Goal: Task Accomplishment & Management: Complete application form

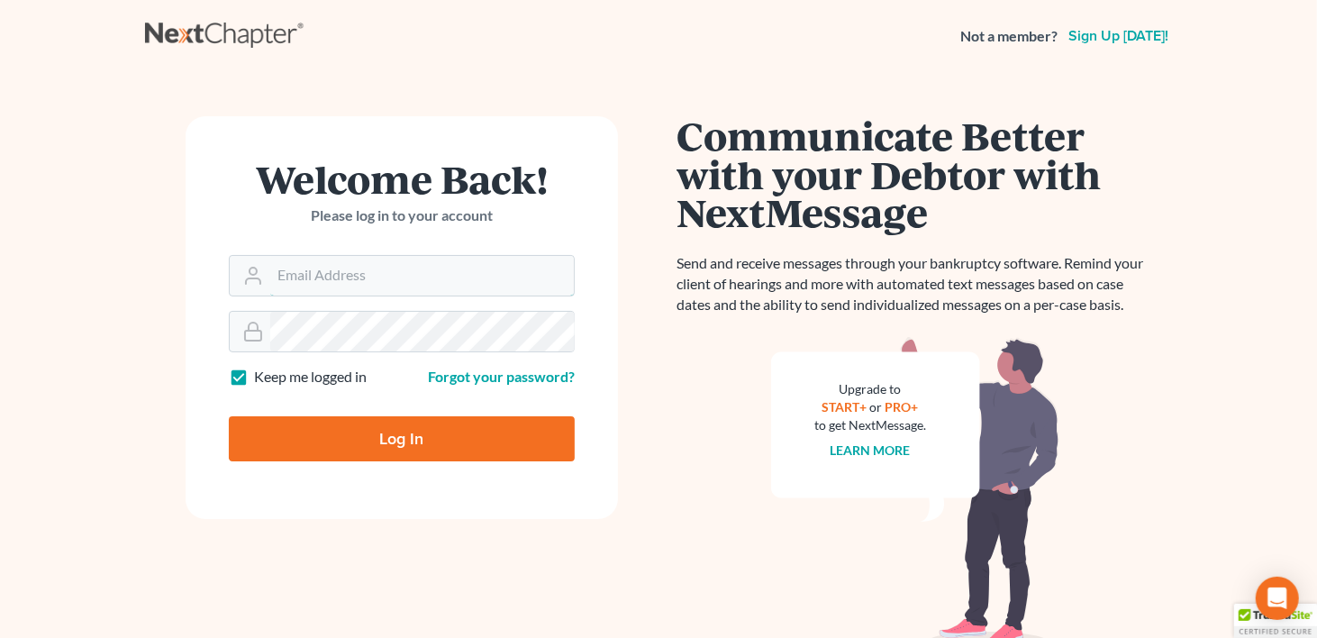
type input "[PERSON_NAME][EMAIL_ADDRESS][DOMAIN_NAME]"
click at [378, 435] on input "Log In" at bounding box center [402, 438] width 346 height 45
type input "Thinking..."
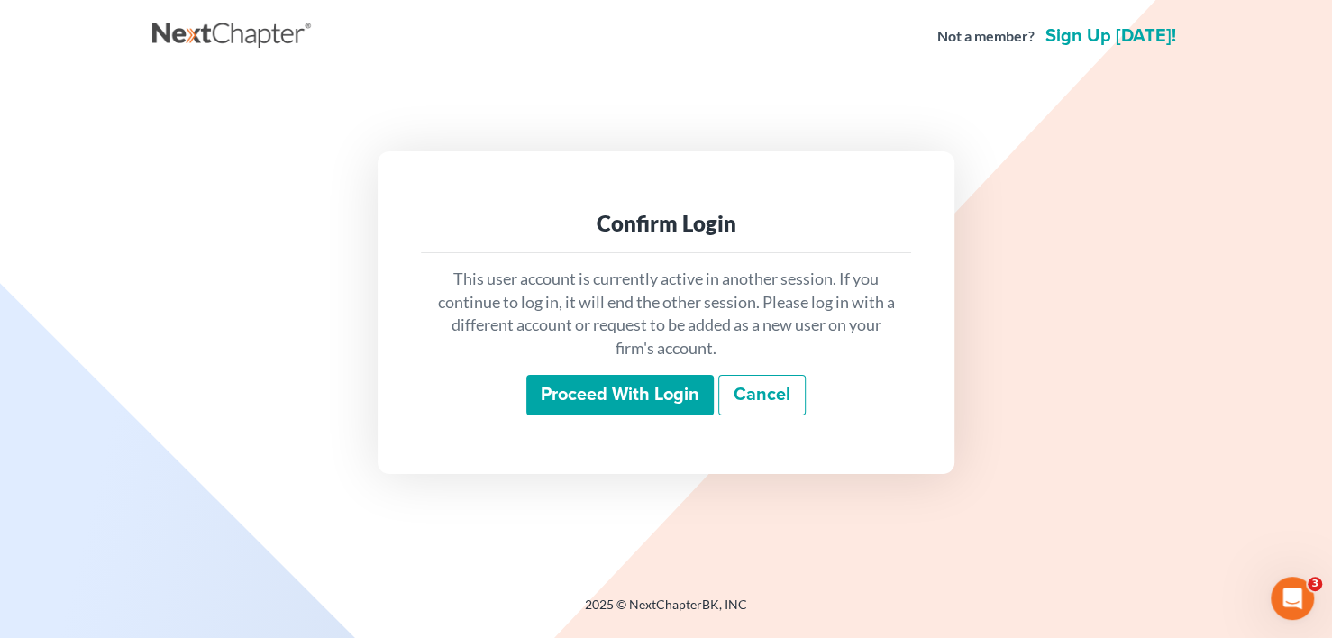
click at [610, 387] on input "Proceed with login" at bounding box center [619, 395] width 187 height 41
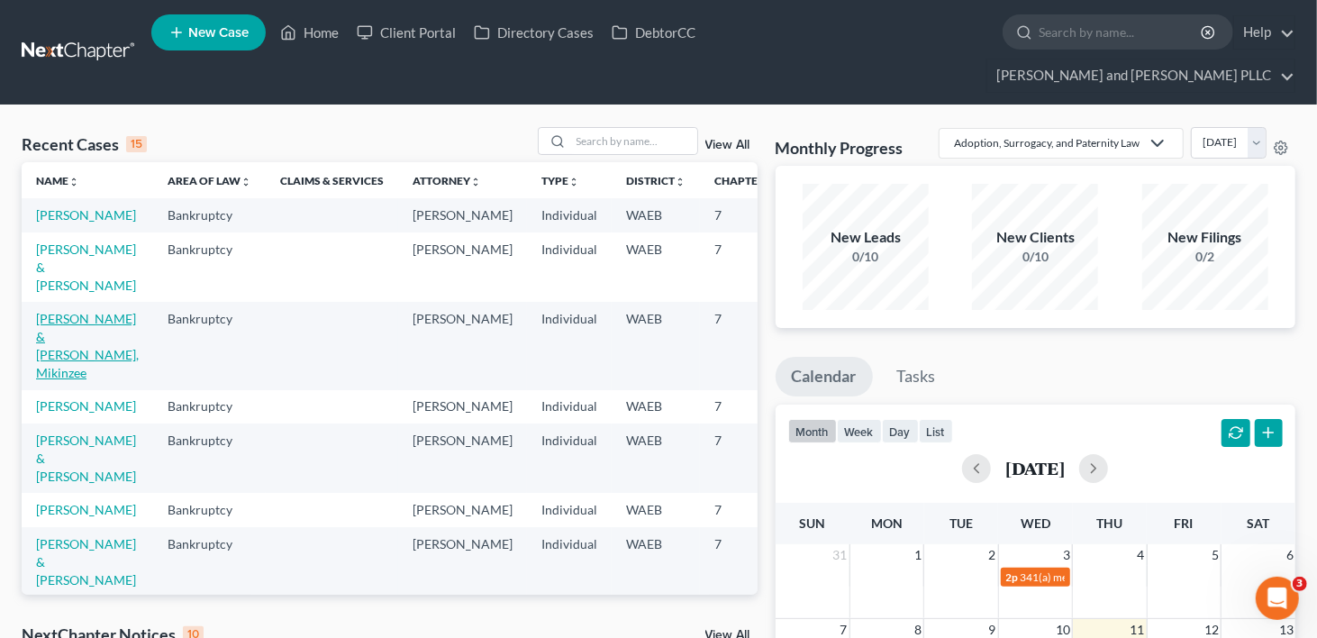
click at [36, 369] on link "[PERSON_NAME] & [PERSON_NAME], Mikinzee" at bounding box center [87, 345] width 103 height 69
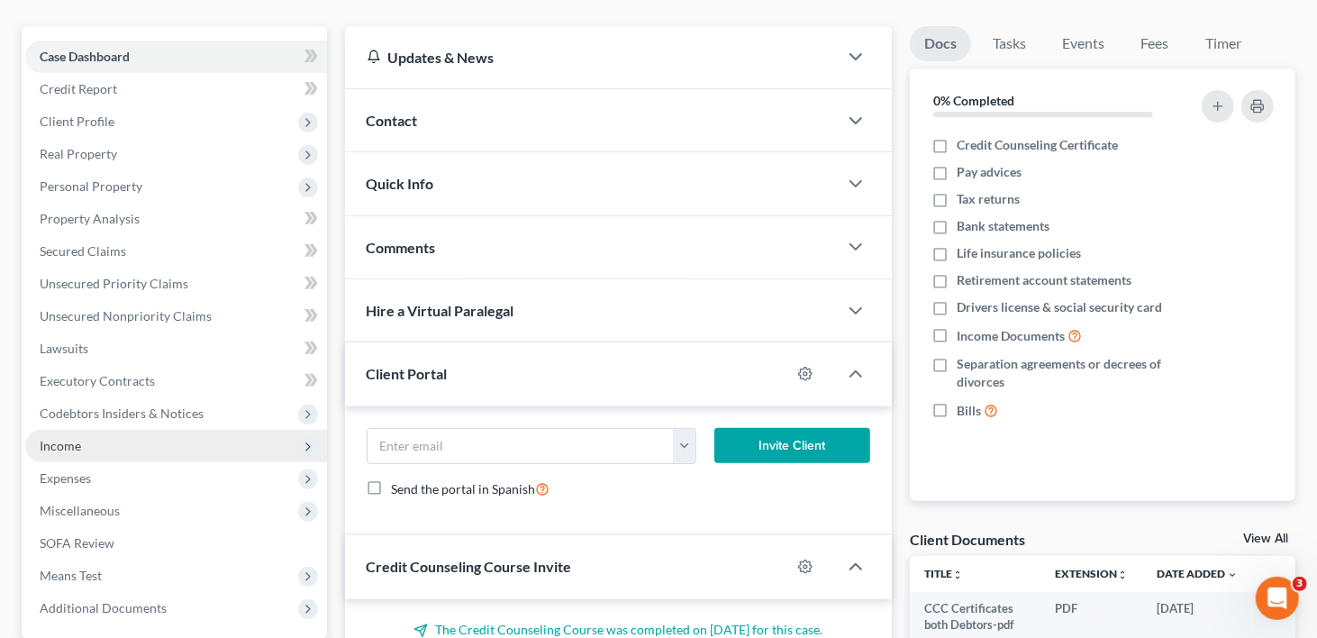
scroll to position [180, 0]
click at [77, 437] on span "Income" at bounding box center [60, 444] width 41 height 15
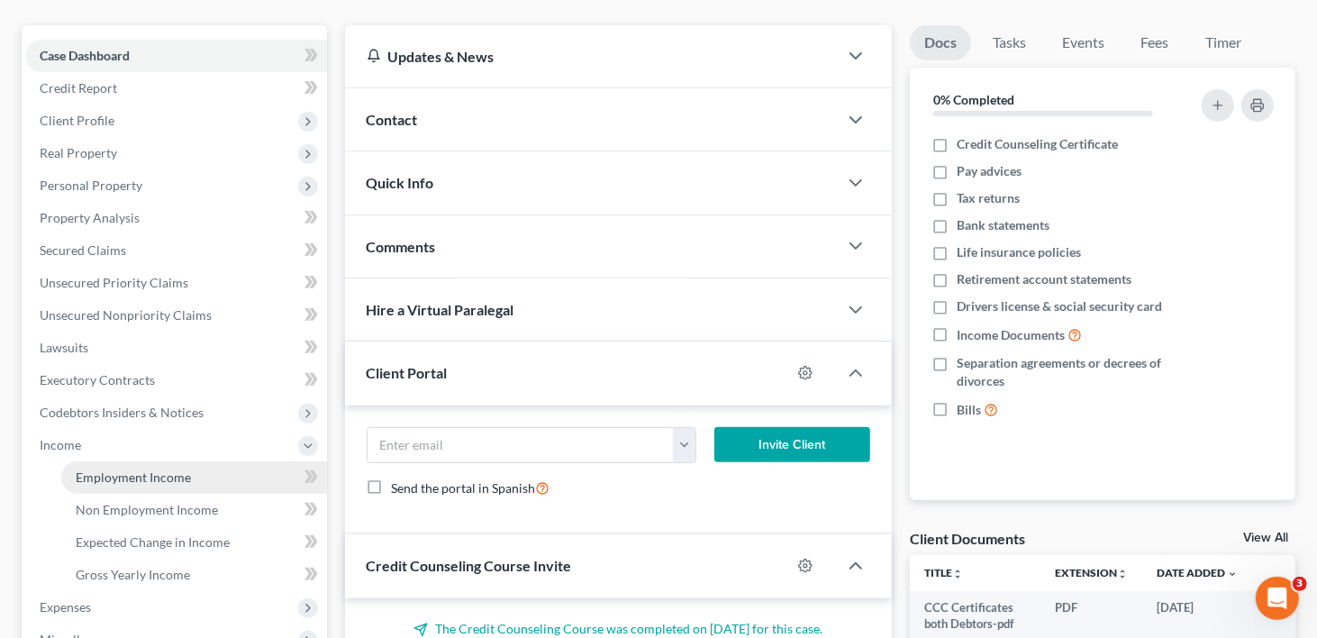
click at [114, 469] on span "Employment Income" at bounding box center [133, 476] width 115 height 15
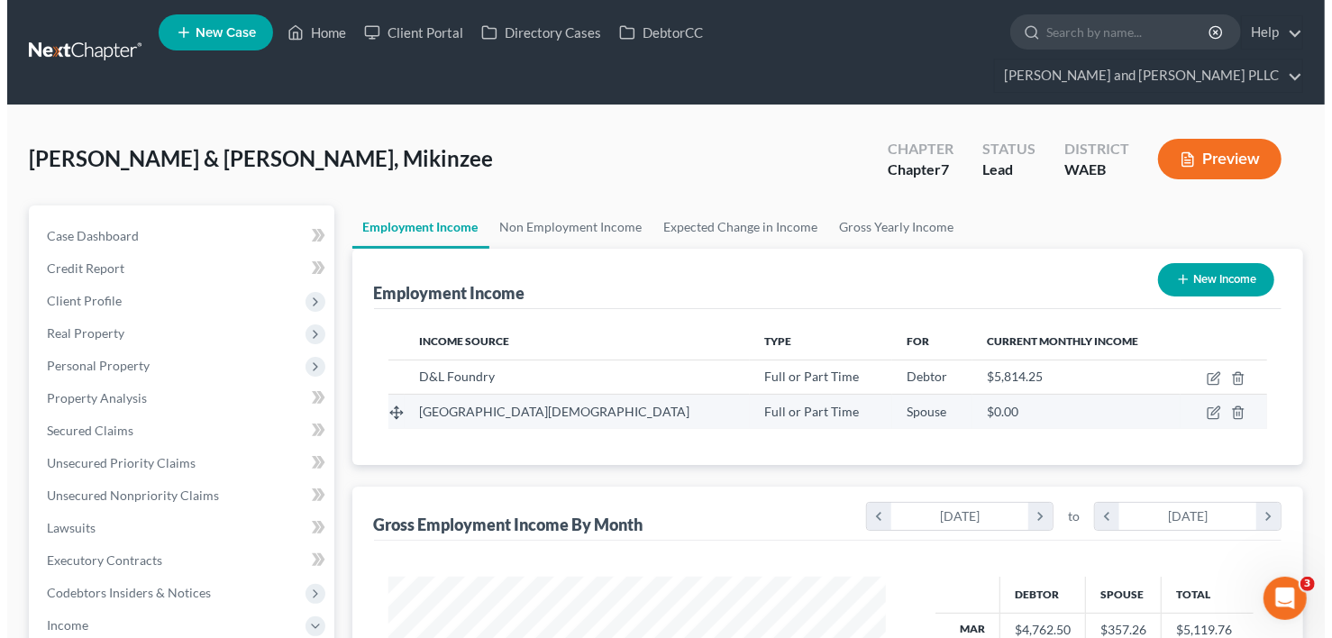
scroll to position [321, 534]
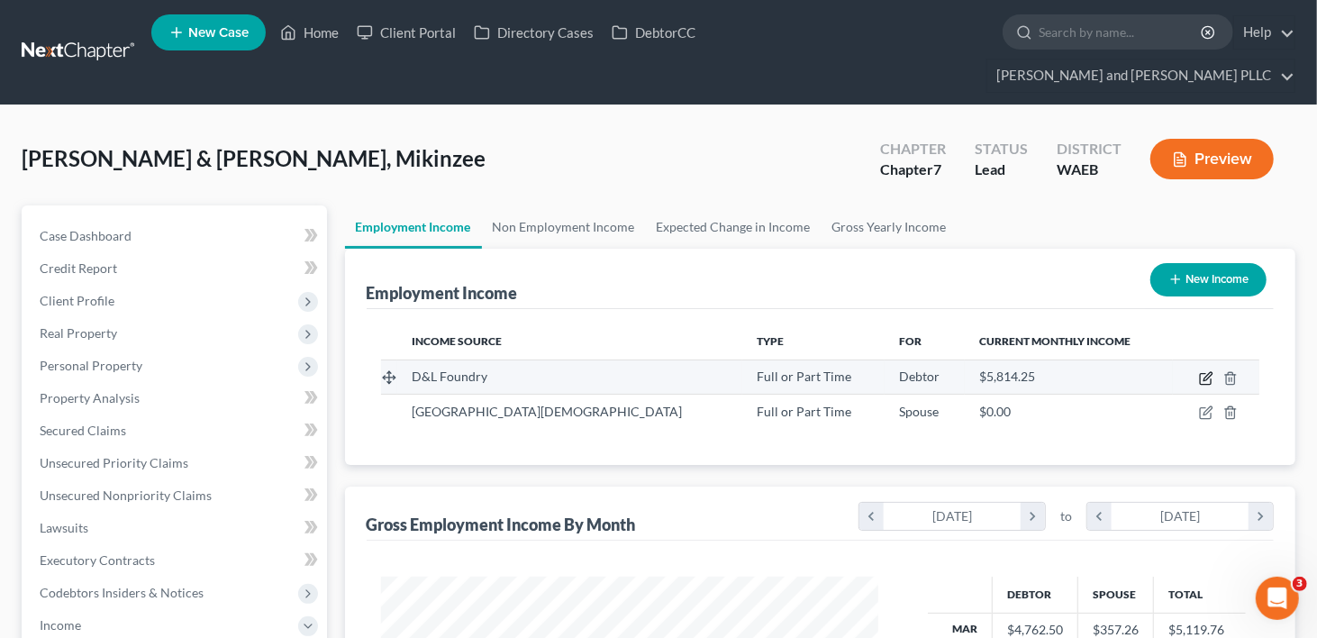
click at [1204, 371] on icon "button" at bounding box center [1206, 378] width 14 height 14
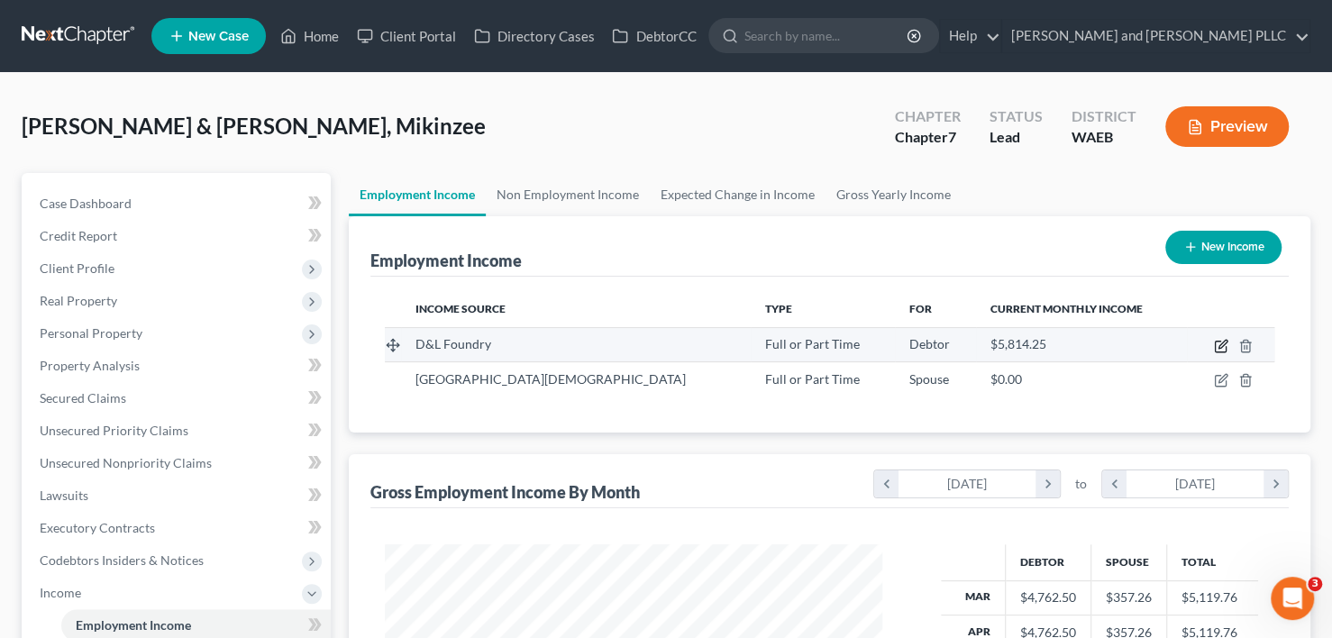
select select "0"
select select "50"
select select "2"
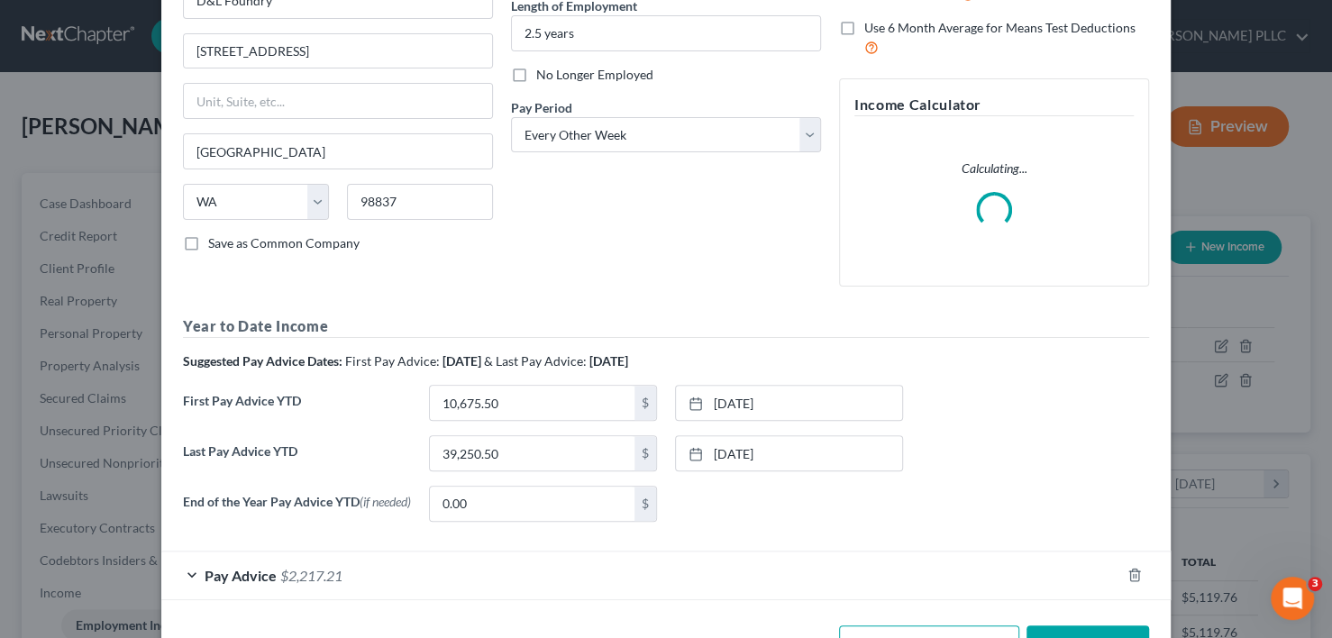
scroll to position [250, 0]
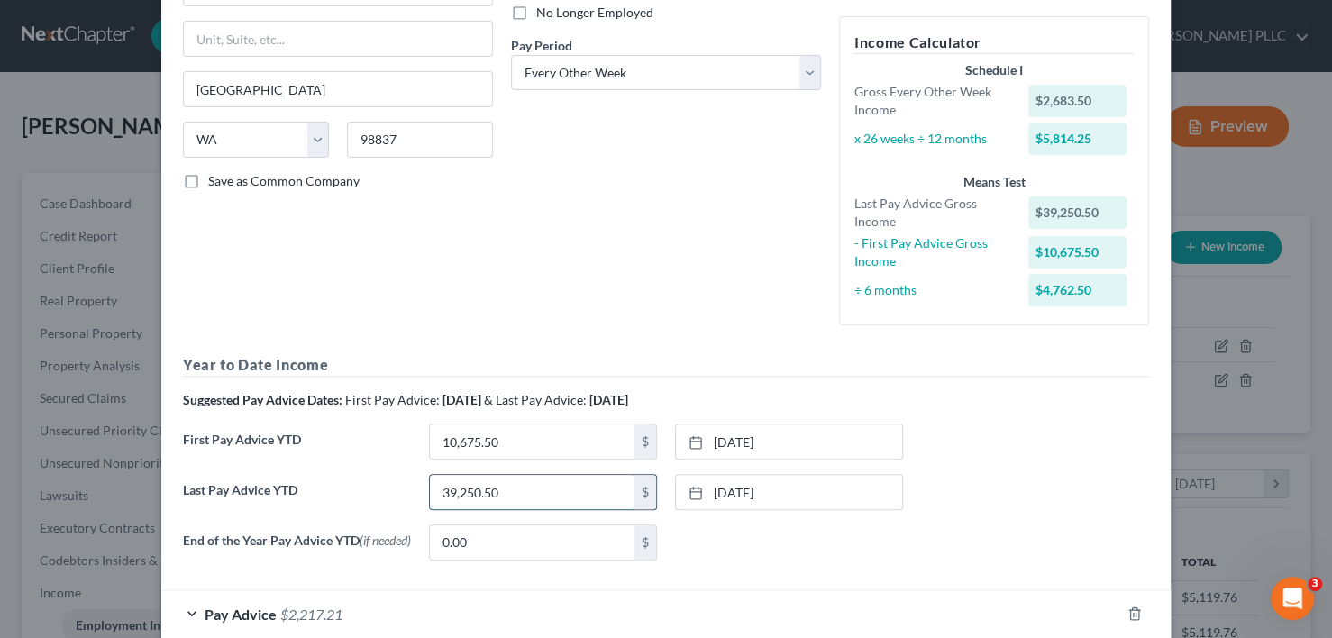
click at [541, 495] on input "39,250.50" at bounding box center [532, 492] width 205 height 34
type input "41,900.40"
click at [740, 492] on link "8/8/2025" at bounding box center [789, 492] width 226 height 34
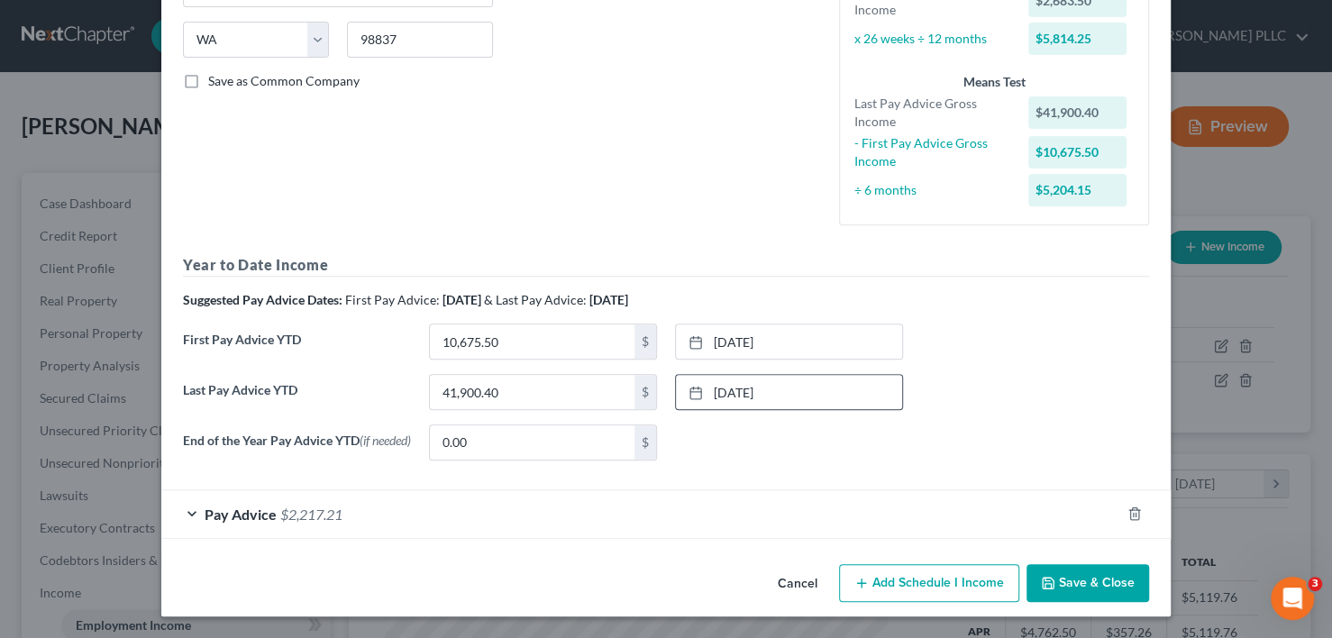
scroll to position [351, 0]
click at [86, 416] on div "Edit Income Source × Employment Type * Select Full or Part Time Employment Self…" at bounding box center [666, 319] width 1332 height 638
click at [232, 522] on span "Pay Advice" at bounding box center [241, 513] width 72 height 17
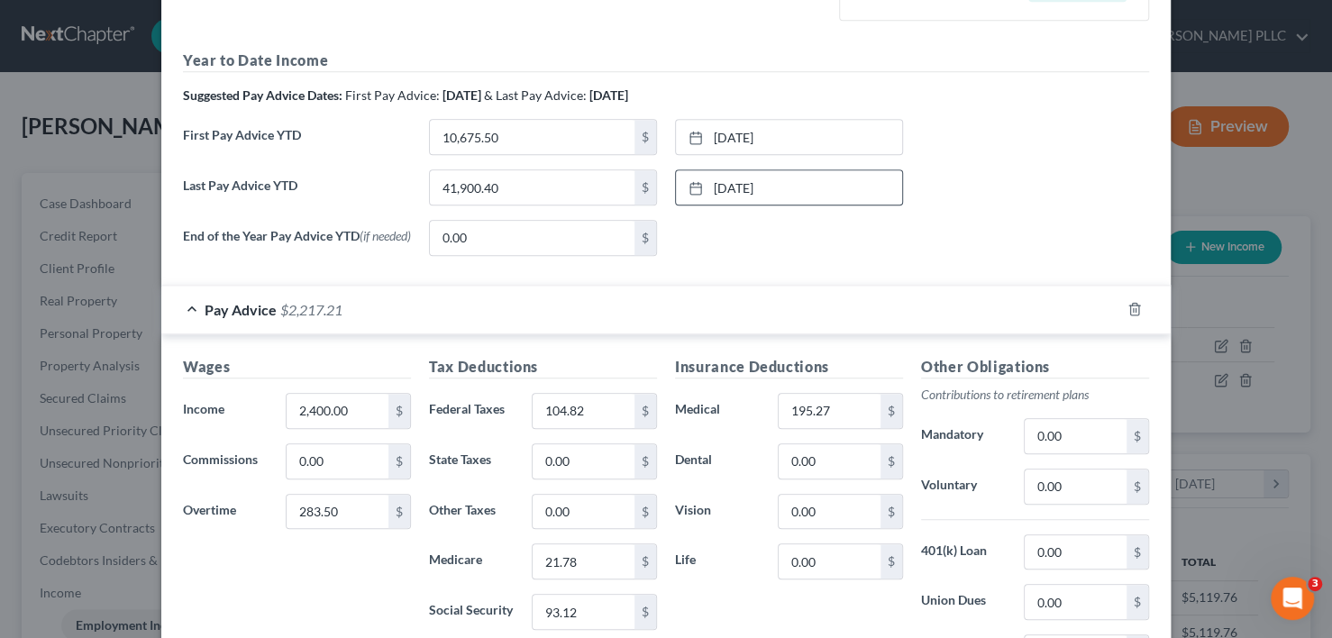
scroll to position [659, 0]
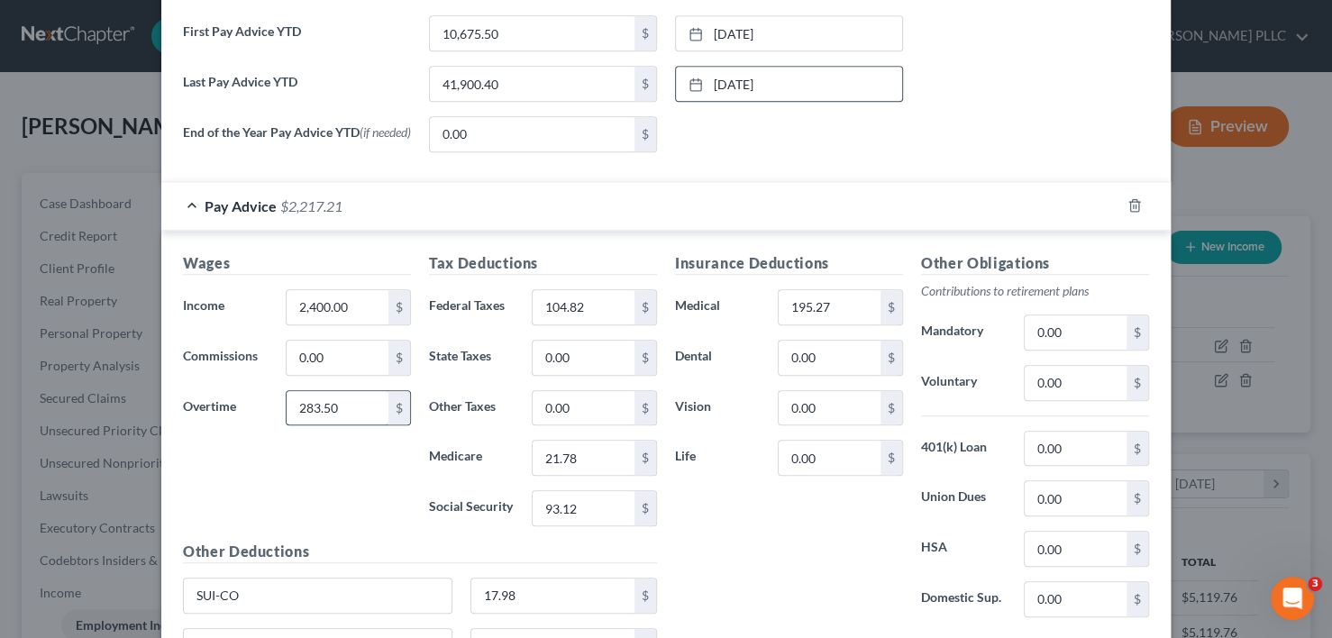
click at [342, 411] on input "283.50" at bounding box center [338, 408] width 102 height 34
type input "166.50"
click at [278, 471] on div "Wages Income * 2,400.00 $ Commissions 0.00 $ Overtime 166.50 $" at bounding box center [297, 396] width 246 height 288
click at [591, 311] on input "104.82" at bounding box center [583, 307] width 102 height 34
type input "195.89"
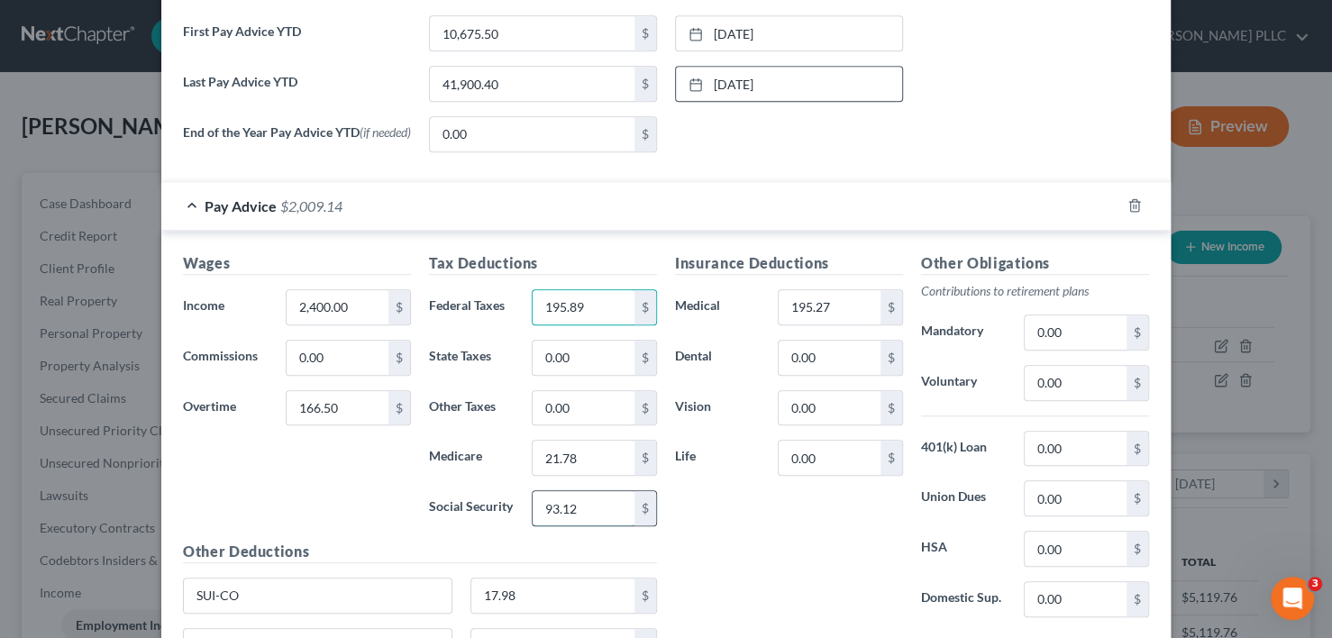
click at [582, 503] on input "93.12" at bounding box center [583, 508] width 102 height 34
type input "146.06"
click at [594, 452] on input "21.78" at bounding box center [583, 458] width 102 height 34
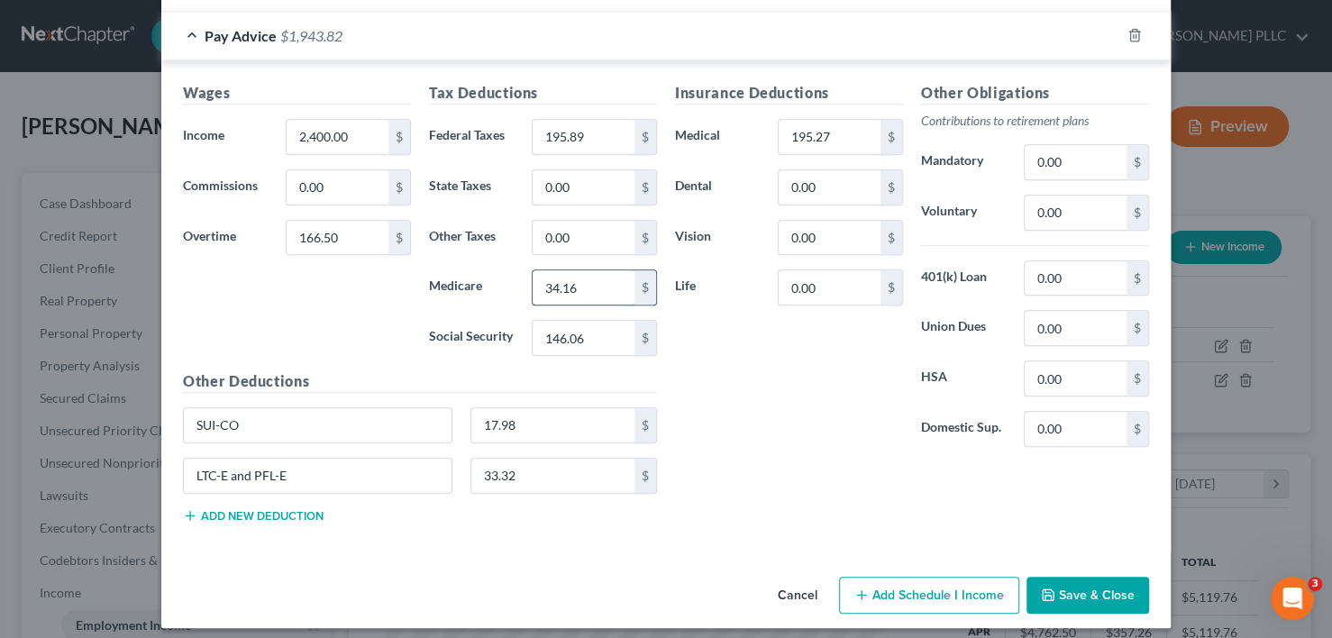
scroll to position [839, 0]
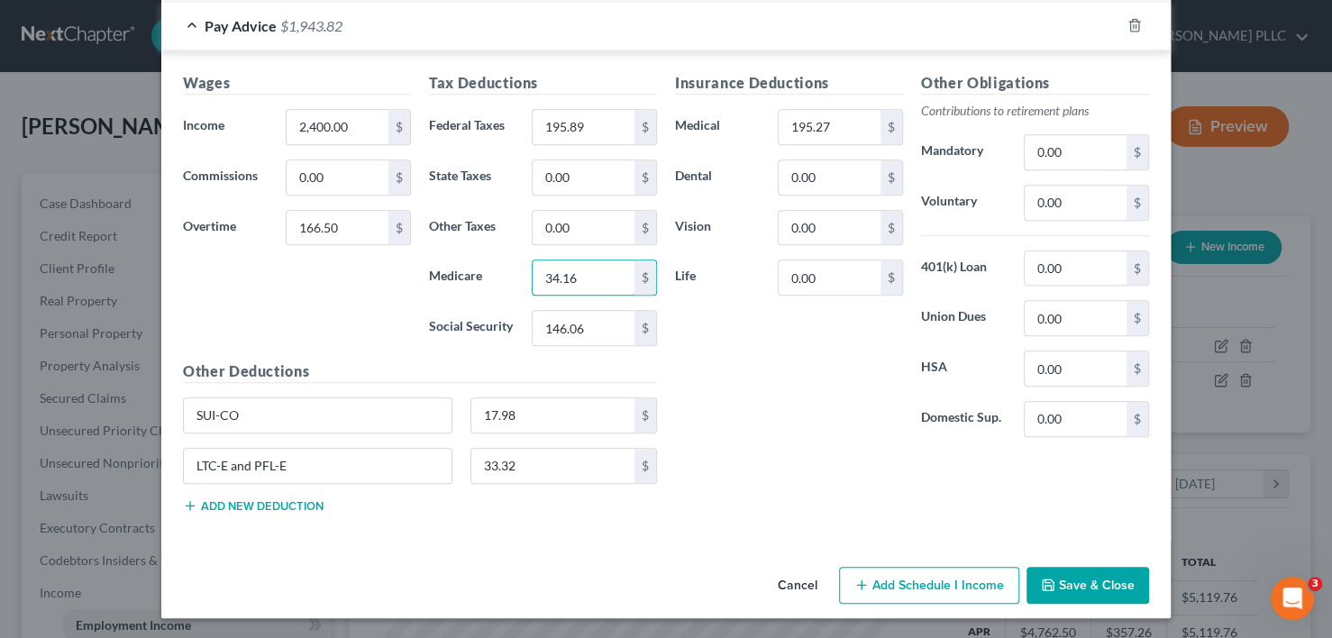
type input "34.16"
click at [527, 468] on input "33.32" at bounding box center [553, 466] width 164 height 34
type input "31.78"
click at [577, 405] on input "17.98" at bounding box center [553, 415] width 164 height 34
type input "17.19"
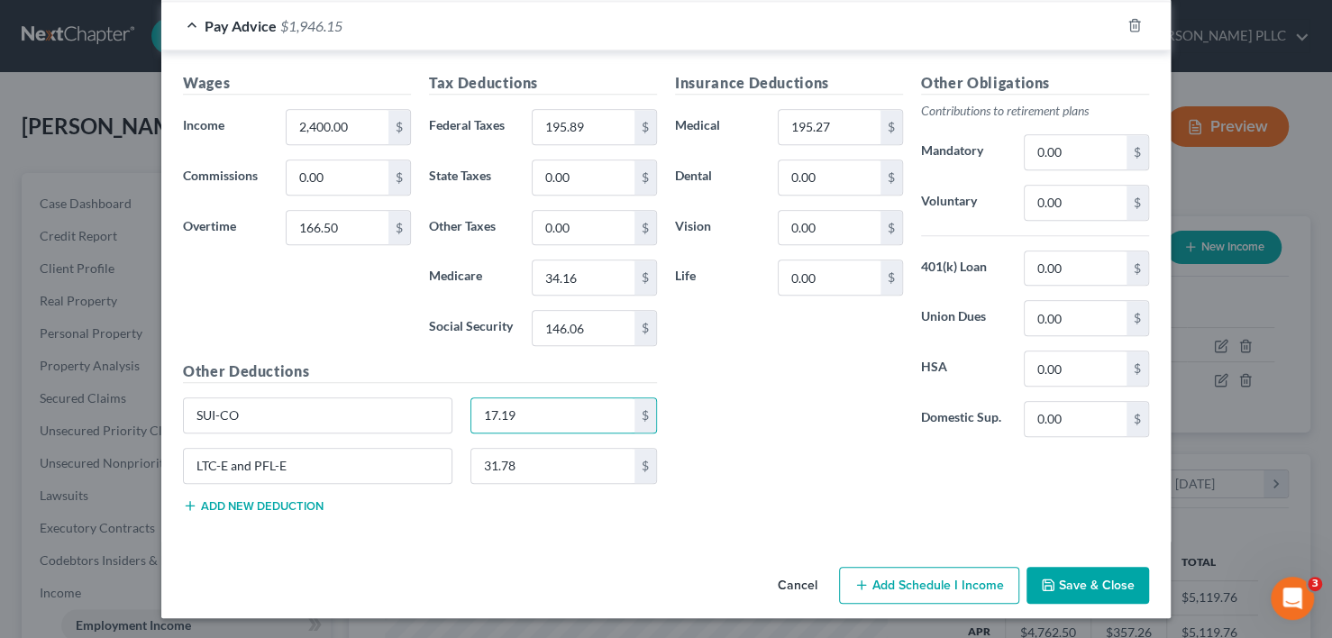
click at [734, 373] on div "Insurance Deductions Medical 195.27 $ Dental 0.00 $ Vision 0.00 $ Life 0.00 $" at bounding box center [789, 261] width 246 height 379
click at [201, 503] on button "Add new deduction" at bounding box center [253, 505] width 141 height 14
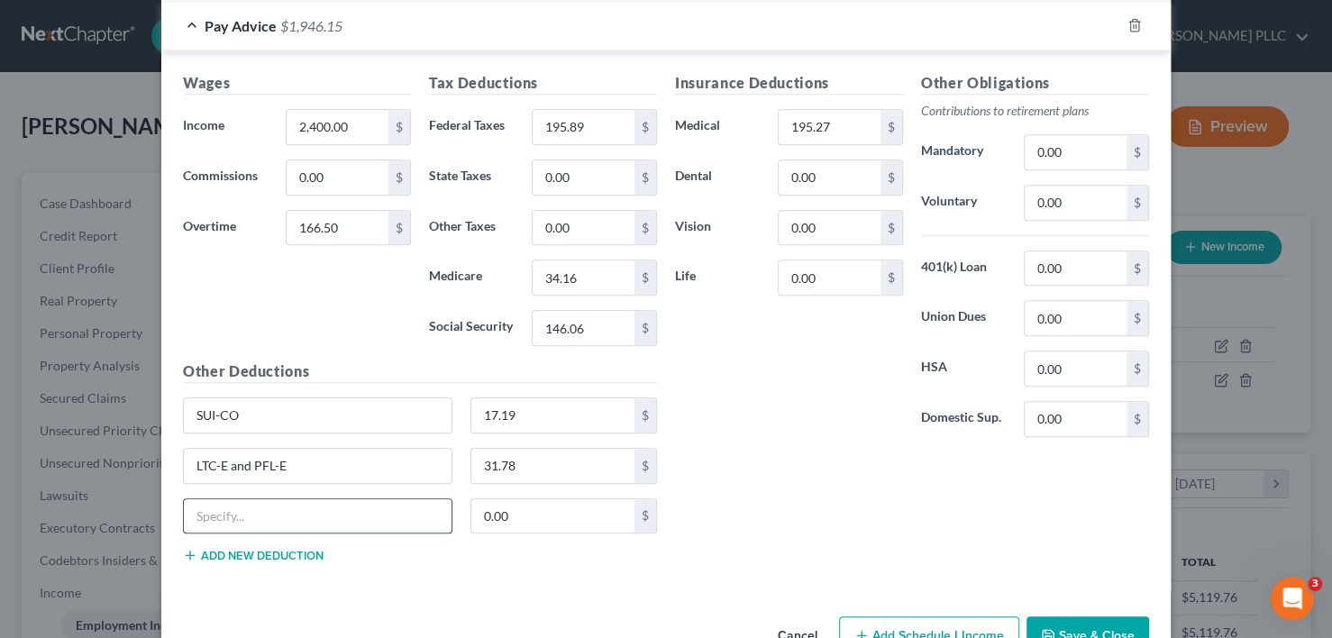
click at [204, 501] on input "text" at bounding box center [318, 516] width 268 height 34
type input "ALL-ACC and ALL-CRIT"
click at [552, 512] on input "0.00" at bounding box center [553, 516] width 164 height 34
type input "15.42"
click at [750, 395] on div "Insurance Deductions Medical 195.27 $ Dental 0.00 $ Vision 0.00 $ Life 0.00 $" at bounding box center [789, 261] width 246 height 379
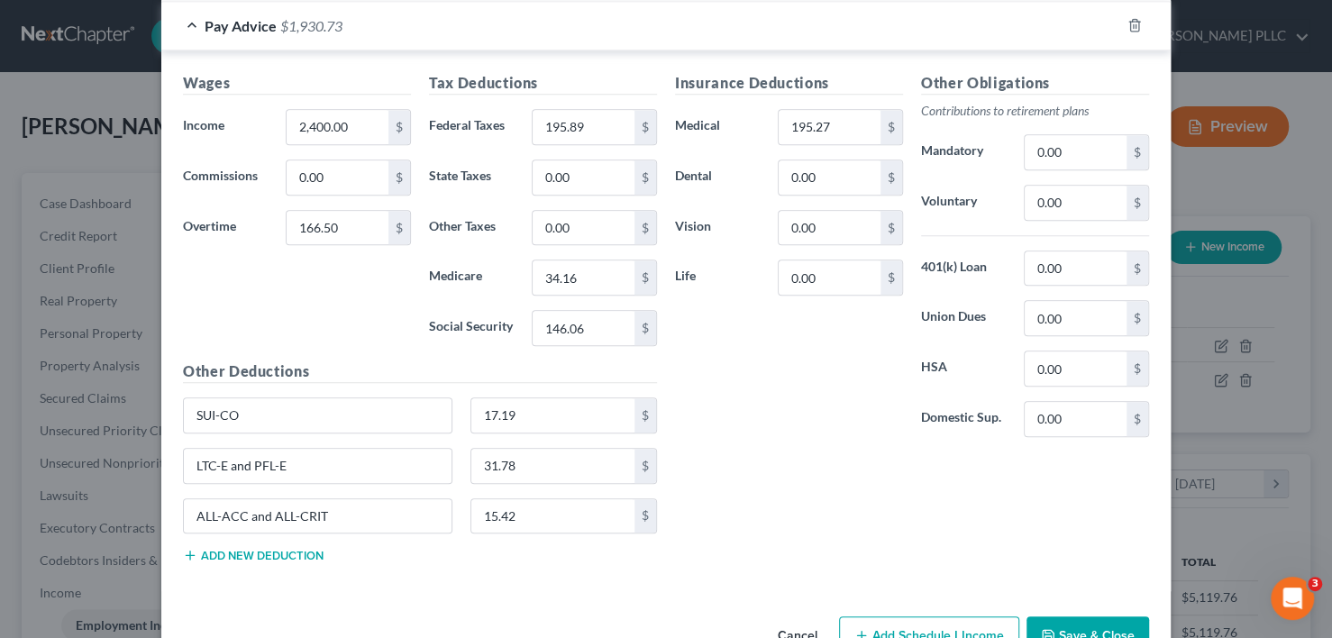
click at [257, 549] on button "Add new deduction" at bounding box center [253, 555] width 141 height 14
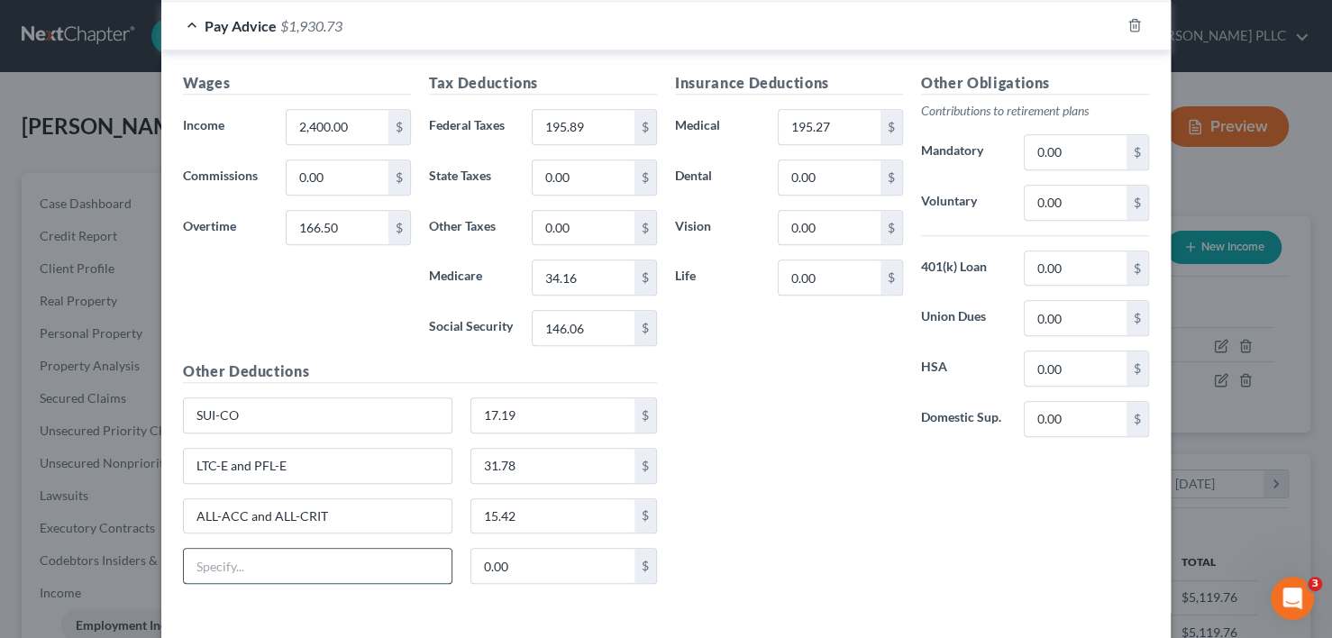
click at [249, 564] on input "text" at bounding box center [318, 566] width 268 height 34
click at [255, 555] on input "L&I" at bounding box center [318, 566] width 268 height 34
type input "L&I -FOUN"
click at [521, 568] on input "0.00" at bounding box center [553, 566] width 164 height 34
type input "28.42"
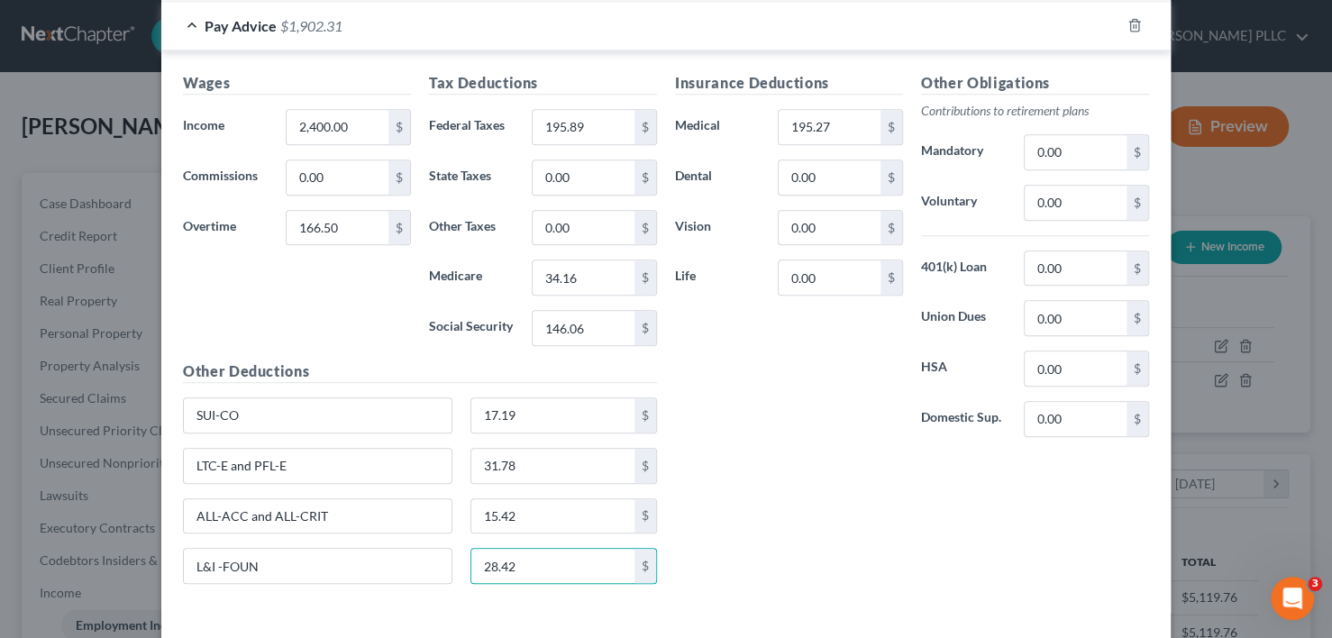
click at [788, 423] on div "Insurance Deductions Medical 195.27 $ Dental 0.00 $ Vision 0.00 $ Life 0.00 $" at bounding box center [789, 261] width 246 height 379
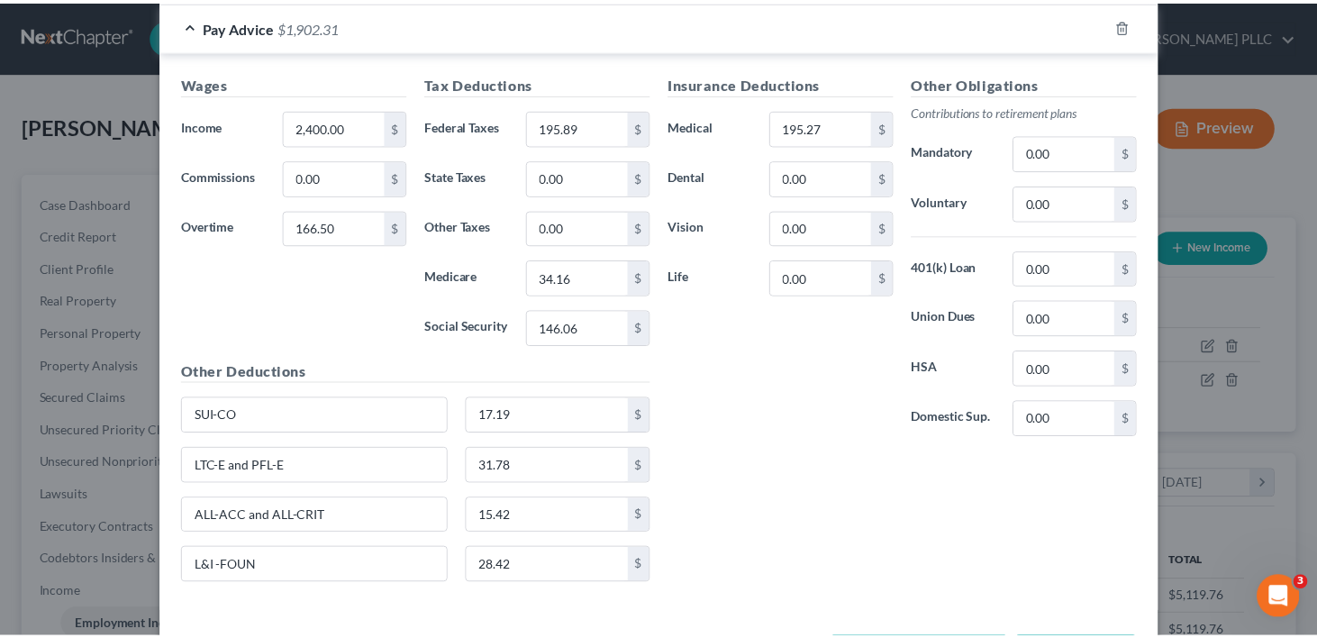
scroll to position [910, 0]
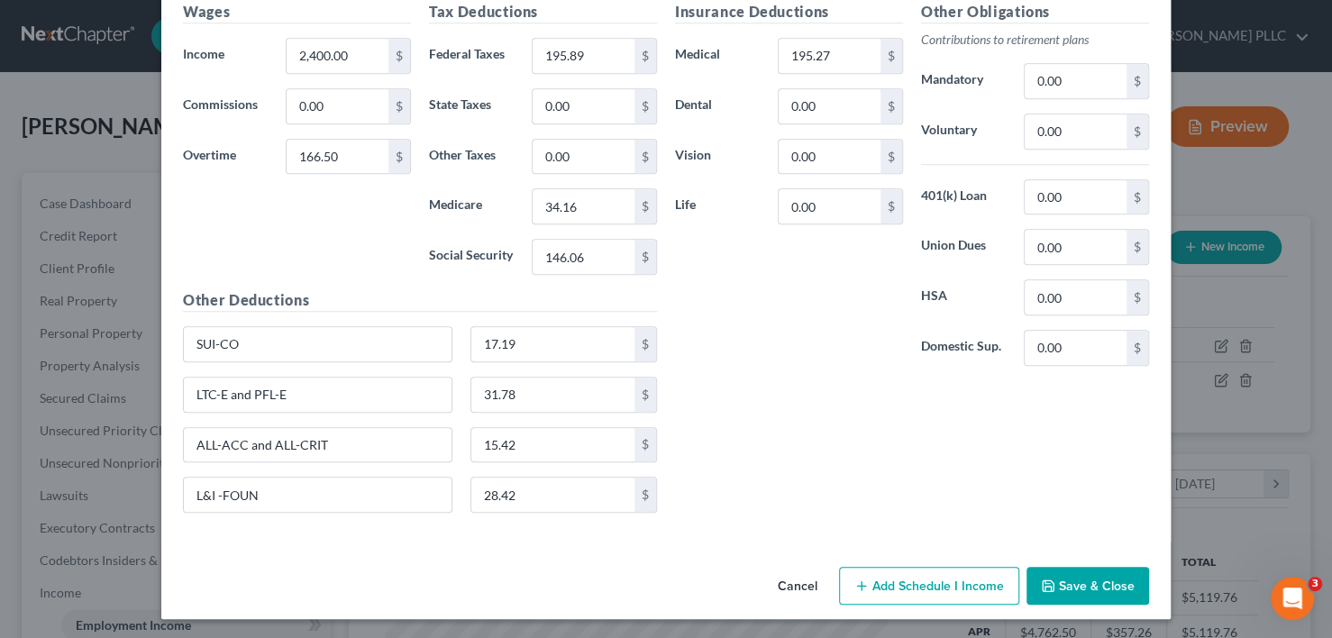
click at [1056, 587] on button "Save & Close" at bounding box center [1087, 586] width 123 height 38
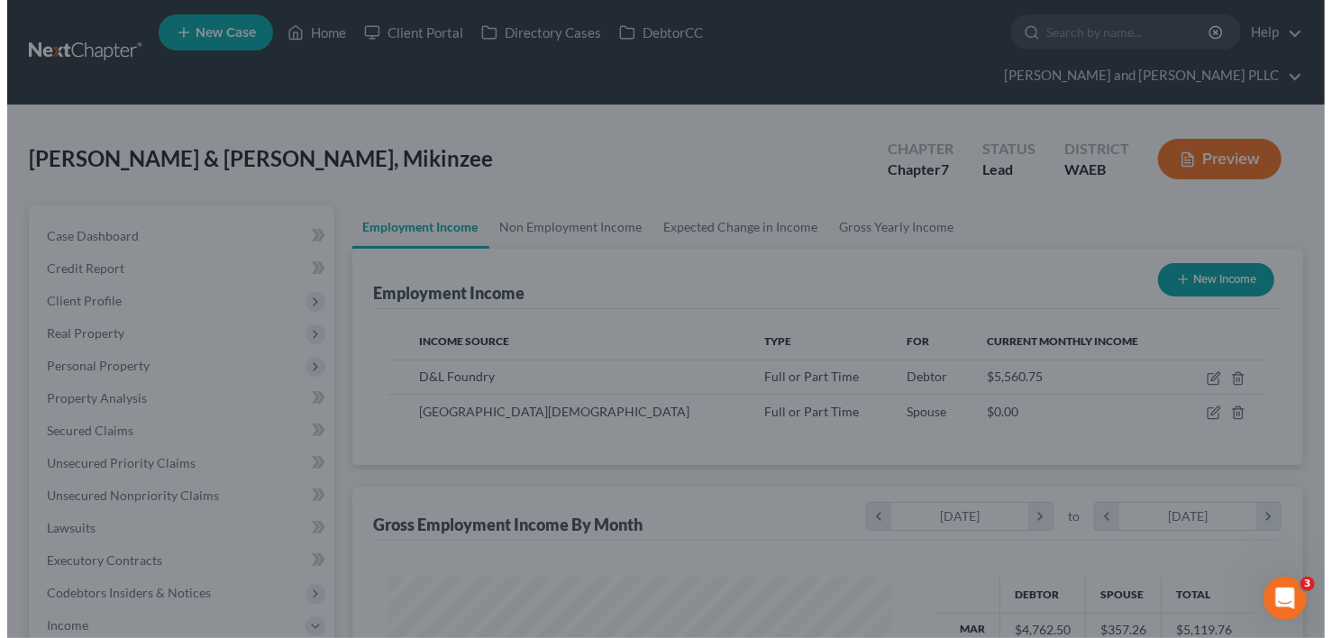
scroll to position [900635, 900422]
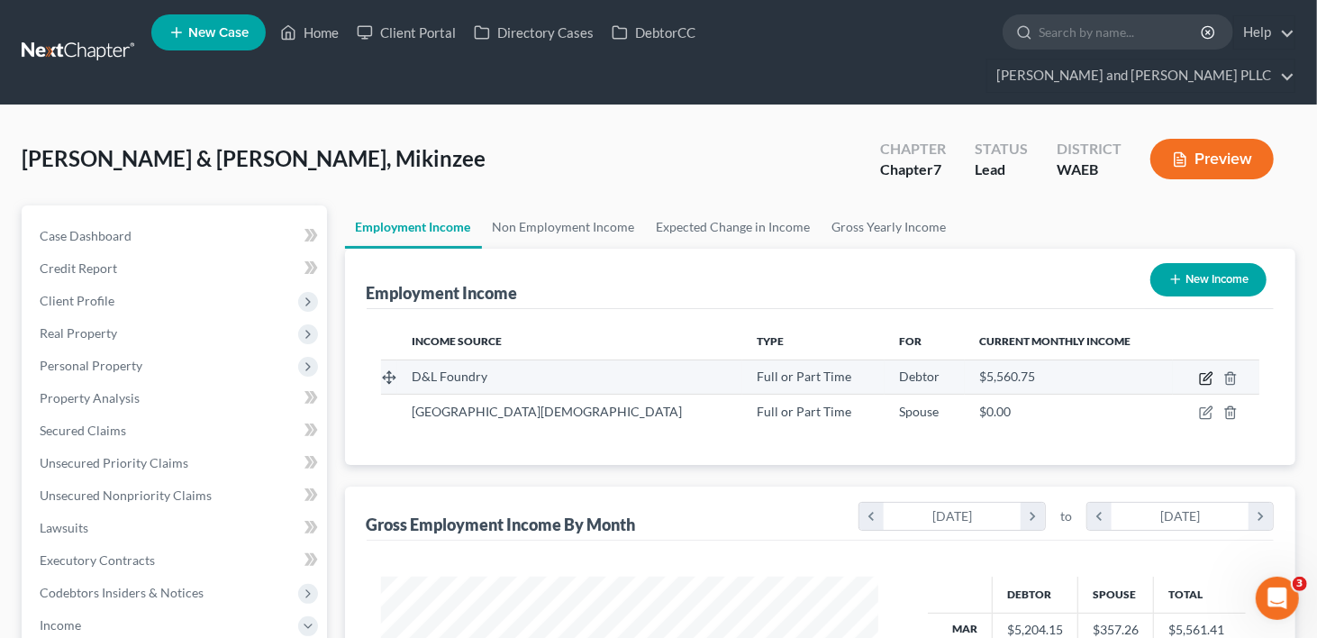
click at [1205, 372] on icon "button" at bounding box center [1208, 376] width 8 height 8
select select "0"
select select "50"
select select "2"
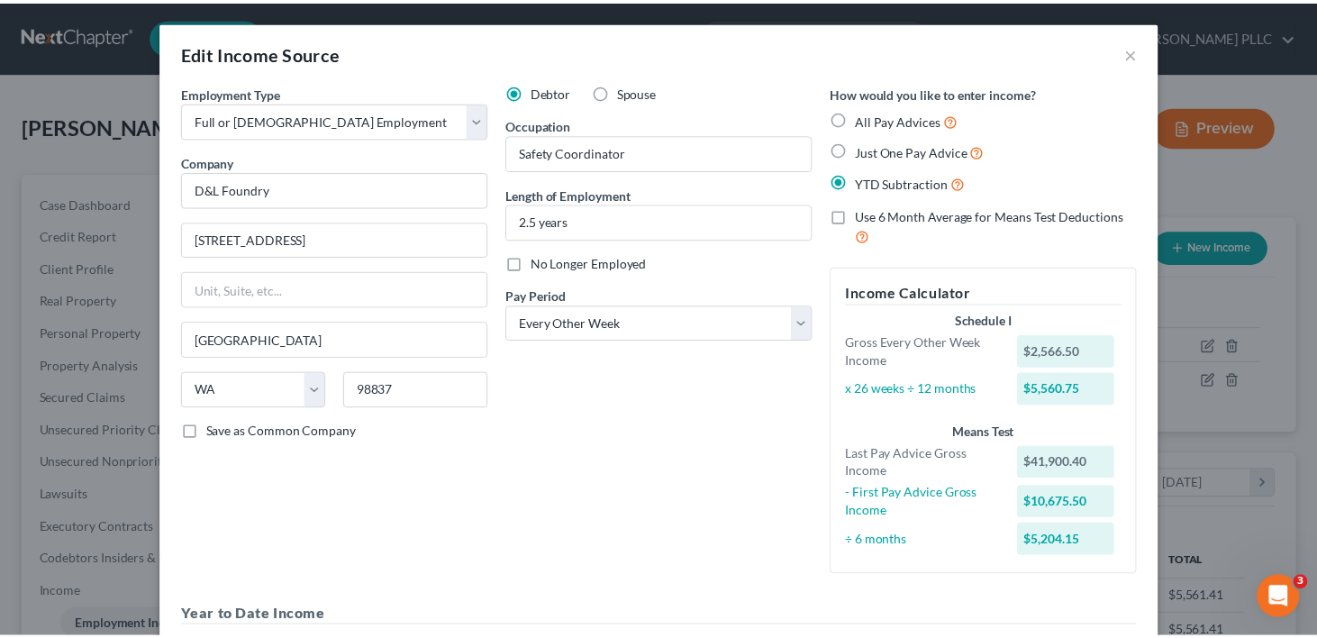
scroll to position [351, 0]
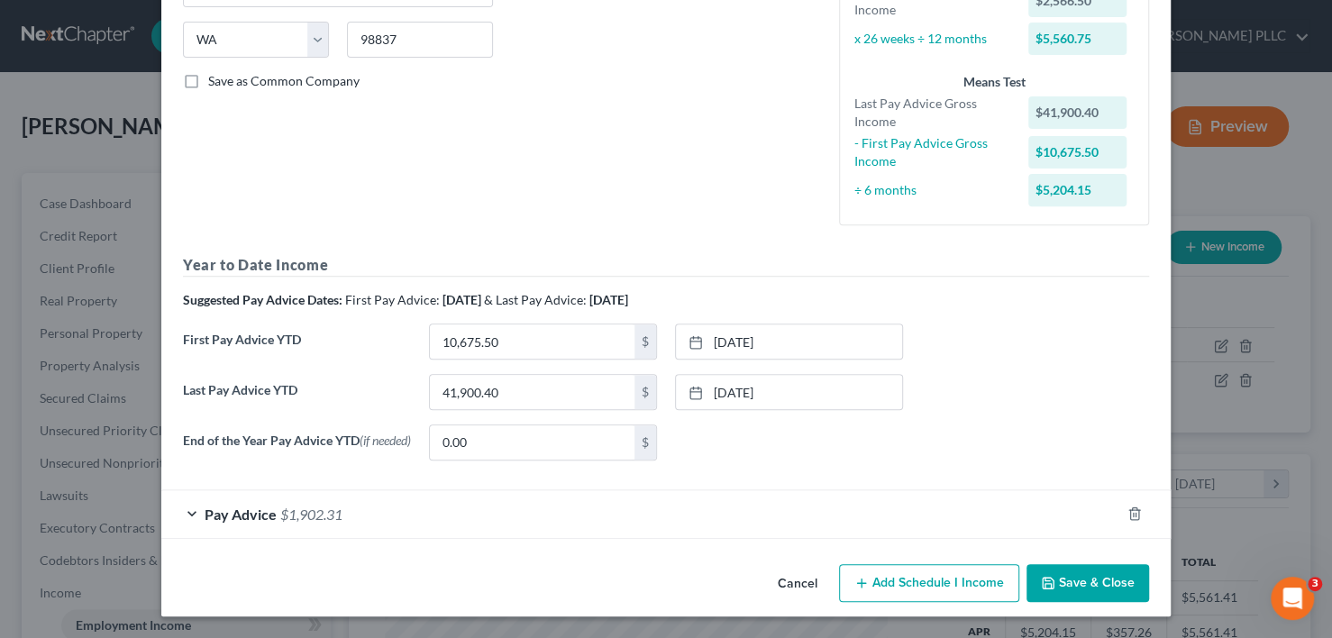
click at [787, 587] on button "Cancel" at bounding box center [797, 584] width 68 height 36
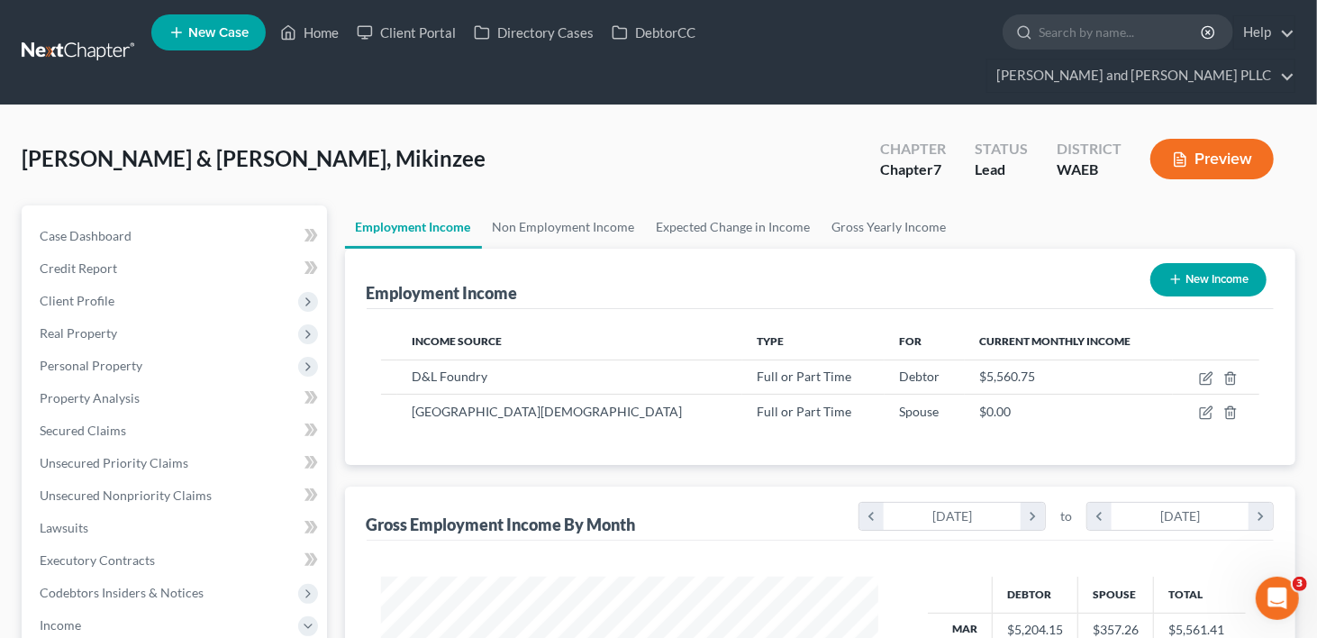
scroll to position [180, 0]
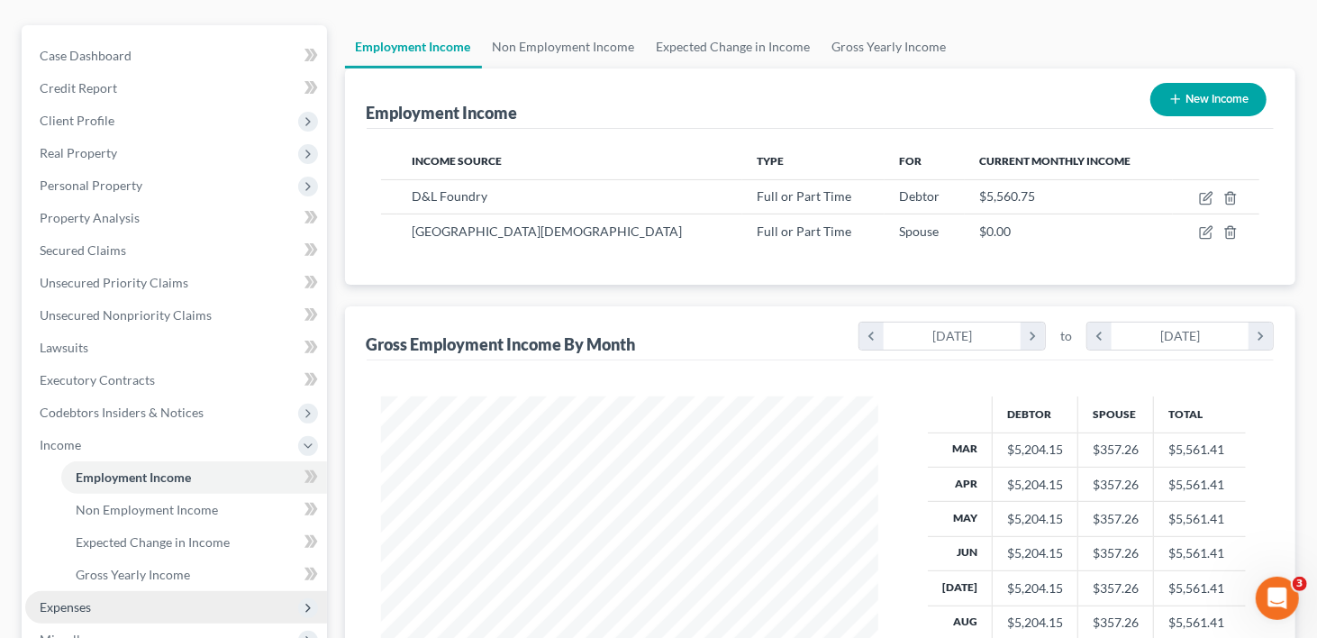
click at [84, 599] on span "Expenses" at bounding box center [65, 606] width 51 height 15
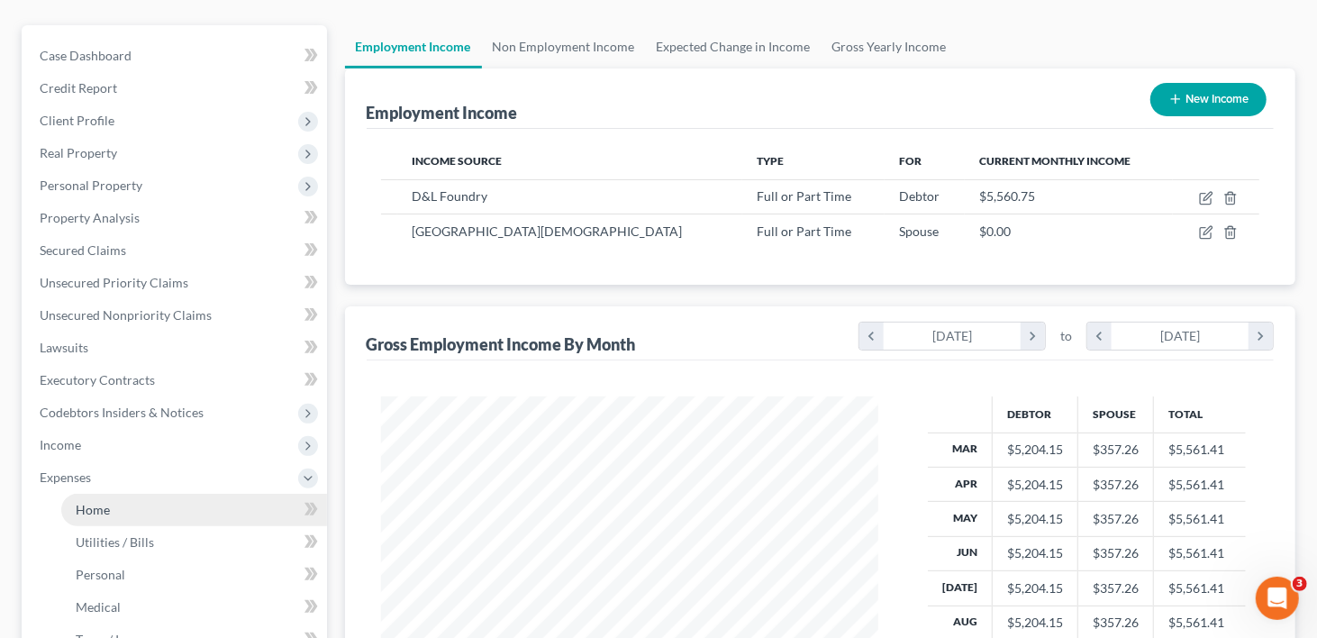
click at [96, 502] on span "Home" at bounding box center [93, 509] width 34 height 15
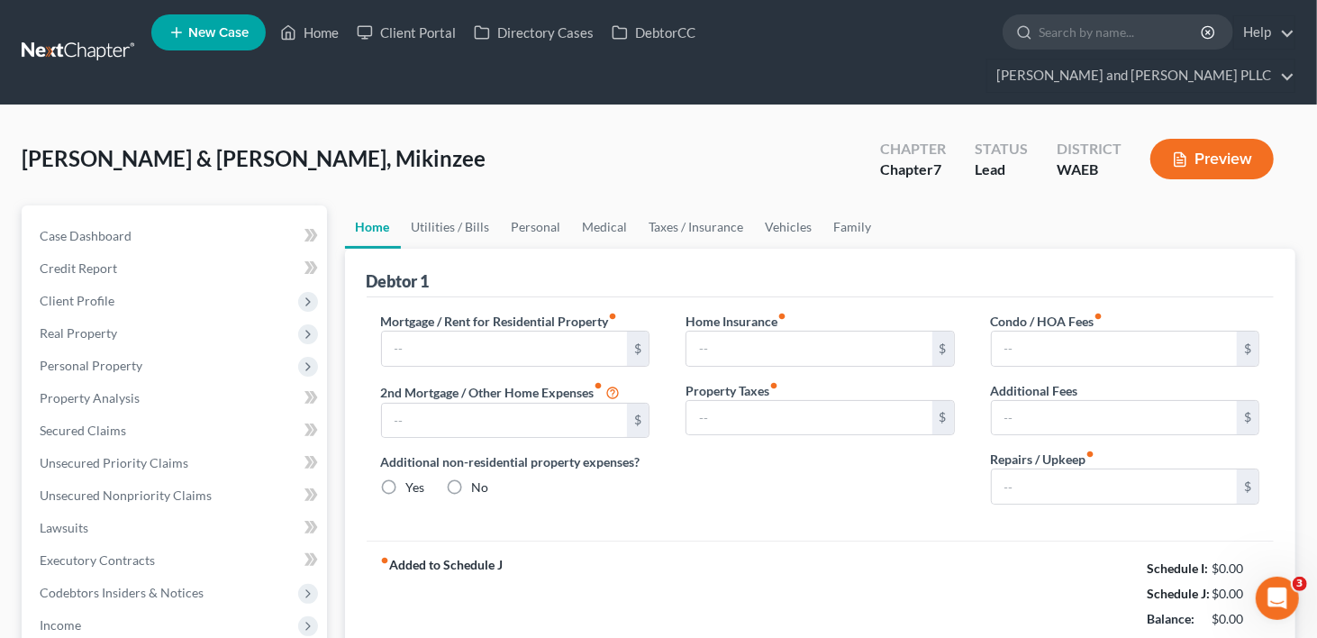
type input "1,964.29"
type input "0.00"
radio input "true"
type input "0.00"
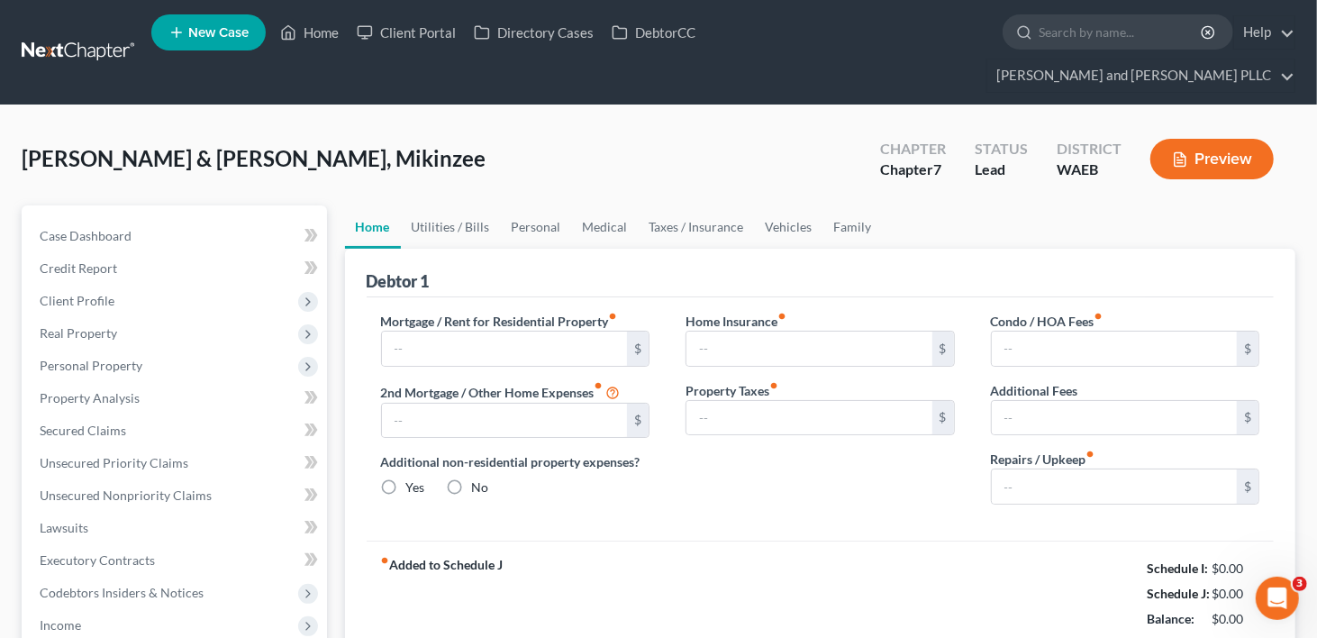
type input "0.00"
type input "79.52"
click at [602, 205] on link "Medical" at bounding box center [605, 226] width 67 height 43
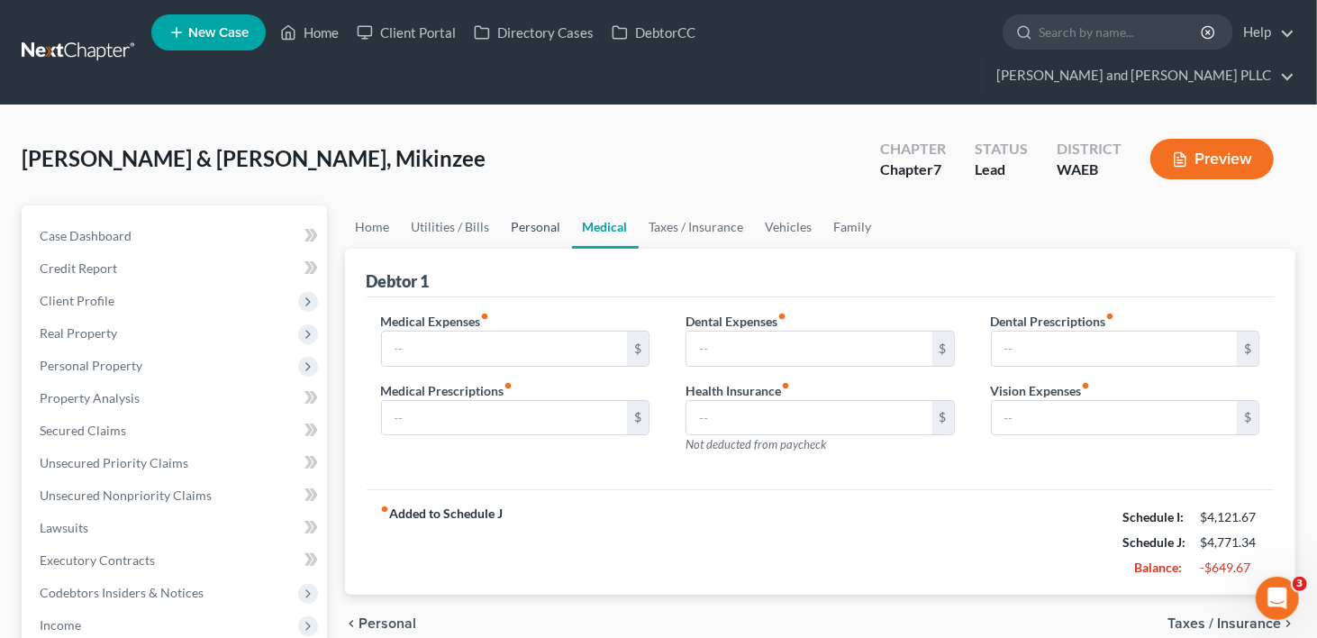
click at [546, 205] on link "Personal" at bounding box center [536, 226] width 71 height 43
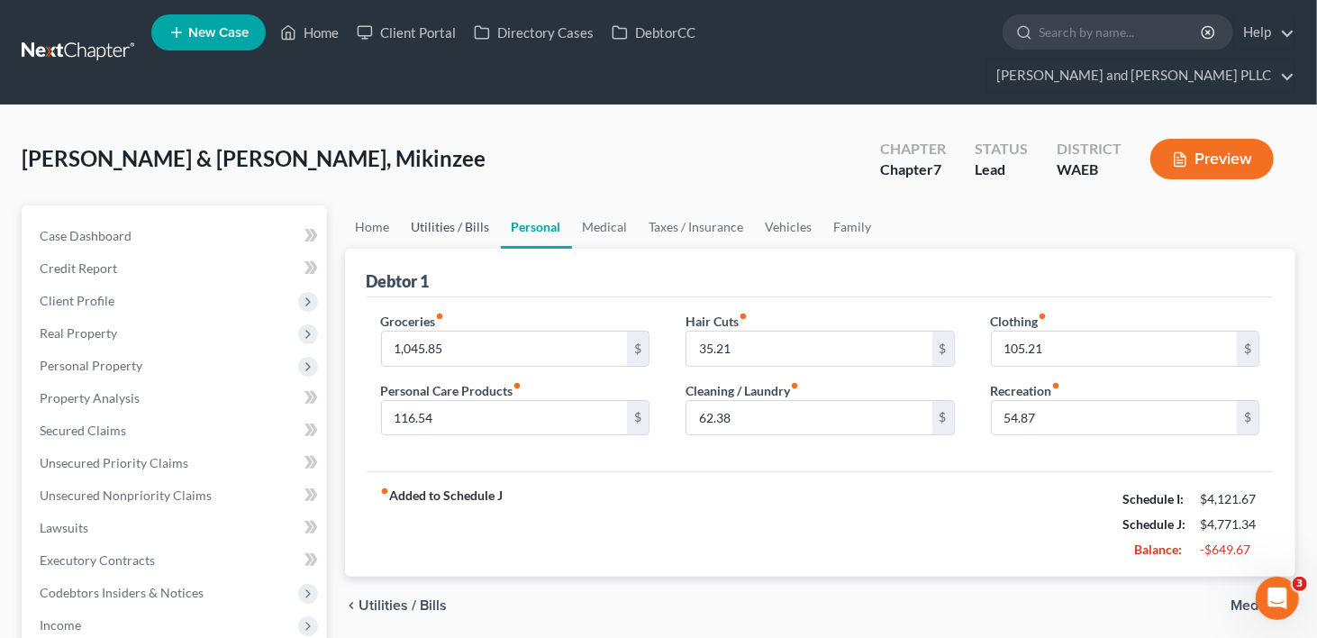
click at [469, 205] on link "Utilities / Bills" at bounding box center [451, 226] width 100 height 43
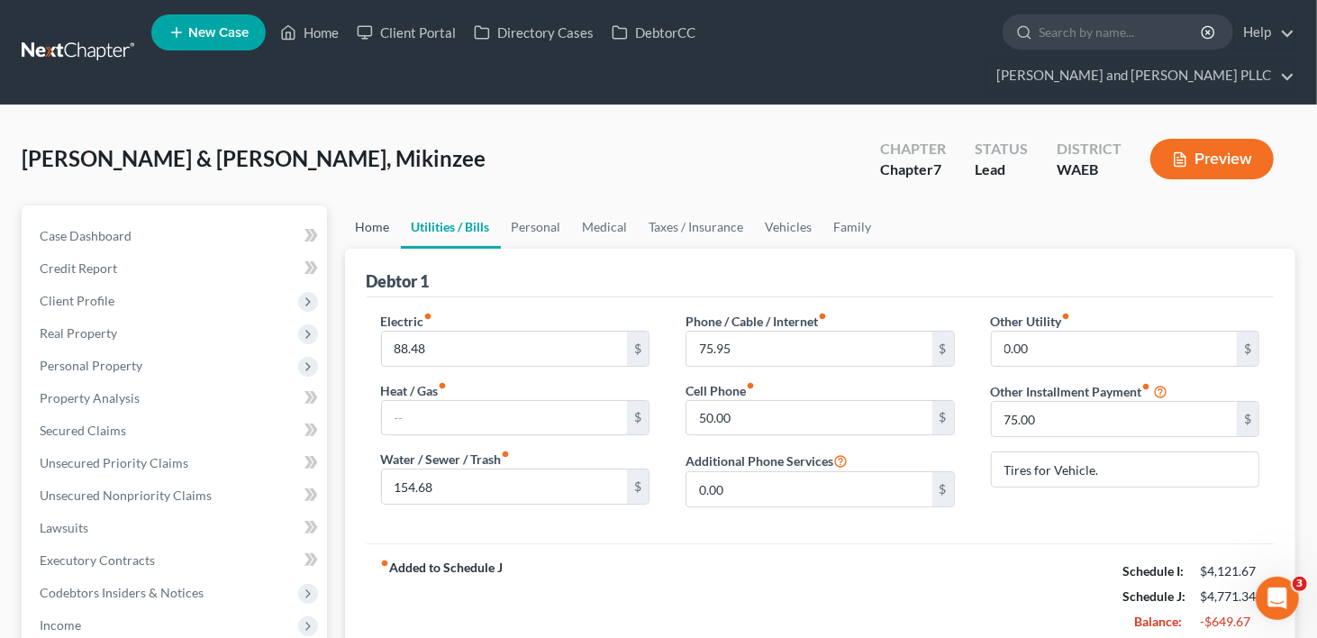
click at [359, 205] on link "Home" at bounding box center [373, 226] width 56 height 43
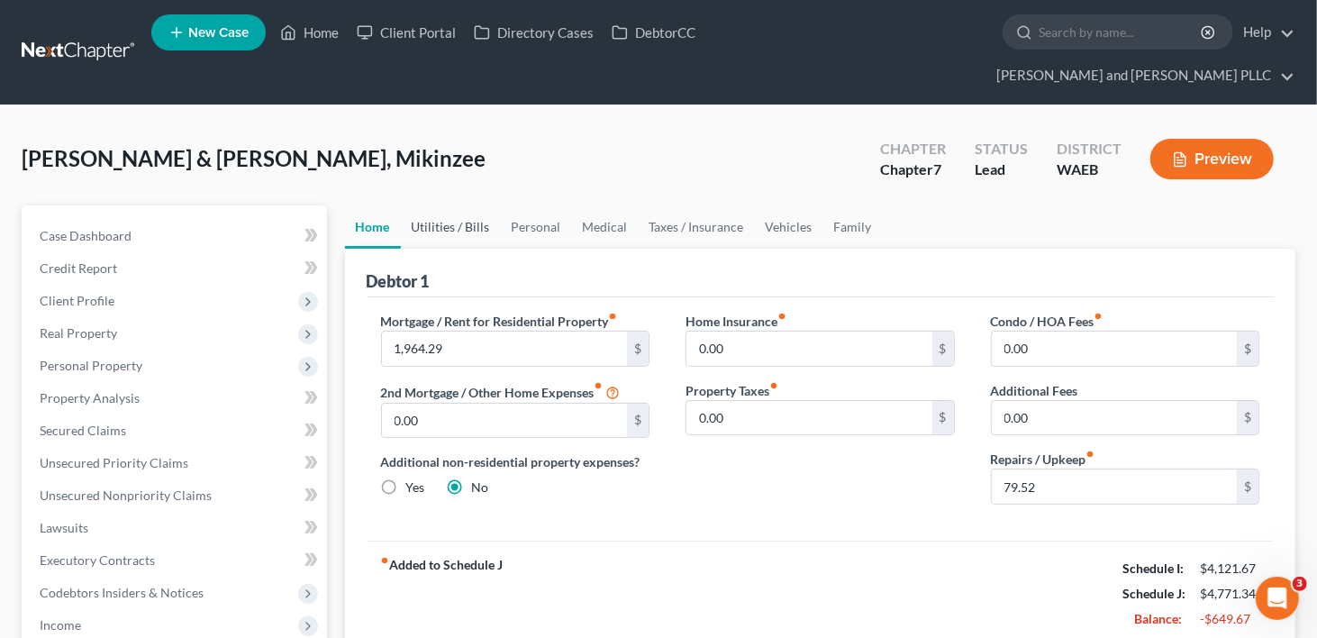
click at [469, 205] on link "Utilities / Bills" at bounding box center [451, 226] width 100 height 43
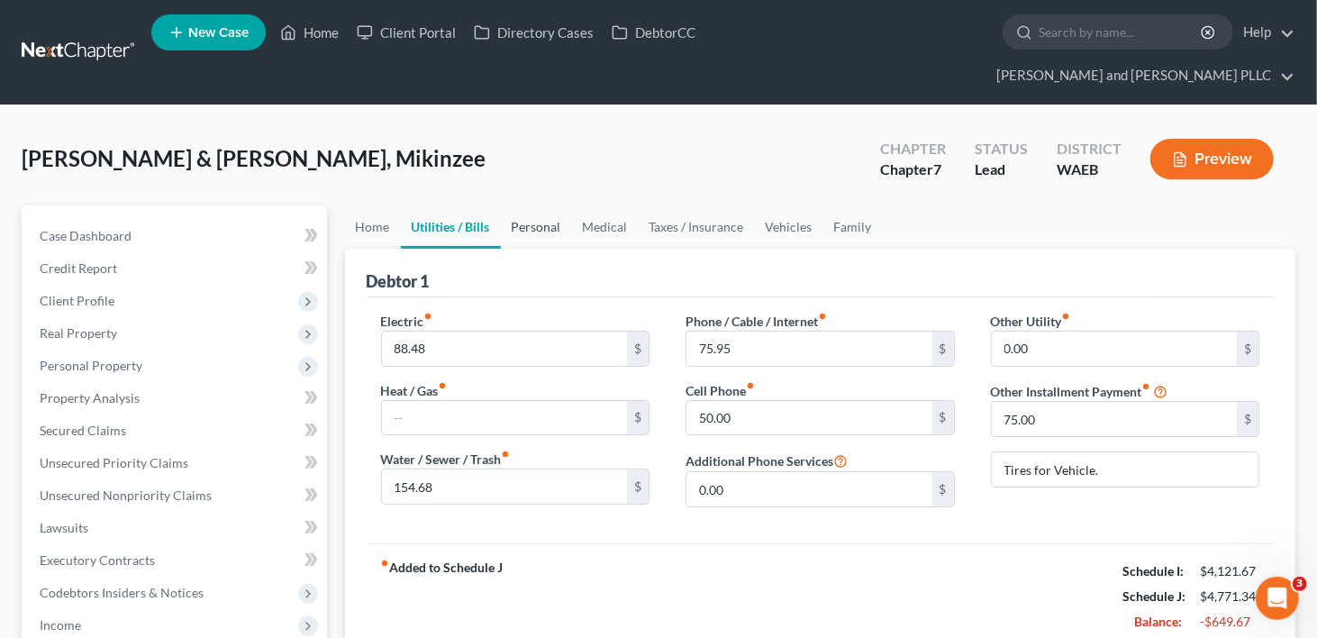
click at [543, 205] on link "Personal" at bounding box center [536, 226] width 71 height 43
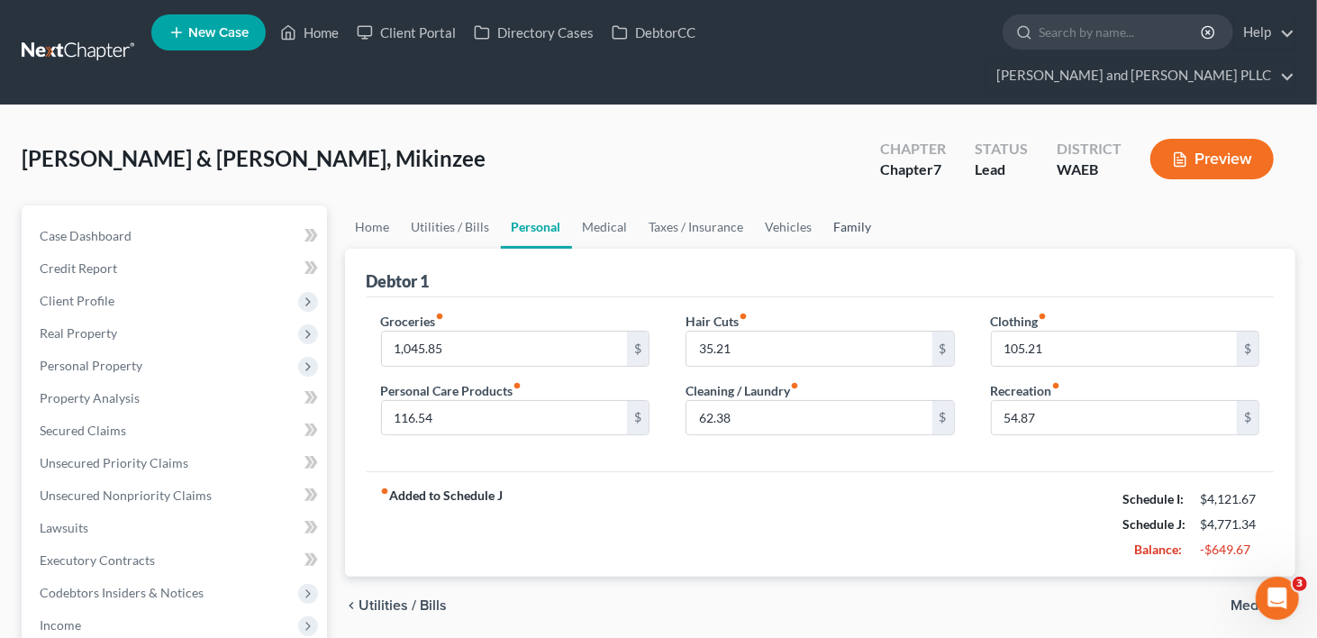
click at [843, 205] on link "Family" at bounding box center [852, 226] width 59 height 43
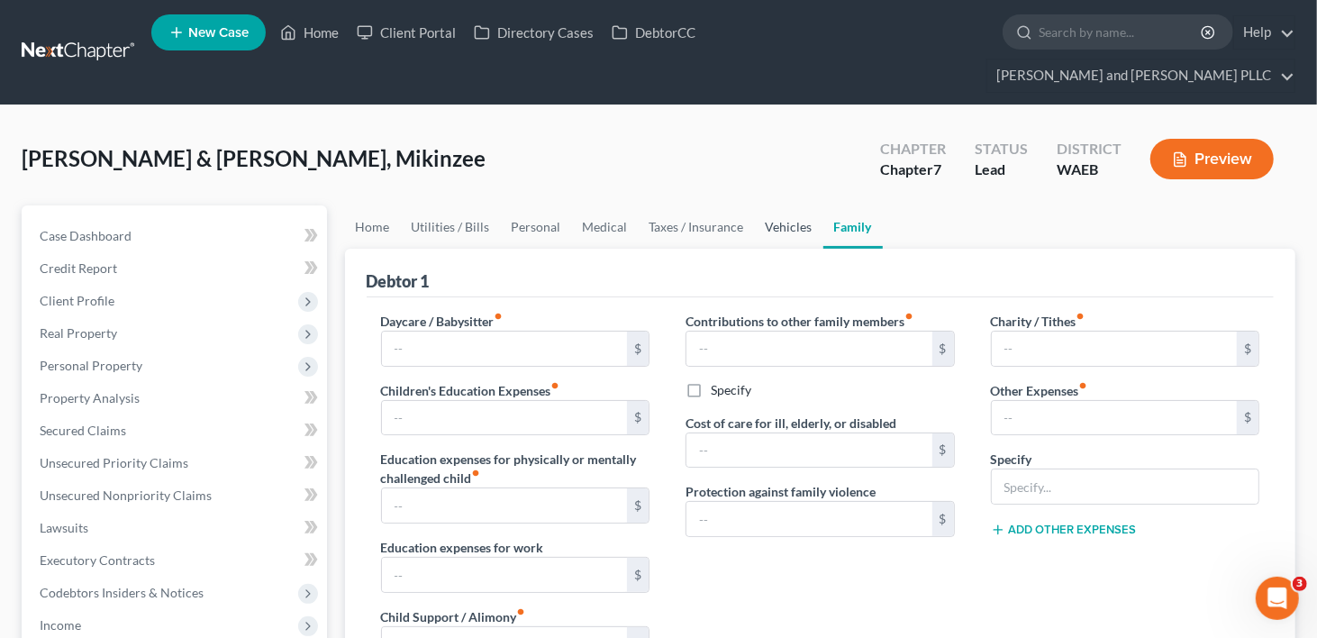
click at [797, 205] on link "Vehicles" at bounding box center [789, 226] width 68 height 43
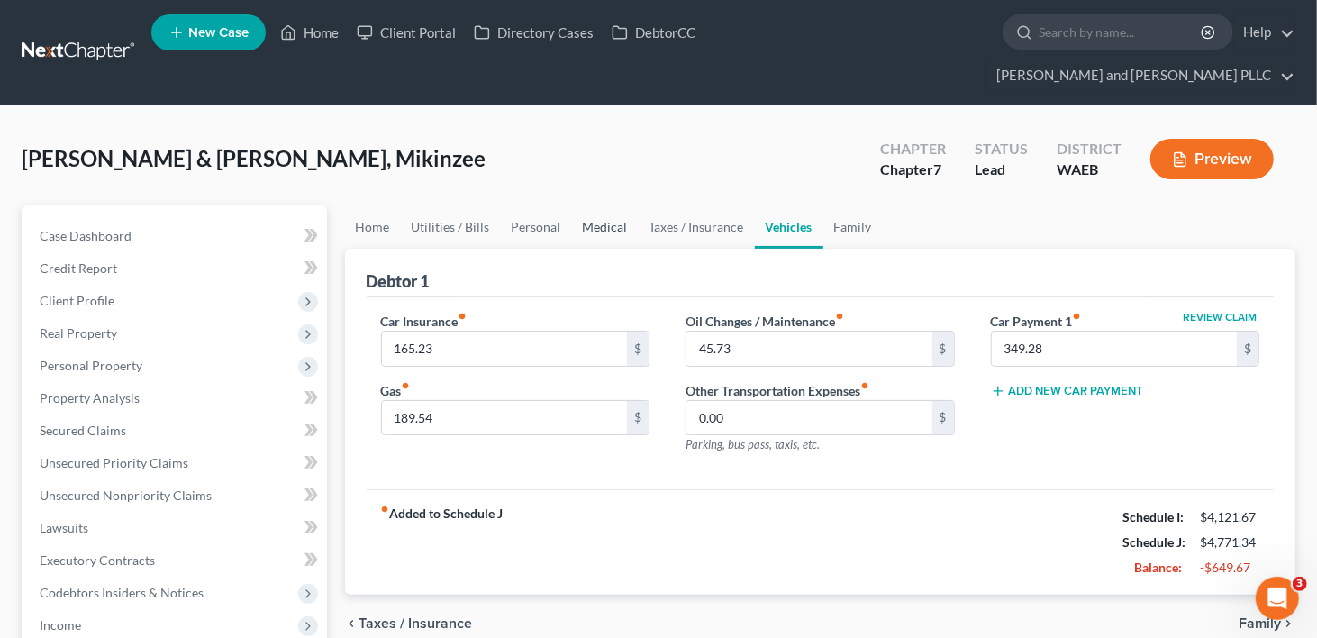
click at [579, 205] on link "Medical" at bounding box center [605, 226] width 67 height 43
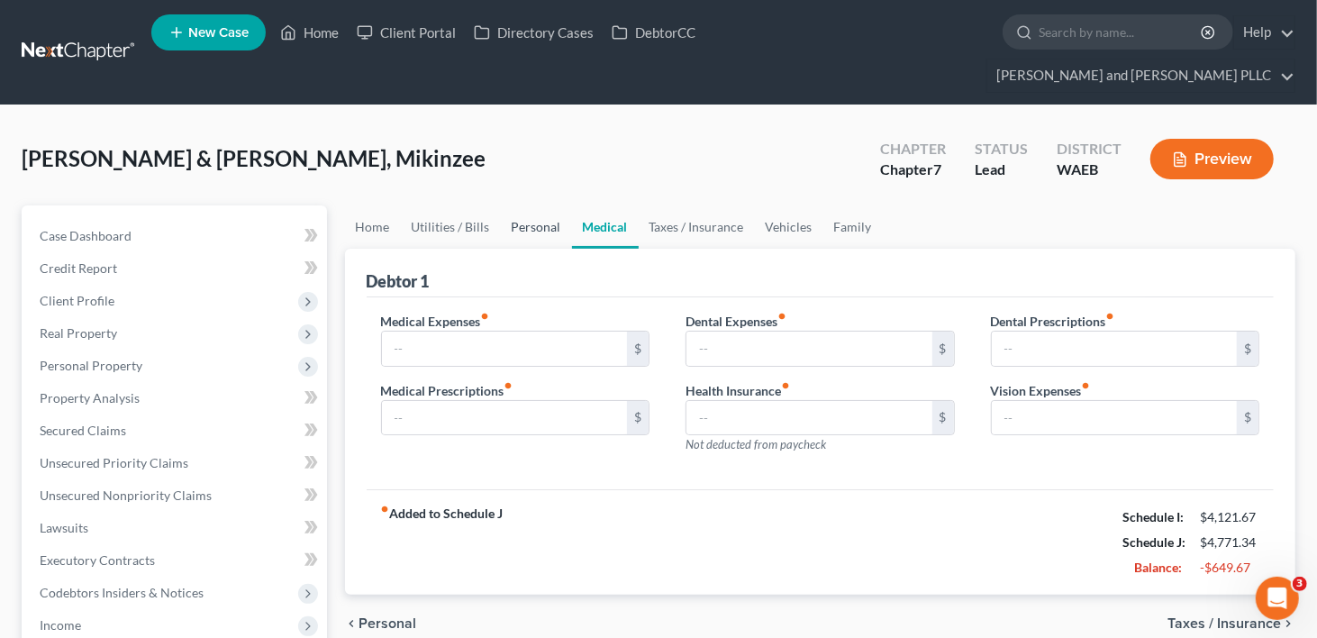
click at [534, 205] on link "Personal" at bounding box center [536, 226] width 71 height 43
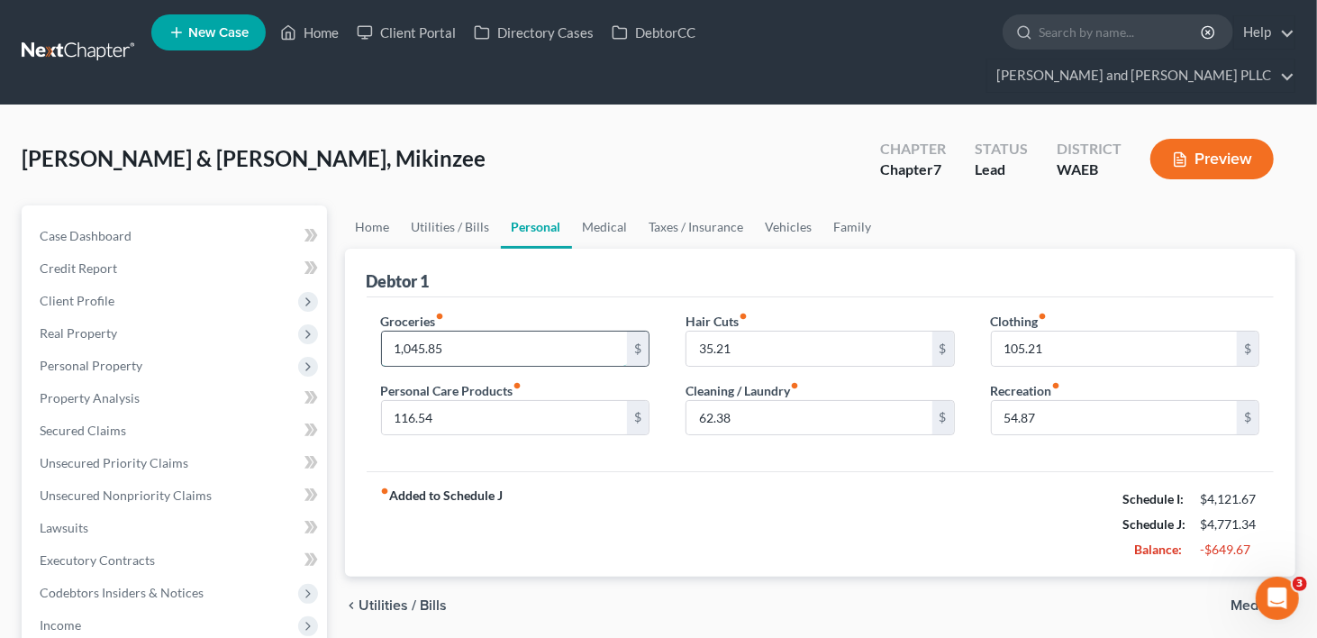
click at [468, 332] on input "1,045.85" at bounding box center [505, 349] width 246 height 34
type input "845.85"
click at [723, 471] on div "fiber_manual_record Added to Schedule J Schedule I: $4,121.67 Schedule J: $4,57…" at bounding box center [821, 523] width 908 height 105
click at [425, 205] on link "Utilities / Bills" at bounding box center [451, 226] width 100 height 43
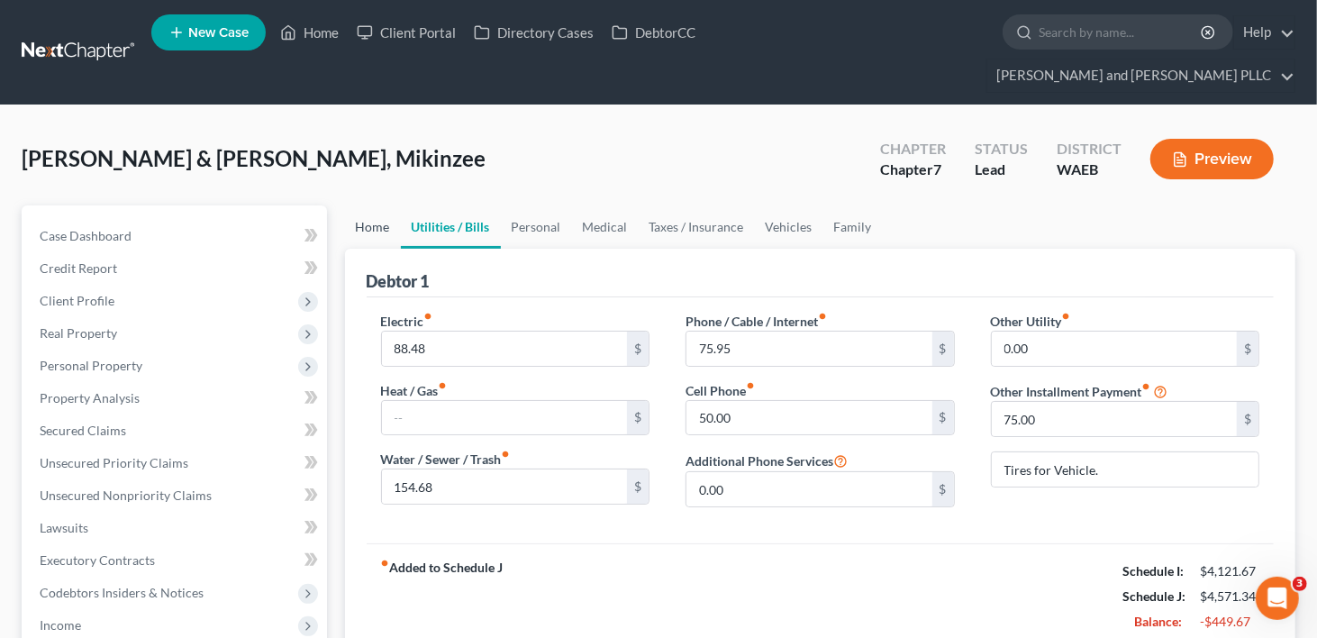
click at [384, 205] on link "Home" at bounding box center [373, 226] width 56 height 43
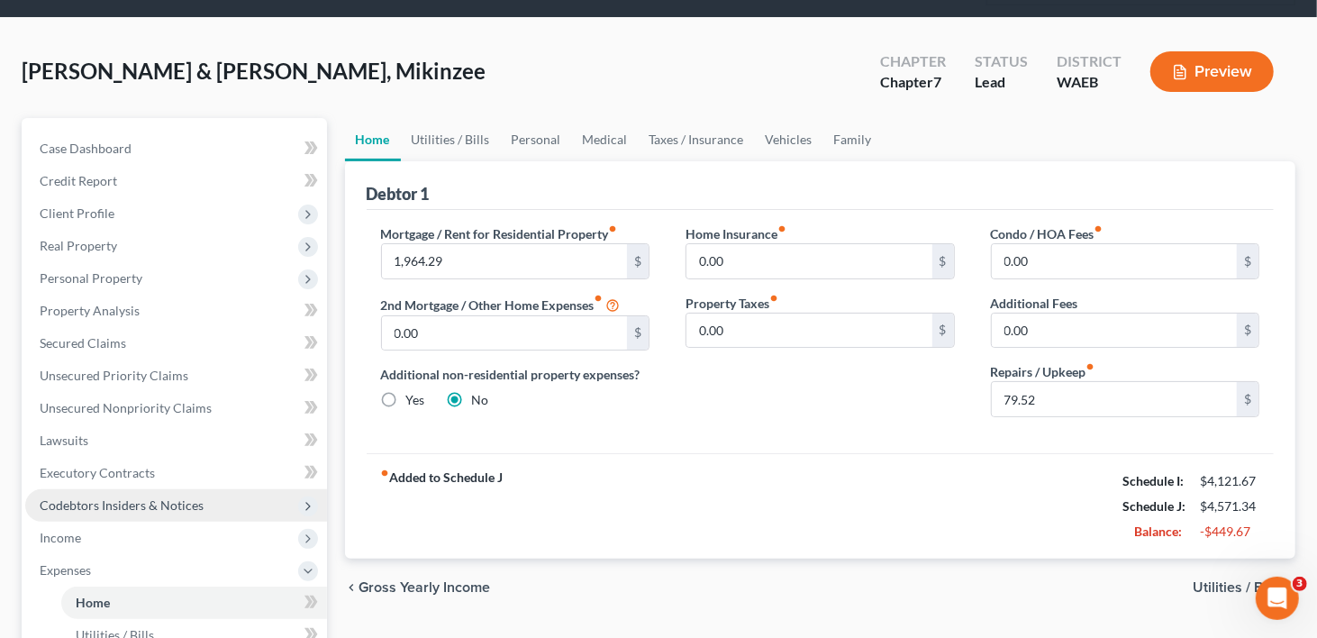
scroll to position [270, 0]
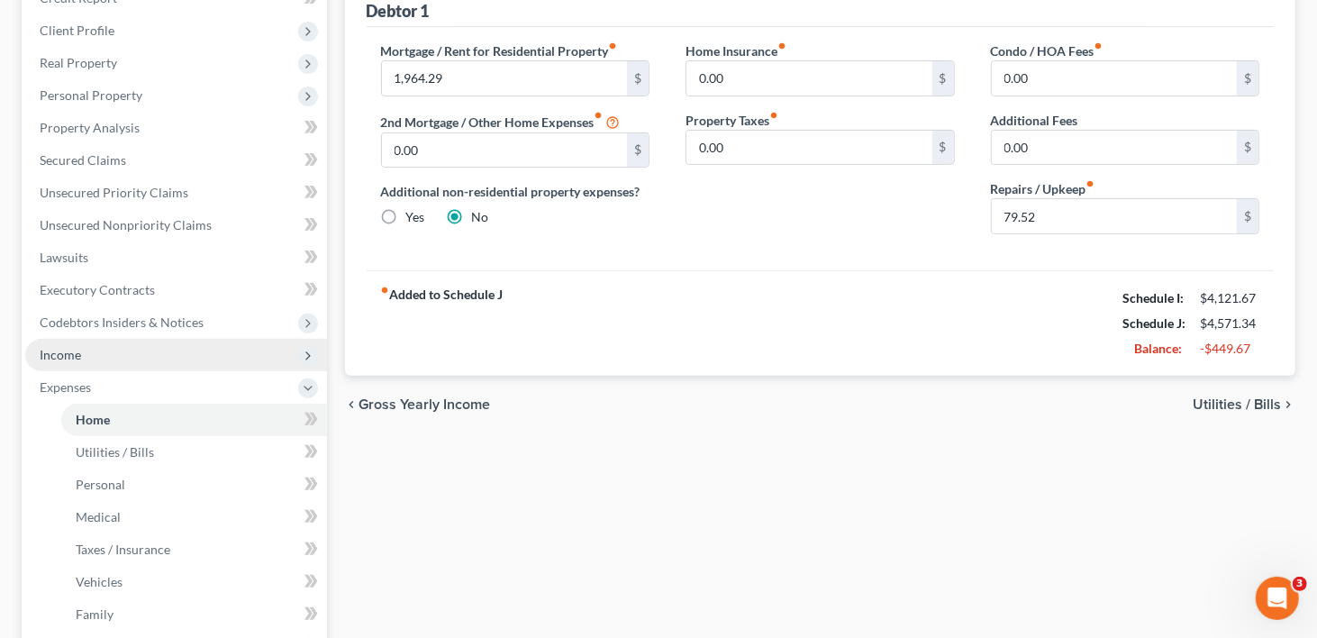
click at [72, 347] on span "Income" at bounding box center [60, 354] width 41 height 15
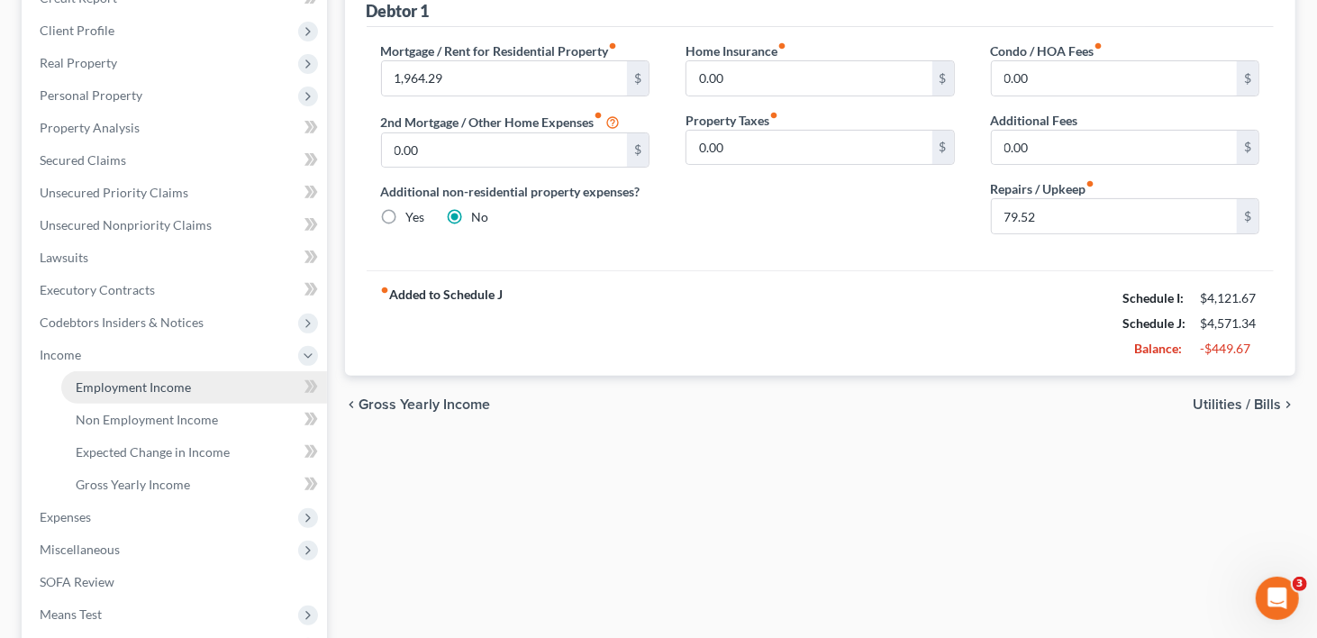
click at [106, 371] on link "Employment Income" at bounding box center [194, 387] width 266 height 32
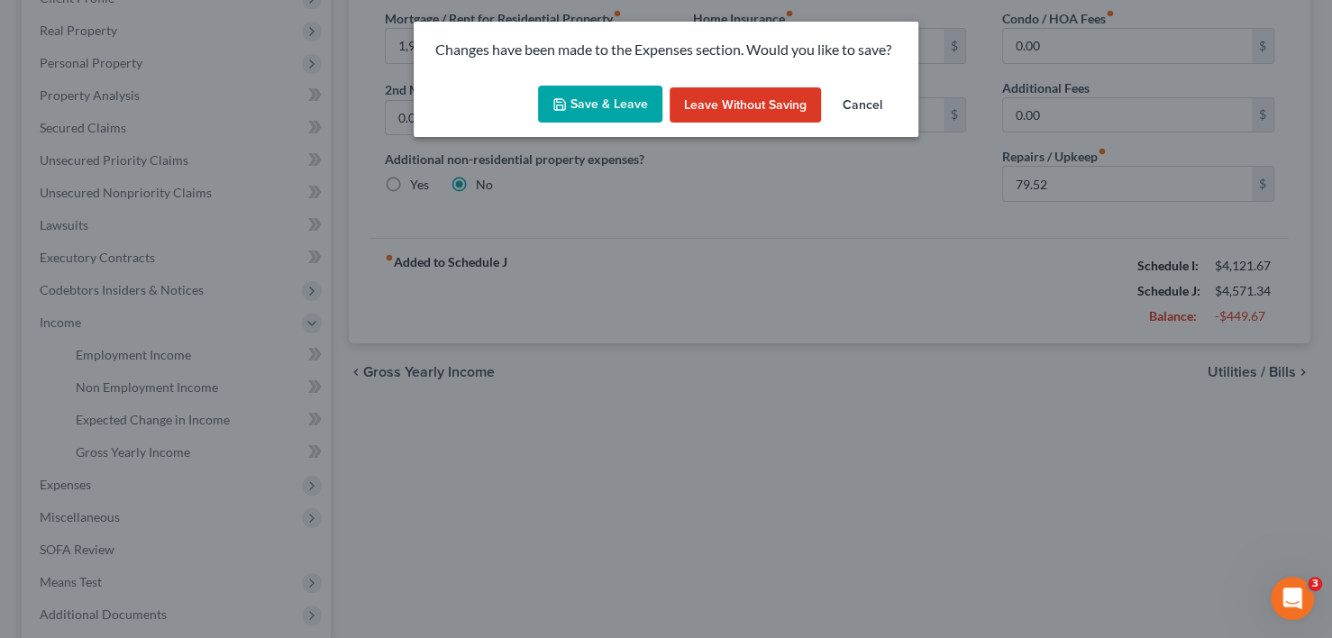
click at [588, 112] on button "Save & Leave" at bounding box center [600, 105] width 124 height 38
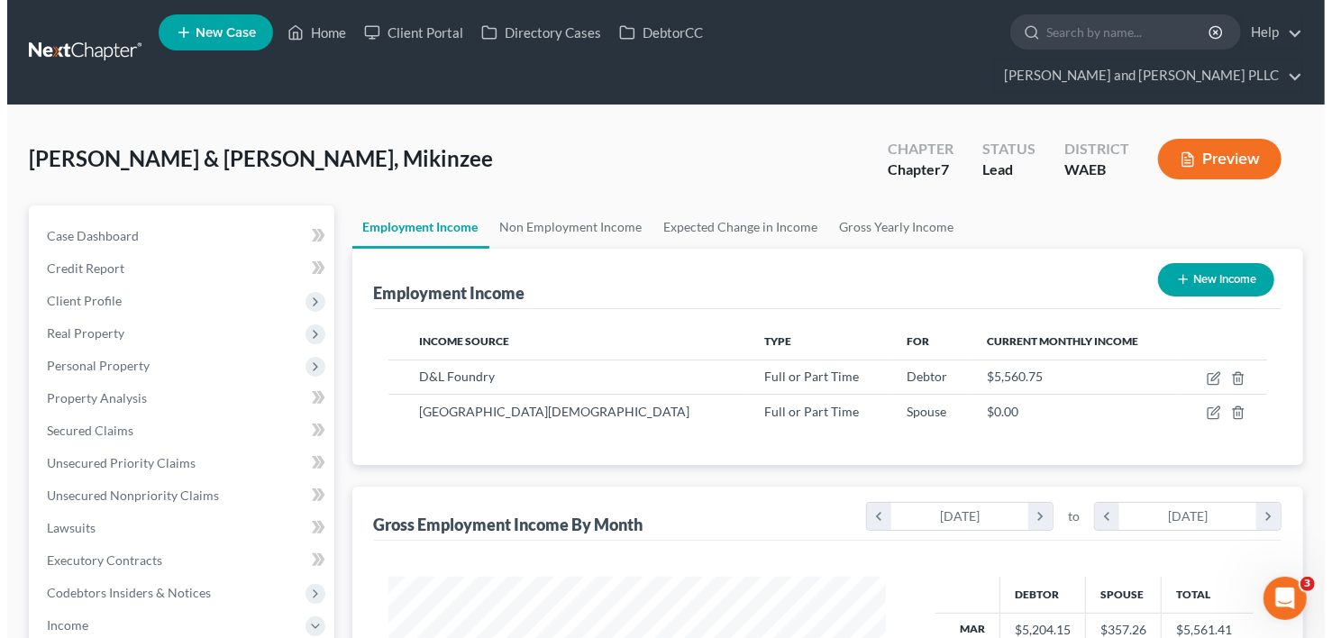
scroll to position [321, 534]
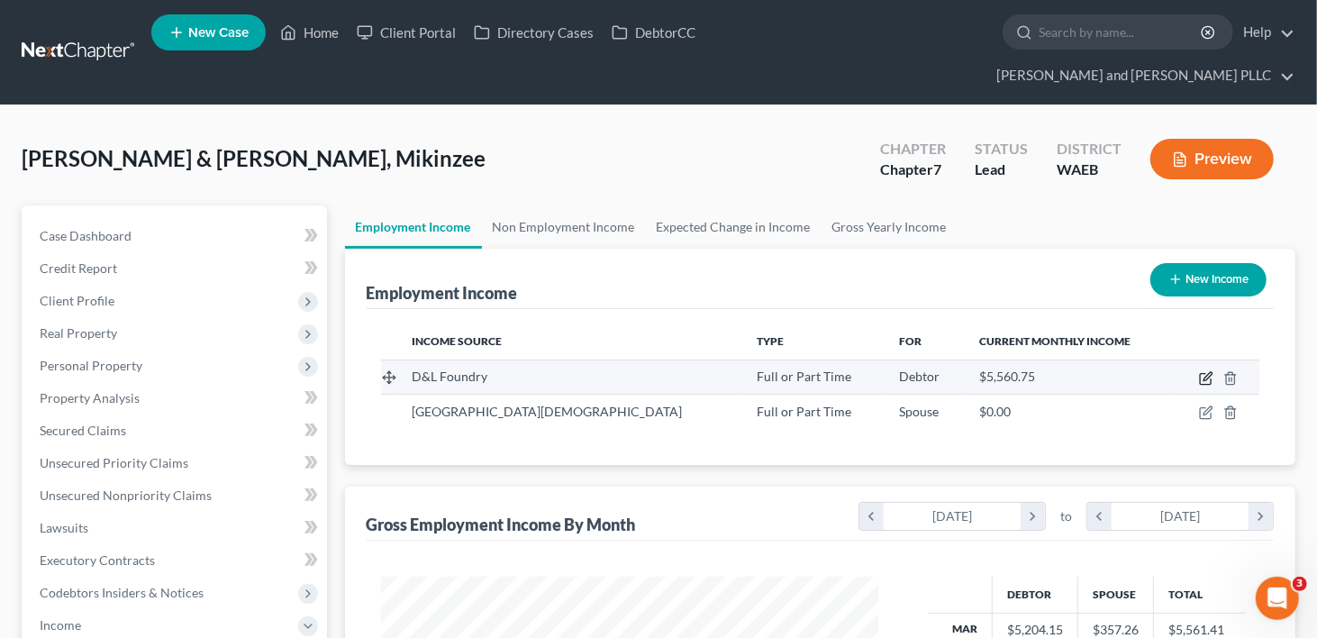
click at [1206, 371] on icon "button" at bounding box center [1206, 378] width 14 height 14
select select "0"
select select "50"
select select "2"
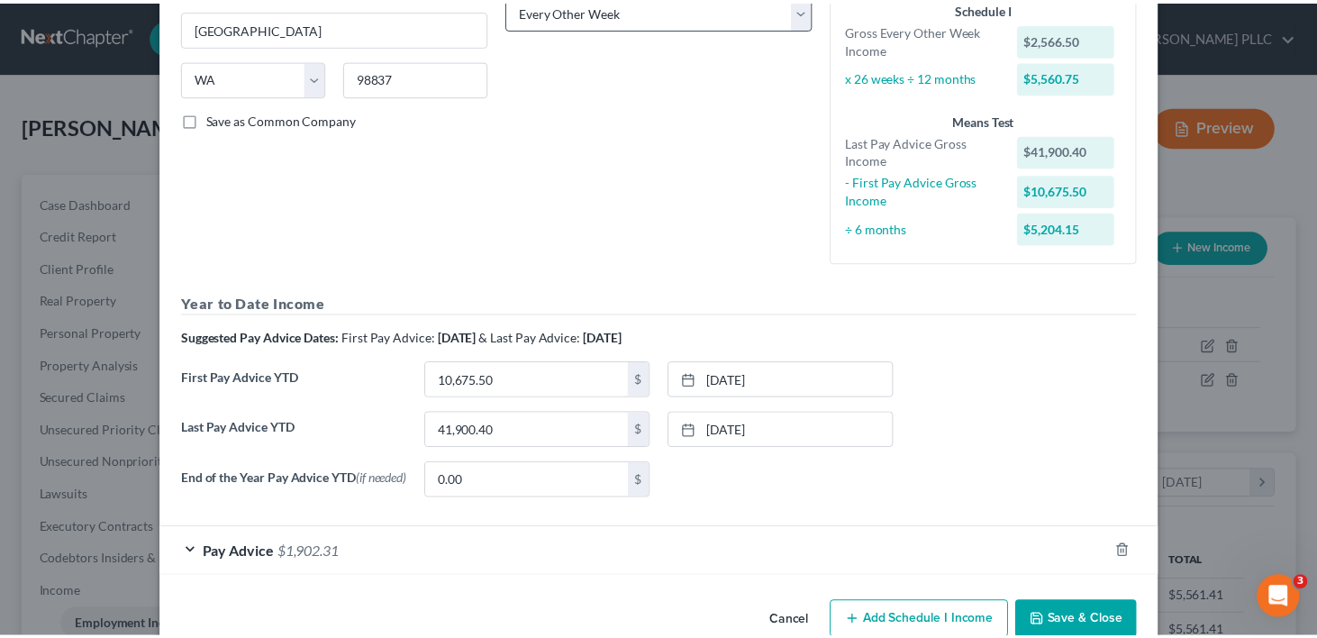
scroll to position [351, 0]
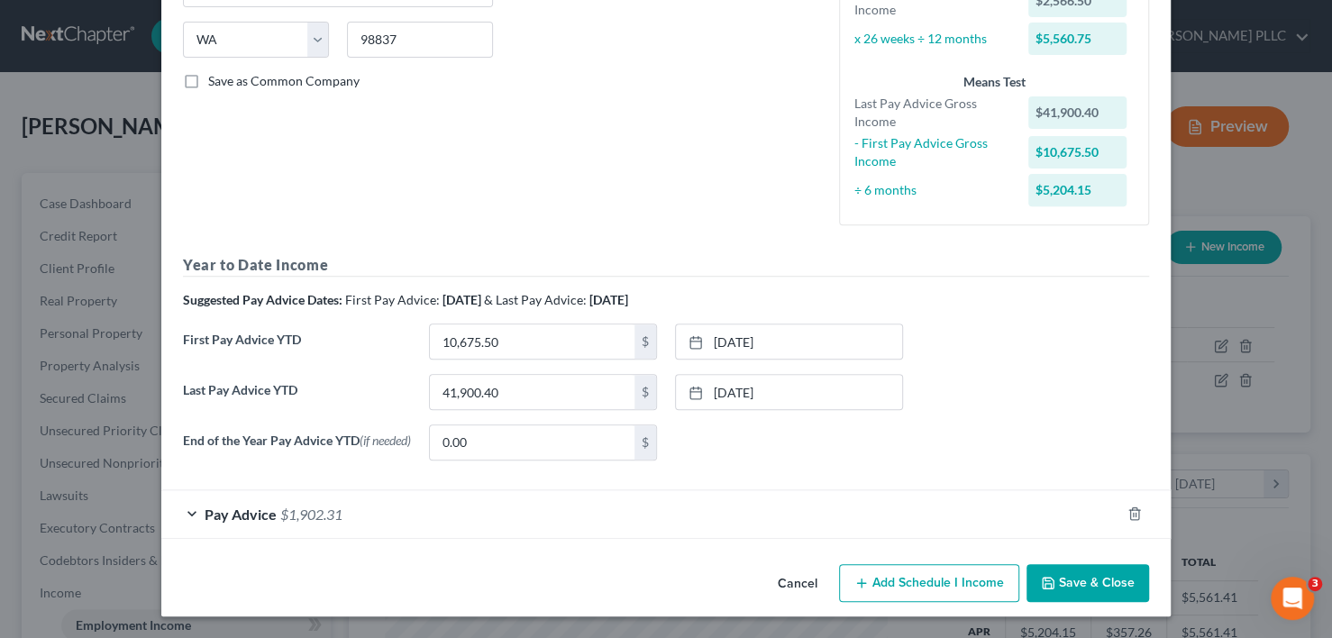
click at [1094, 574] on button "Save & Close" at bounding box center [1087, 583] width 123 height 38
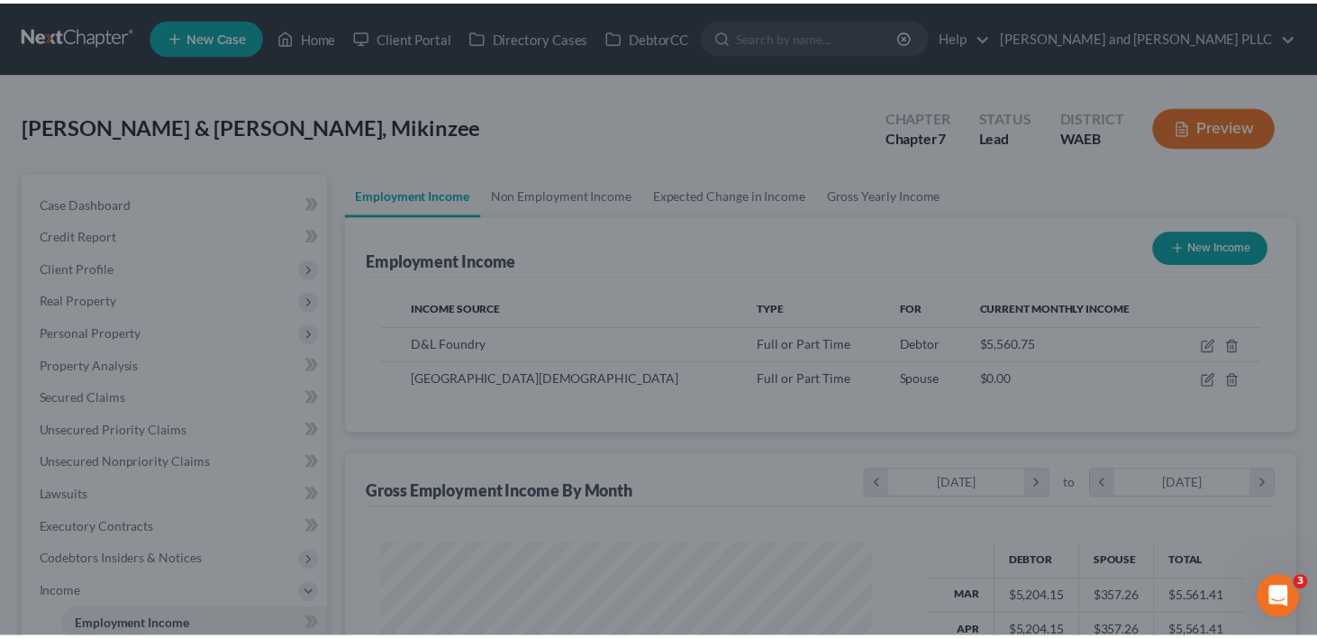
scroll to position [900635, 900422]
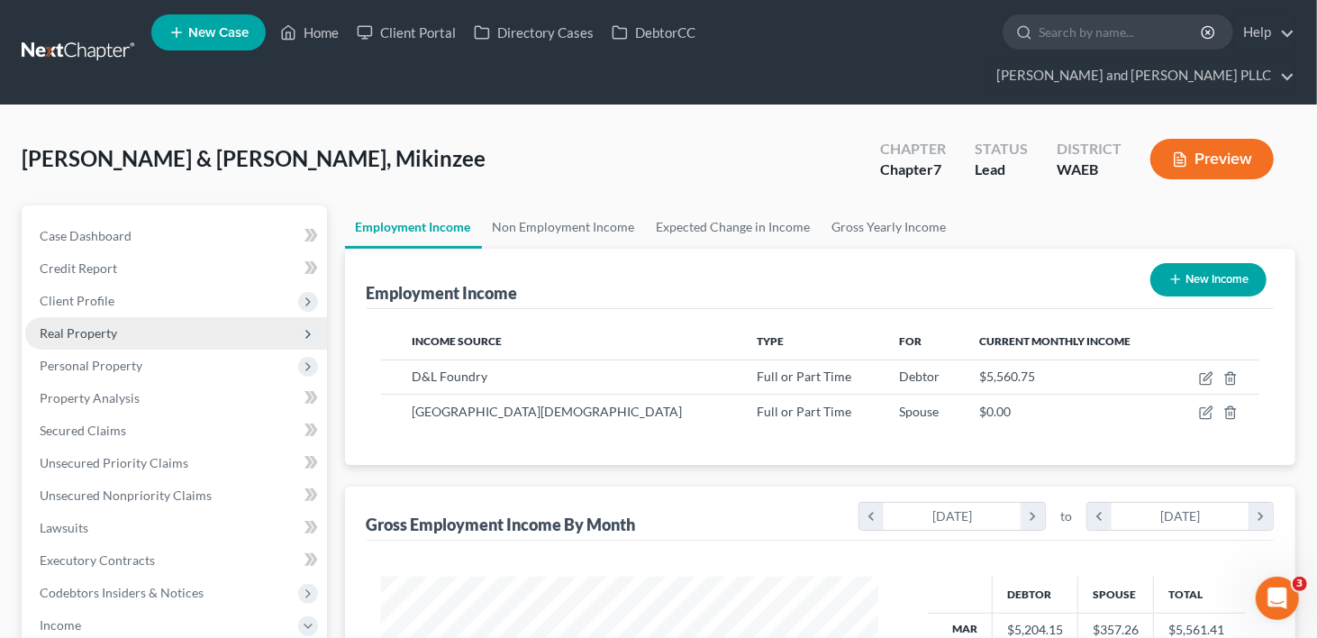
click at [82, 325] on span "Real Property" at bounding box center [78, 332] width 77 height 15
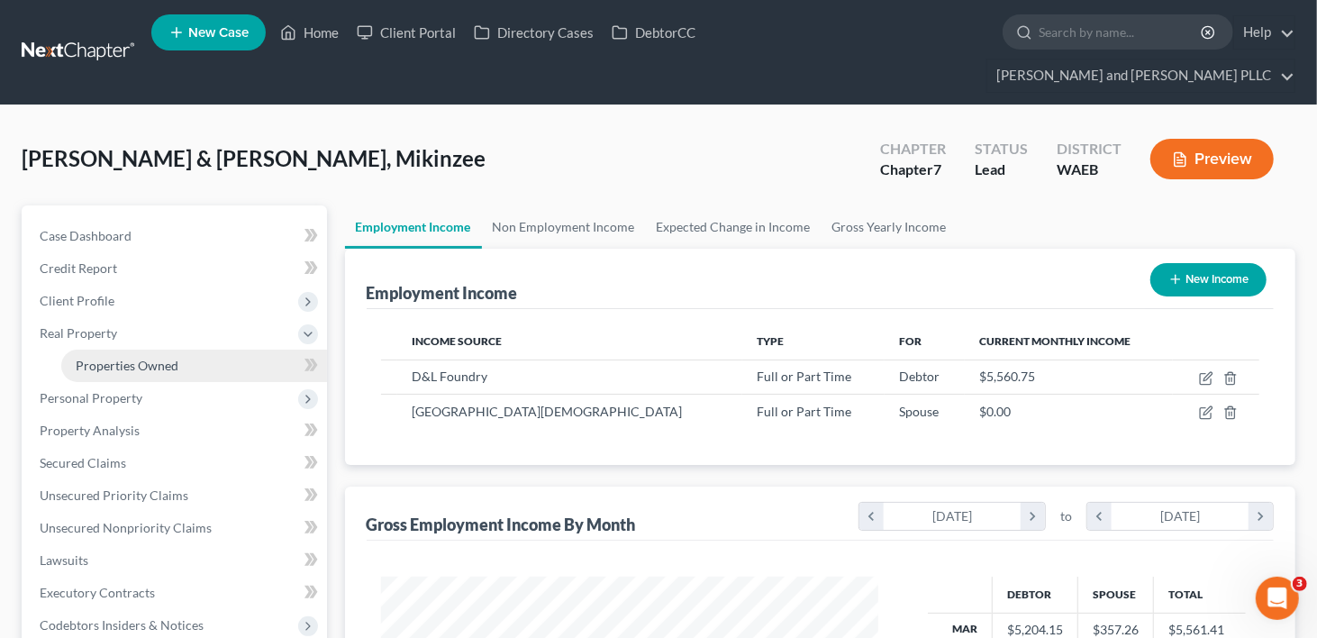
click at [92, 358] on span "Properties Owned" at bounding box center [127, 365] width 103 height 15
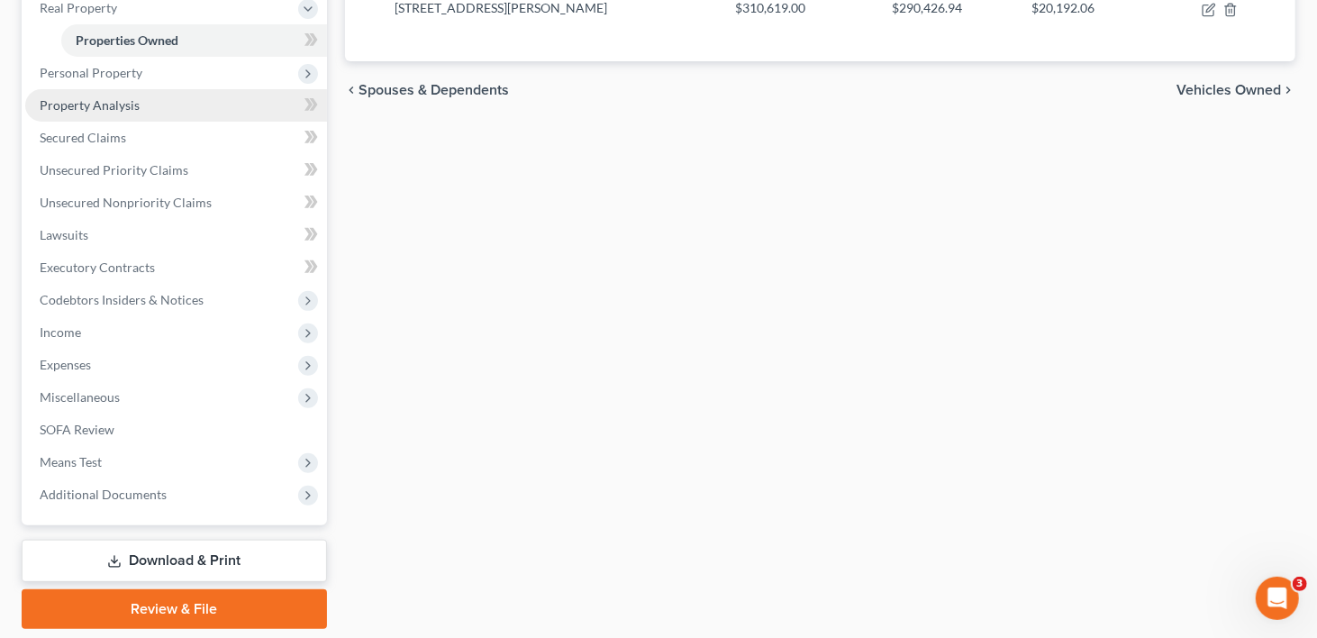
scroll to position [350, 0]
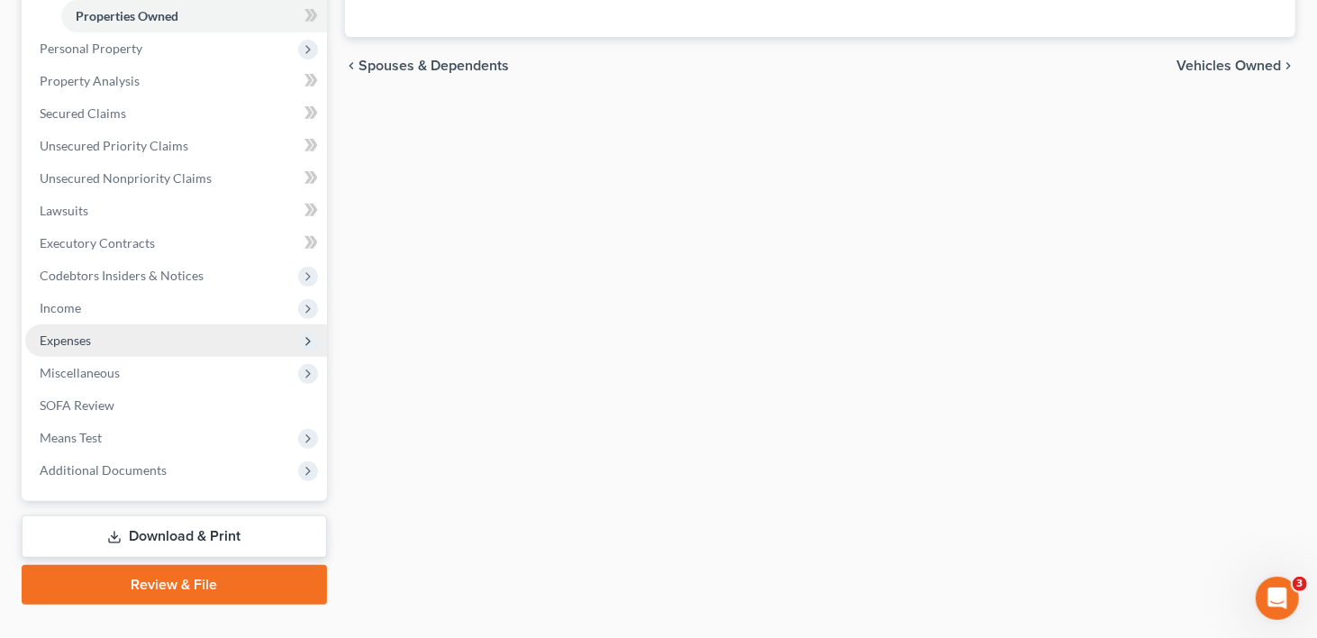
click at [83, 332] on span "Expenses" at bounding box center [65, 339] width 51 height 15
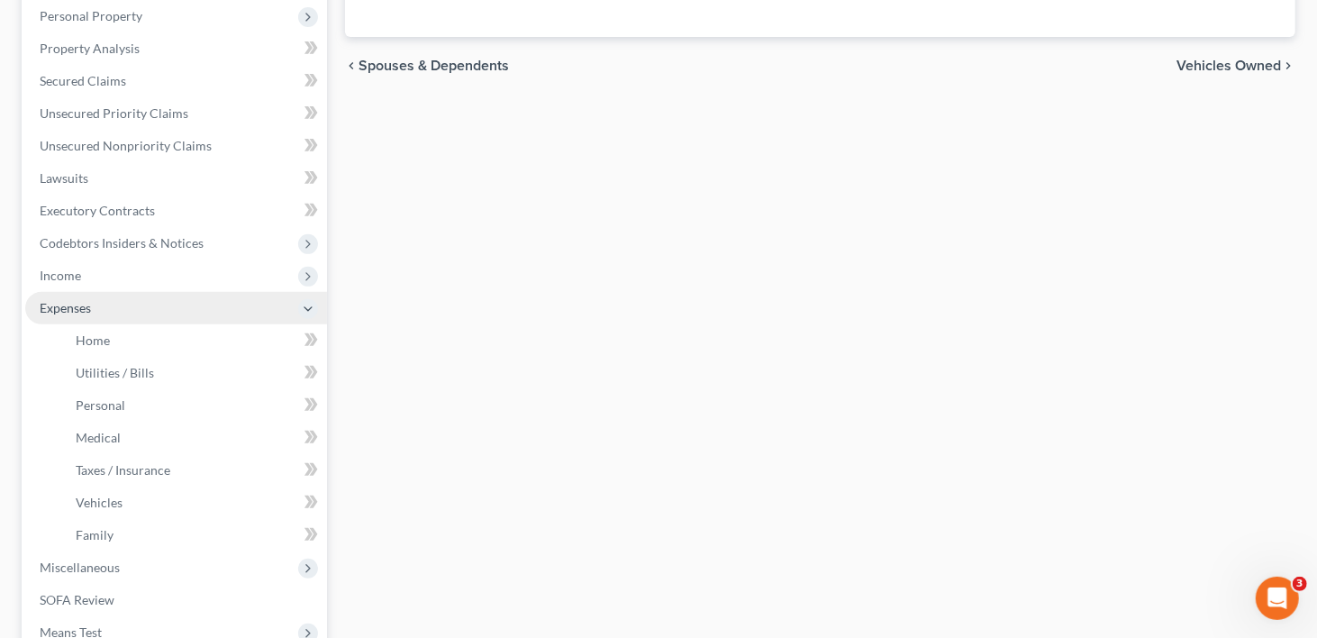
scroll to position [317, 0]
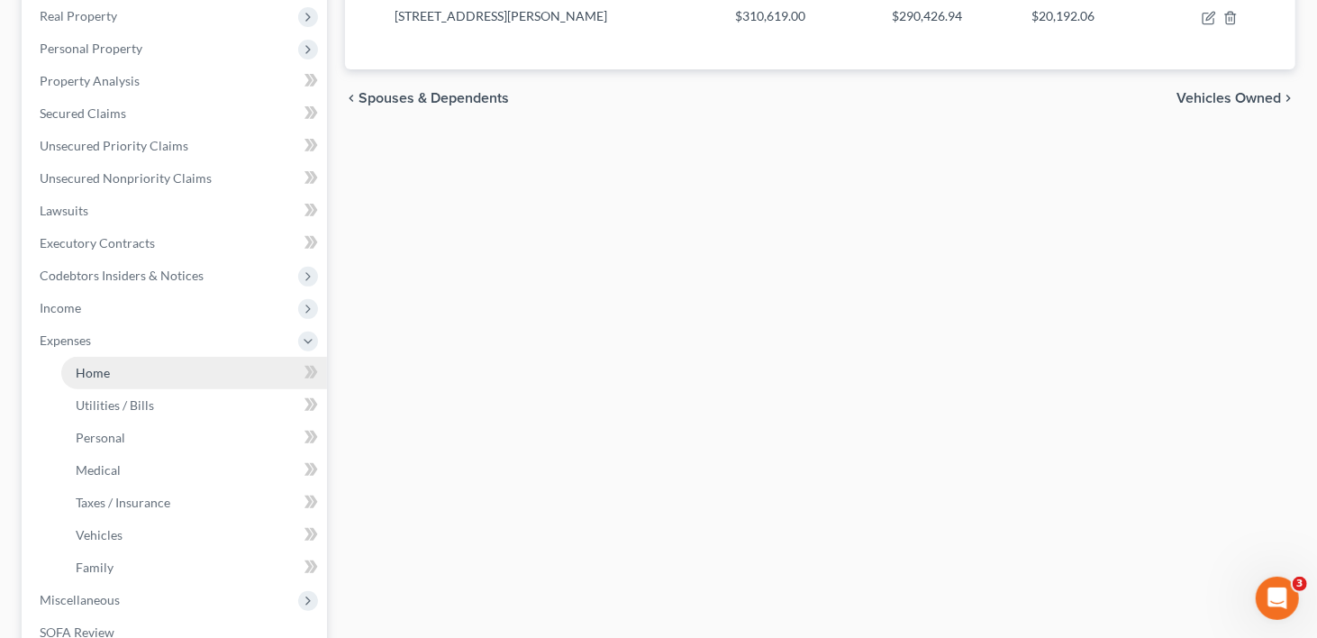
click at [82, 365] on span "Home" at bounding box center [93, 372] width 34 height 15
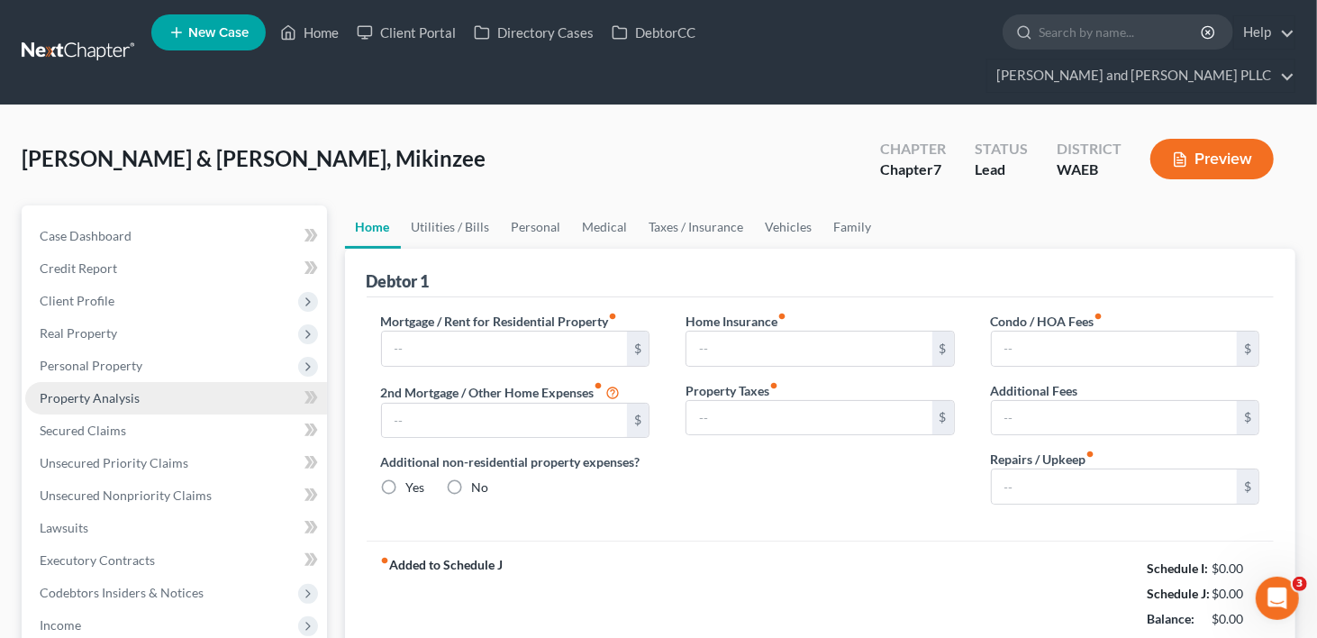
type input "1,964.29"
type input "0.00"
radio input "true"
type input "0.00"
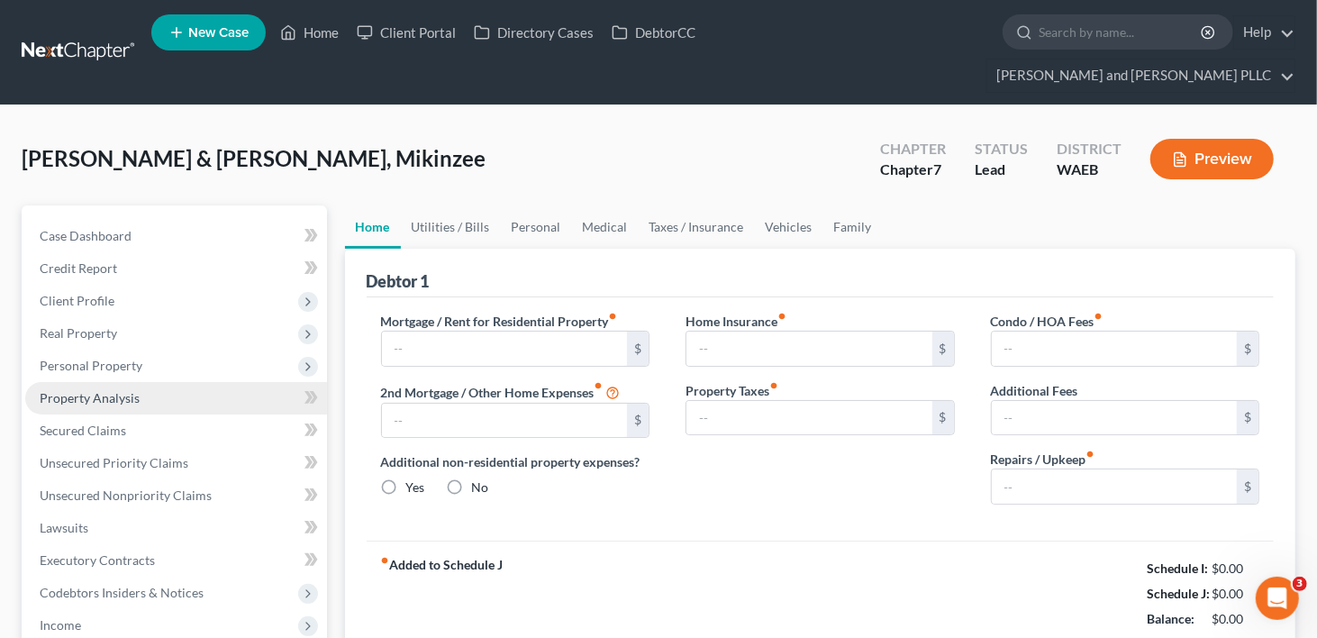
type input "0.00"
type input "79.52"
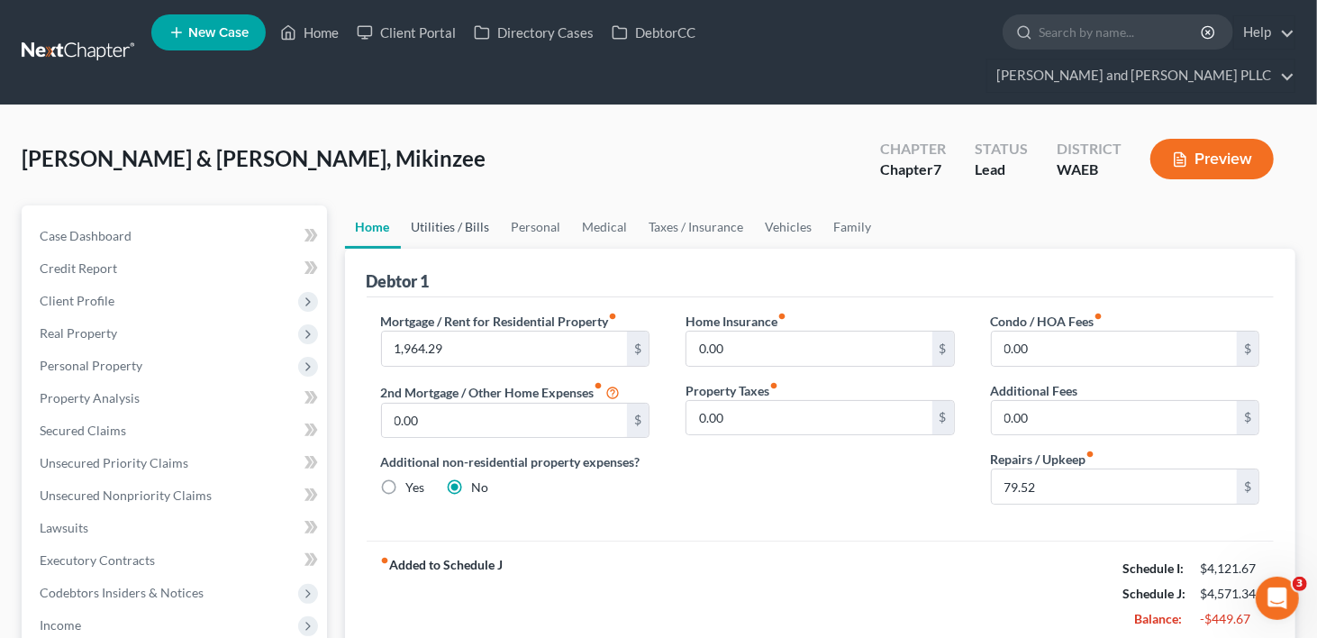
click at [456, 205] on link "Utilities / Bills" at bounding box center [451, 226] width 100 height 43
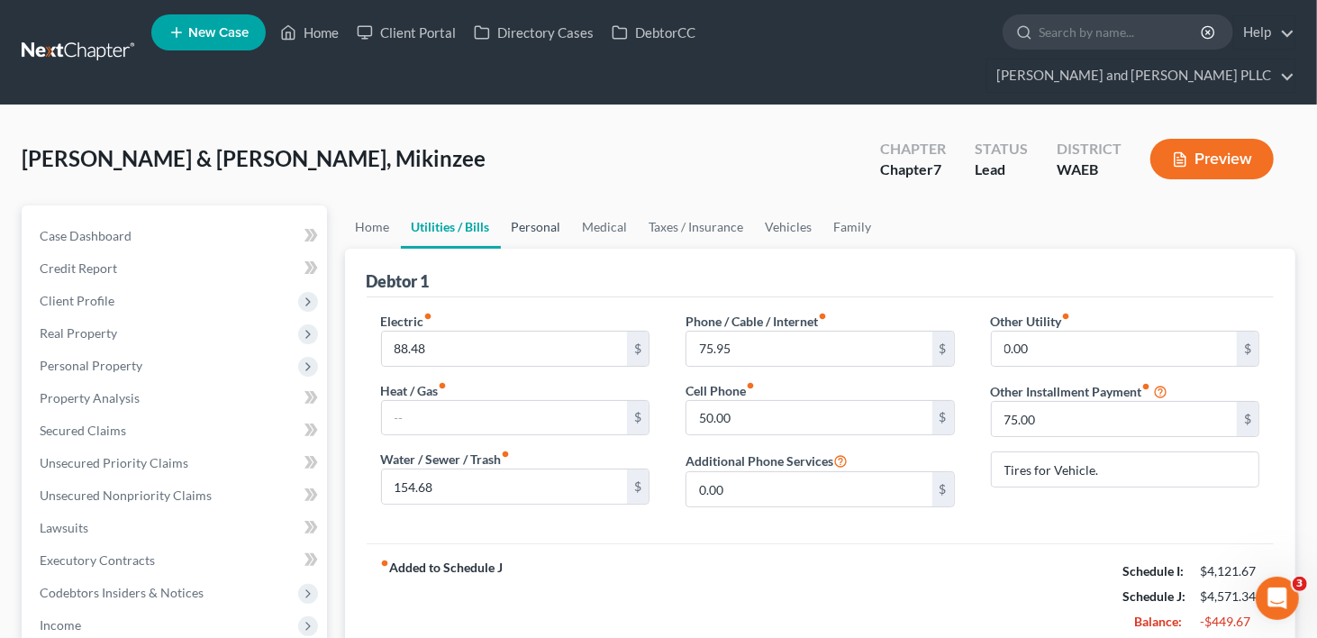
click at [537, 205] on link "Personal" at bounding box center [536, 226] width 71 height 43
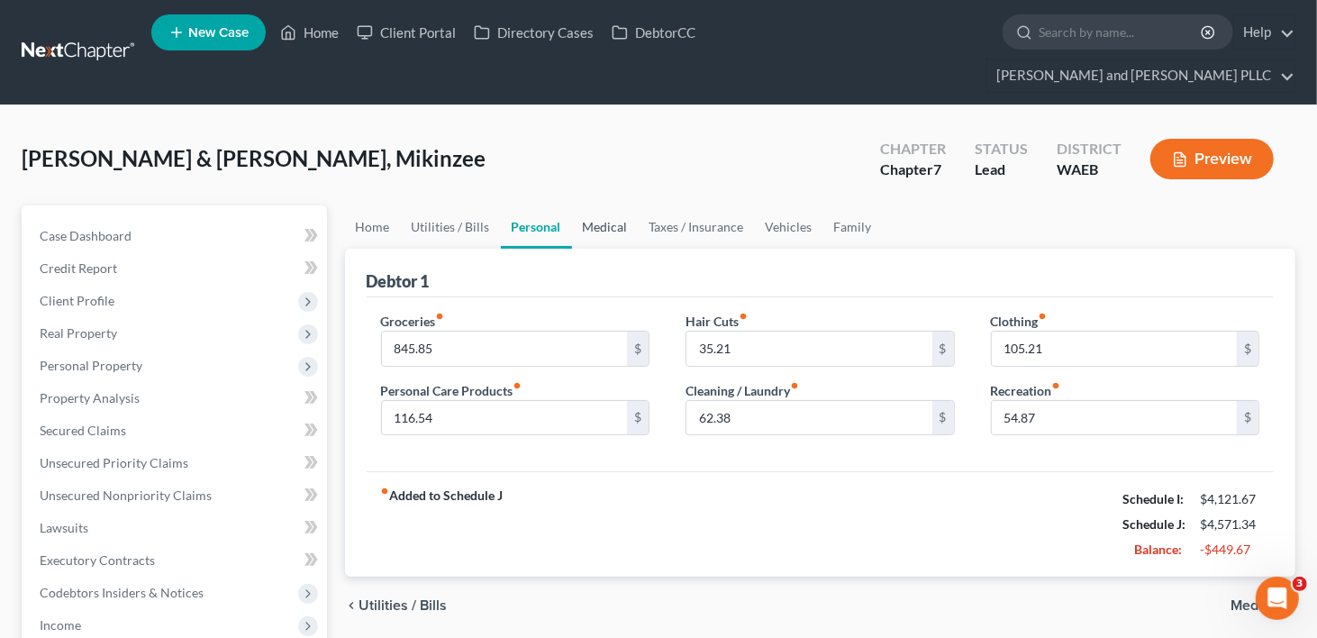
click at [605, 205] on link "Medical" at bounding box center [605, 226] width 67 height 43
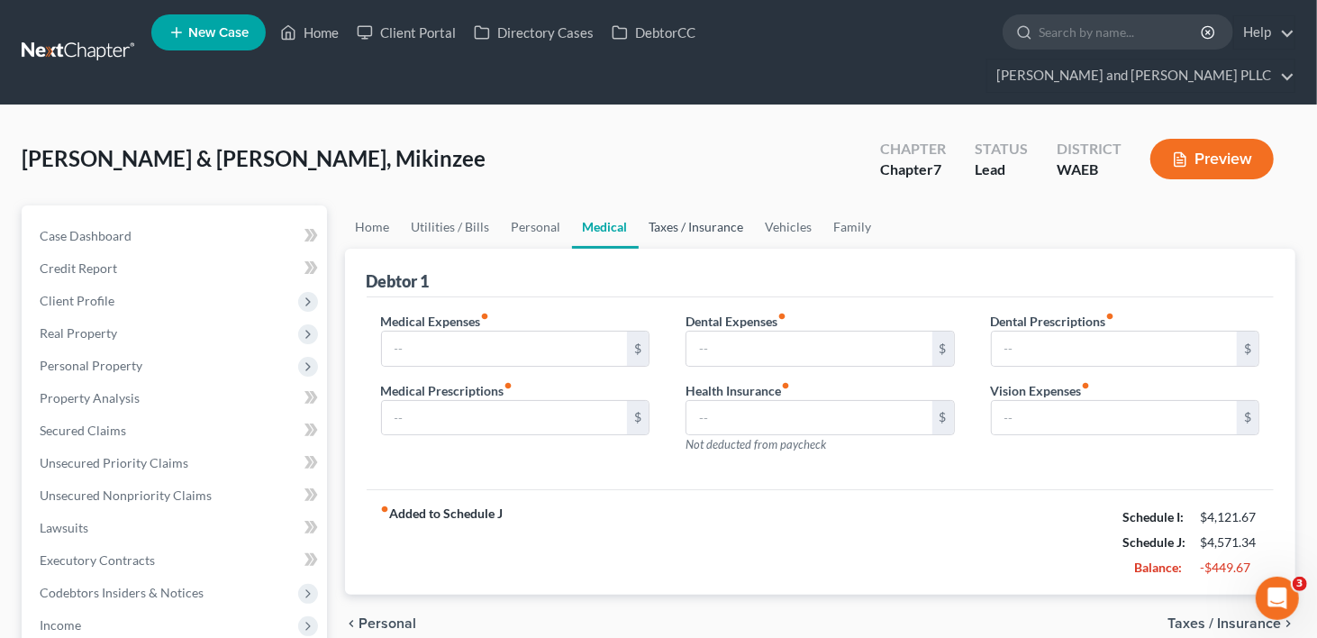
click at [682, 205] on link "Taxes / Insurance" at bounding box center [697, 226] width 116 height 43
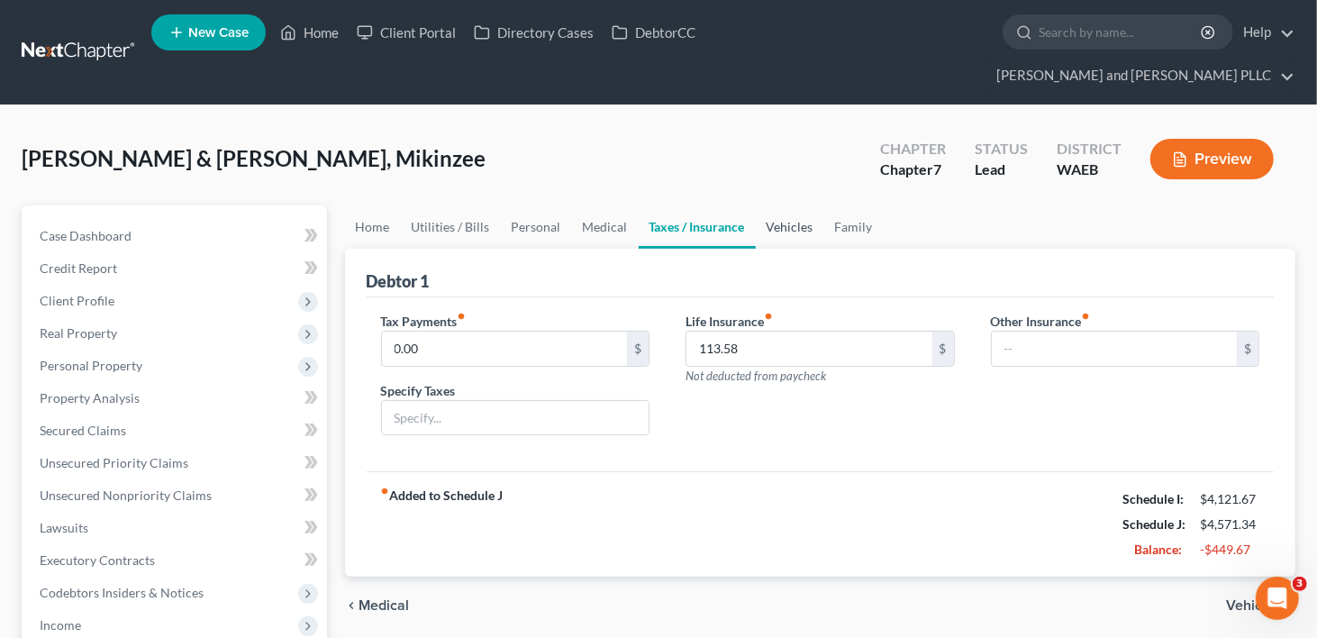
click at [814, 205] on link "Vehicles" at bounding box center [790, 226] width 68 height 43
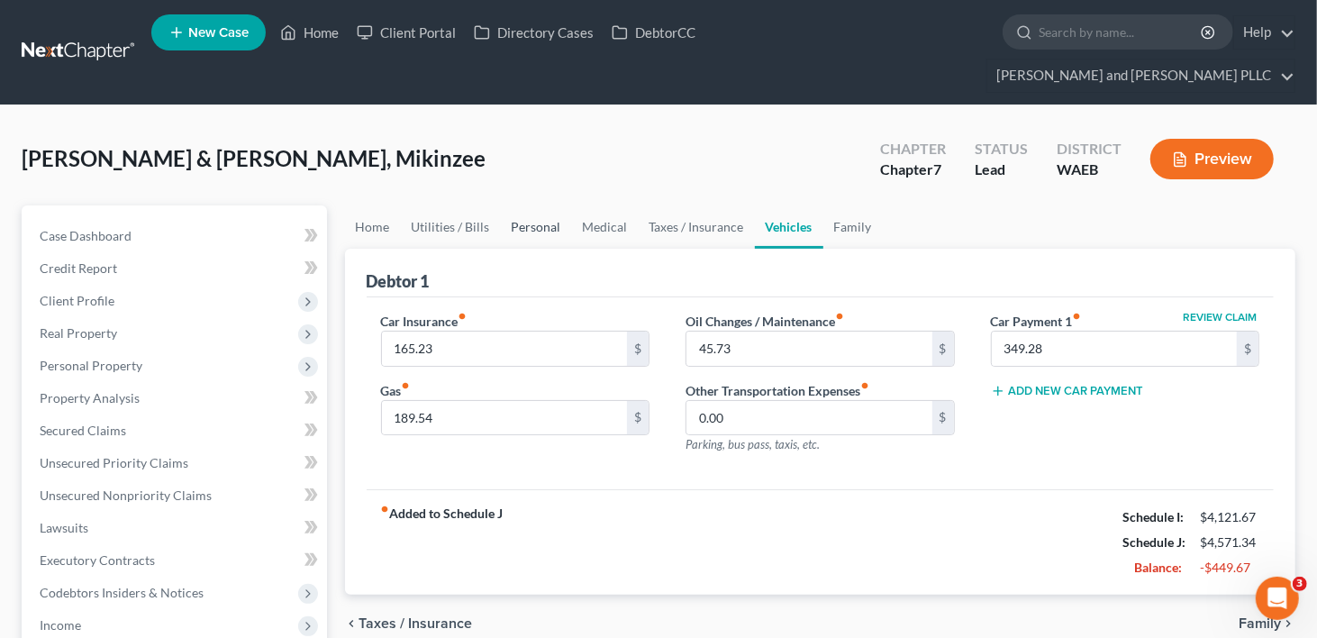
click at [514, 205] on link "Personal" at bounding box center [536, 226] width 71 height 43
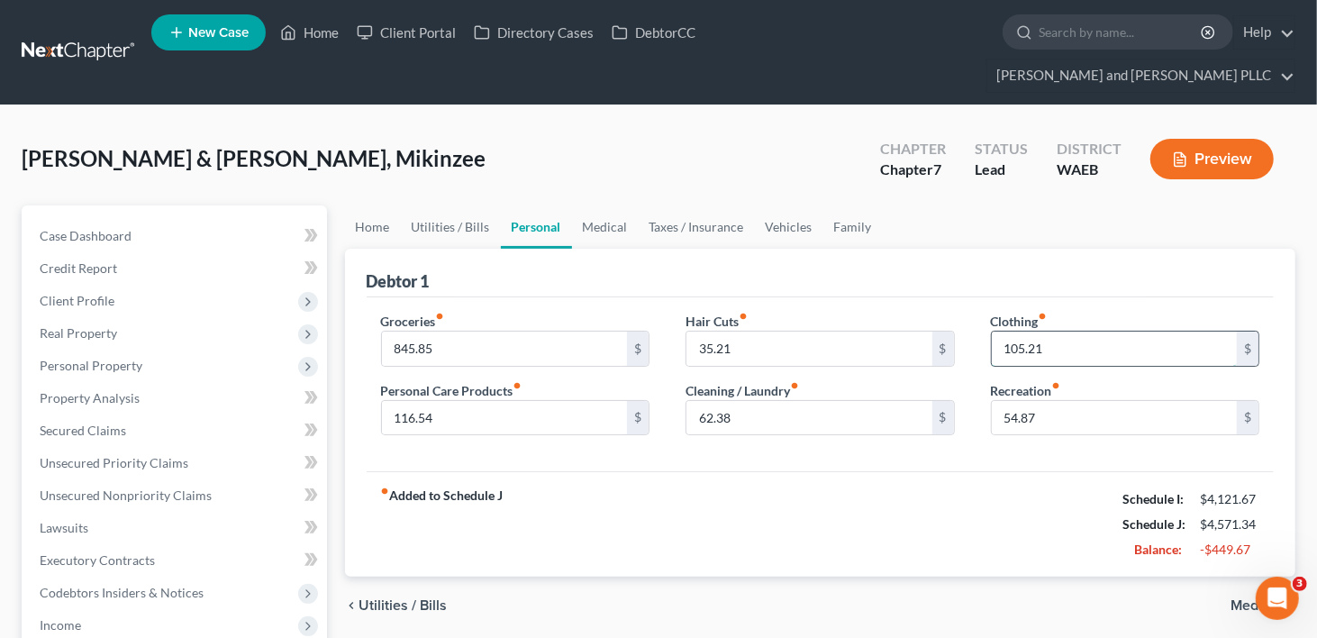
click at [1020, 332] on input "105.21" at bounding box center [1115, 349] width 246 height 34
type input "55.21"
click at [468, 401] on input "116.54" at bounding box center [505, 418] width 246 height 34
type input "45.32"
click at [706, 471] on div "fiber_manual_record Added to Schedule J Schedule I: $4,121.67 Schedule J: $4,45…" at bounding box center [821, 523] width 908 height 105
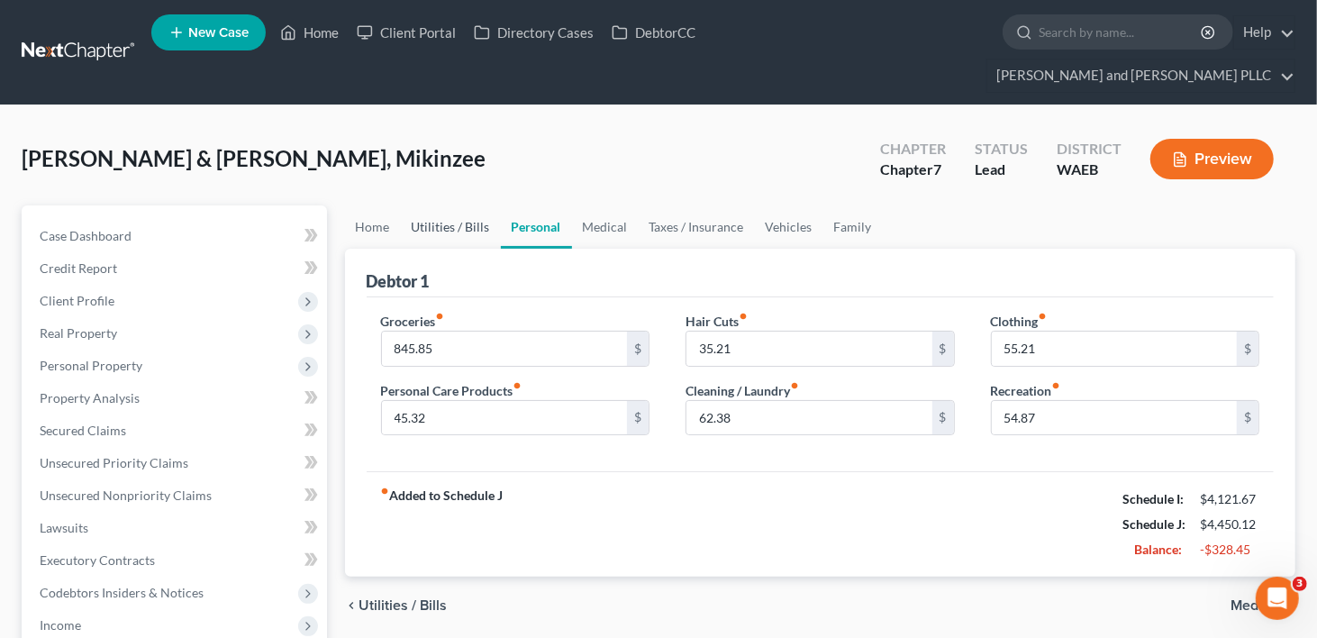
click at [452, 205] on link "Utilities / Bills" at bounding box center [451, 226] width 100 height 43
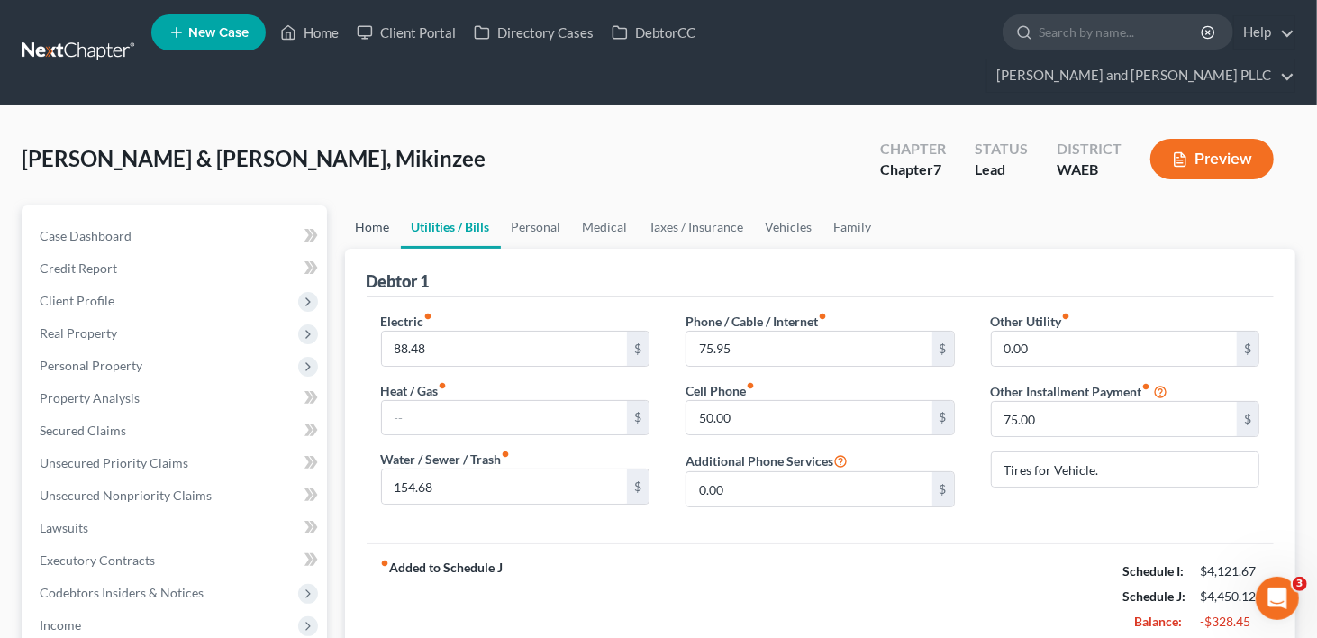
click at [381, 205] on link "Home" at bounding box center [373, 226] width 56 height 43
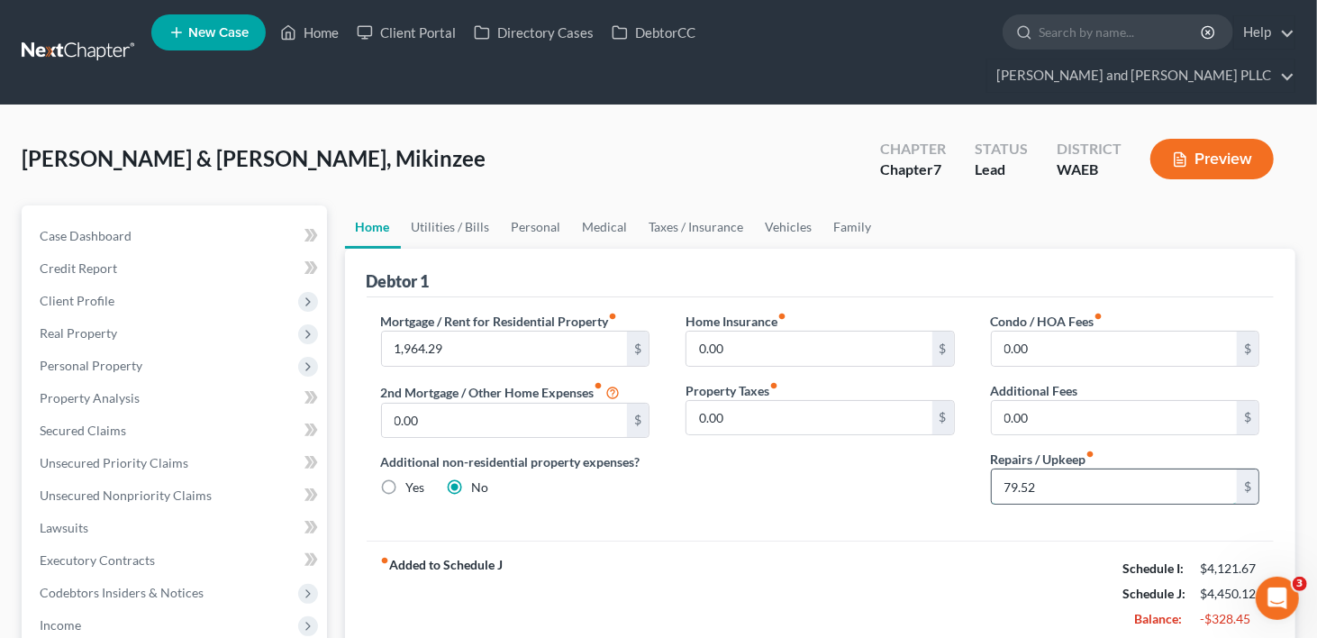
click at [1048, 469] on input "79.52" at bounding box center [1115, 486] width 246 height 34
type input "0.00"
click at [698, 469] on div "Home Insurance fiber_manual_record 0.00 $ Property Taxes fiber_manual_record 0.…" at bounding box center [820, 415] width 305 height 207
click at [442, 205] on link "Utilities / Bills" at bounding box center [451, 226] width 100 height 43
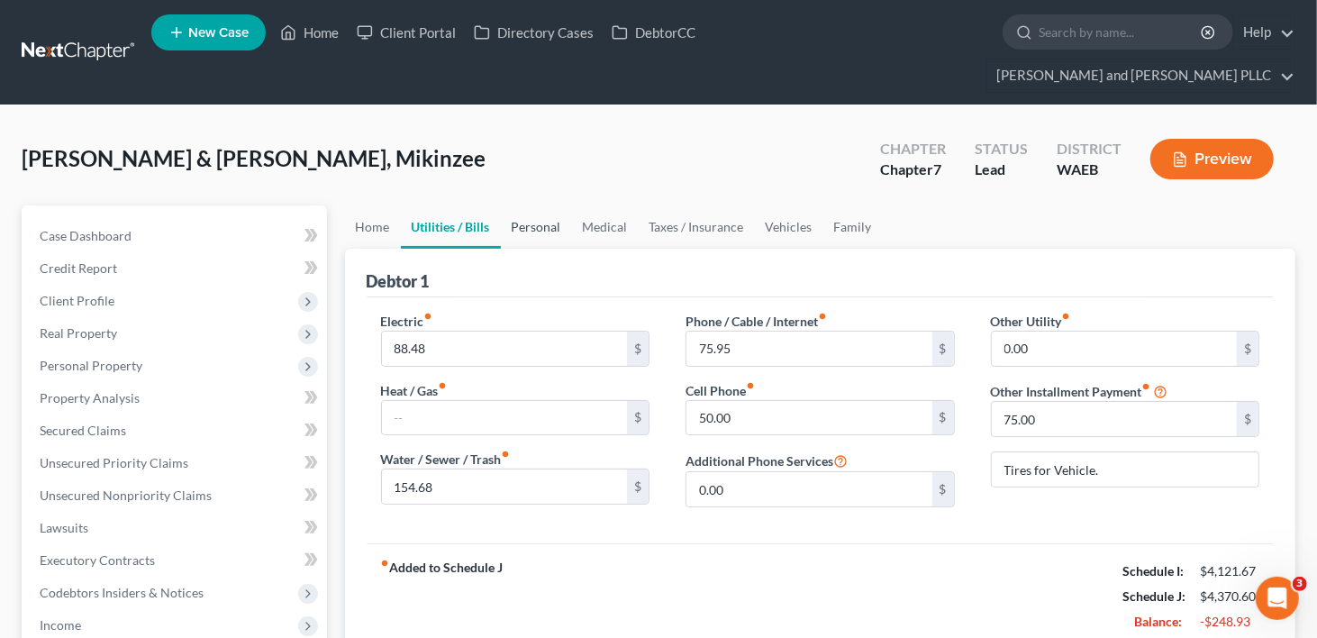
click at [520, 205] on link "Personal" at bounding box center [536, 226] width 71 height 43
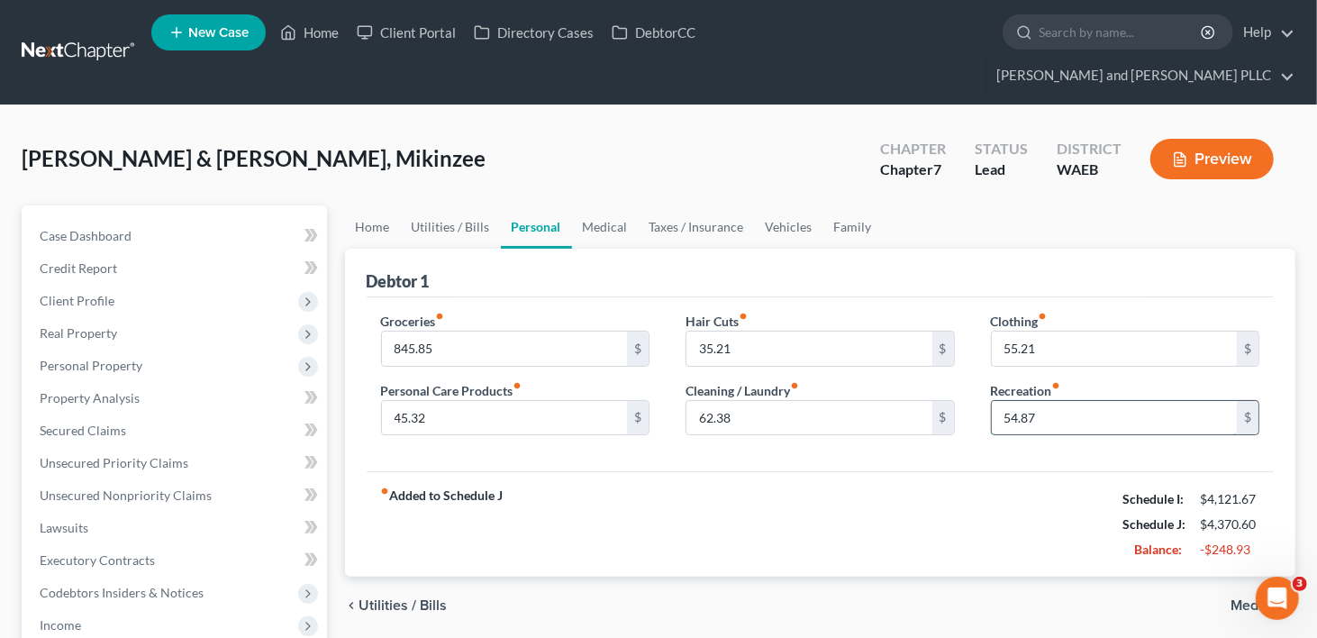
click at [1014, 401] on input "54.87" at bounding box center [1115, 418] width 246 height 34
type input "34.87"
click at [604, 205] on link "Medical" at bounding box center [605, 226] width 67 height 43
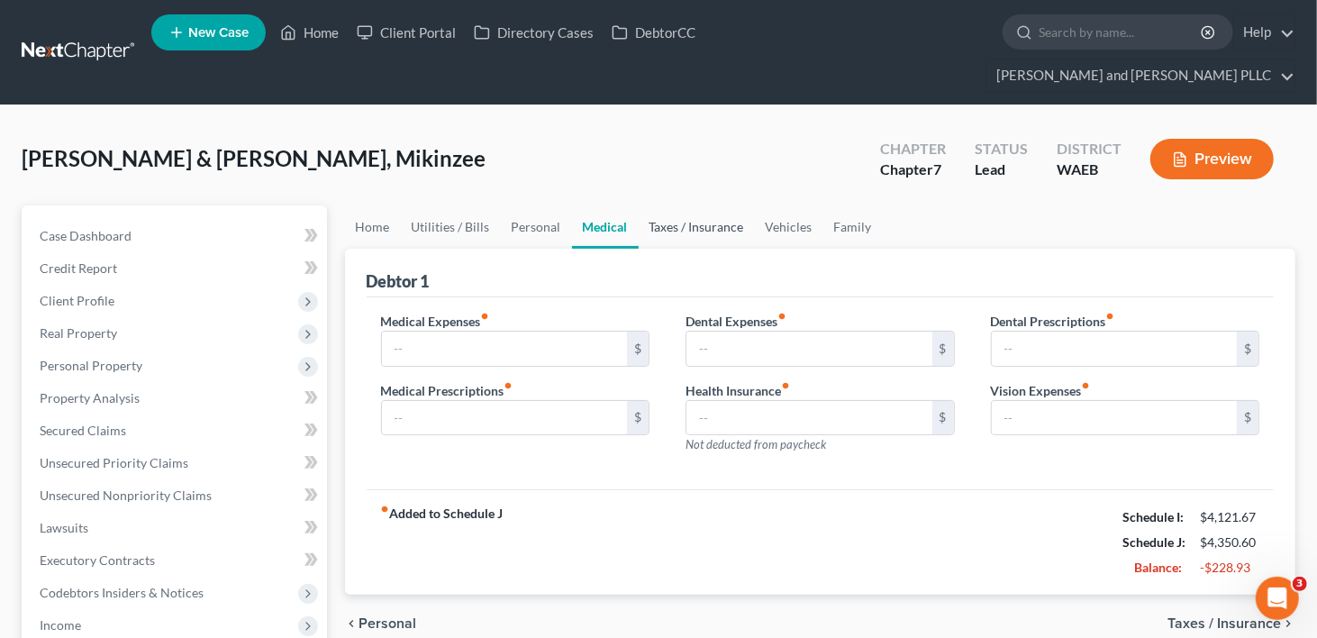
click at [732, 205] on link "Taxes / Insurance" at bounding box center [697, 226] width 116 height 43
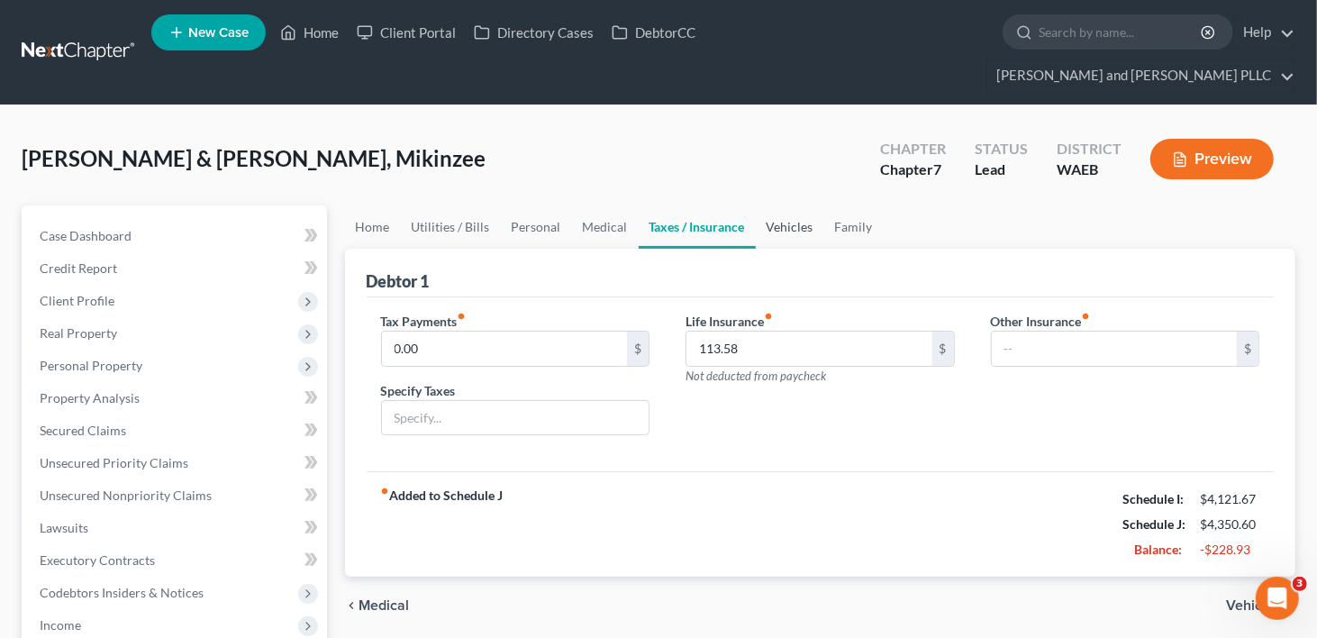
click at [765, 205] on link "Vehicles" at bounding box center [790, 226] width 68 height 43
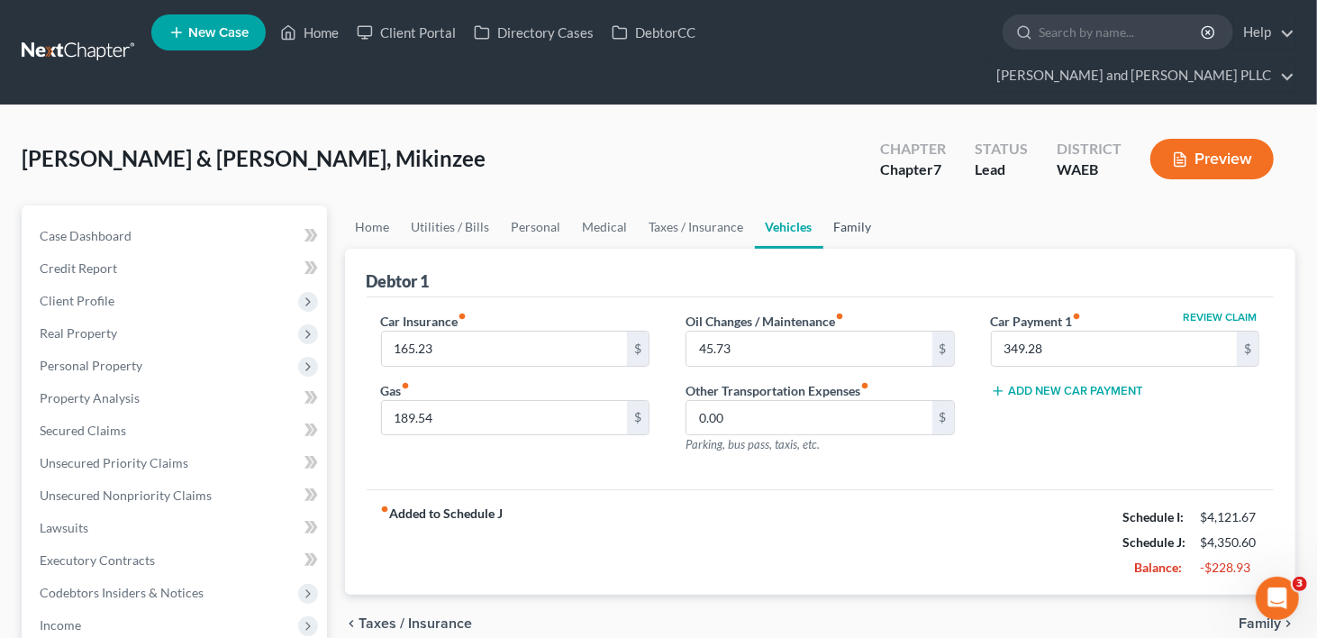
click at [850, 205] on link "Family" at bounding box center [852, 226] width 59 height 43
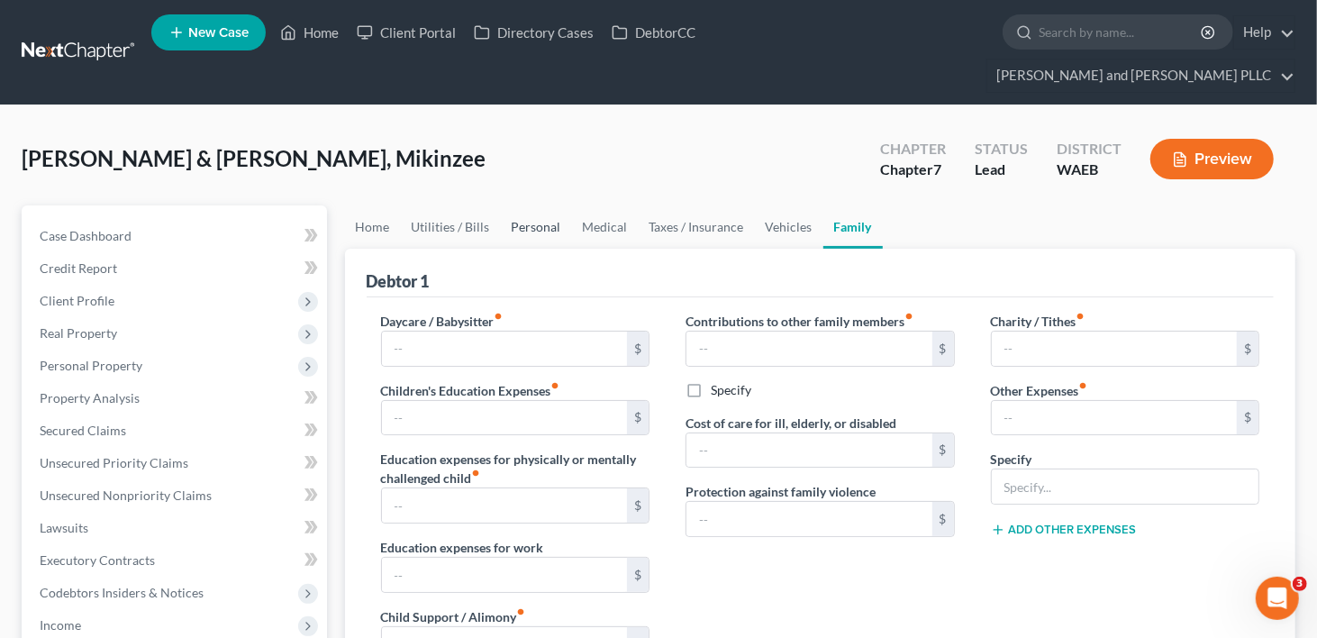
click at [541, 205] on link "Personal" at bounding box center [536, 226] width 71 height 43
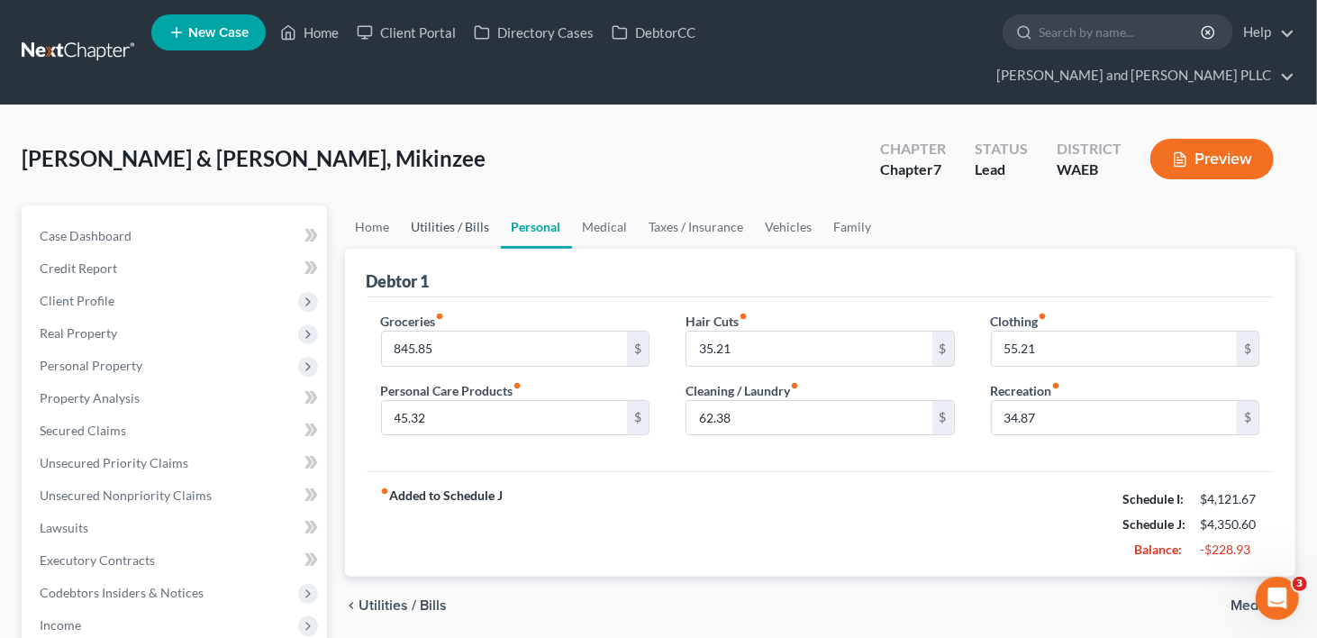
click at [463, 205] on link "Utilities / Bills" at bounding box center [451, 226] width 100 height 43
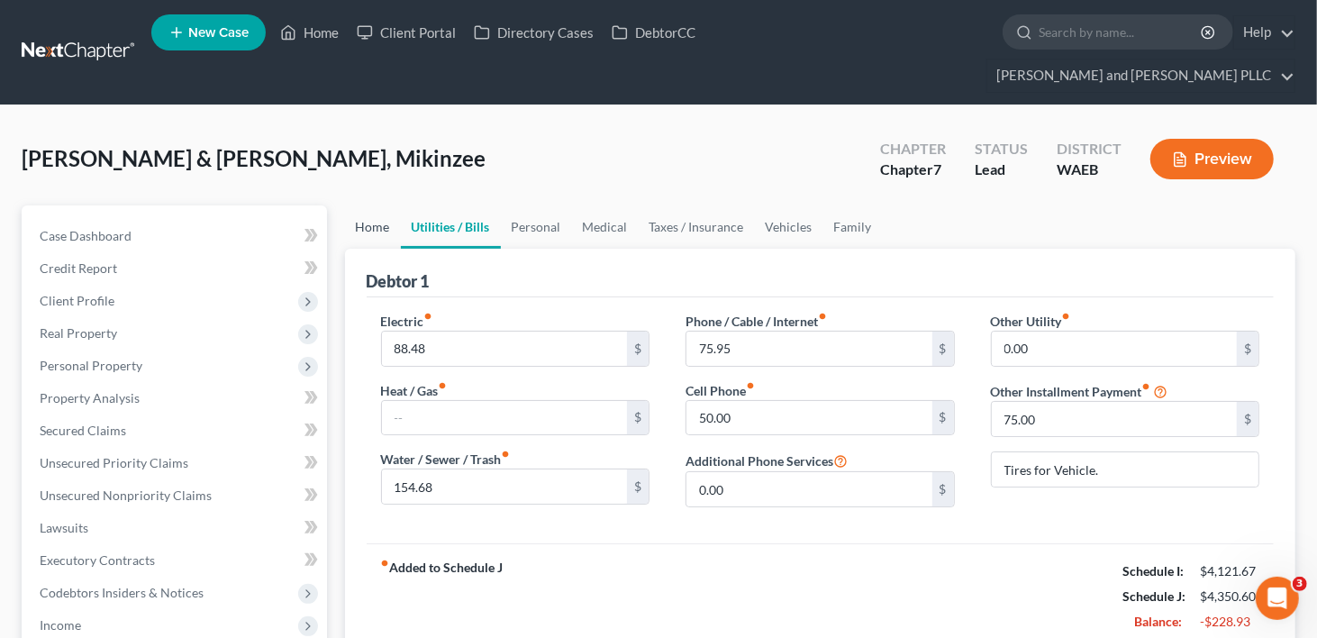
click at [360, 205] on link "Home" at bounding box center [373, 226] width 56 height 43
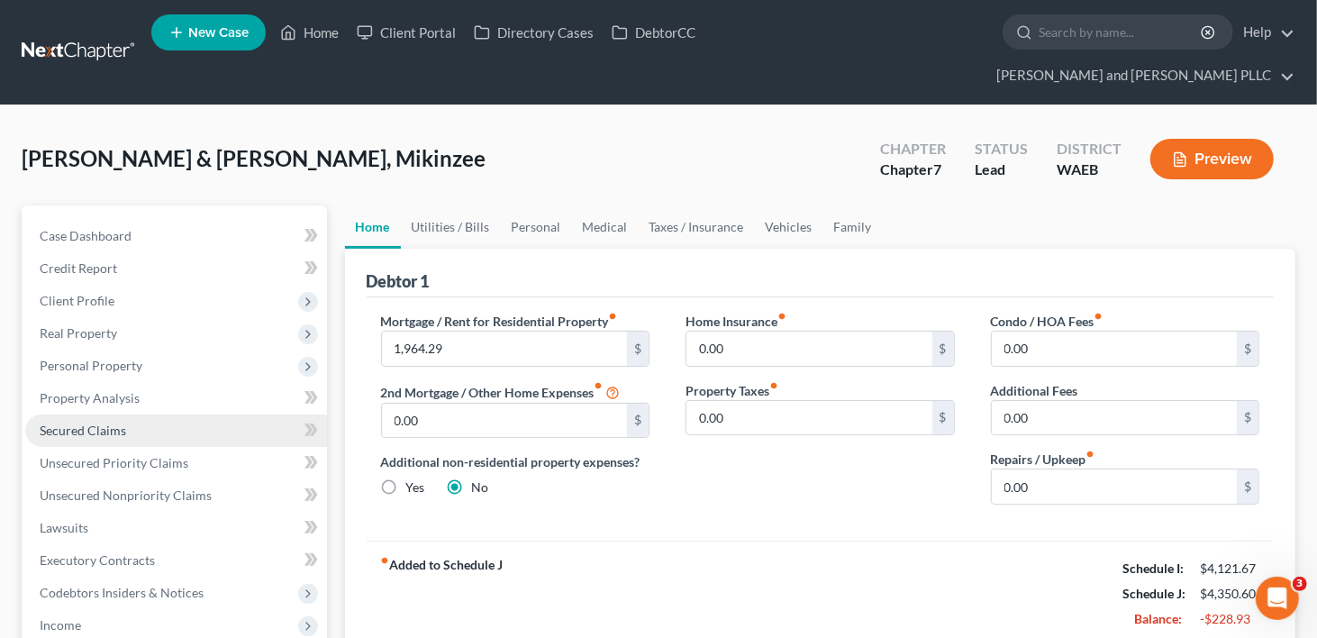
click at [114, 423] on span "Secured Claims" at bounding box center [83, 430] width 86 height 15
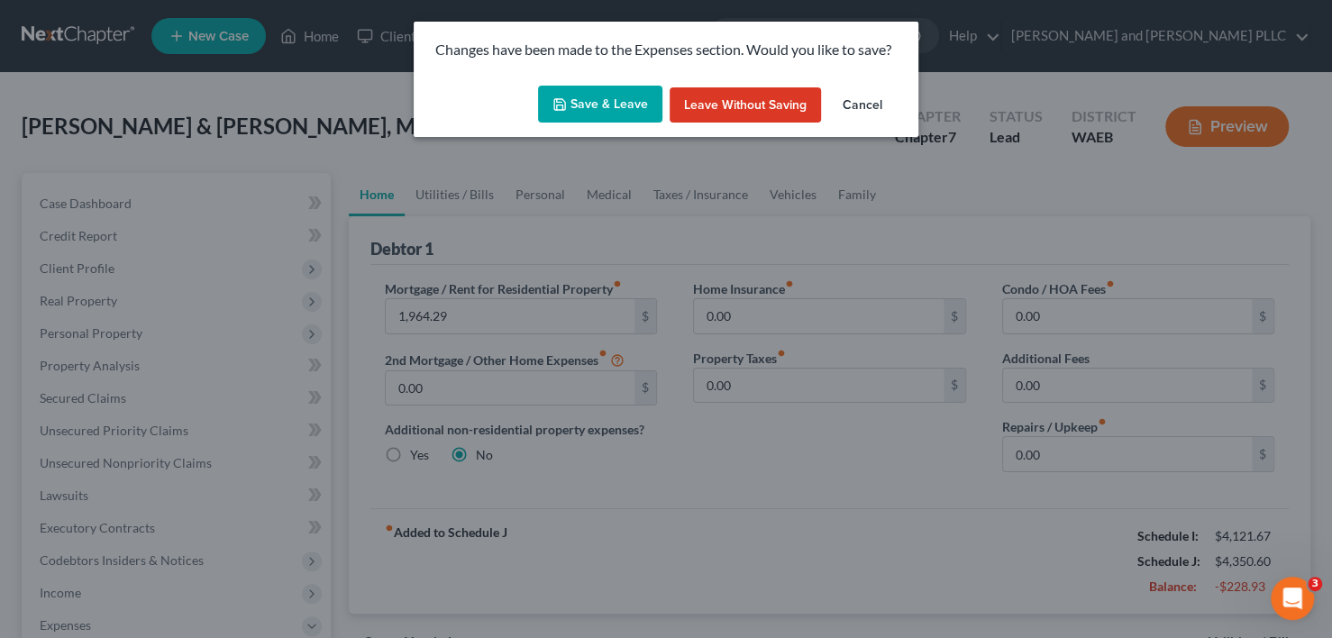
click at [567, 102] on icon "button" at bounding box center [559, 104] width 14 height 14
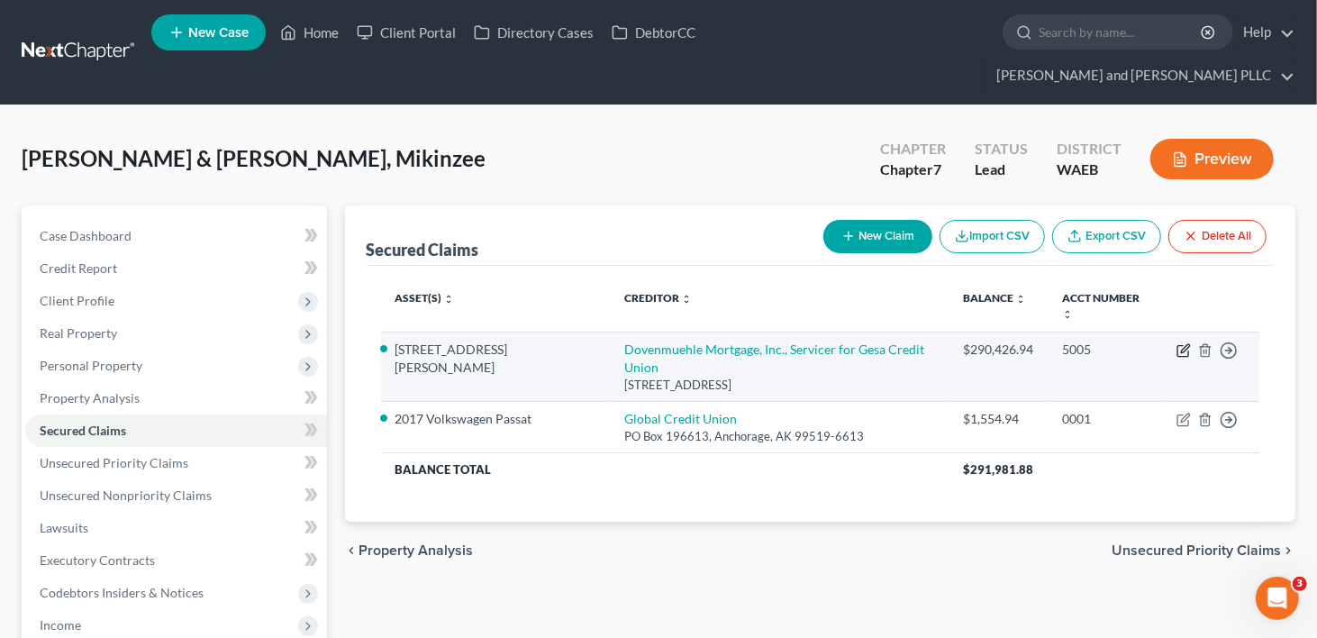
click at [1182, 344] on icon "button" at bounding box center [1185, 348] width 8 height 8
select select "14"
select select "2"
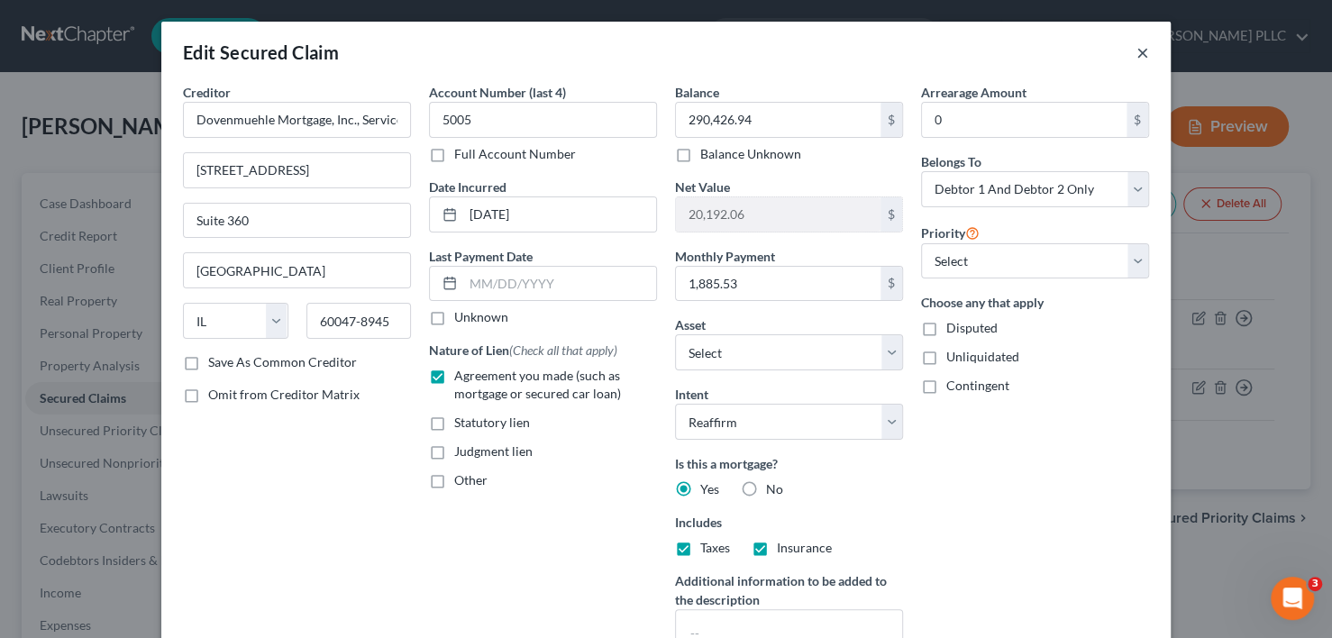
click at [1137, 53] on button "×" at bounding box center [1142, 52] width 13 height 22
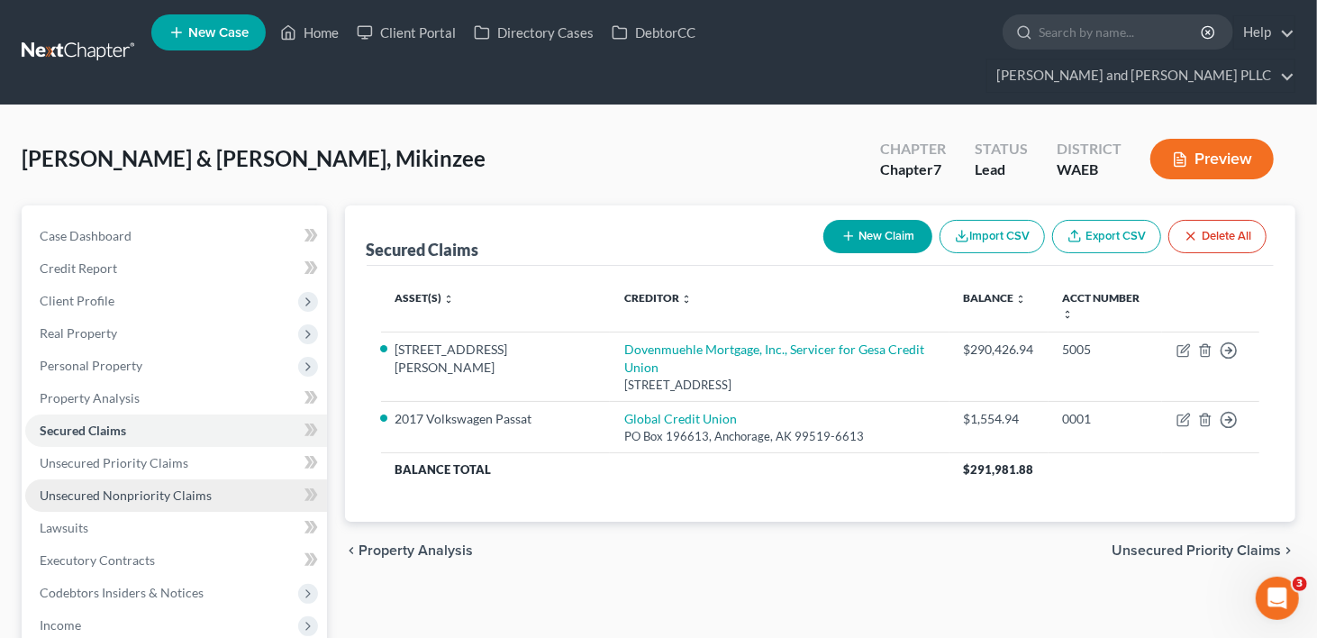
scroll to position [270, 0]
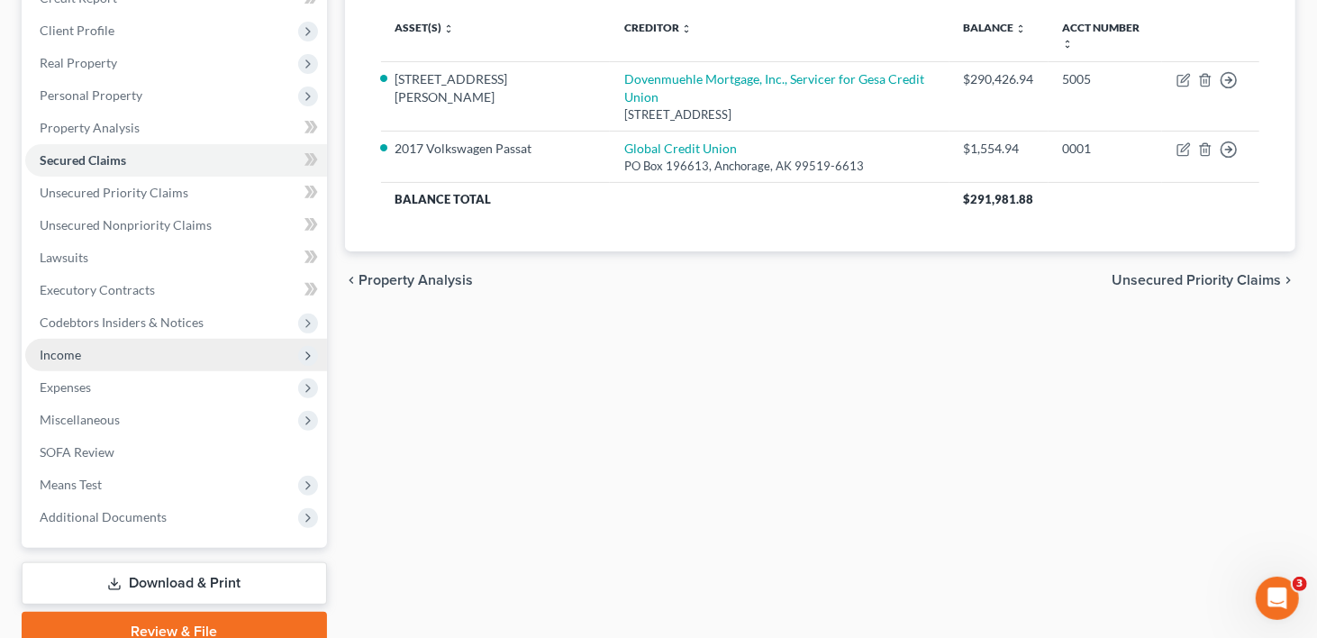
click at [88, 339] on span "Income" at bounding box center [176, 355] width 302 height 32
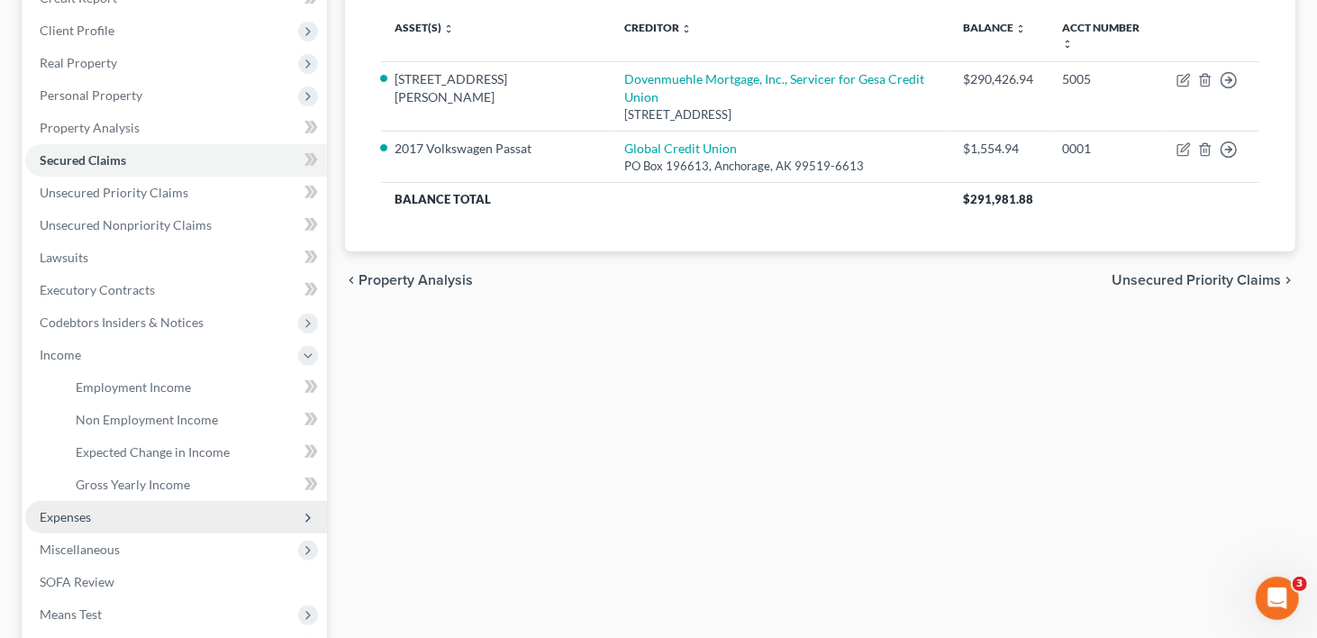
click at [84, 509] on span "Expenses" at bounding box center [65, 516] width 51 height 15
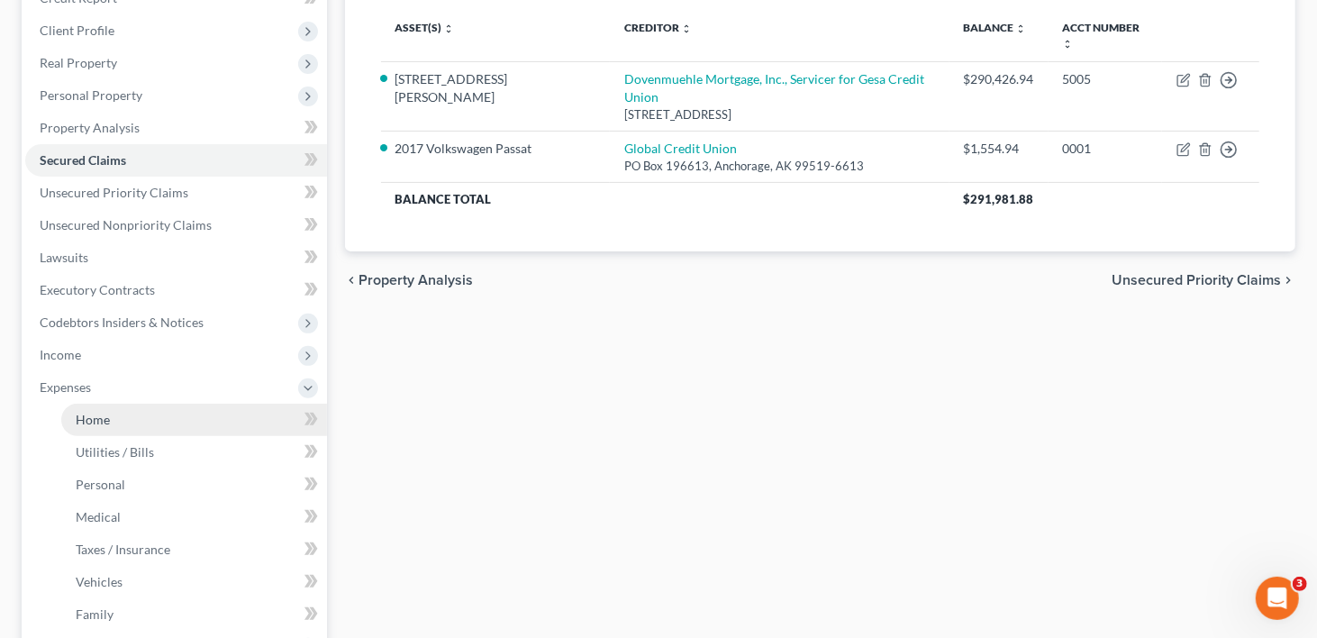
click at [105, 412] on span "Home" at bounding box center [93, 419] width 34 height 15
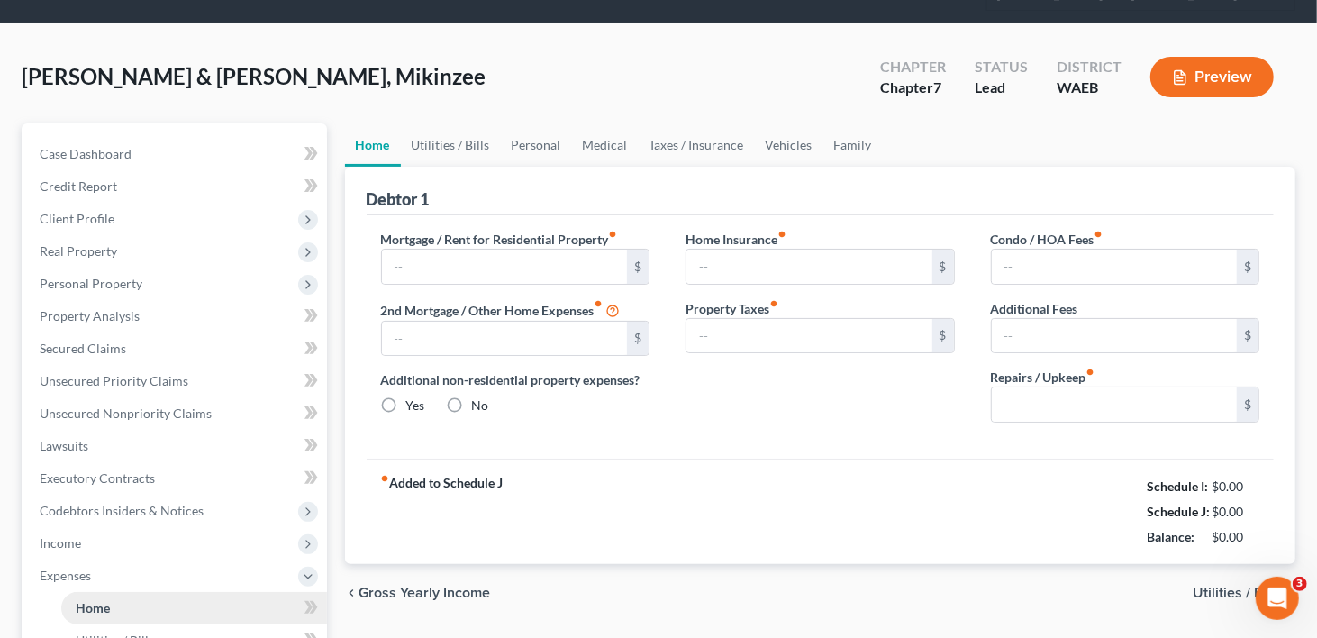
type input "1,964.29"
type input "0.00"
radio input "true"
type input "0.00"
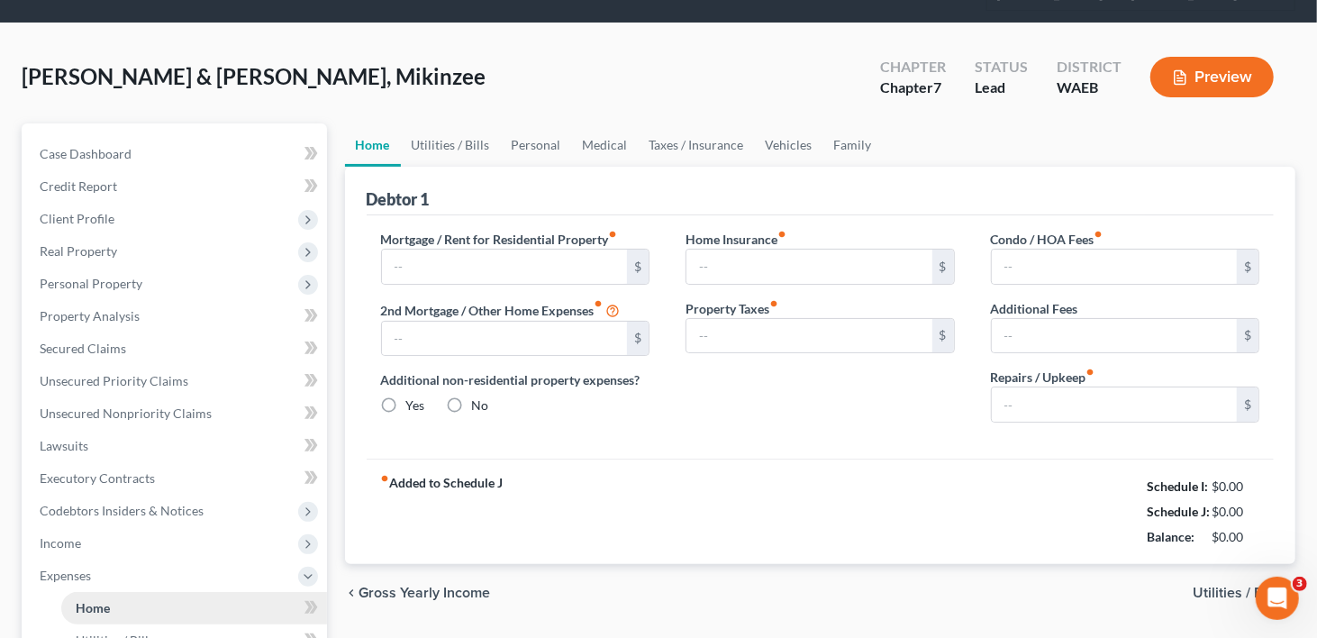
type input "0.00"
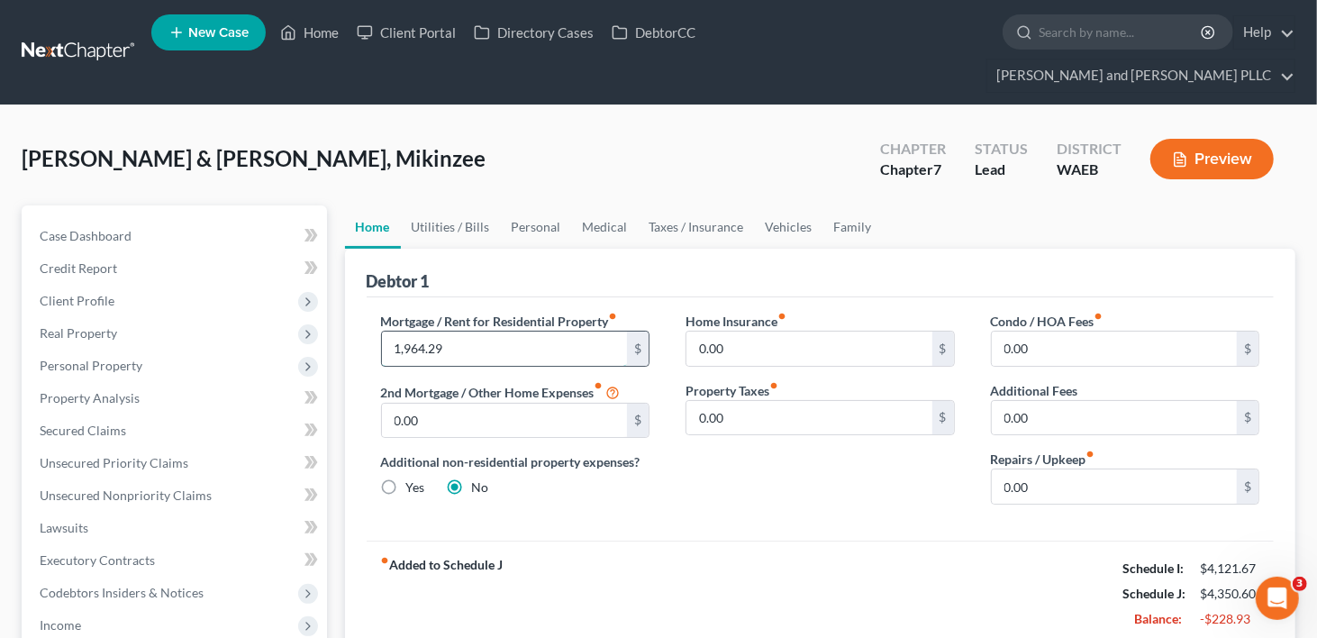
click at [542, 332] on input "1,964.29" at bounding box center [505, 349] width 246 height 34
type input "1,885.53"
click at [860, 478] on div "Home Insurance fiber_manual_record 0.00 $ Property Taxes fiber_manual_record 0.…" at bounding box center [820, 415] width 305 height 207
click at [471, 205] on link "Utilities / Bills" at bounding box center [451, 226] width 100 height 43
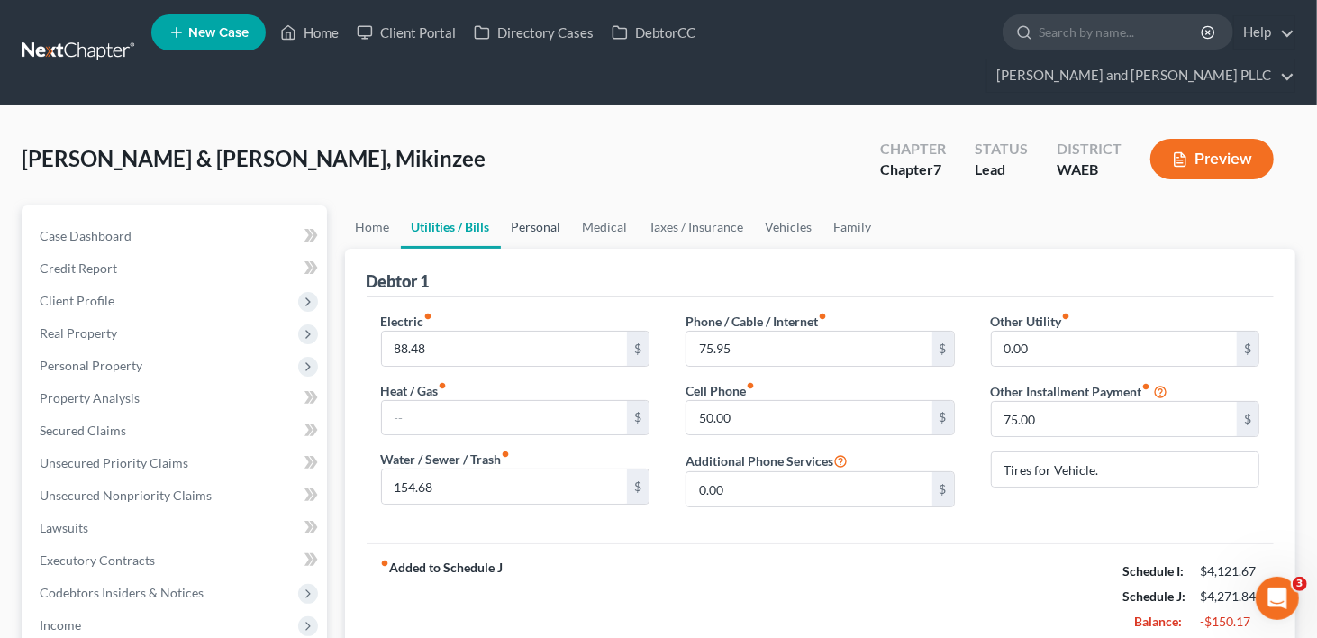
click at [536, 205] on link "Personal" at bounding box center [536, 226] width 71 height 43
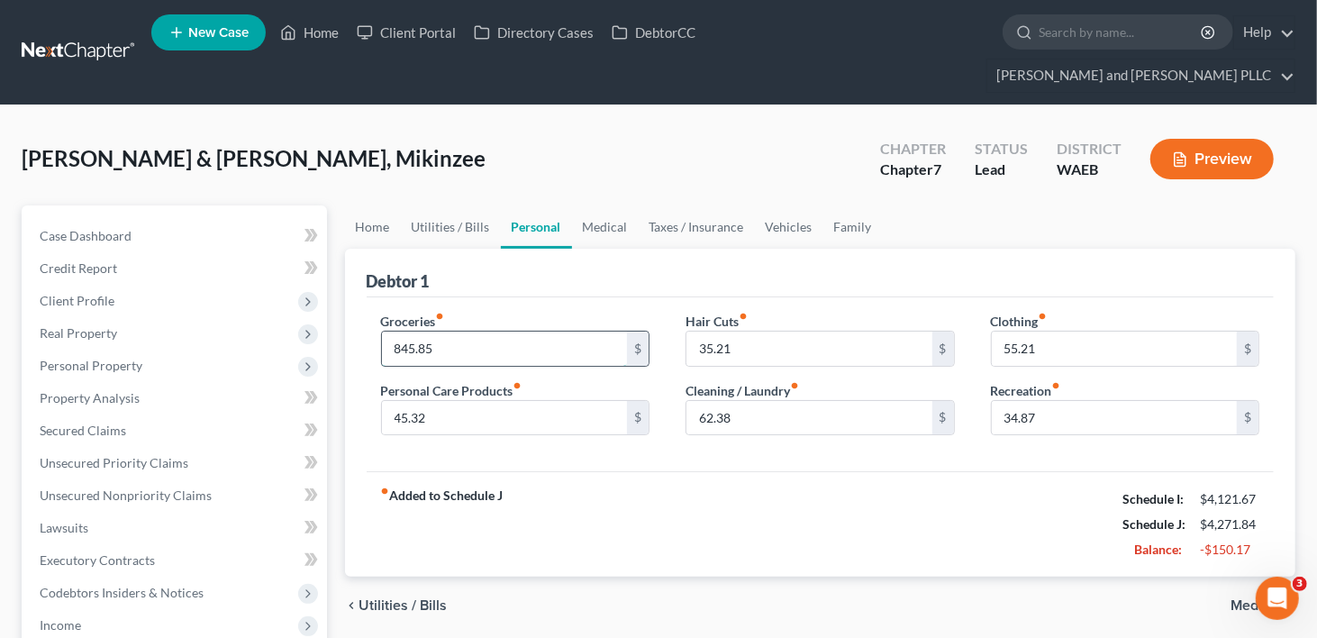
click at [402, 332] on input "845.85" at bounding box center [505, 349] width 246 height 34
type input "745.85"
click at [788, 486] on div "fiber_manual_record Added to Schedule J Schedule I: $4,121.67 Schedule J: $4,17…" at bounding box center [821, 523] width 908 height 105
click at [1034, 401] on input "34.87" at bounding box center [1115, 418] width 246 height 34
type input "24.87"
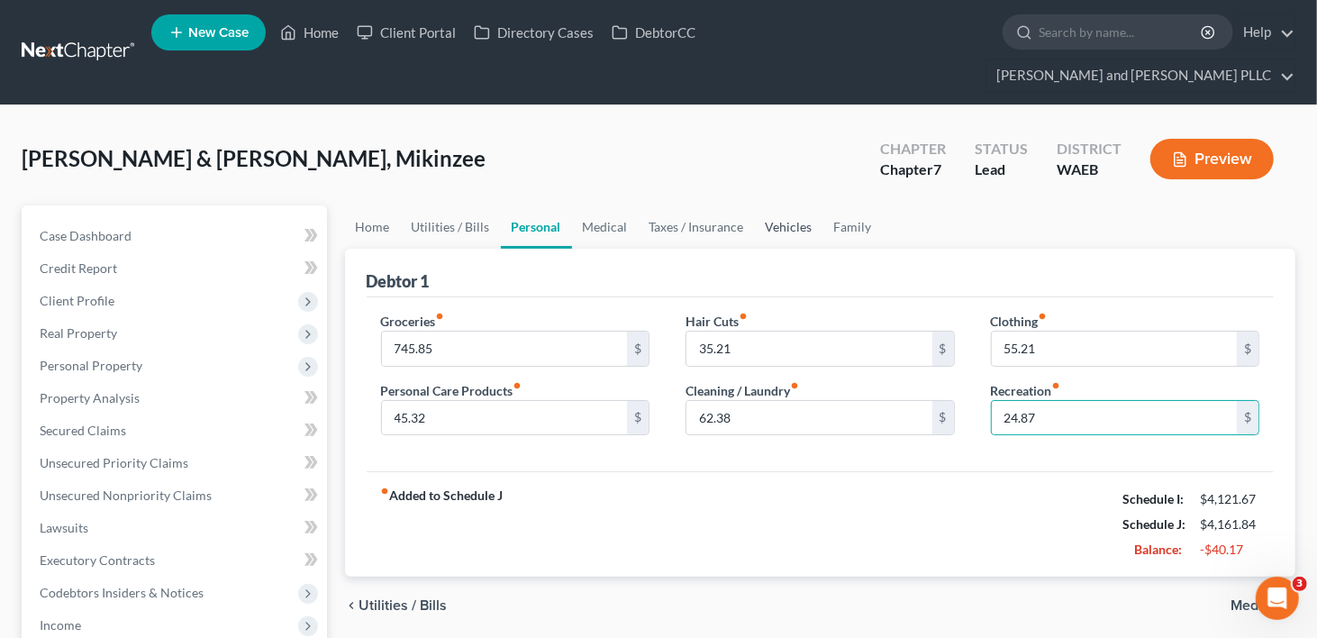
click at [776, 205] on link "Vehicles" at bounding box center [789, 226] width 68 height 43
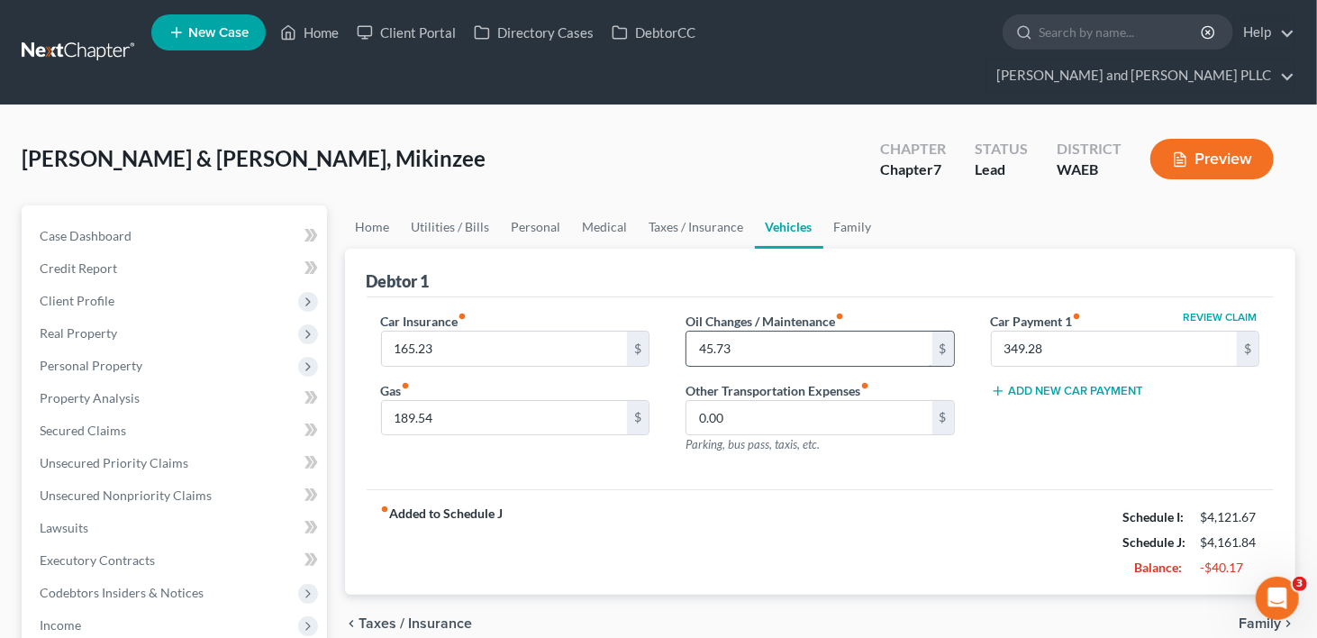
click at [710, 332] on input "45.73" at bounding box center [810, 349] width 246 height 34
type input "35.73"
click at [414, 401] on input "189.54" at bounding box center [505, 418] width 246 height 34
type input "159.37"
click at [606, 426] on div "Car Insurance fiber_manual_record 165.23 $ Gas fiber_manual_record 159.37 $" at bounding box center [515, 390] width 305 height 157
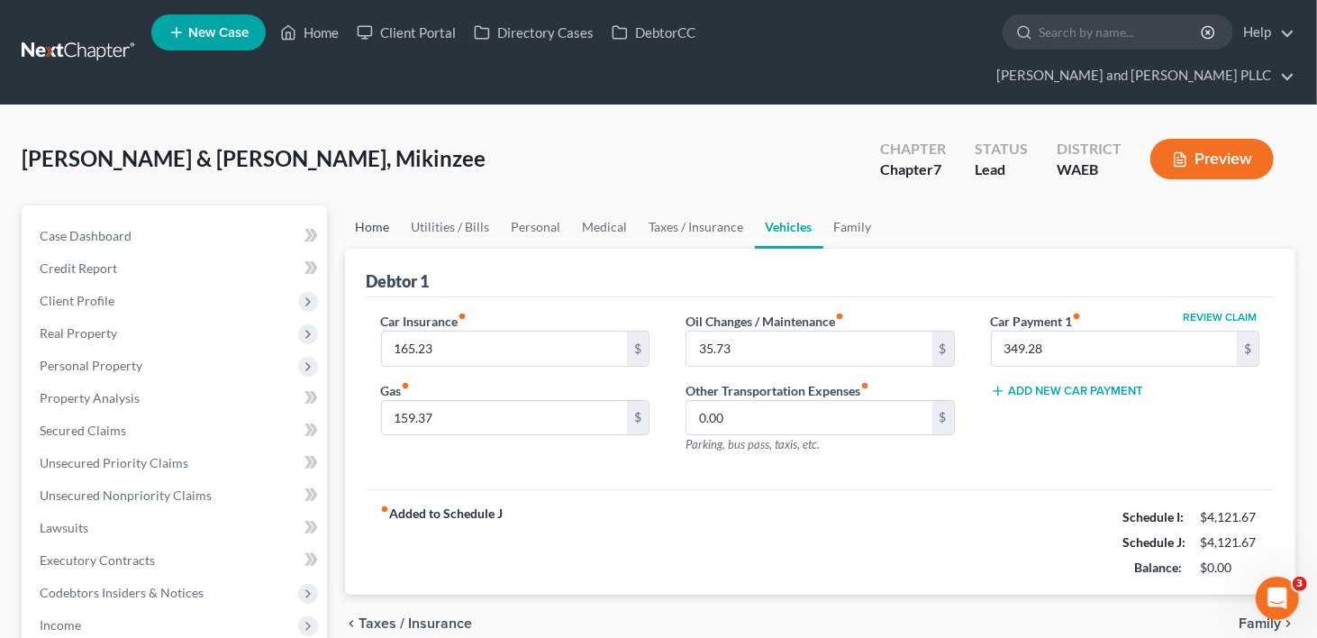
click at [375, 205] on link "Home" at bounding box center [373, 226] width 56 height 43
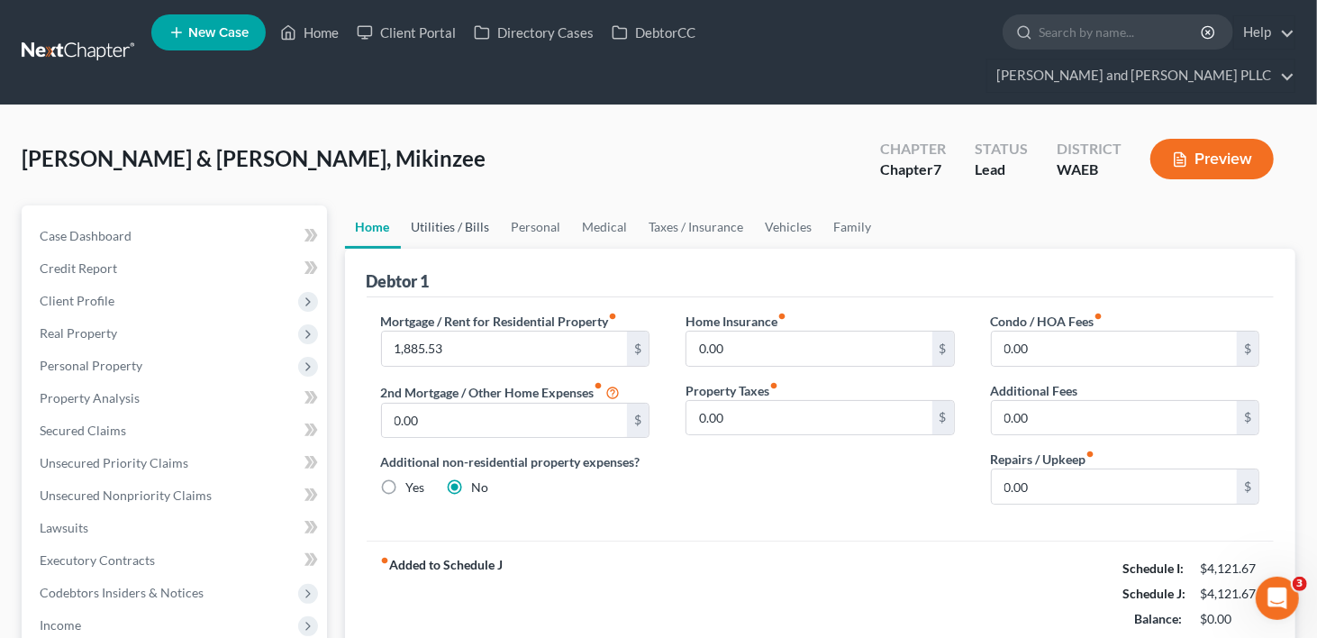
click at [444, 205] on link "Utilities / Bills" at bounding box center [451, 226] width 100 height 43
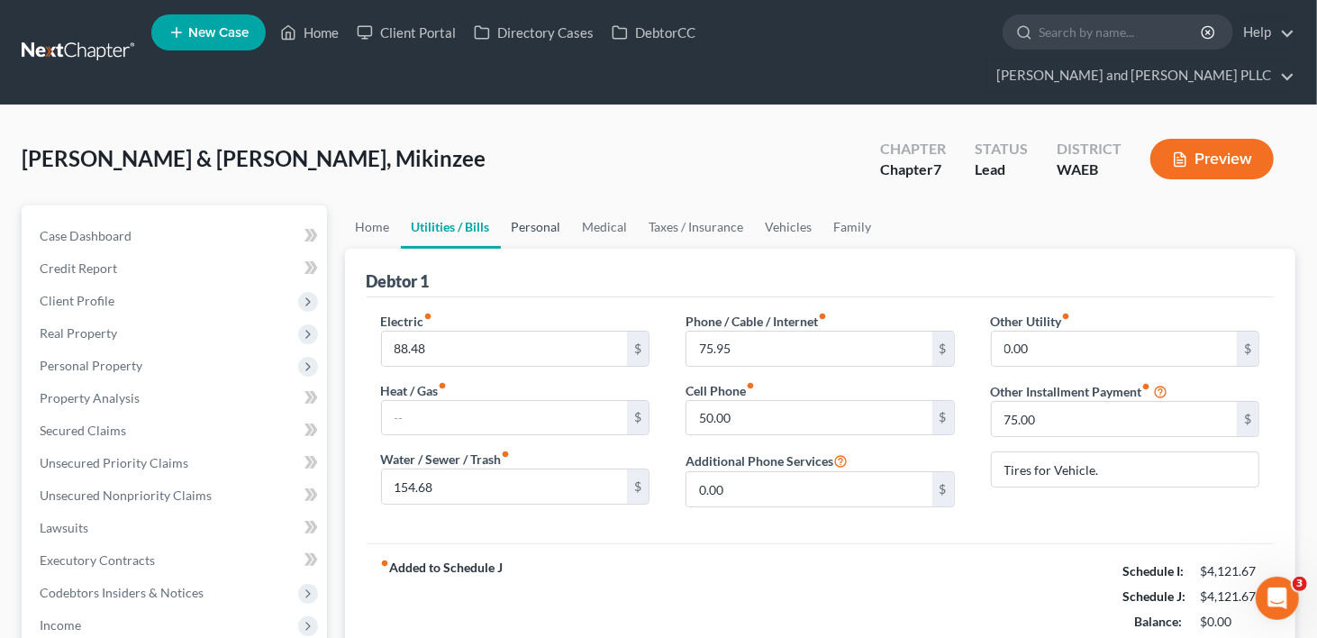
click at [534, 205] on link "Personal" at bounding box center [536, 226] width 71 height 43
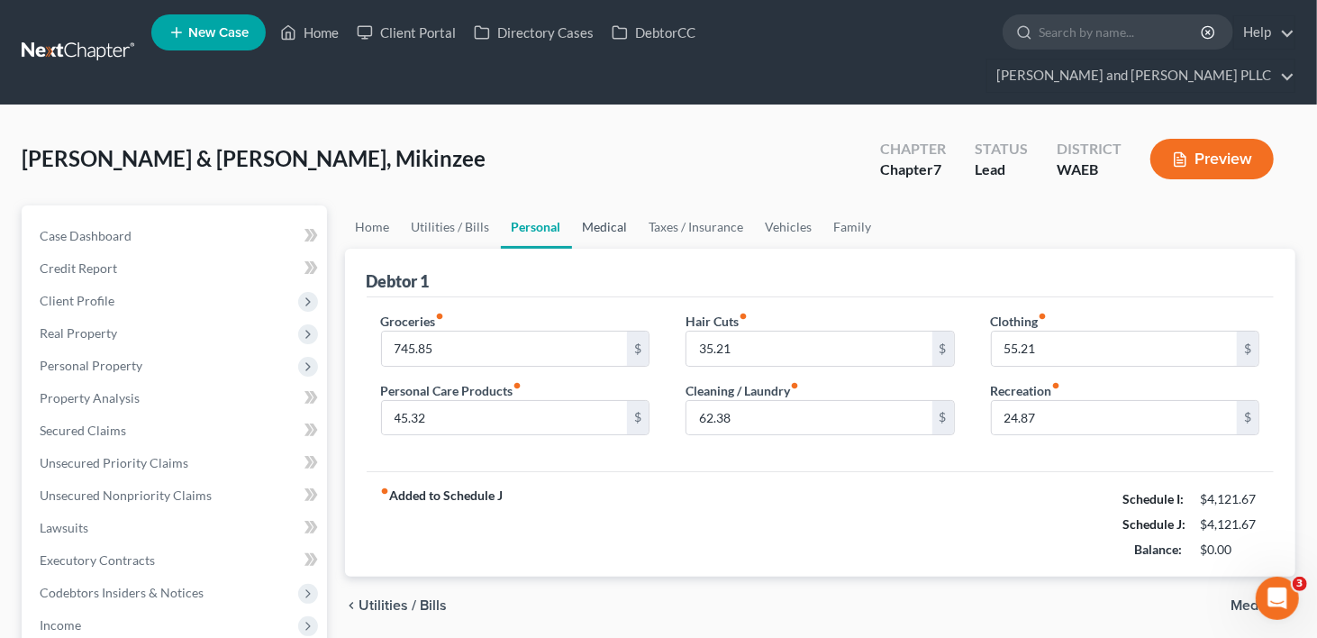
click at [606, 205] on link "Medical" at bounding box center [605, 226] width 67 height 43
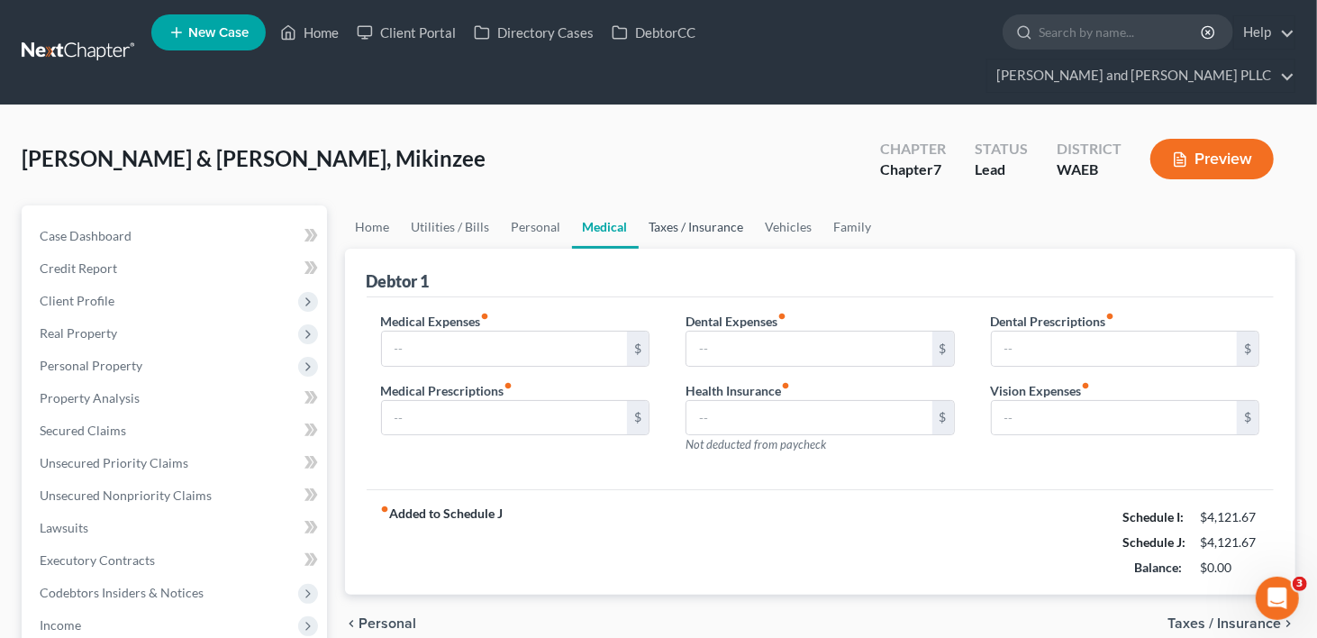
click at [681, 205] on link "Taxes / Insurance" at bounding box center [697, 226] width 116 height 43
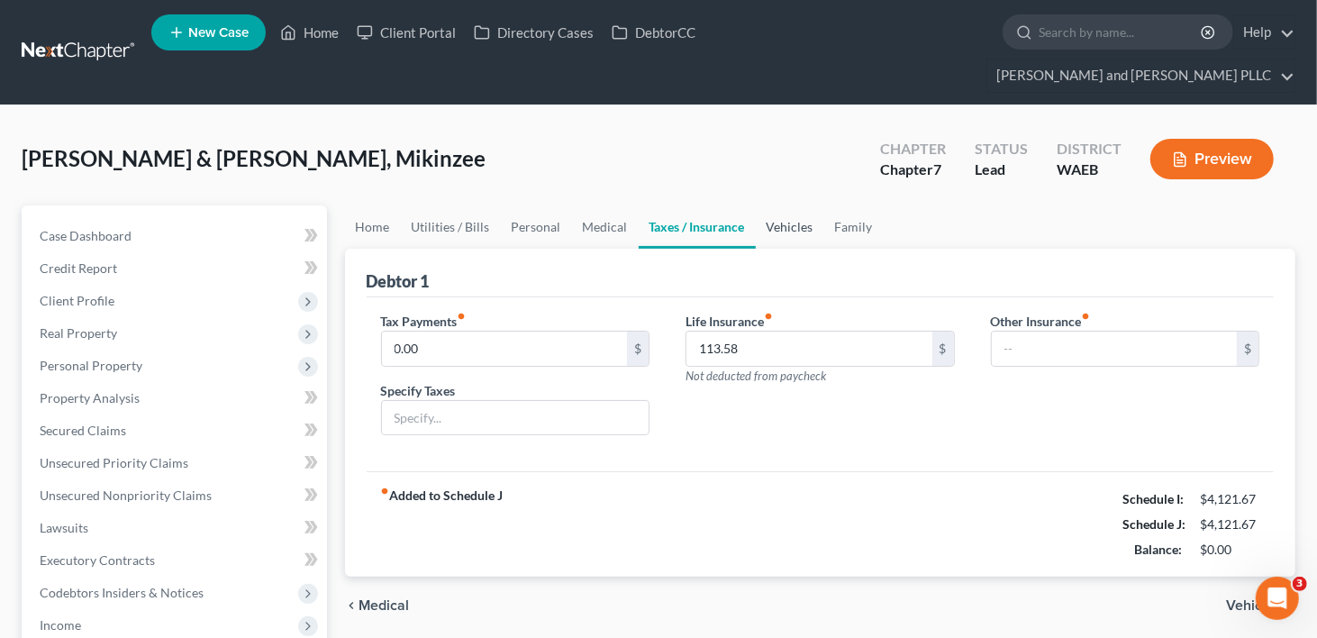
click at [784, 205] on link "Vehicles" at bounding box center [790, 226] width 68 height 43
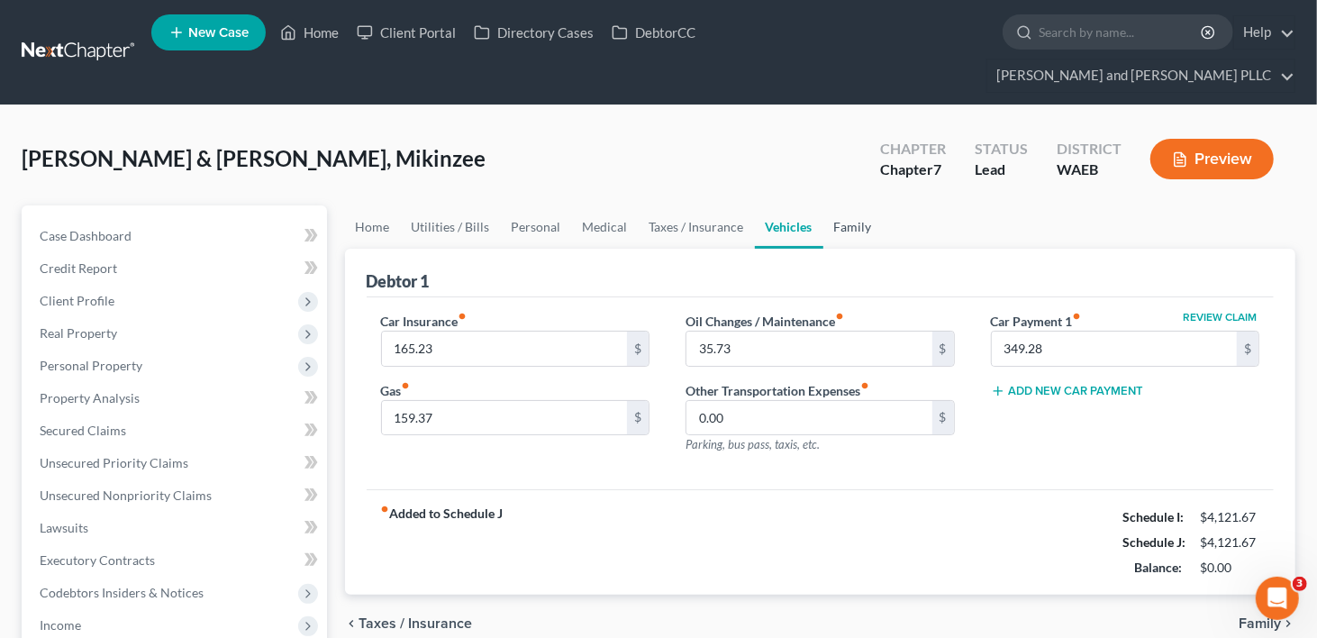
click at [838, 205] on link "Family" at bounding box center [852, 226] width 59 height 43
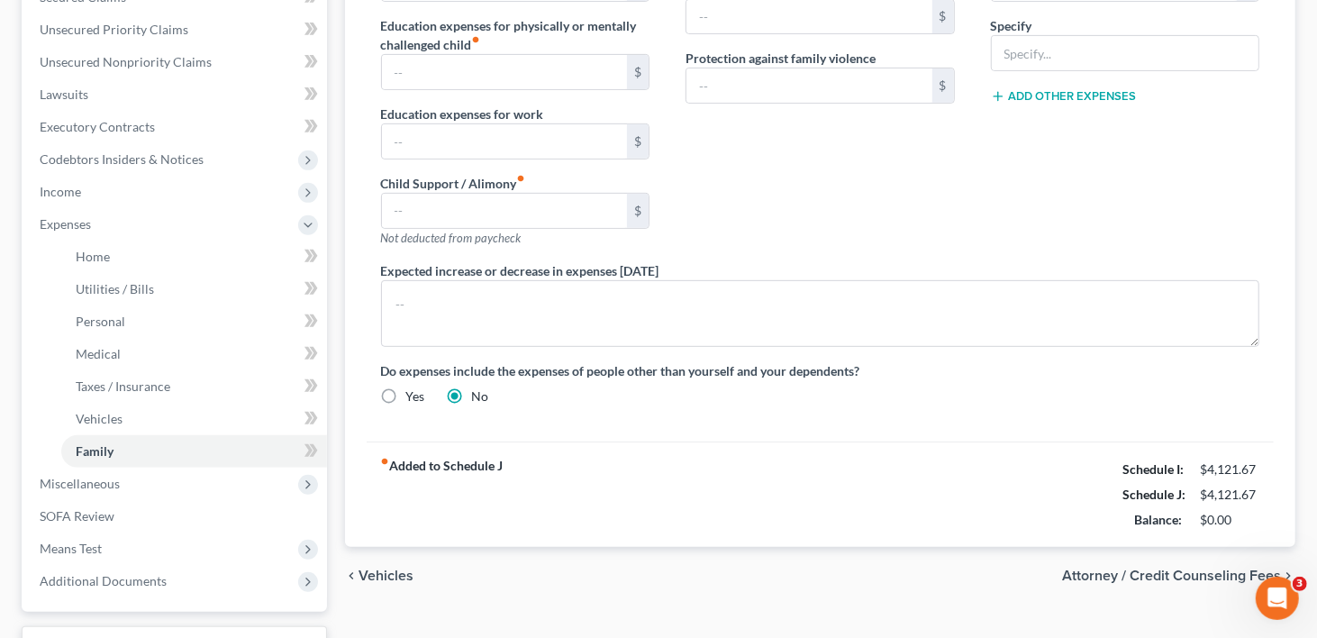
scroll to position [450, 0]
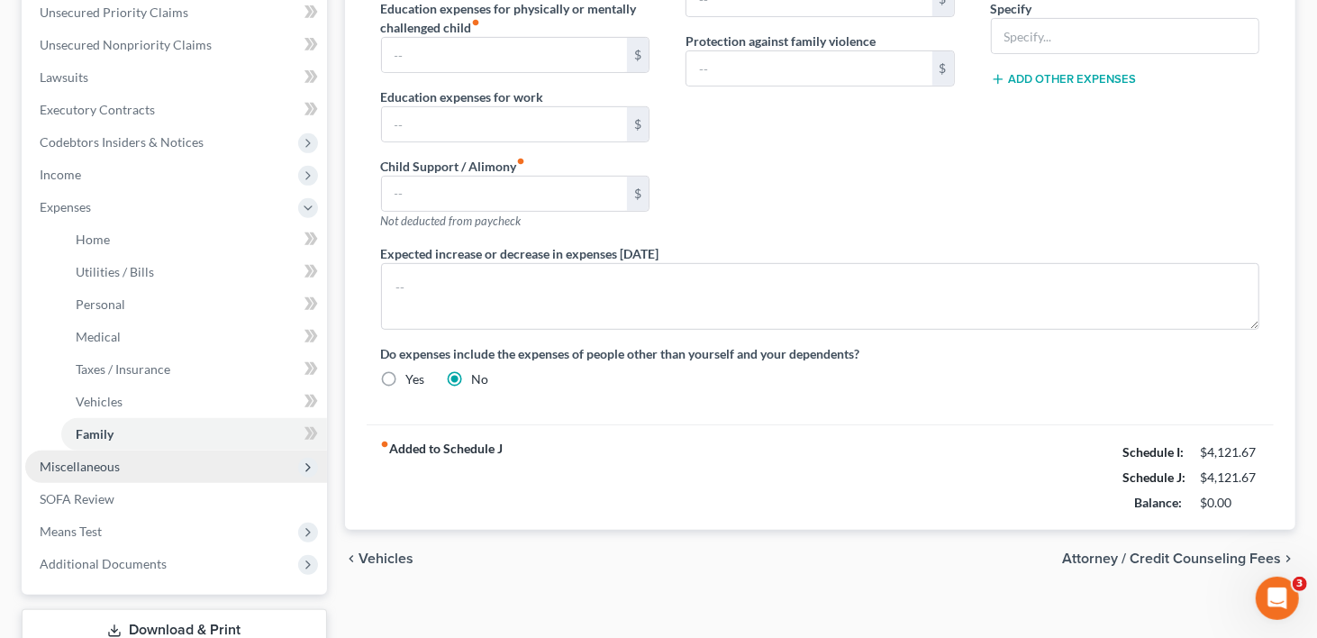
click at [100, 459] on span "Miscellaneous" at bounding box center [80, 466] width 80 height 15
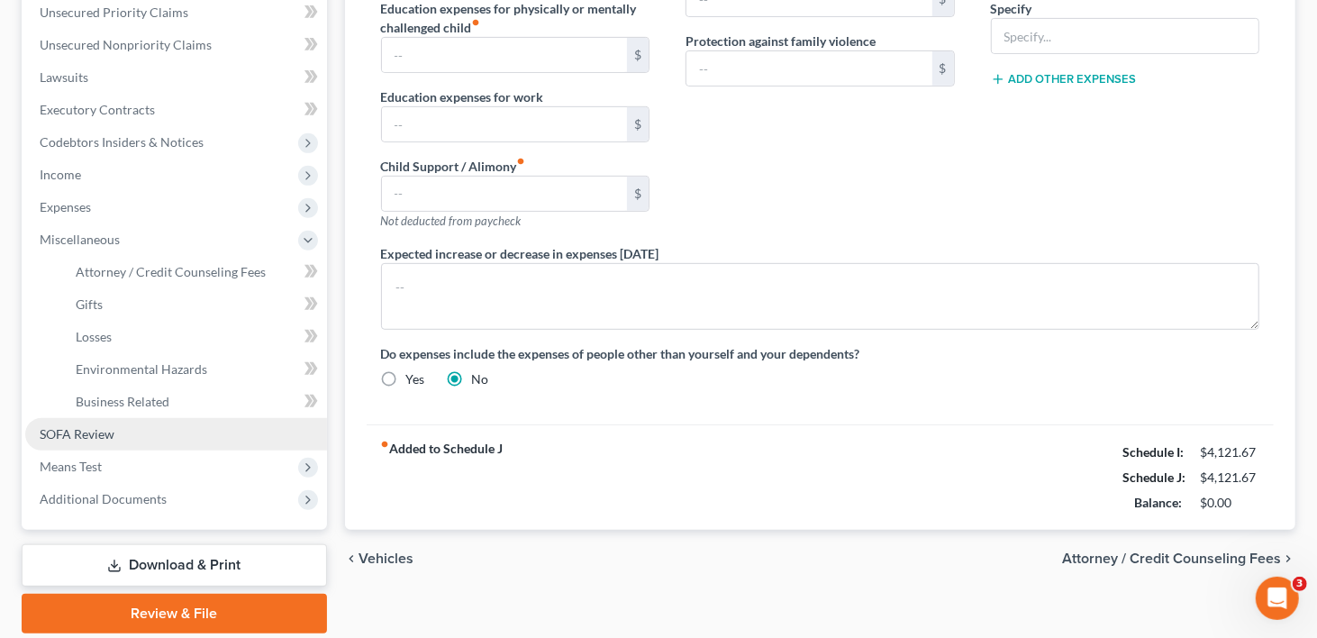
click at [92, 426] on span "SOFA Review" at bounding box center [77, 433] width 75 height 15
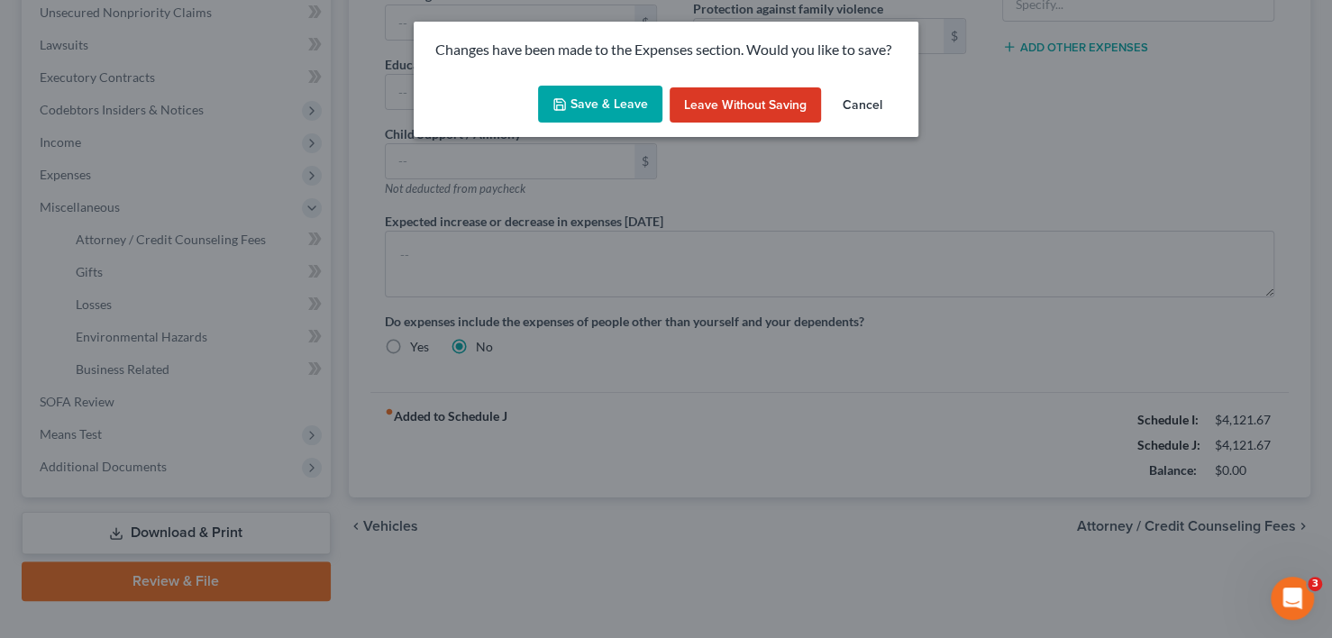
click at [596, 93] on button "Save & Leave" at bounding box center [600, 105] width 124 height 38
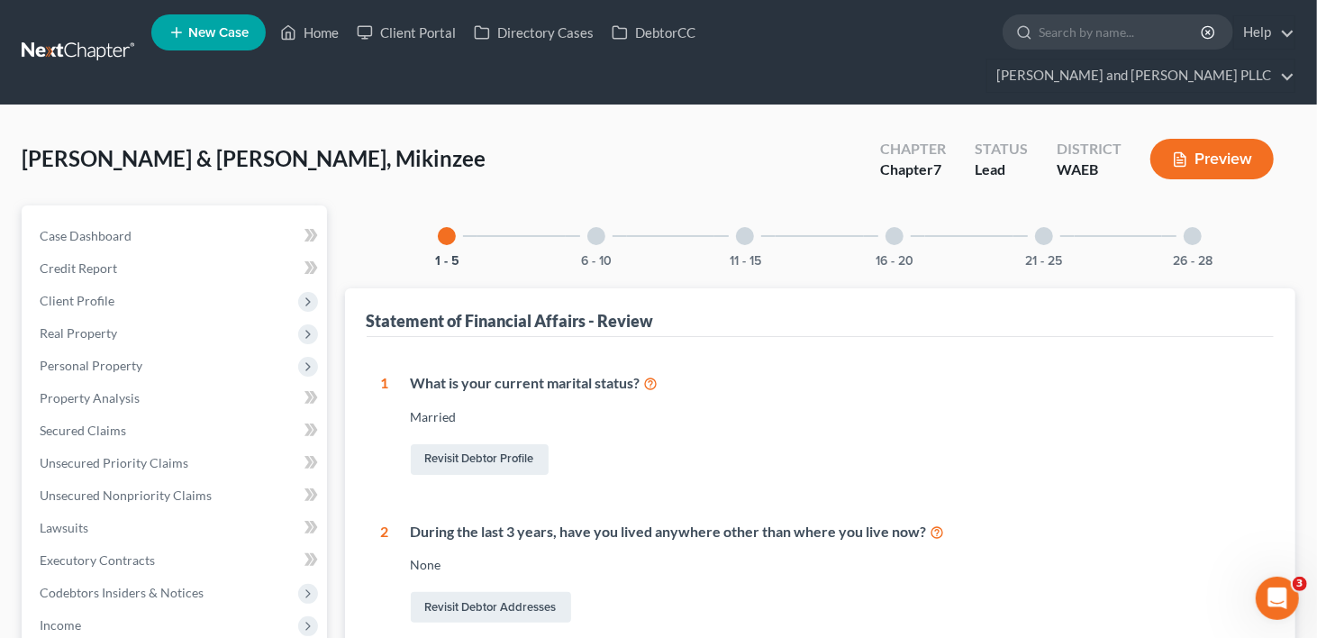
click at [600, 227] on div at bounding box center [596, 236] width 18 height 18
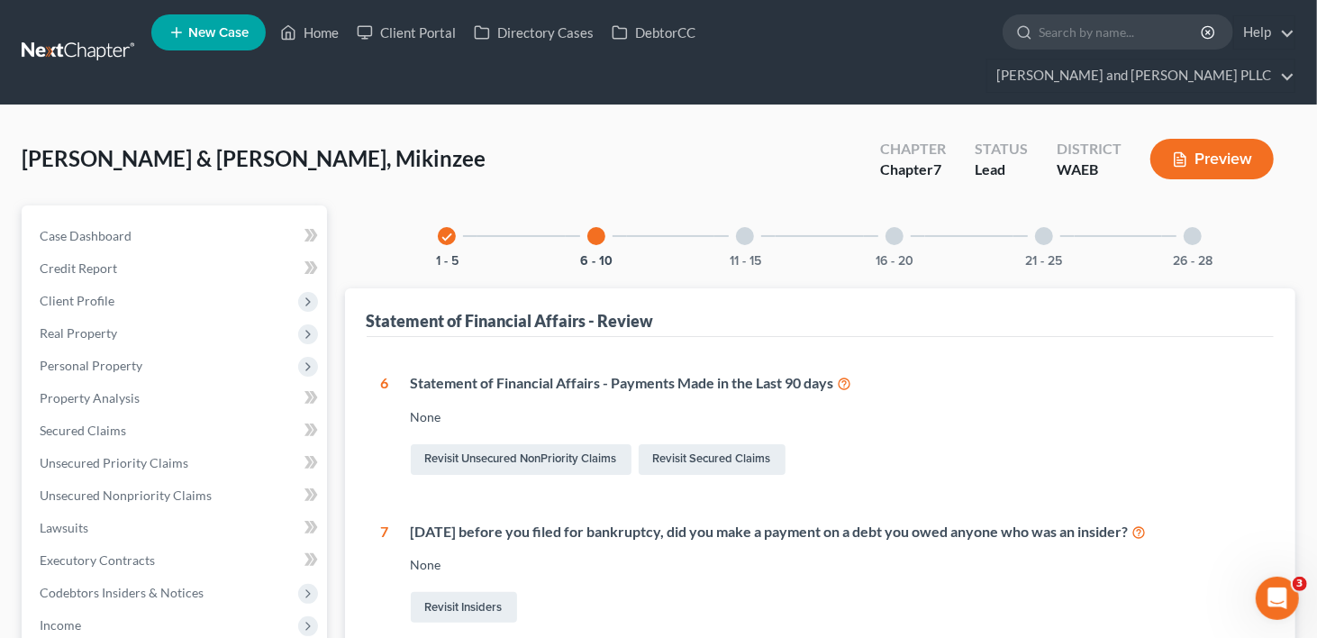
click at [741, 227] on div at bounding box center [745, 236] width 18 height 18
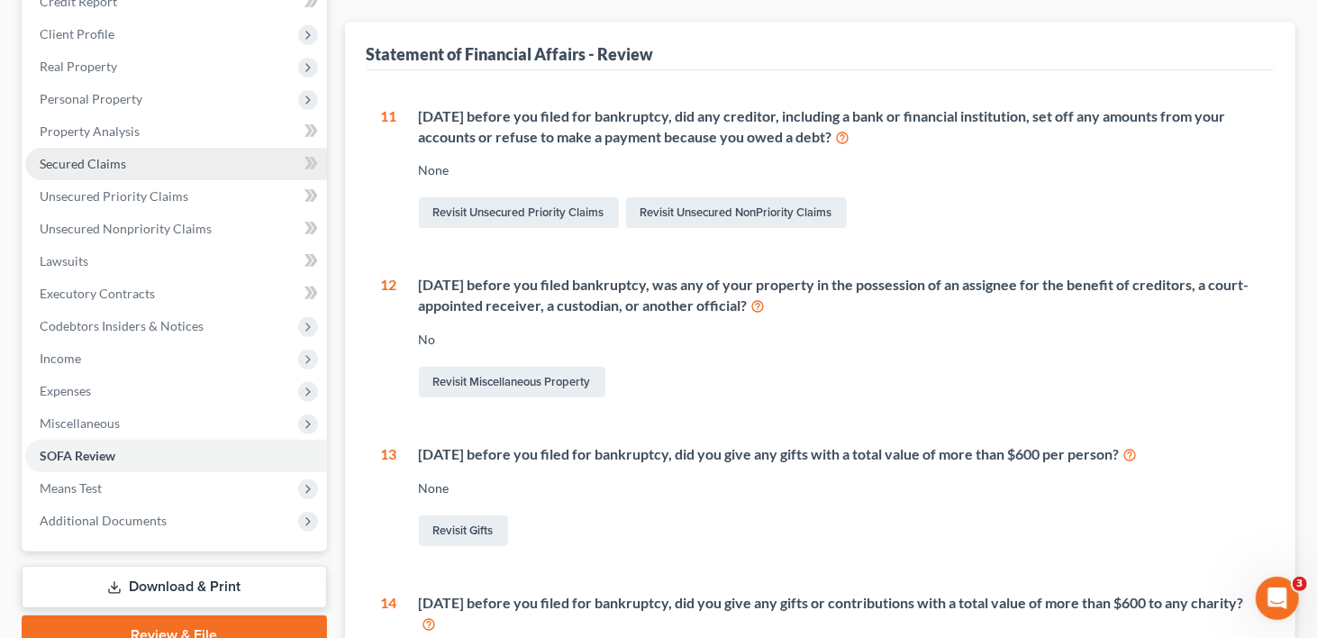
scroll to position [360, 0]
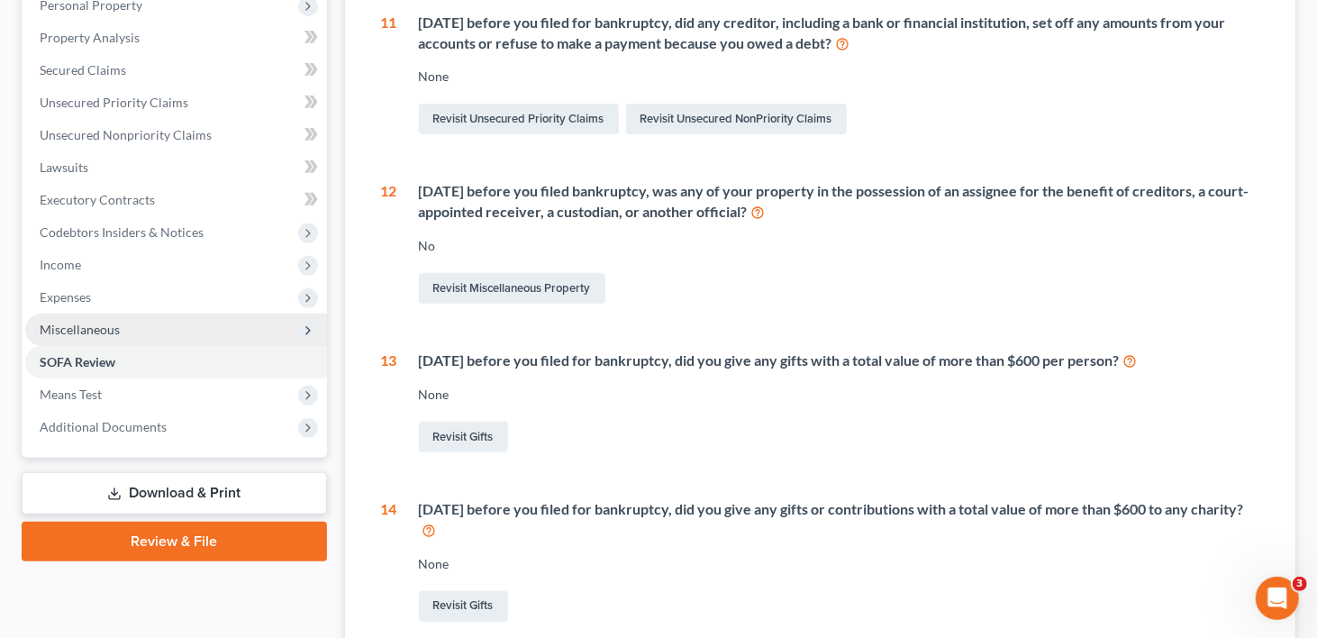
click at [63, 322] on span "Miscellaneous" at bounding box center [80, 329] width 80 height 15
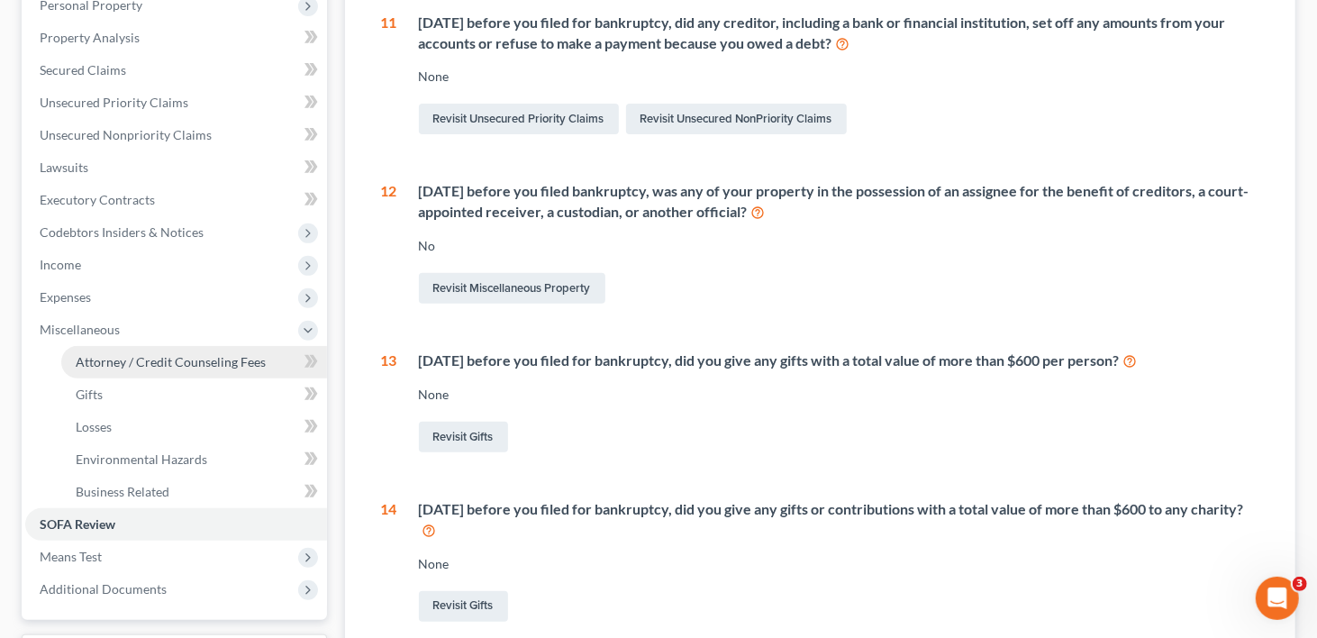
click at [76, 354] on span "Attorney / Credit Counseling Fees" at bounding box center [171, 361] width 190 height 15
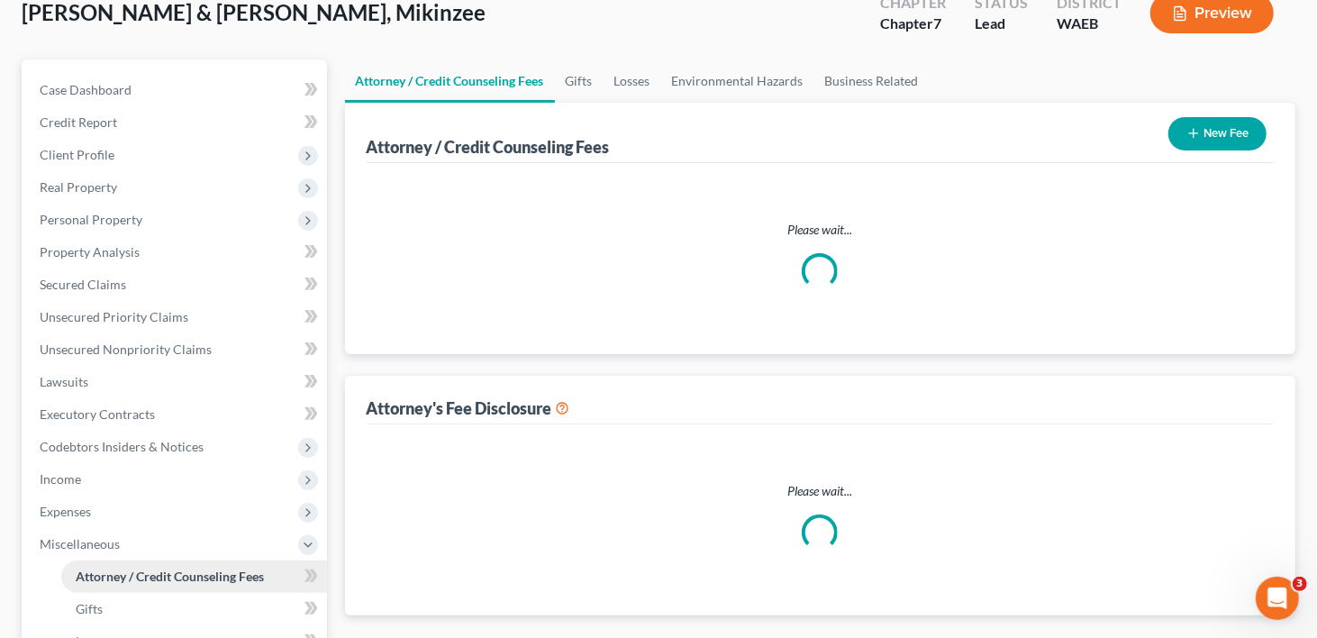
scroll to position [18, 0]
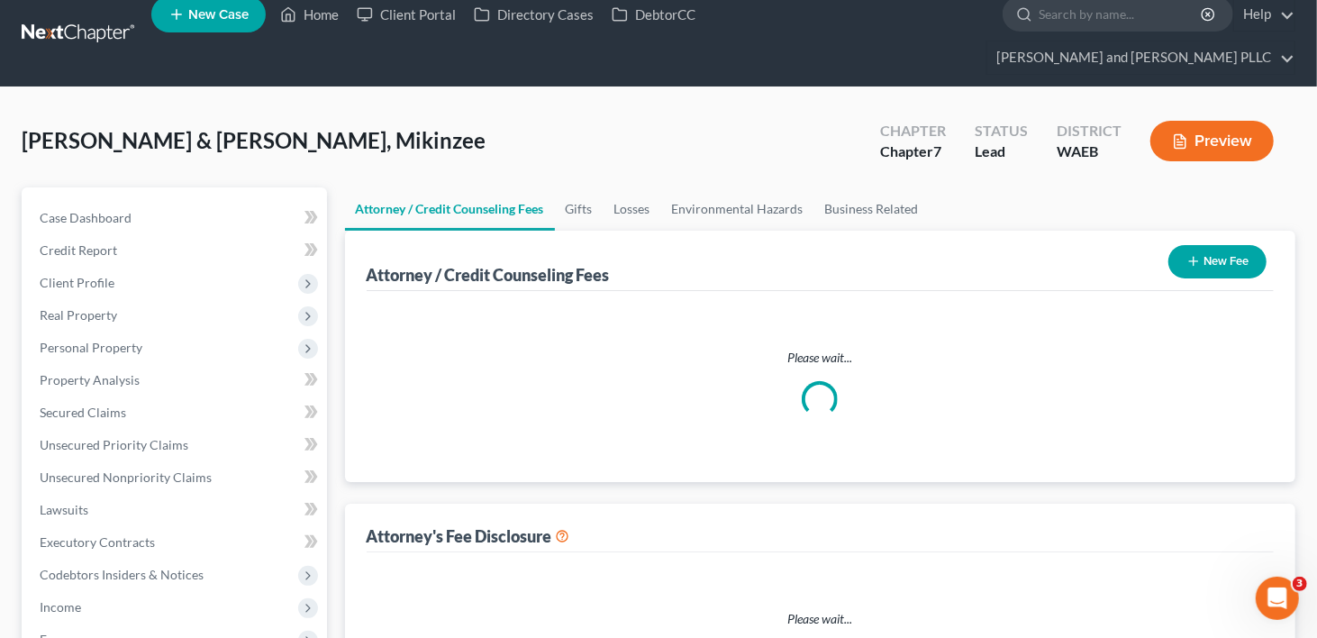
select select "0"
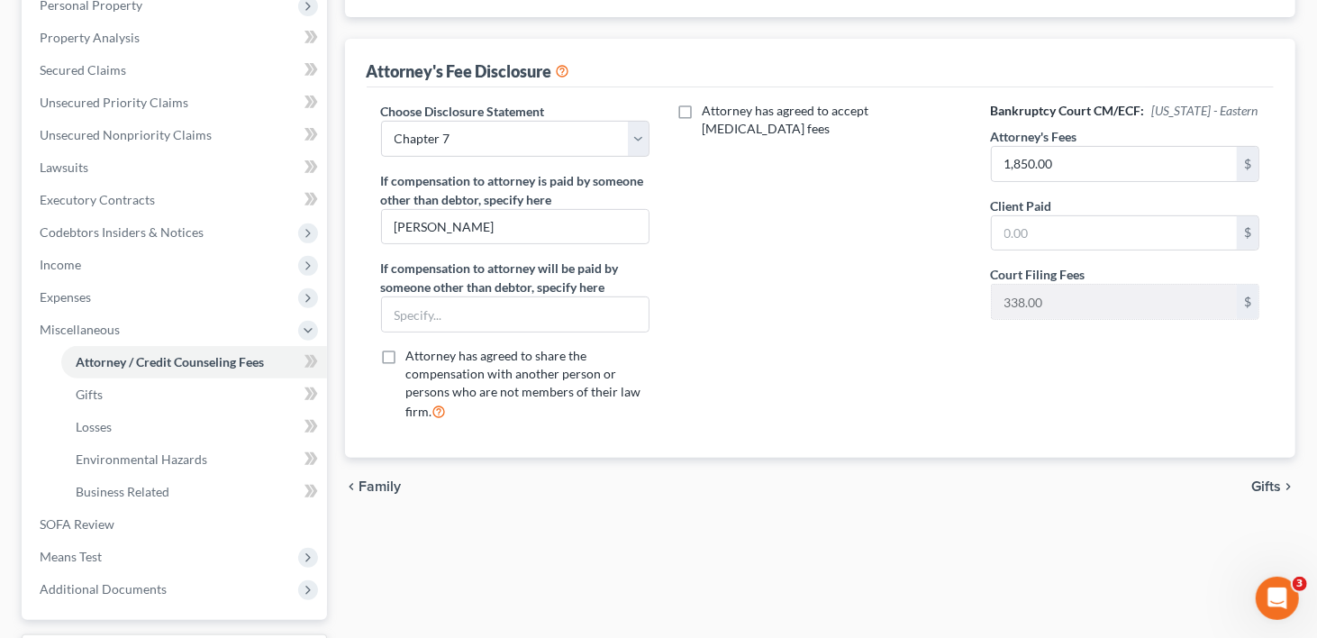
scroll to position [90, 0]
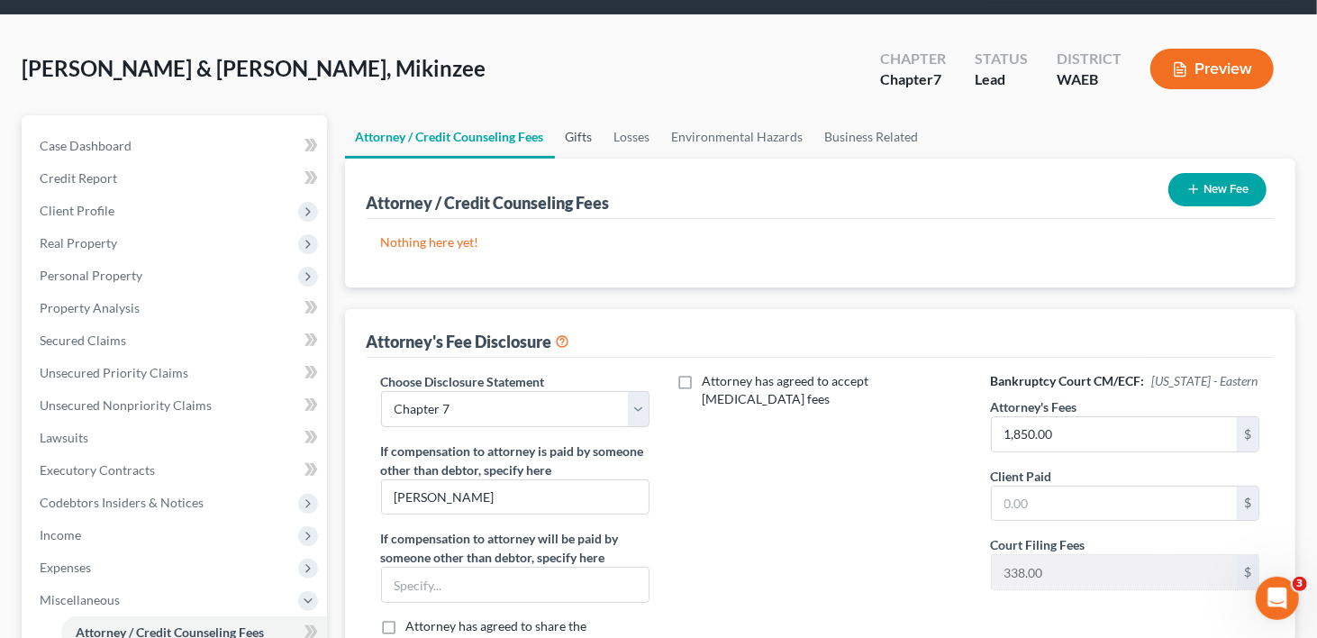
click at [581, 115] on link "Gifts" at bounding box center [579, 136] width 49 height 43
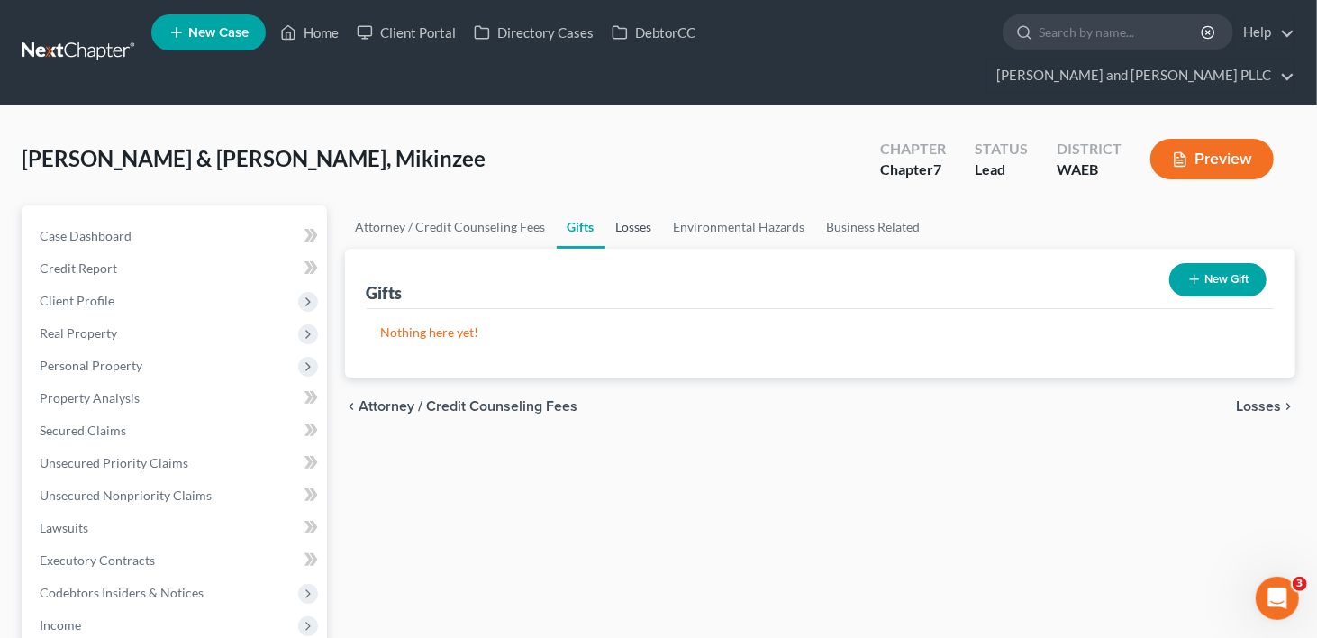
click at [621, 205] on link "Losses" at bounding box center [634, 226] width 58 height 43
click at [708, 205] on link "Environmental Hazards" at bounding box center [739, 226] width 153 height 43
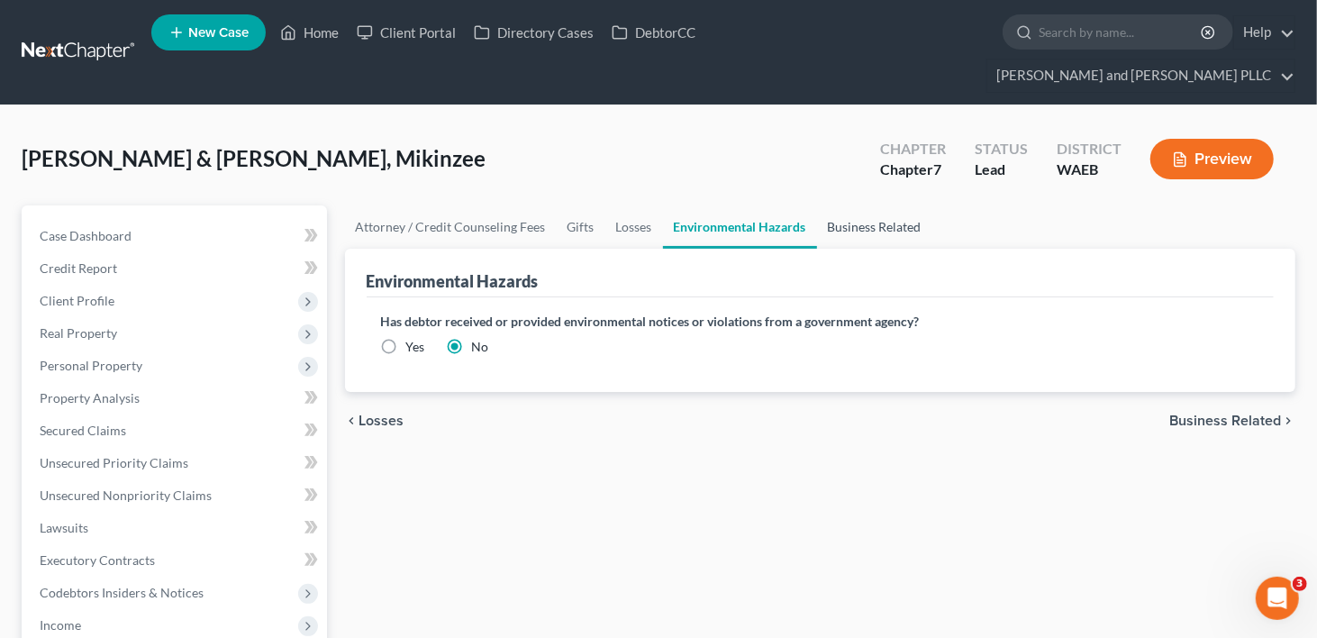
click at [905, 205] on link "Business Related" at bounding box center [874, 226] width 115 height 43
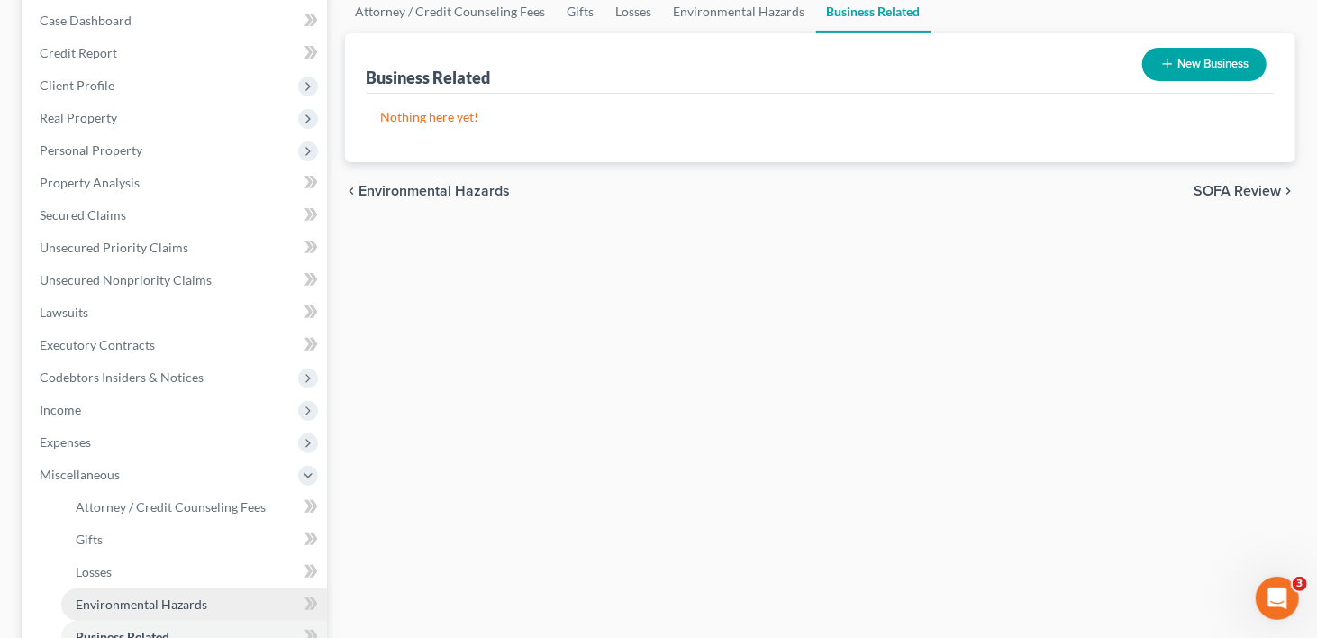
scroll to position [209, 0]
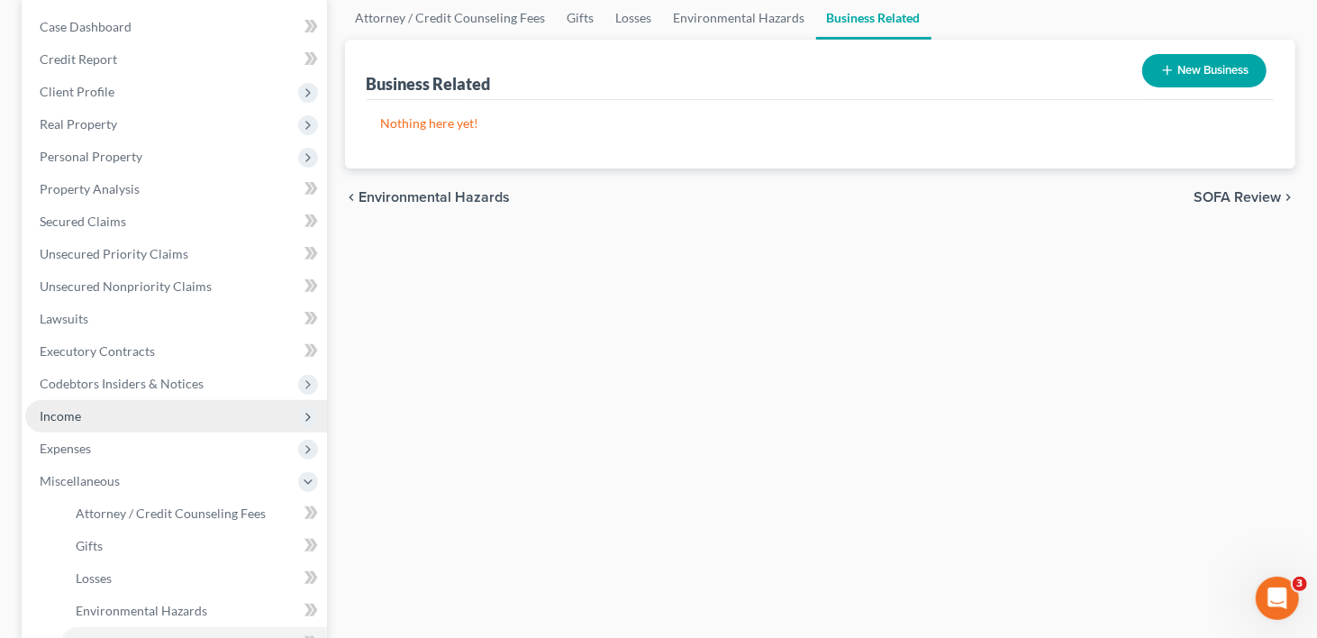
click at [48, 408] on span "Income" at bounding box center [60, 415] width 41 height 15
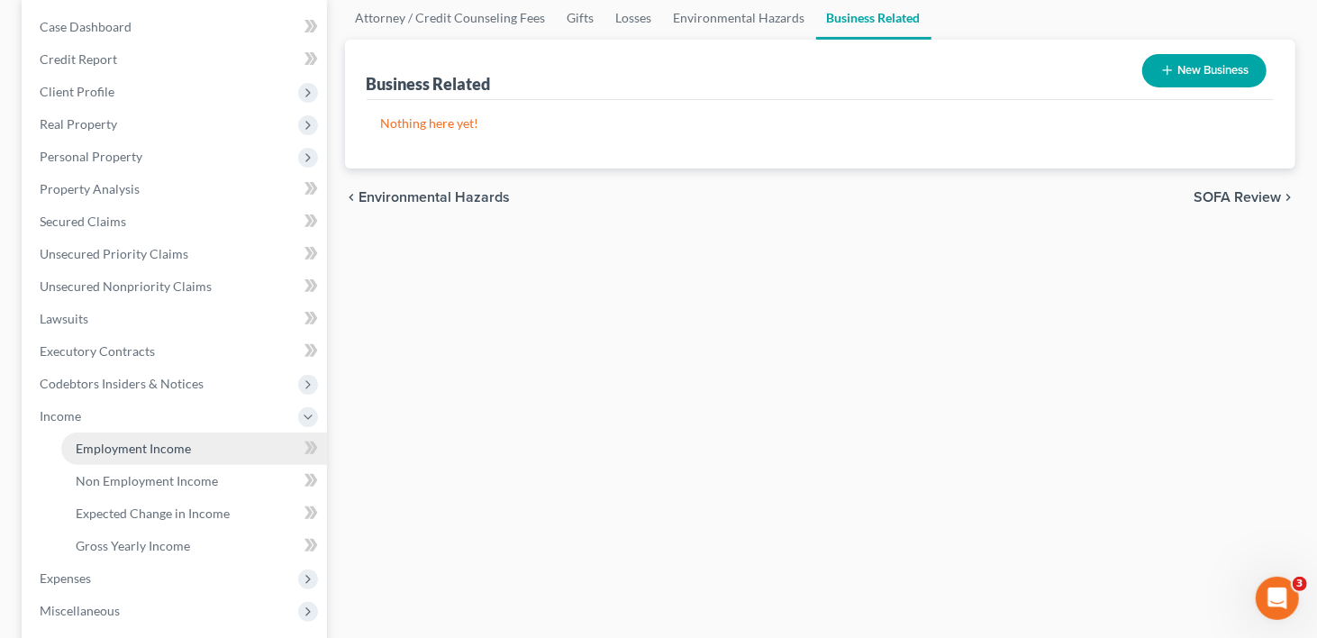
click at [98, 441] on span "Employment Income" at bounding box center [133, 448] width 115 height 15
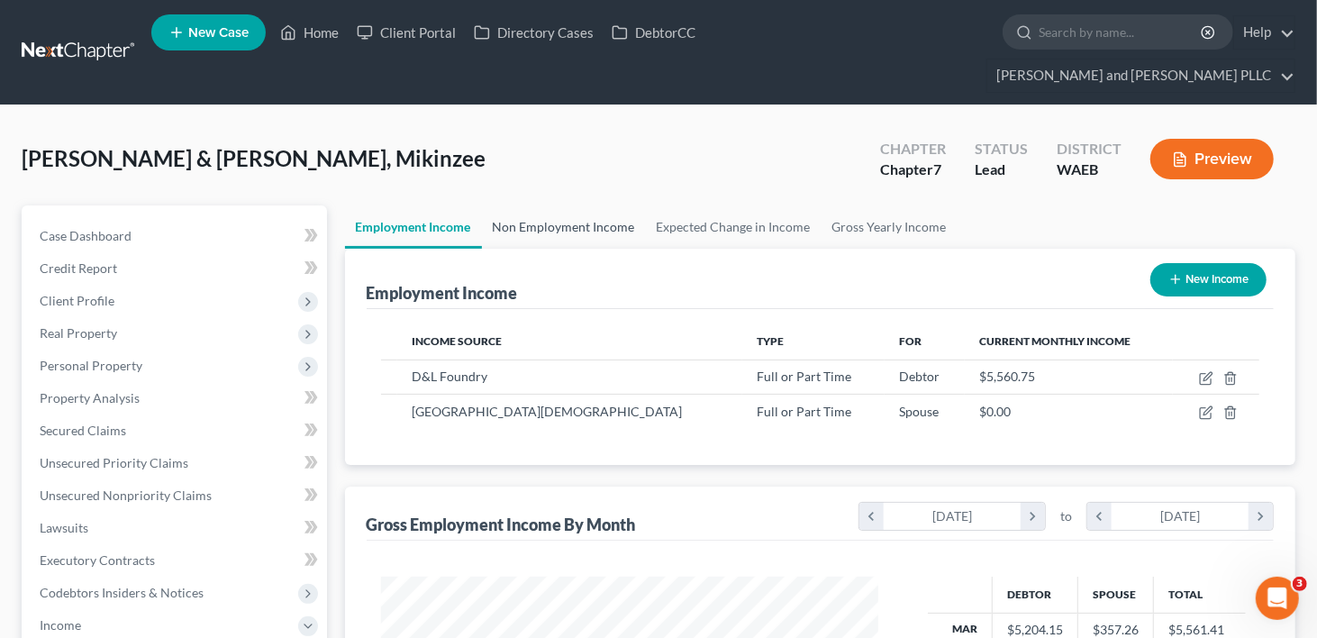
scroll to position [321, 534]
click at [541, 205] on link "Non Employment Income" at bounding box center [564, 226] width 164 height 43
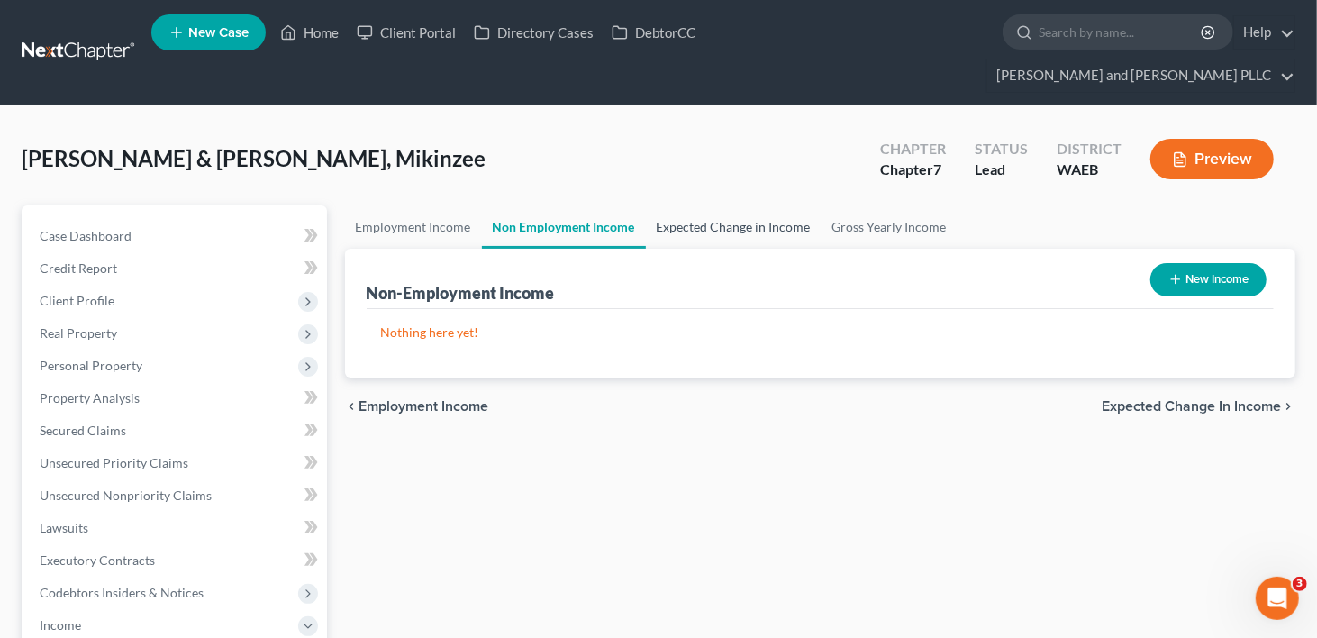
click at [703, 205] on link "Expected Change in Income" at bounding box center [734, 226] width 176 height 43
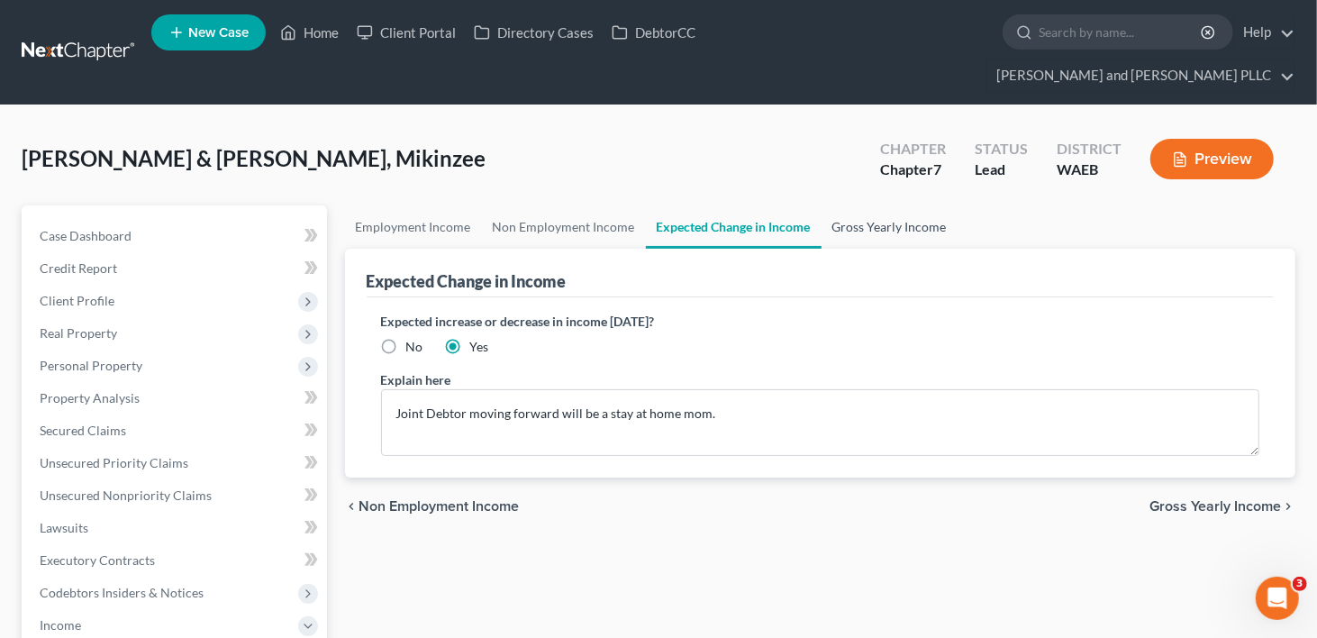
click at [869, 205] on link "Gross Yearly Income" at bounding box center [890, 226] width 136 height 43
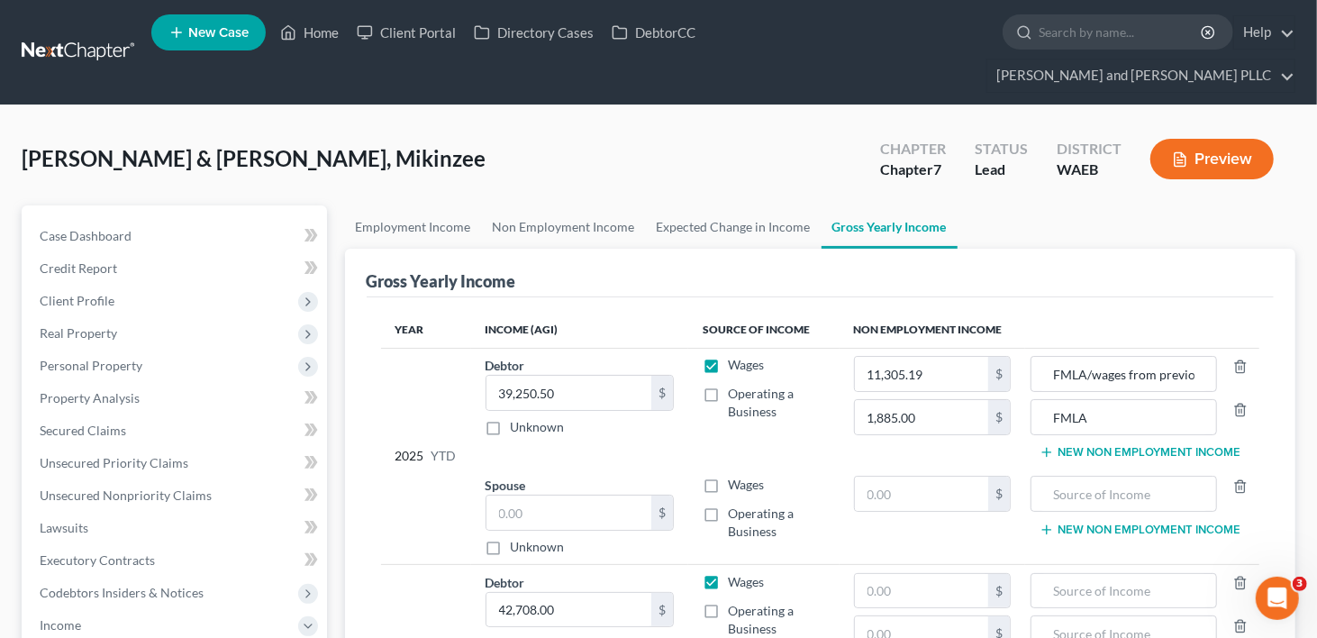
scroll to position [360, 0]
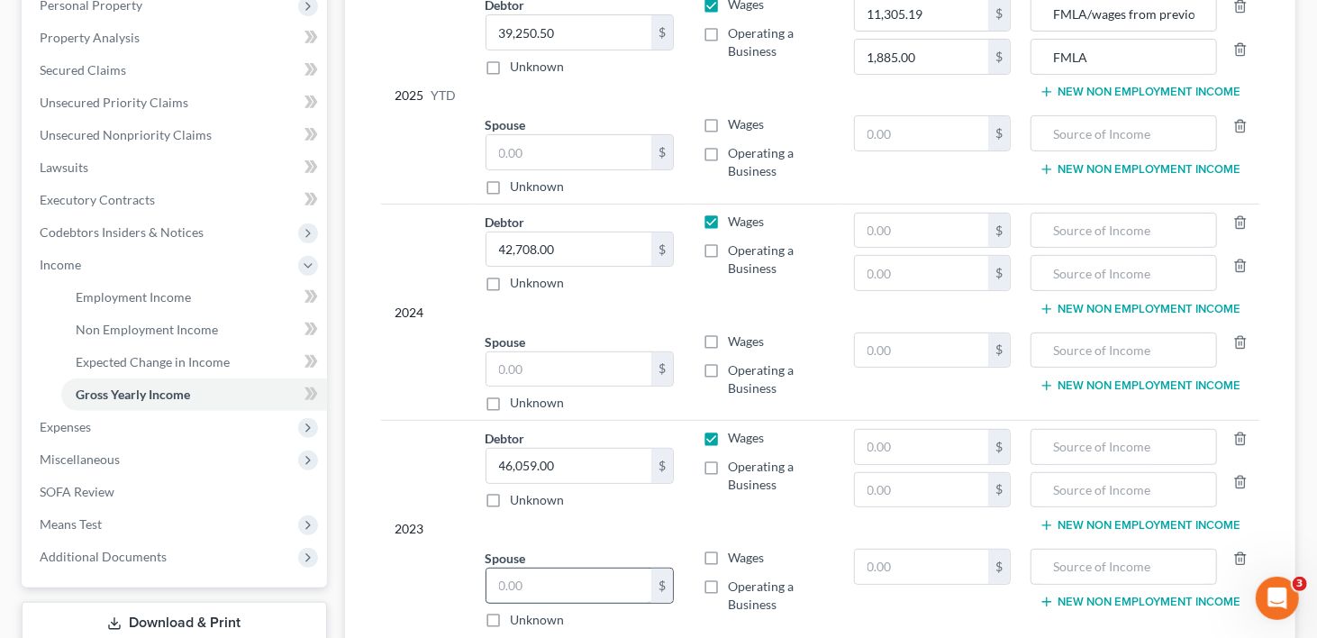
click at [552, 569] on input "text" at bounding box center [570, 586] width 166 height 34
type input "6,443.40"
click at [728, 549] on label "Wages" at bounding box center [746, 558] width 36 height 18
click at [735, 549] on input "Wages" at bounding box center [741, 555] width 12 height 12
checkbox input "true"
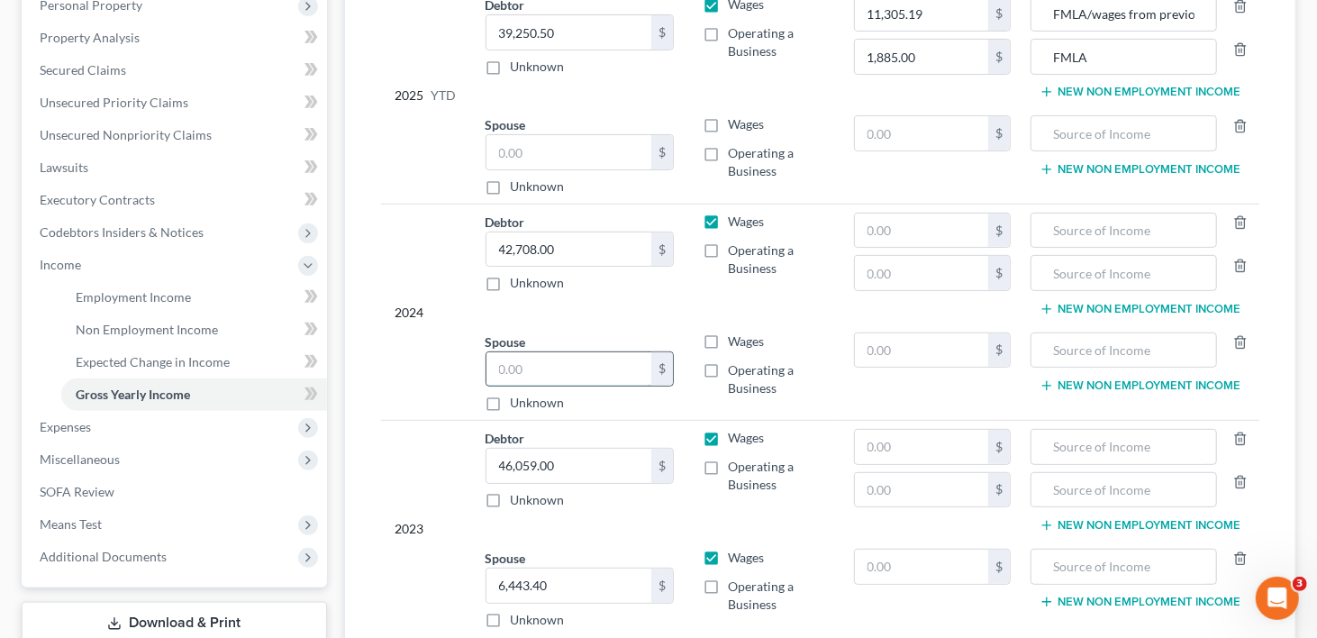
click at [582, 352] on input "text" at bounding box center [570, 369] width 166 height 34
type input "24,588.62"
click at [728, 332] on label "Wages" at bounding box center [746, 341] width 36 height 18
click at [735, 332] on input "Wages" at bounding box center [741, 338] width 12 height 12
checkbox input "true"
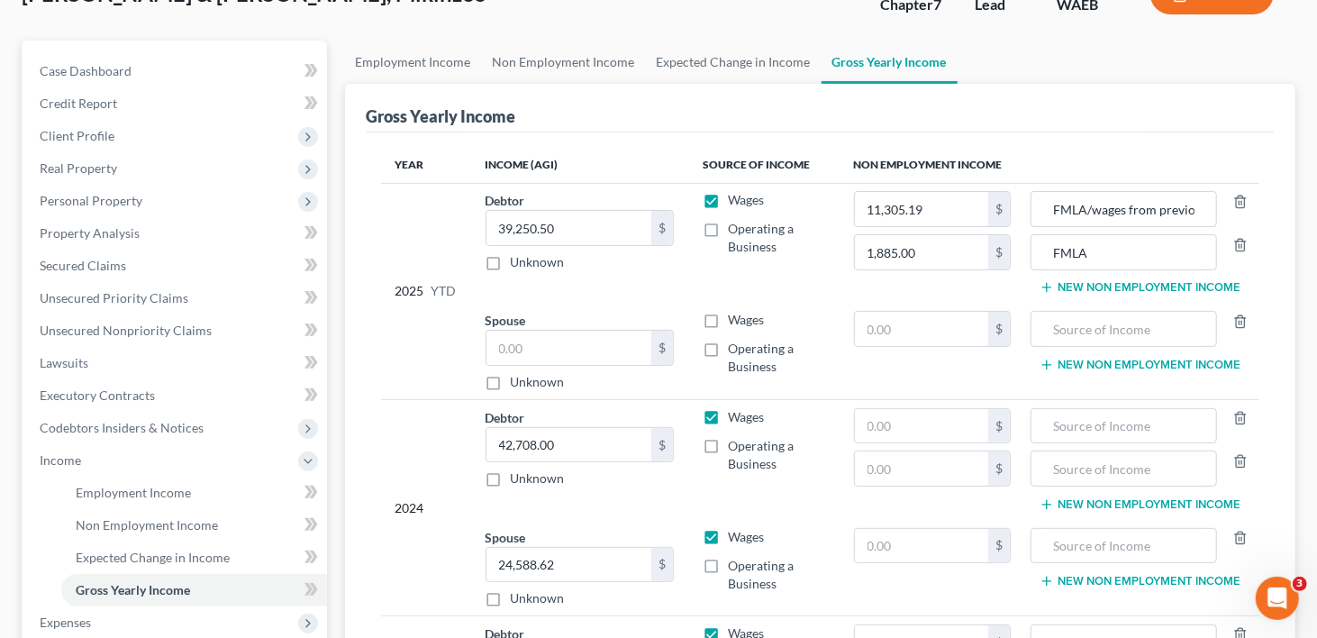
scroll to position [90, 0]
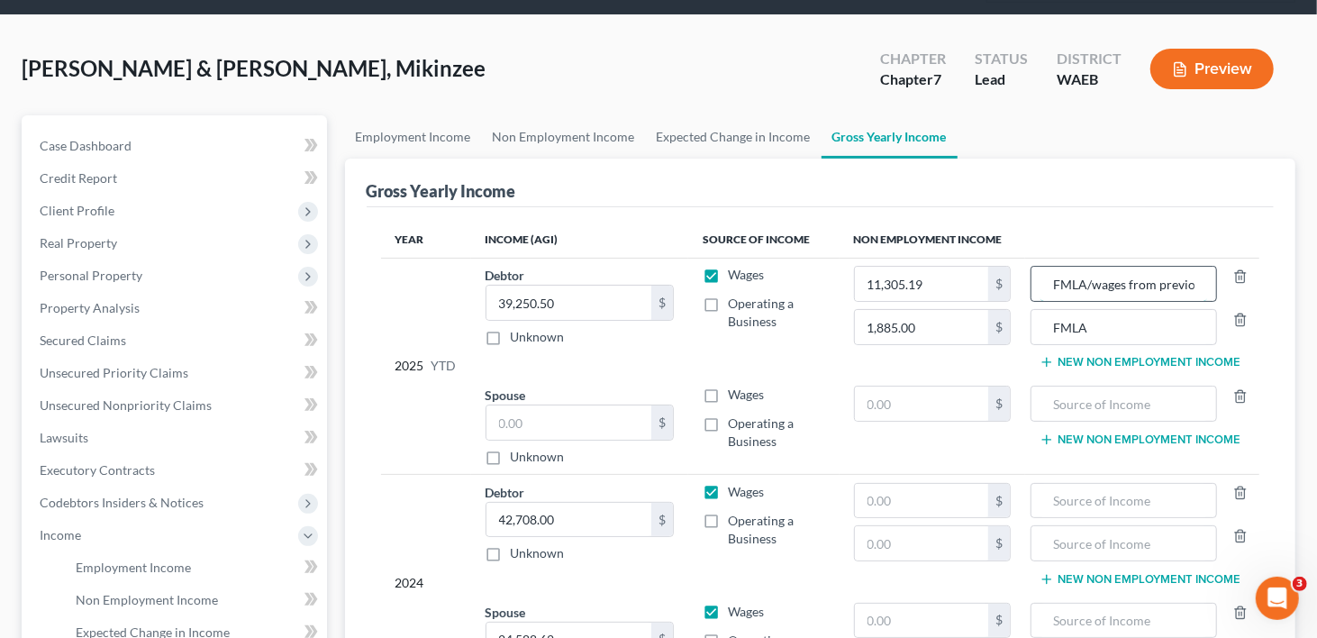
click at [1102, 267] on input "FMLA/wages from previous job" at bounding box center [1124, 284] width 166 height 34
click at [458, 115] on link "Employment Income" at bounding box center [413, 136] width 137 height 43
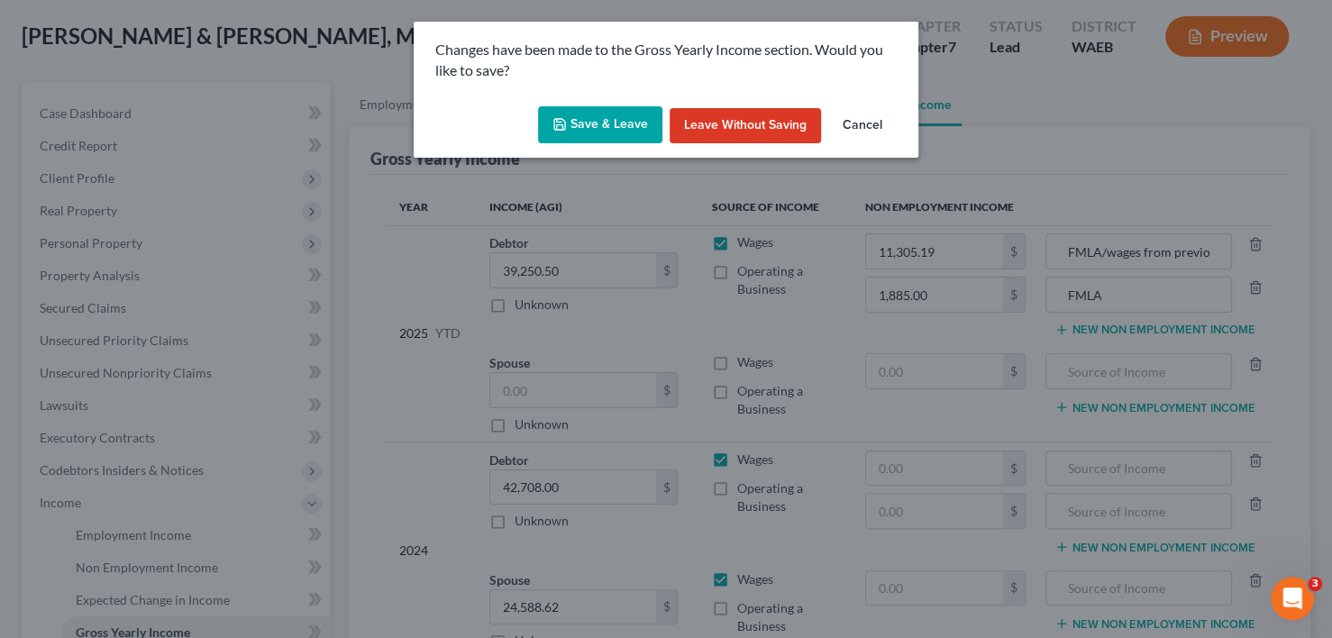
click at [630, 120] on button "Save & Leave" at bounding box center [600, 125] width 124 height 38
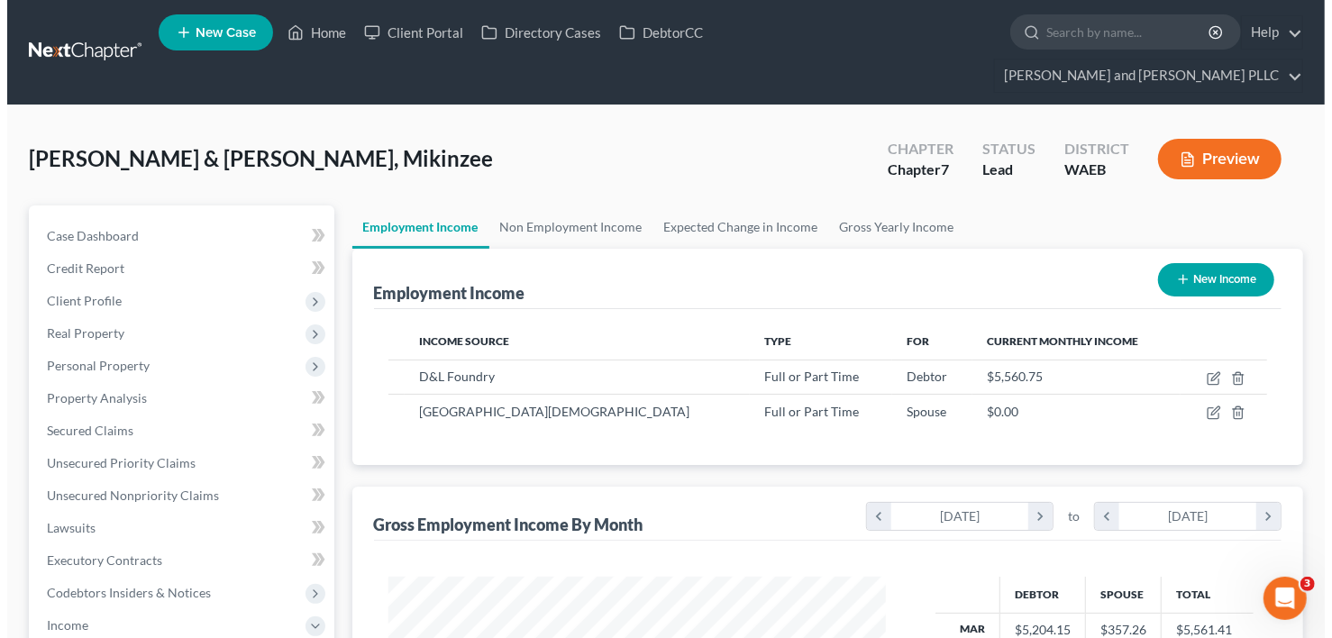
scroll to position [321, 534]
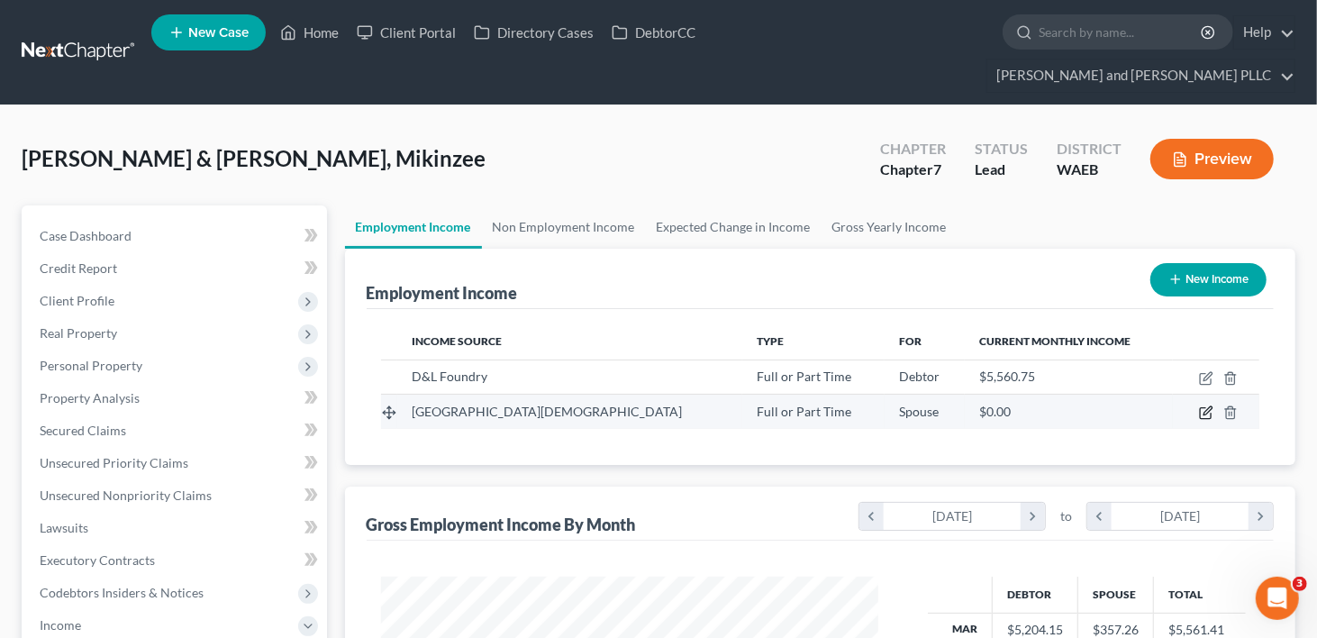
click at [1202, 405] on icon "button" at bounding box center [1206, 412] width 14 height 14
select select "0"
select select "50"
select select "0"
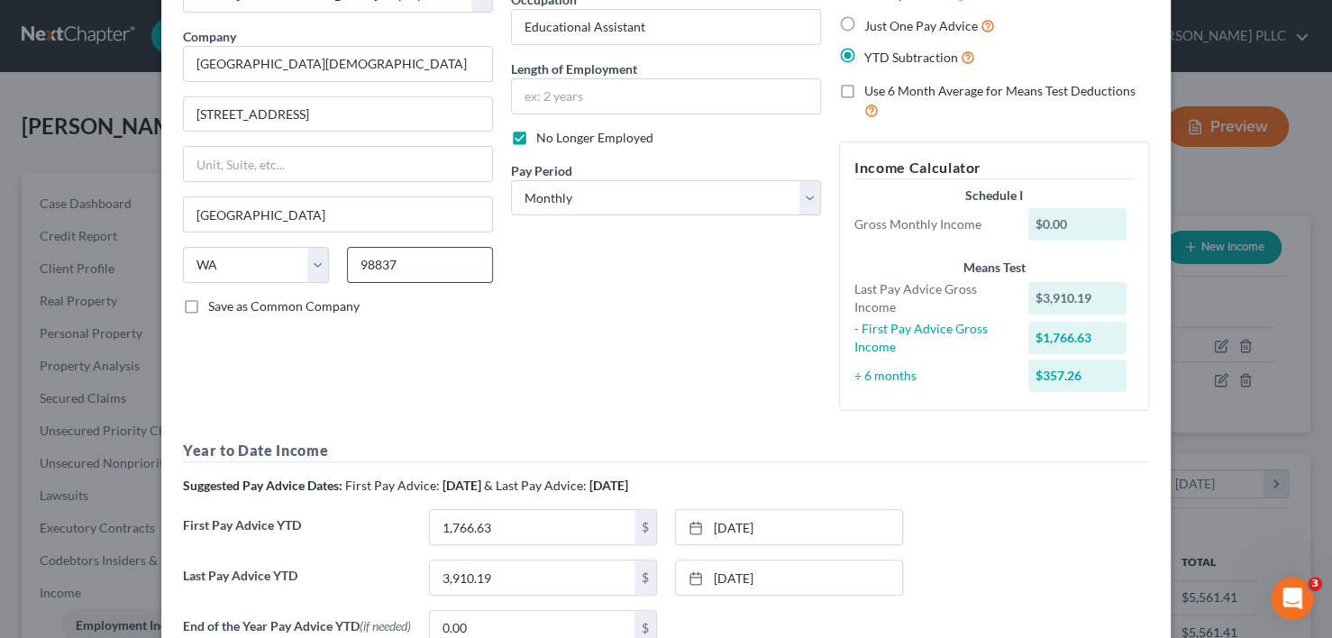
scroll to position [0, 0]
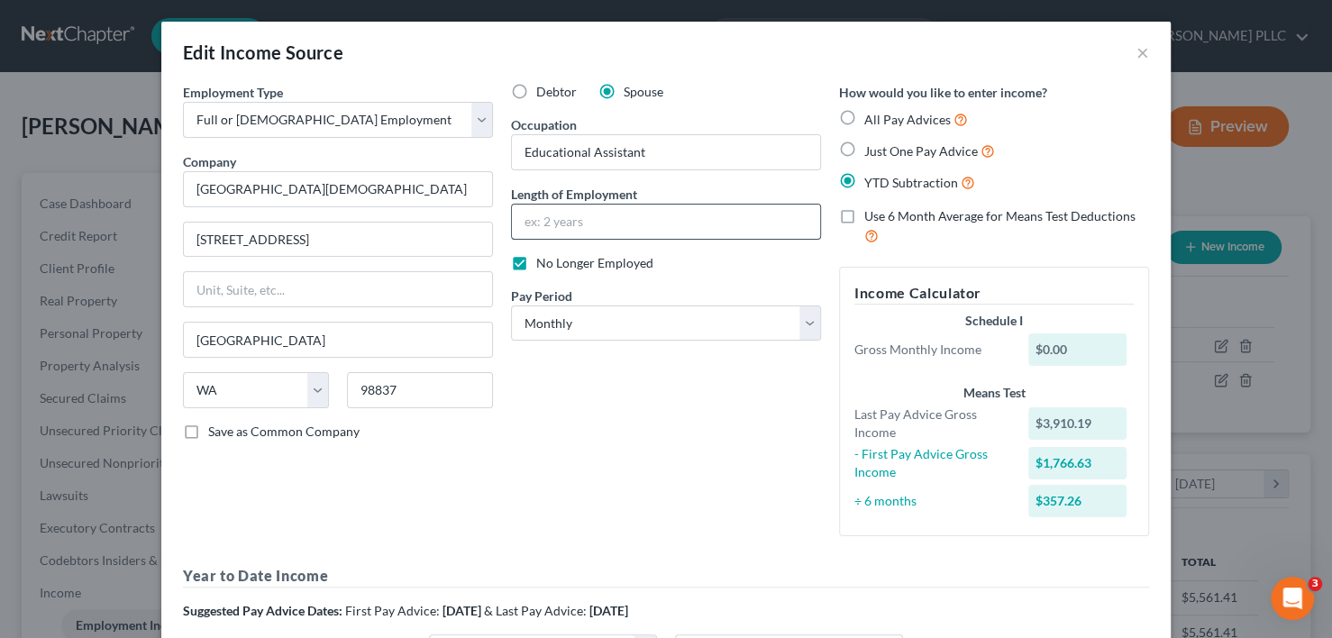
click at [522, 215] on input "text" at bounding box center [666, 222] width 308 height 34
type input "2 years"
click at [680, 439] on div "Debtor Spouse Occupation Educational Assistant Length of Employment 2 years No …" at bounding box center [666, 317] width 328 height 468
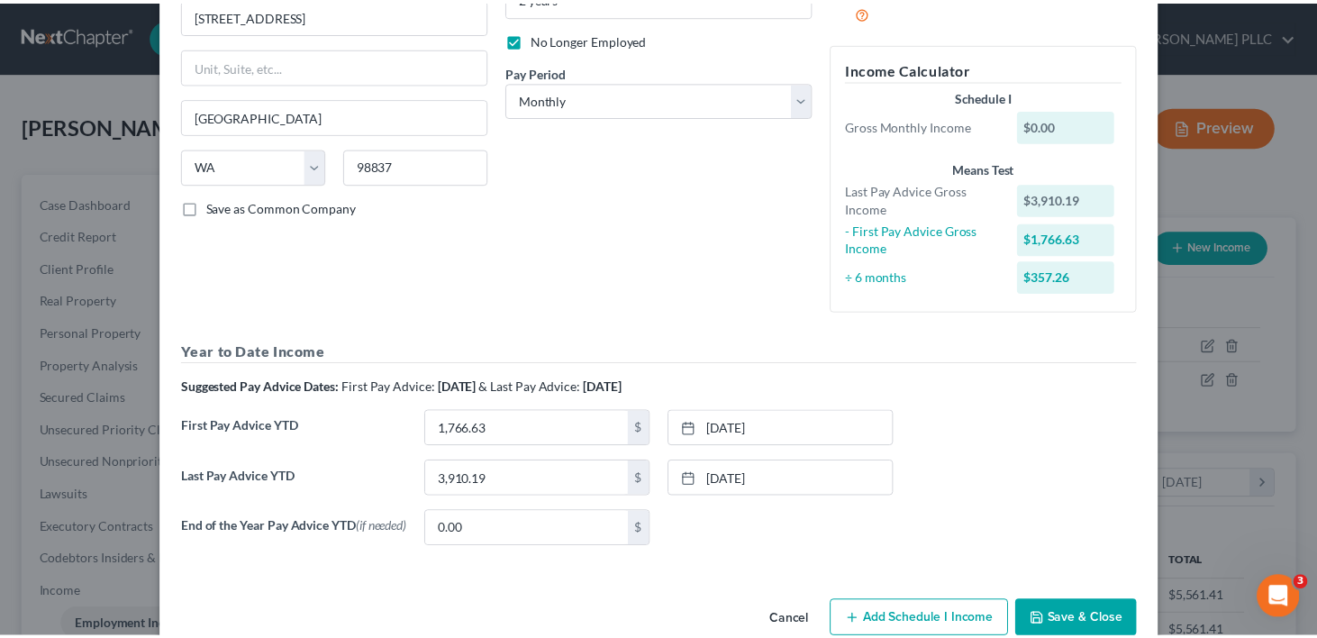
scroll to position [262, 0]
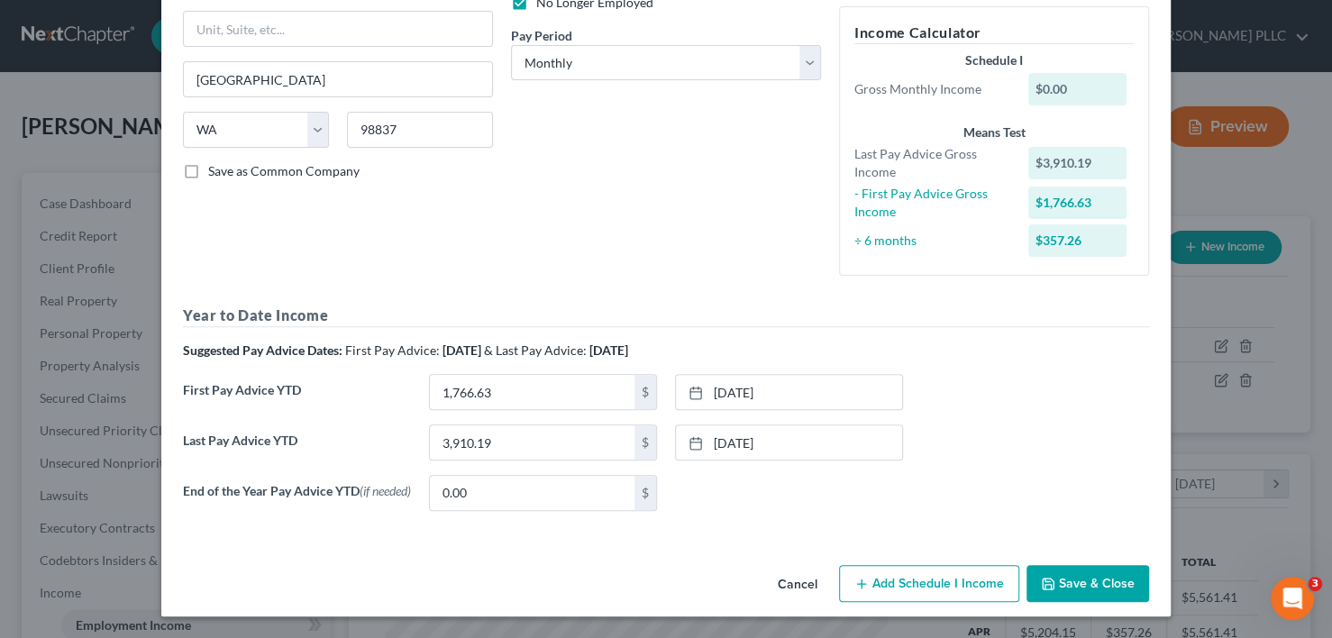
click at [1082, 579] on button "Save & Close" at bounding box center [1087, 584] width 123 height 38
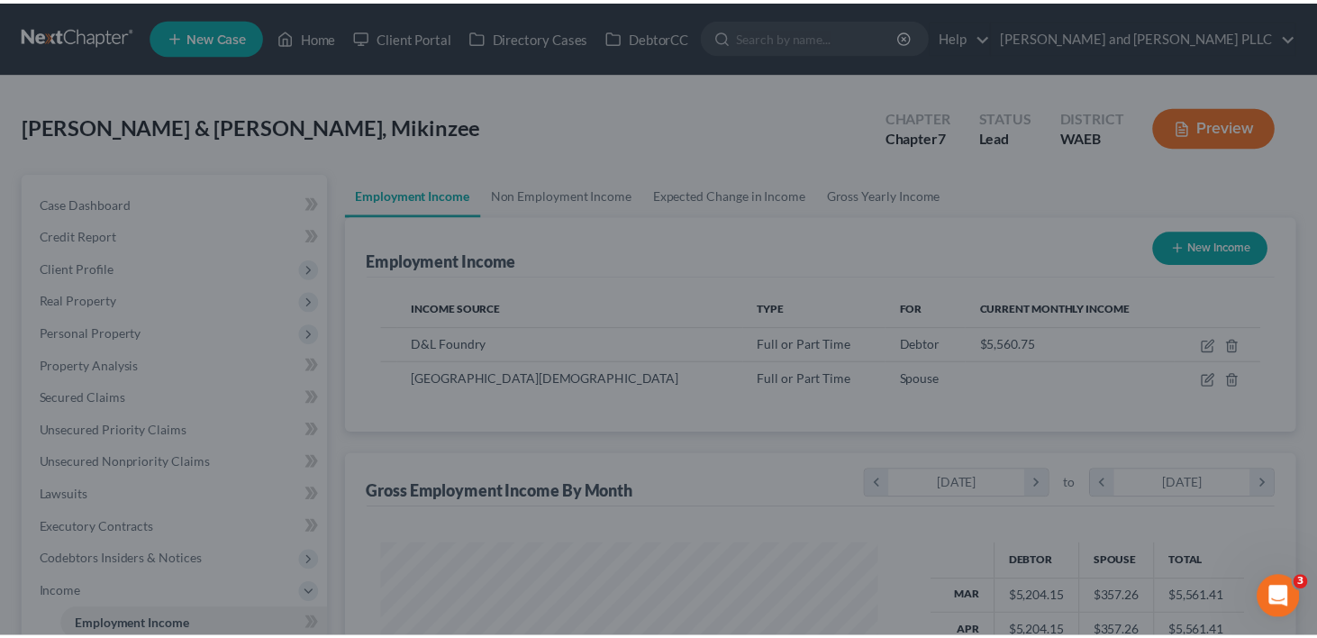
scroll to position [900635, 900422]
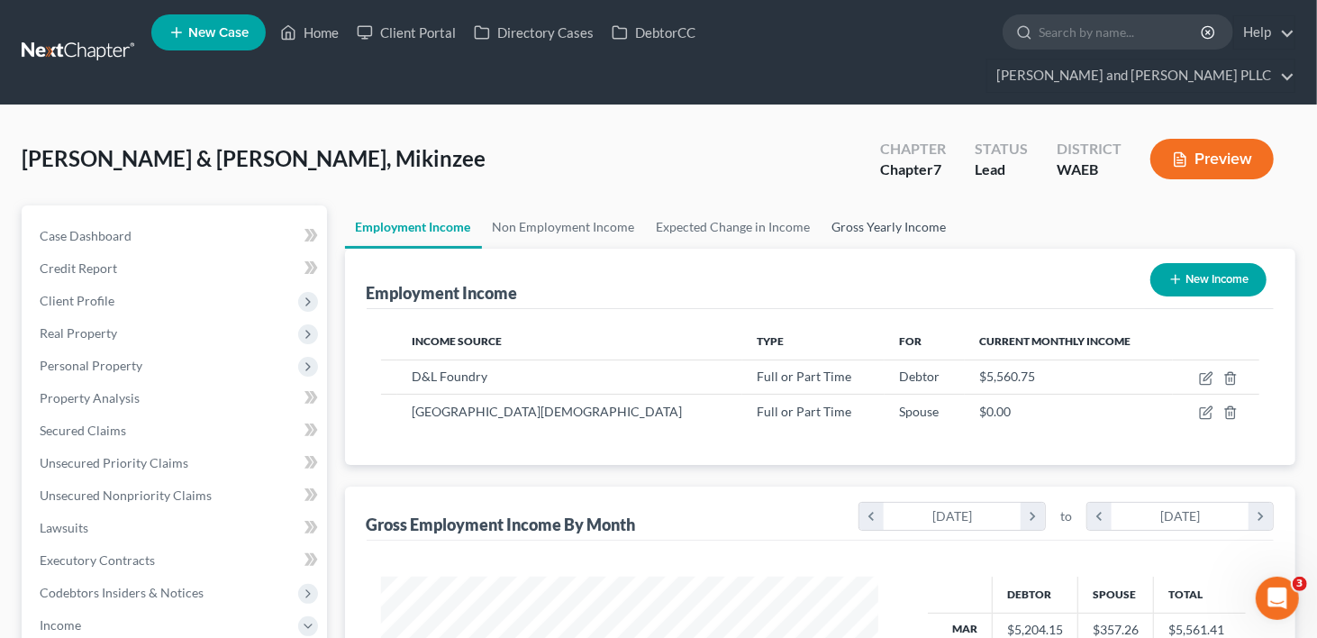
drag, startPoint x: 904, startPoint y: 196, endPoint x: 902, endPoint y: 244, distance: 48.7
click at [904, 205] on link "Gross Yearly Income" at bounding box center [890, 226] width 136 height 43
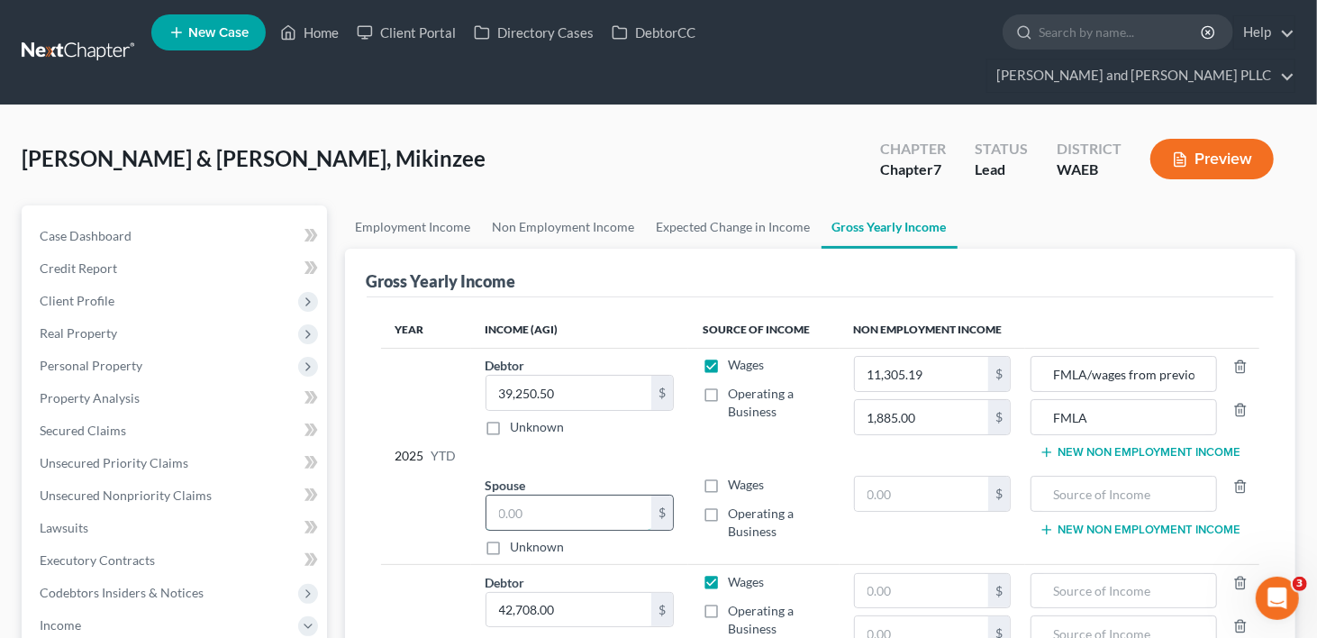
click at [529, 496] on input "text" at bounding box center [570, 513] width 166 height 34
type input "3,910.19"
click at [728, 476] on label "Wages" at bounding box center [746, 485] width 36 height 18
click at [735, 476] on input "Wages" at bounding box center [741, 482] width 12 height 12
checkbox input "true"
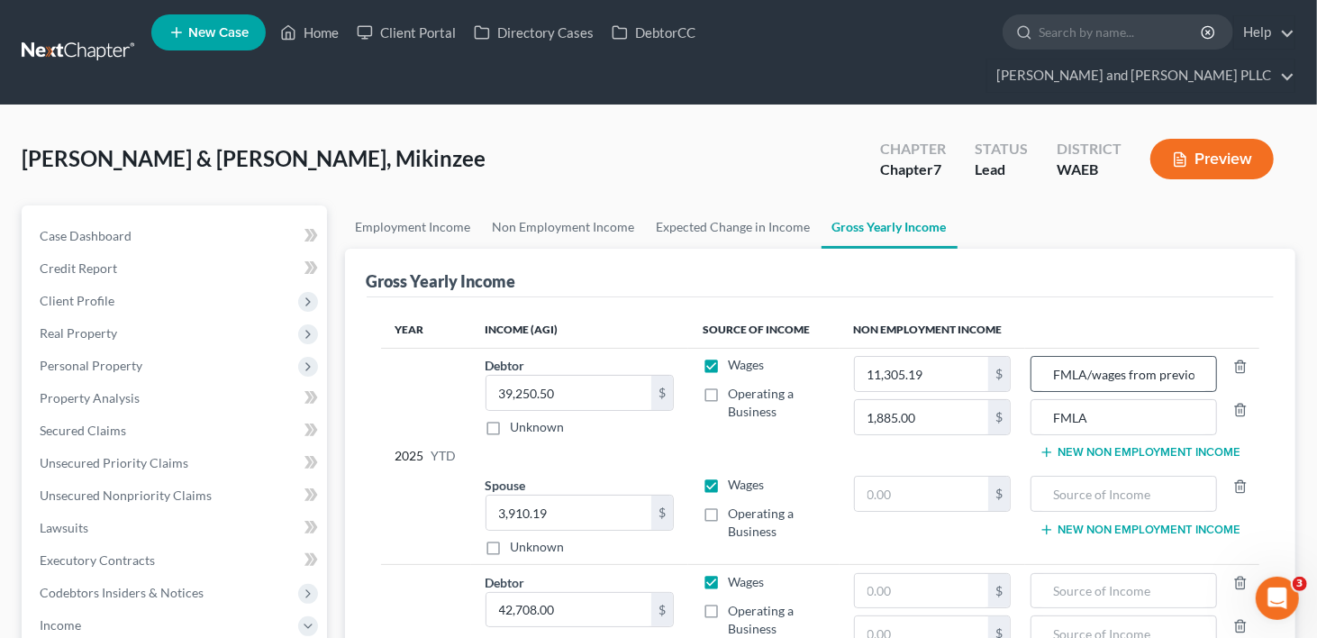
click at [1209, 356] on div "FMLA/wages from previous job" at bounding box center [1124, 374] width 186 height 36
click at [1193, 357] on input "FMLA/wages from previous job" at bounding box center [1124, 374] width 166 height 34
click at [411, 205] on link "Employment Income" at bounding box center [413, 226] width 137 height 43
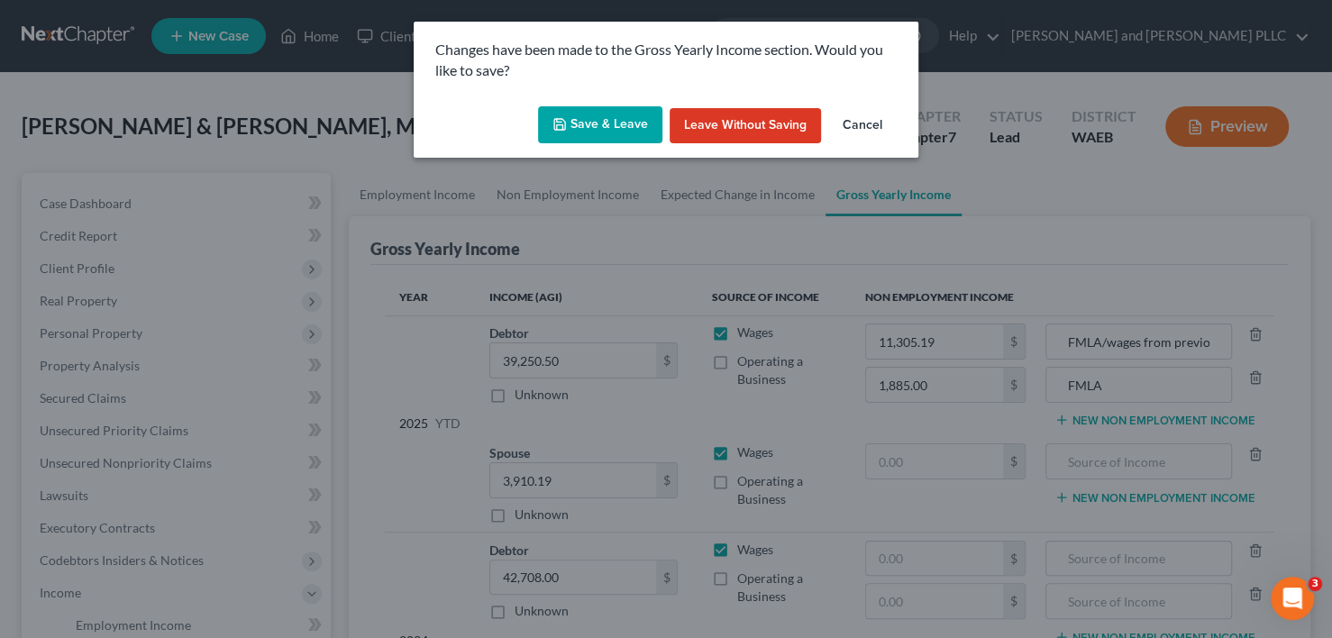
click at [567, 119] on icon "button" at bounding box center [559, 124] width 14 height 14
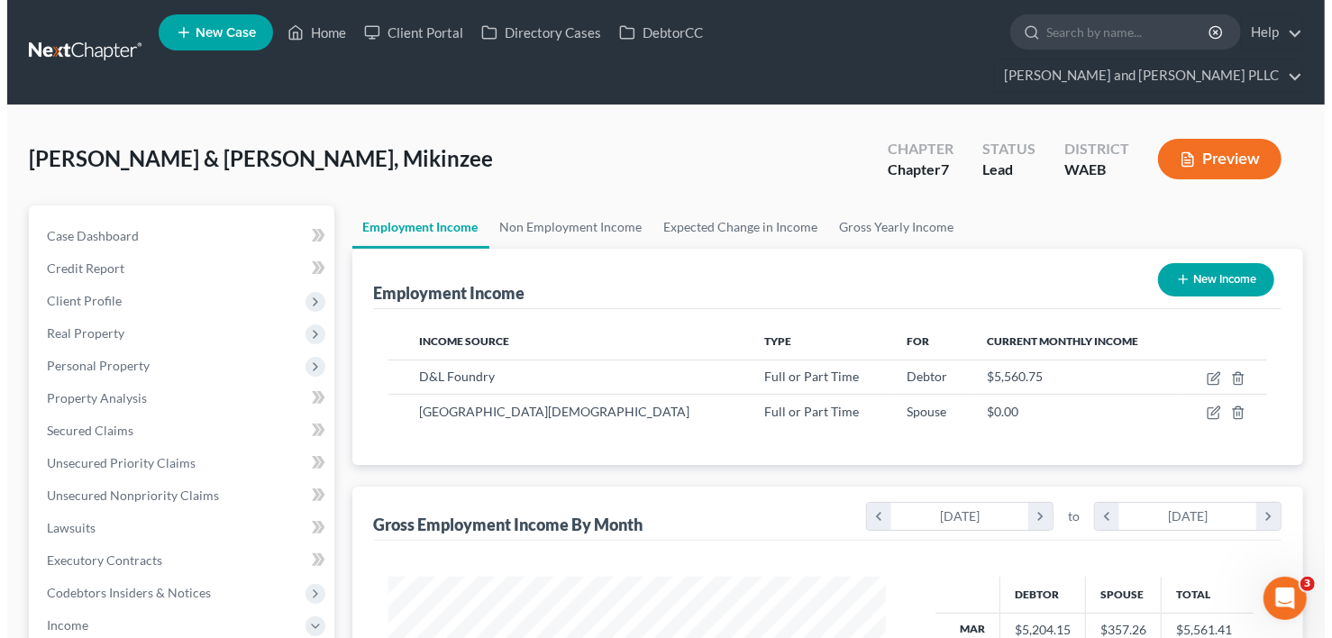
scroll to position [321, 534]
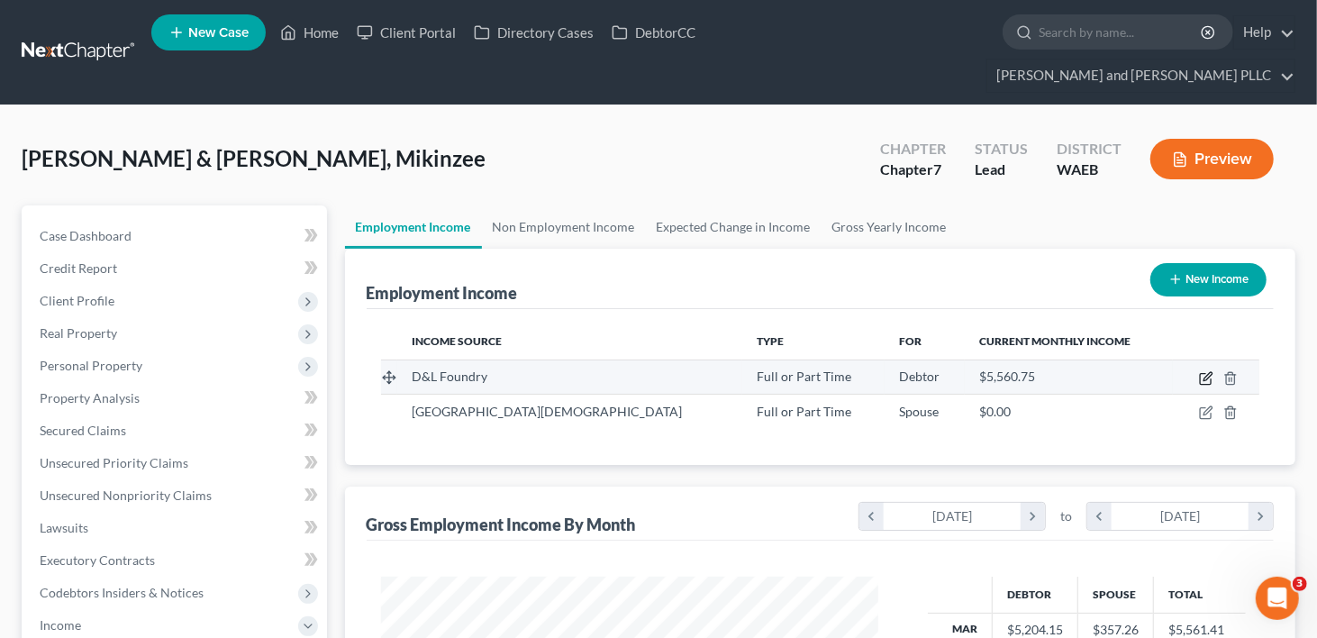
click at [1204, 371] on icon "button" at bounding box center [1206, 378] width 14 height 14
select select "0"
select select "50"
select select "2"
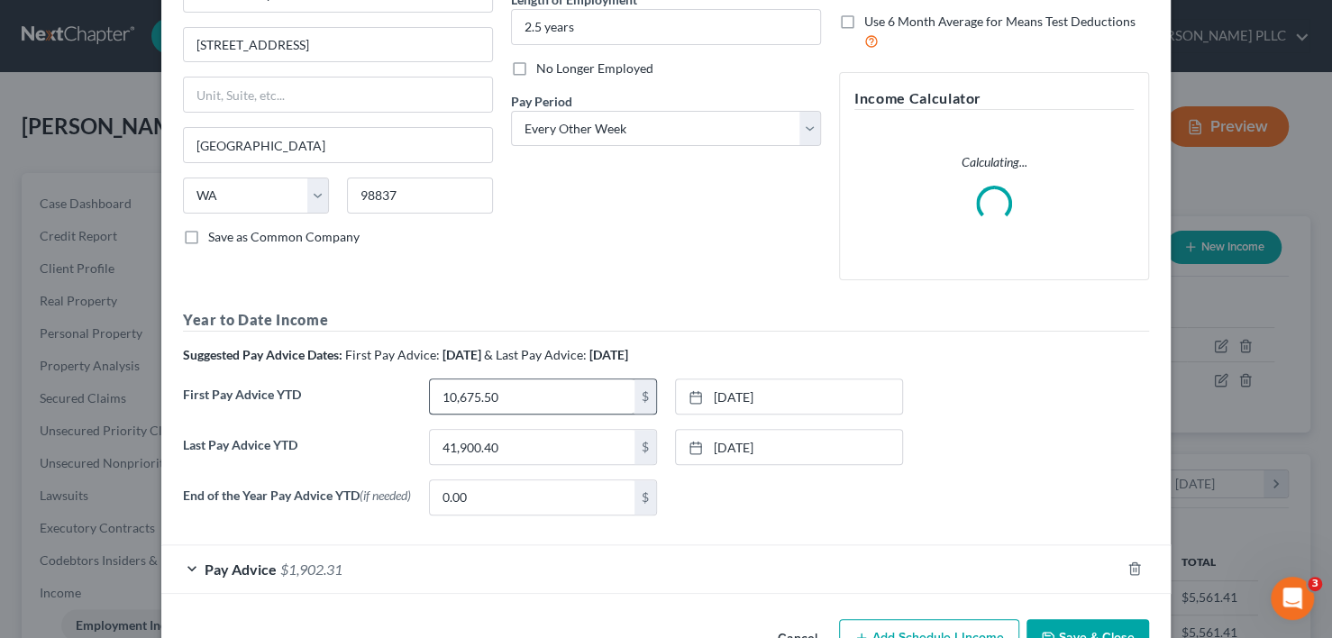
scroll to position [250, 0]
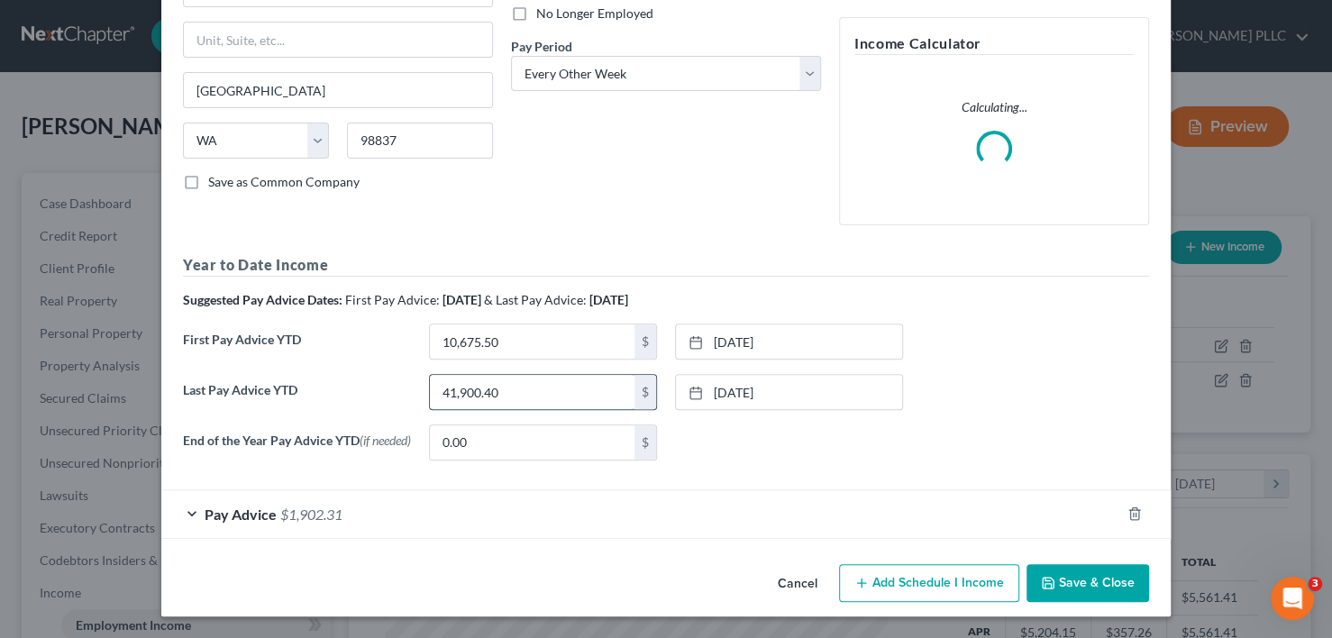
click at [432, 387] on input "41,900.40" at bounding box center [532, 392] width 205 height 34
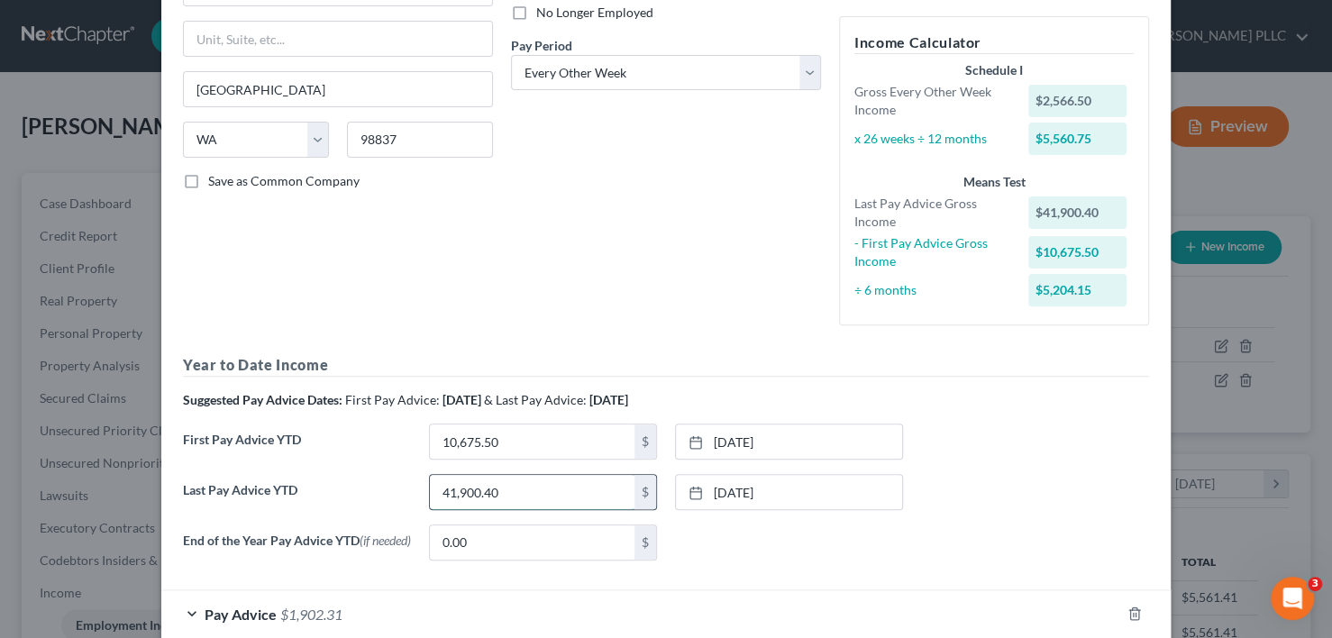
drag, startPoint x: 438, startPoint y: 387, endPoint x: 439, endPoint y: 485, distance: 98.2
click at [439, 485] on input "41,900.40" at bounding box center [532, 492] width 205 height 34
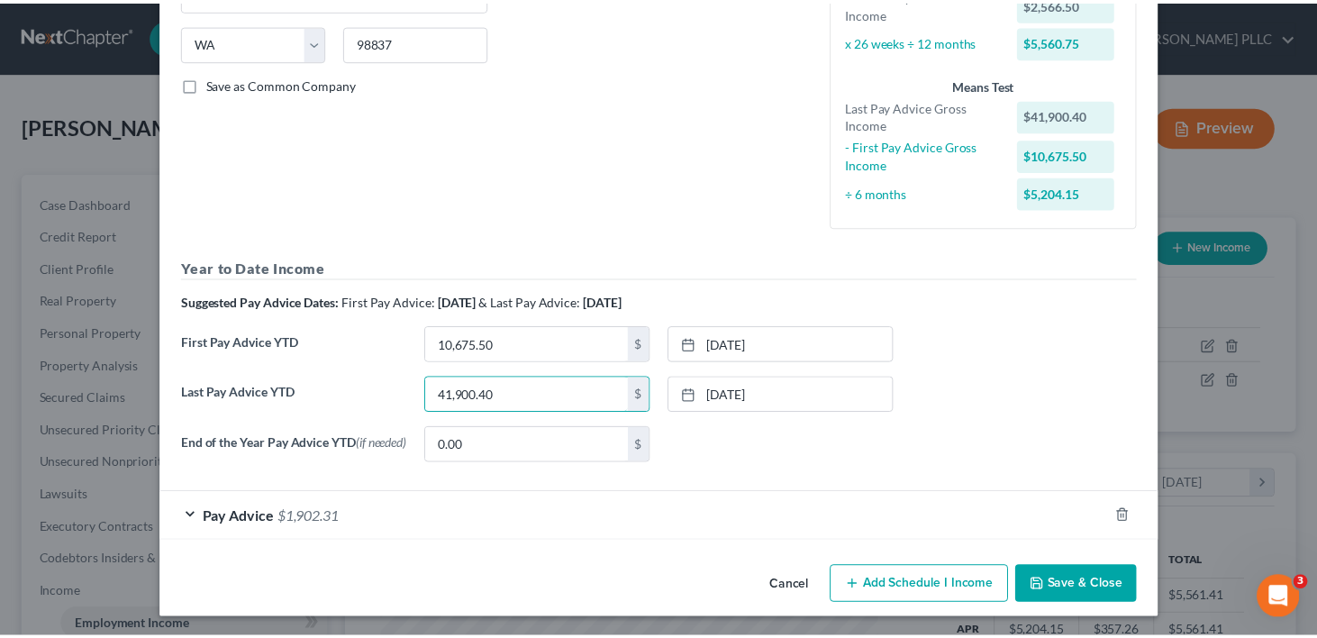
scroll to position [351, 0]
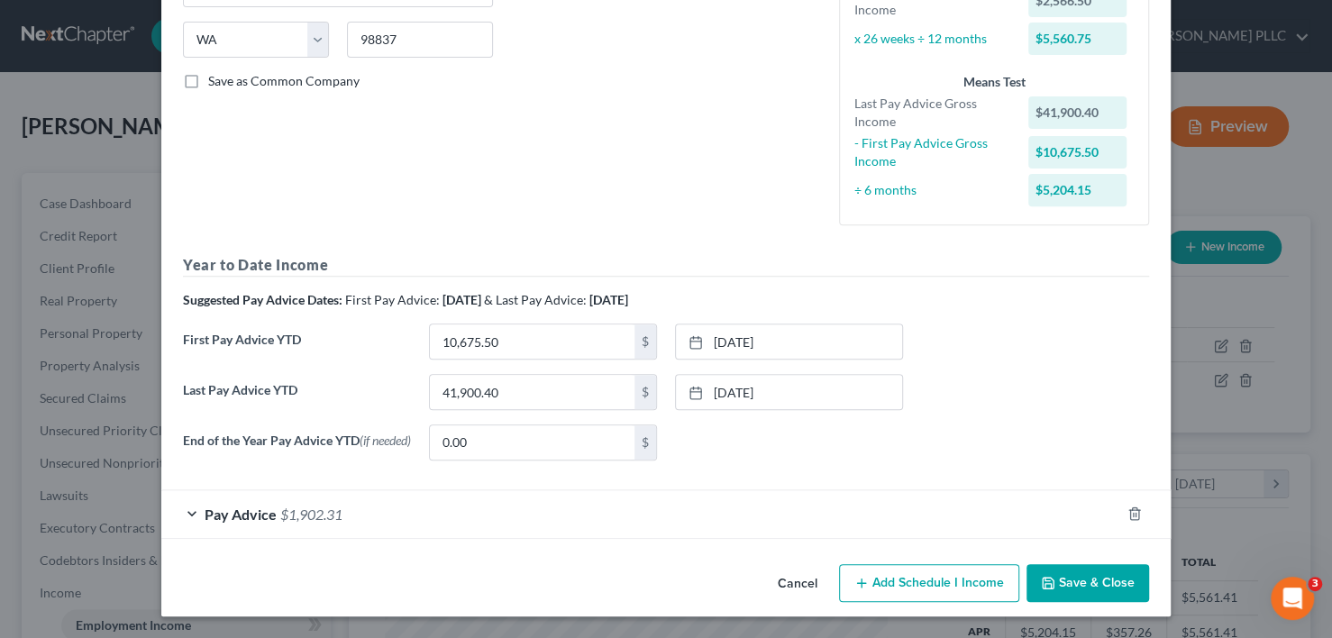
click at [1076, 578] on button "Save & Close" at bounding box center [1087, 583] width 123 height 38
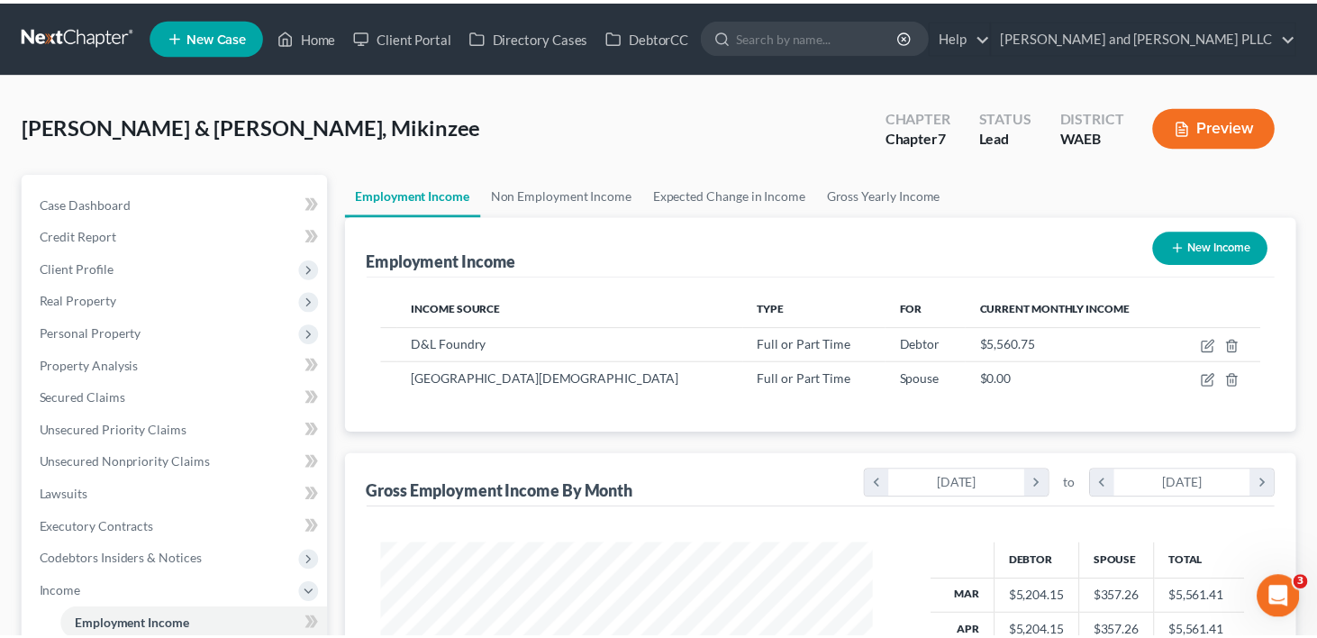
scroll to position [900635, 900422]
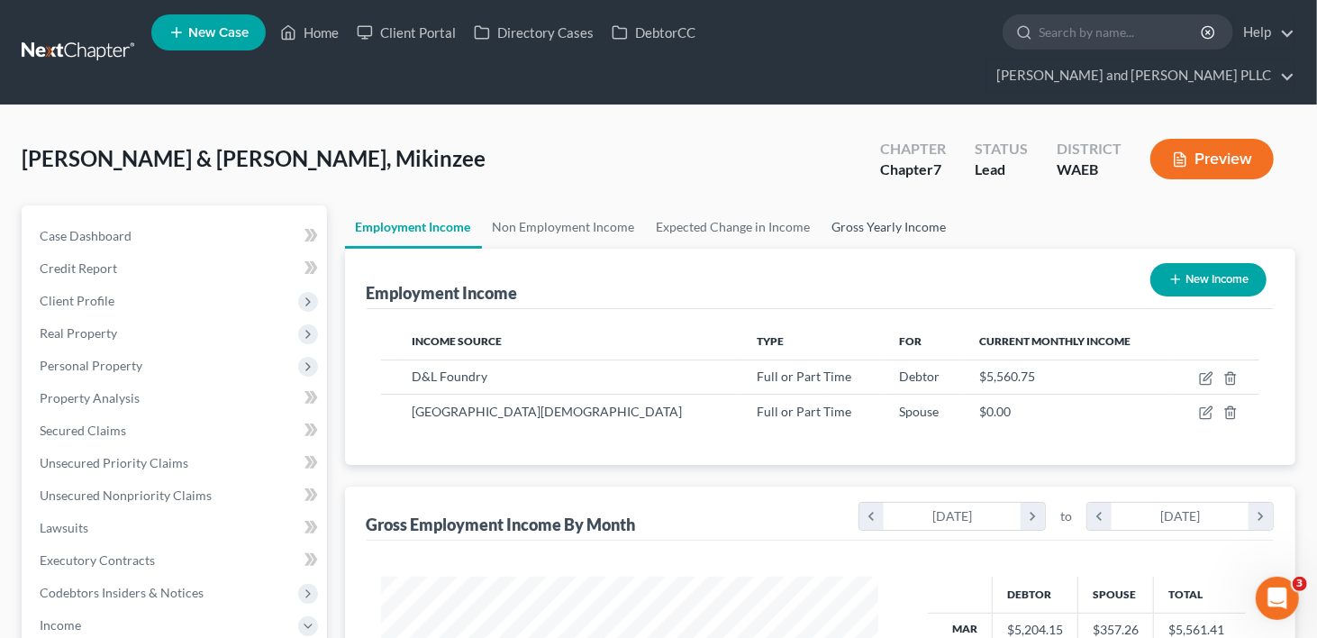
click at [841, 205] on link "Gross Yearly Income" at bounding box center [890, 226] width 136 height 43
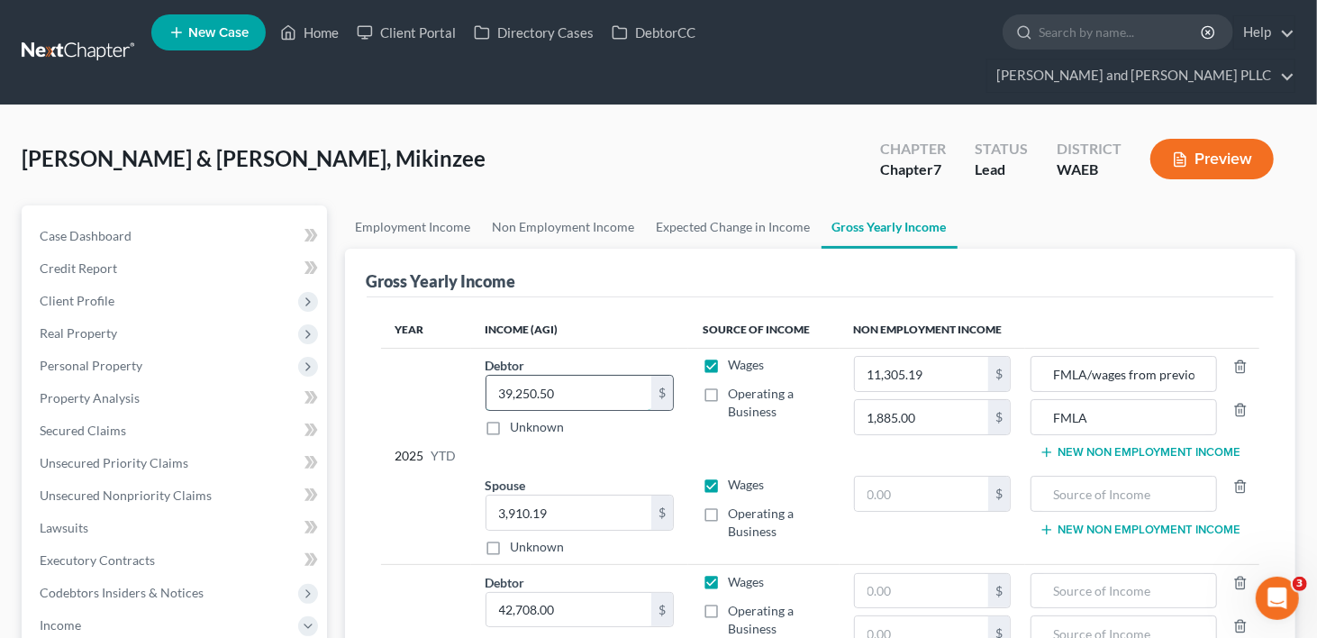
click at [576, 376] on input "39,250.50" at bounding box center [570, 393] width 166 height 34
paste input "41,900.40"
type input "41,900.40"
click at [960, 400] on input "1,885.00" at bounding box center [922, 417] width 134 height 34
click at [931, 400] on input "6,960" at bounding box center [922, 417] width 134 height 34
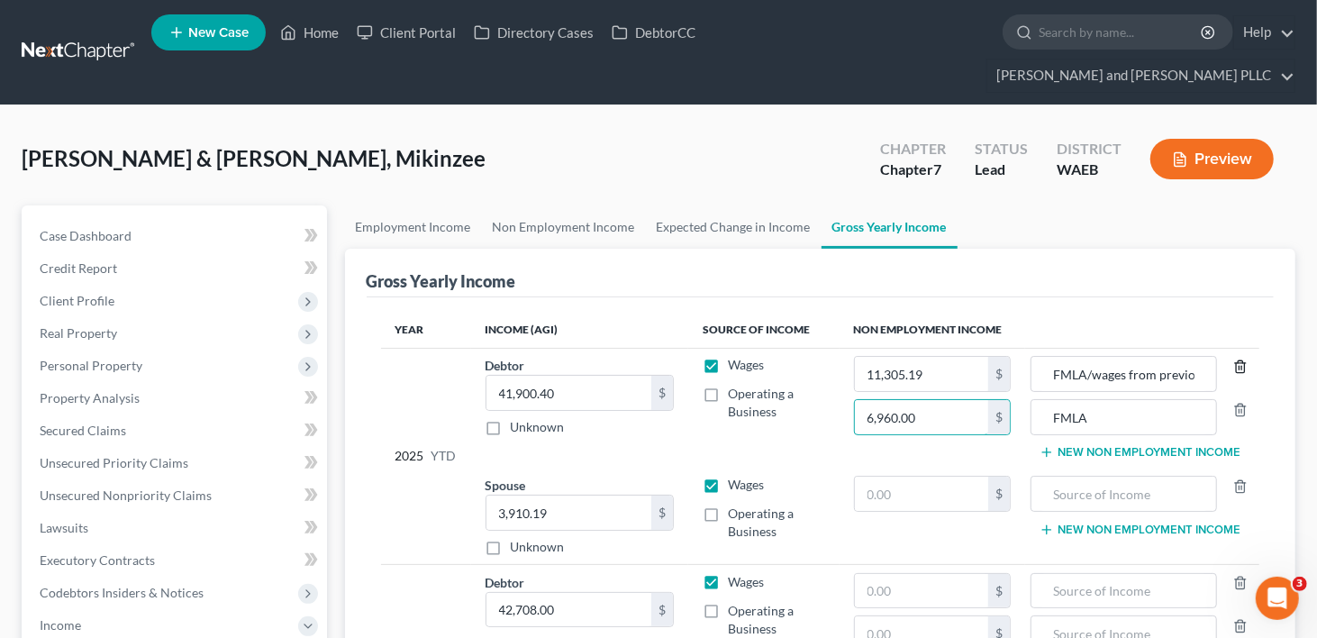
type input "6,960.00"
click at [1242, 359] on icon "button" at bounding box center [1240, 366] width 14 height 14
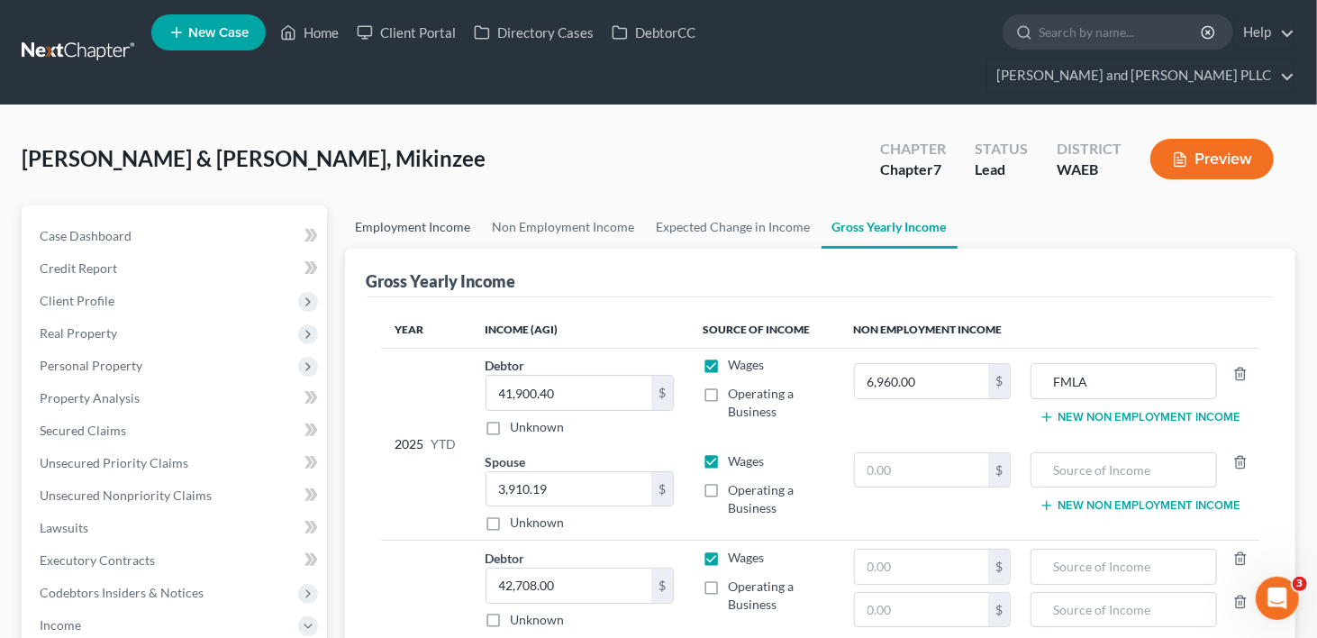
click at [420, 205] on link "Employment Income" at bounding box center [413, 226] width 137 height 43
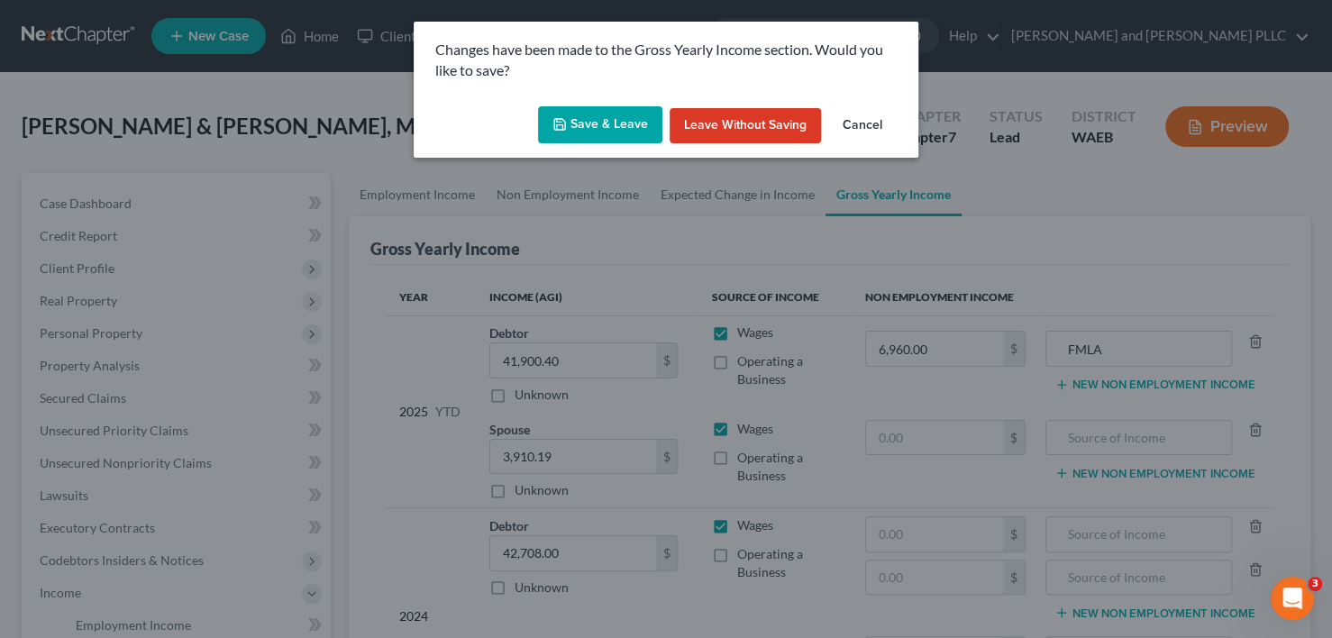
click at [619, 119] on button "Save & Leave" at bounding box center [600, 125] width 124 height 38
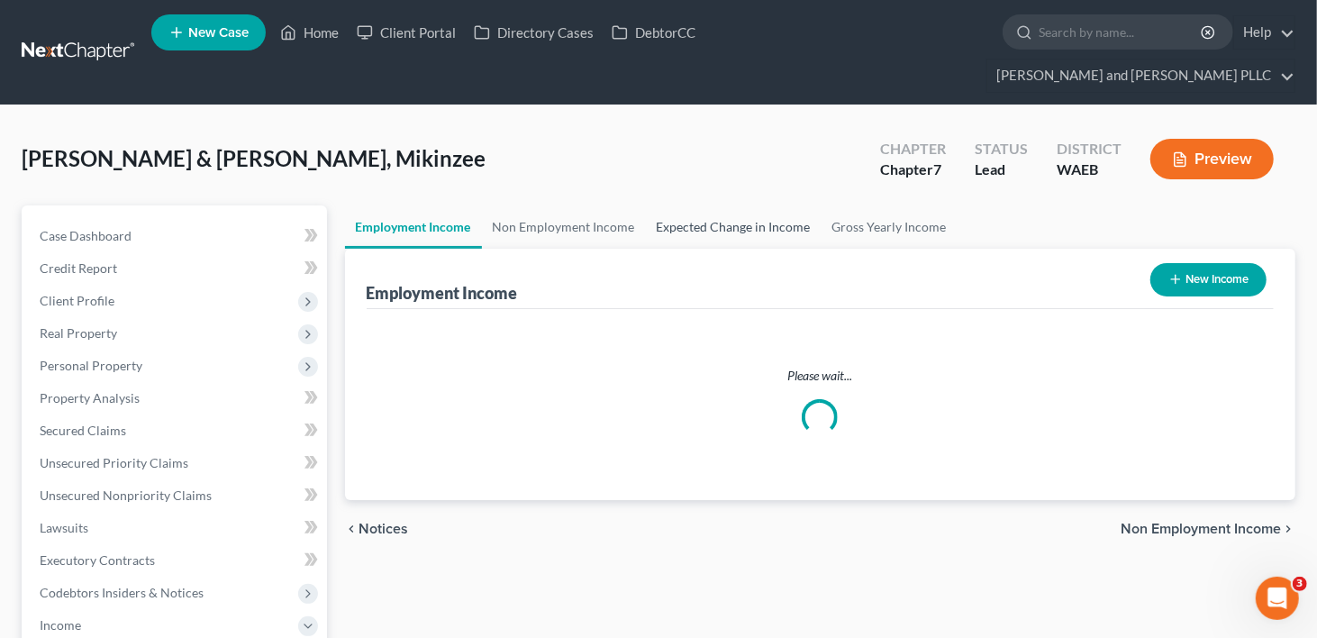
drag, startPoint x: 637, startPoint y: 188, endPoint x: 669, endPoint y: 192, distance: 31.7
click at [669, 205] on link "Expected Change in Income" at bounding box center [734, 226] width 176 height 43
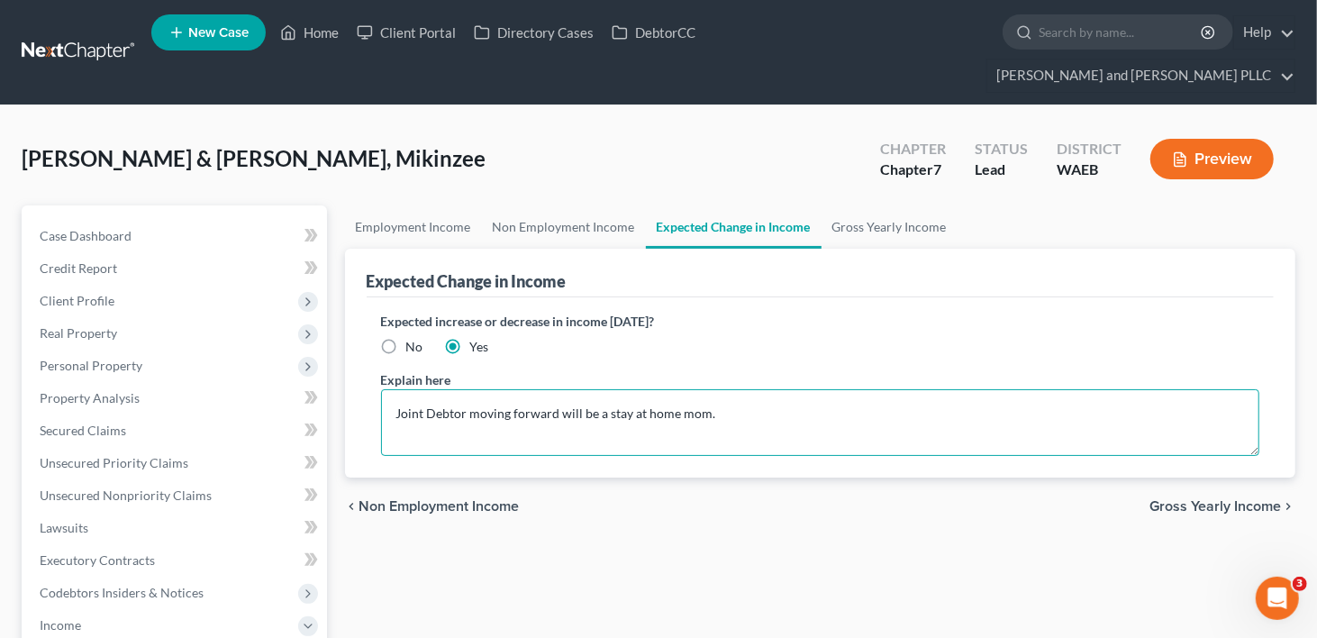
click at [730, 389] on textarea "Joint Debtor moving forward will be a stay at home mom." at bounding box center [820, 422] width 879 height 67
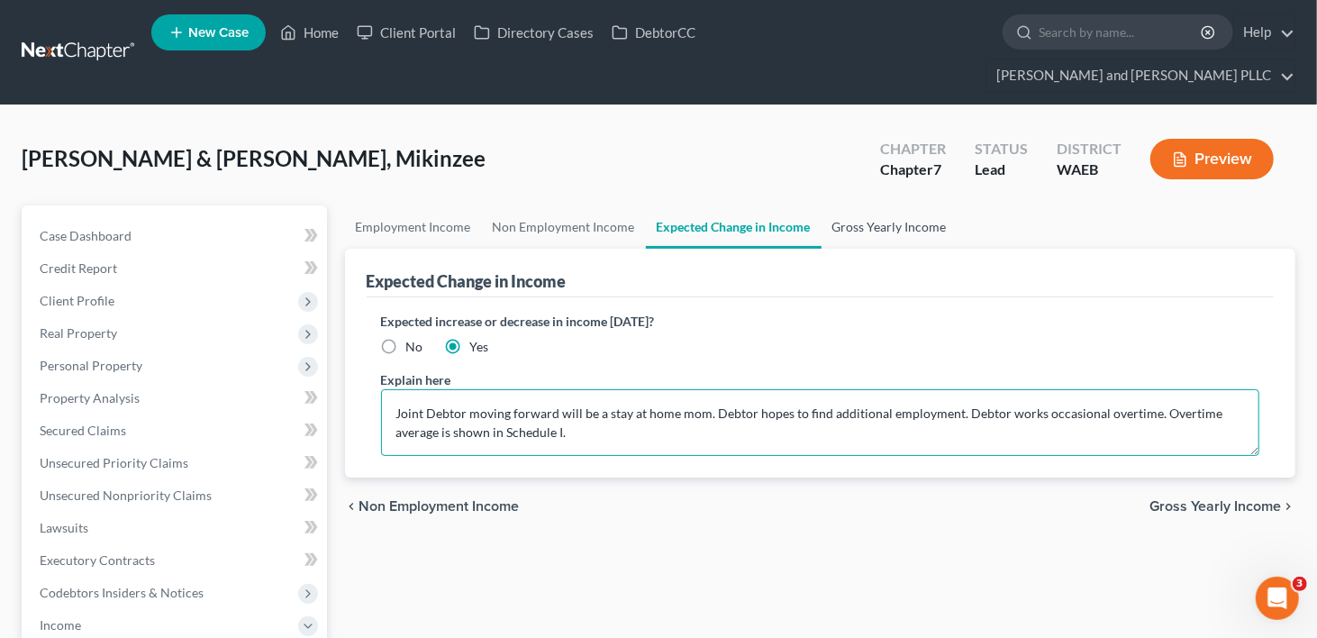
type textarea "Joint Debtor moving forward will be a stay at home mom. Debtor hopes to find ad…"
click at [920, 205] on link "Gross Yearly Income" at bounding box center [890, 226] width 136 height 43
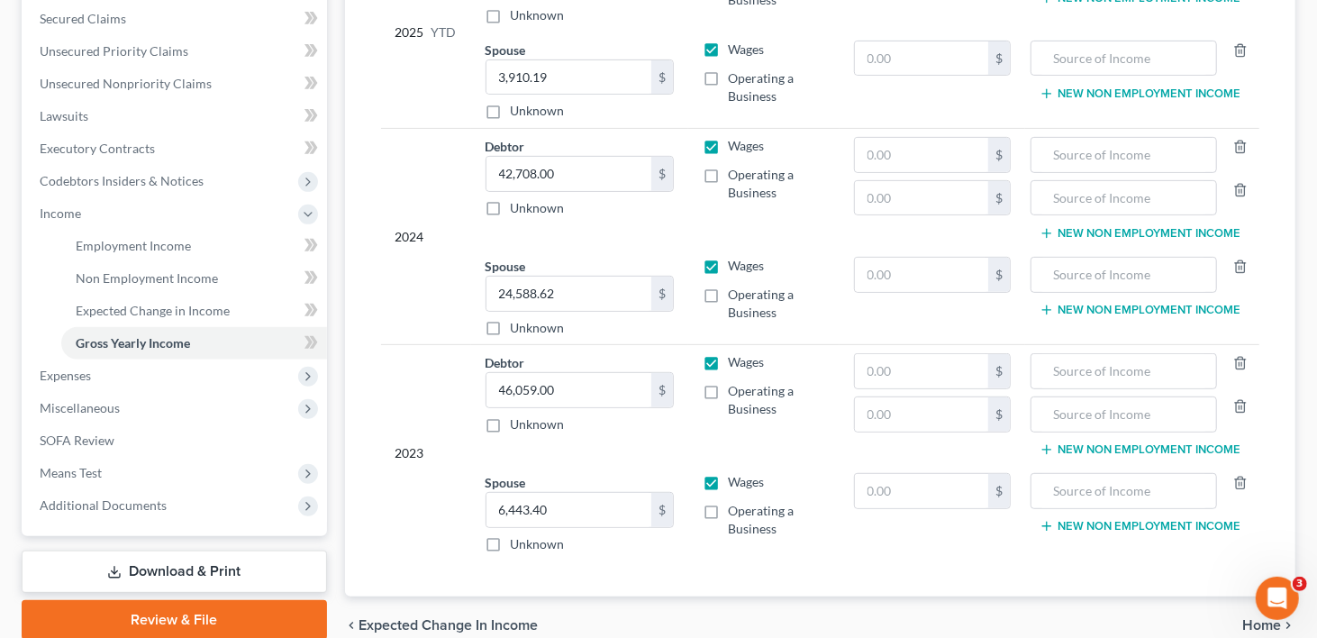
scroll to position [459, 0]
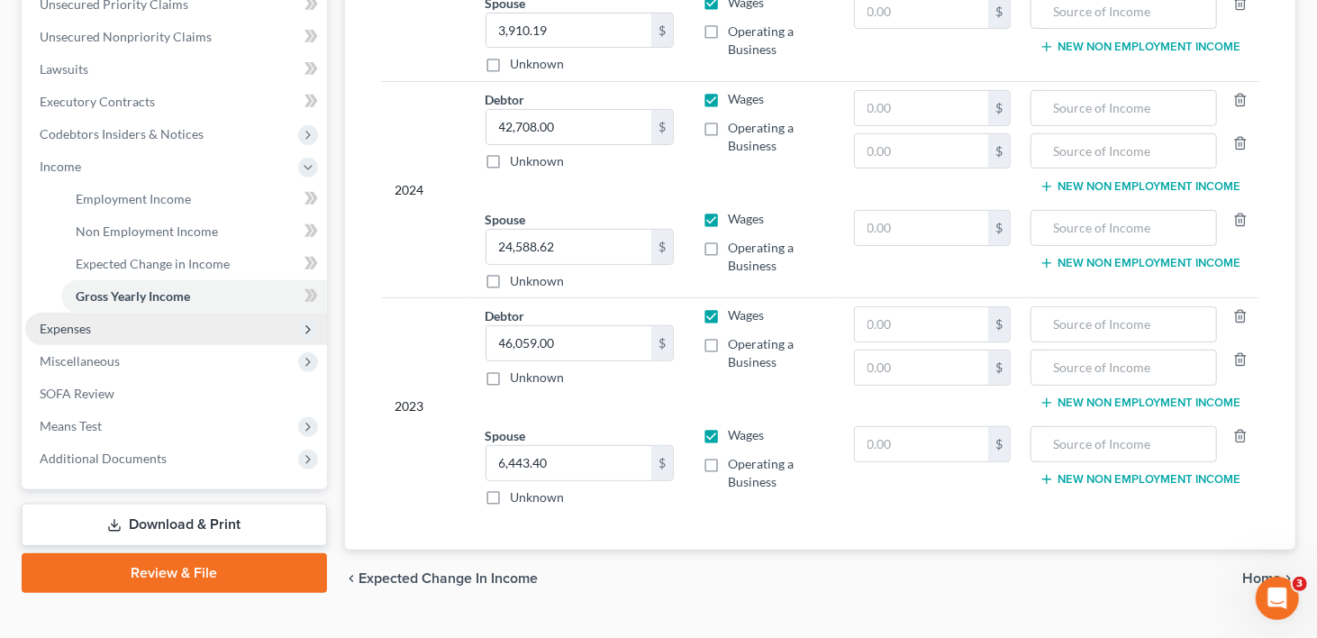
click at [50, 321] on span "Expenses" at bounding box center [65, 328] width 51 height 15
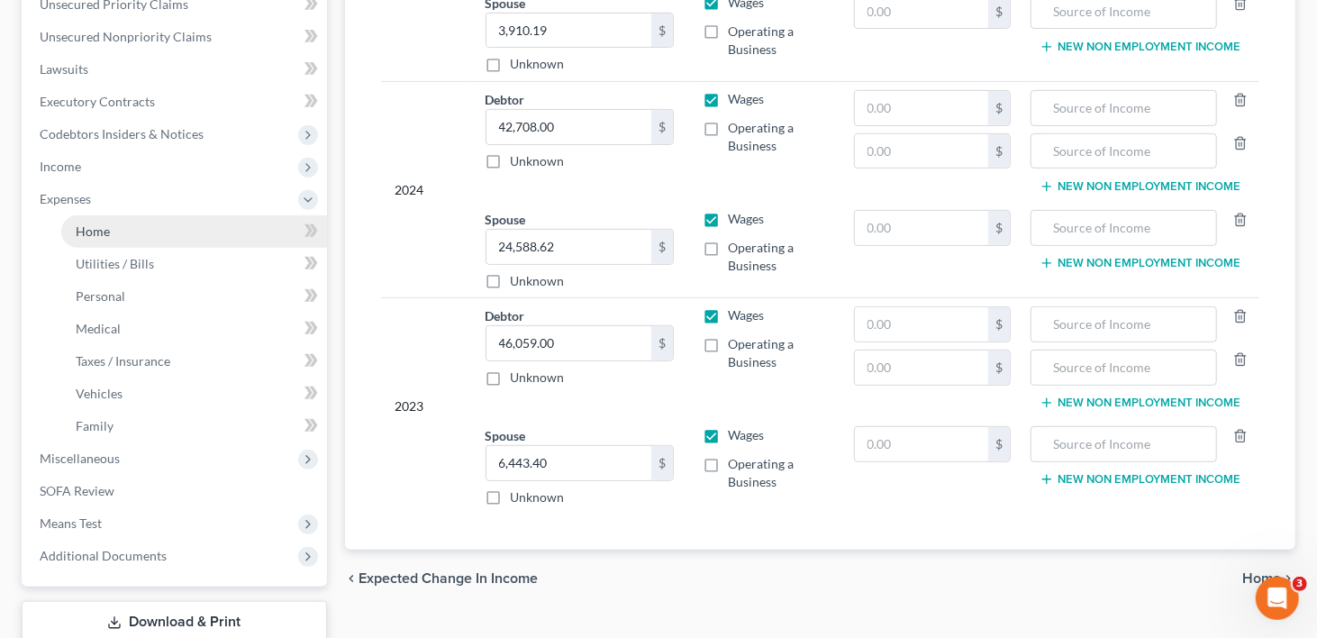
click at [113, 215] on link "Home" at bounding box center [194, 231] width 266 height 32
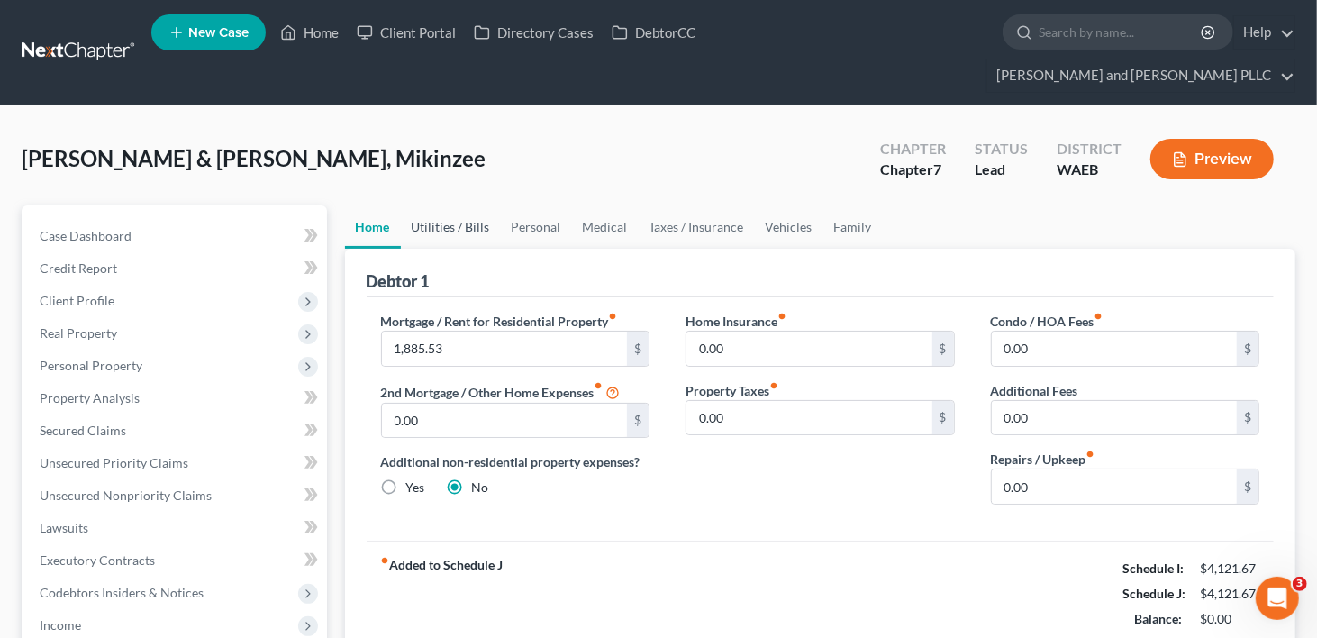
click at [474, 205] on link "Utilities / Bills" at bounding box center [451, 226] width 100 height 43
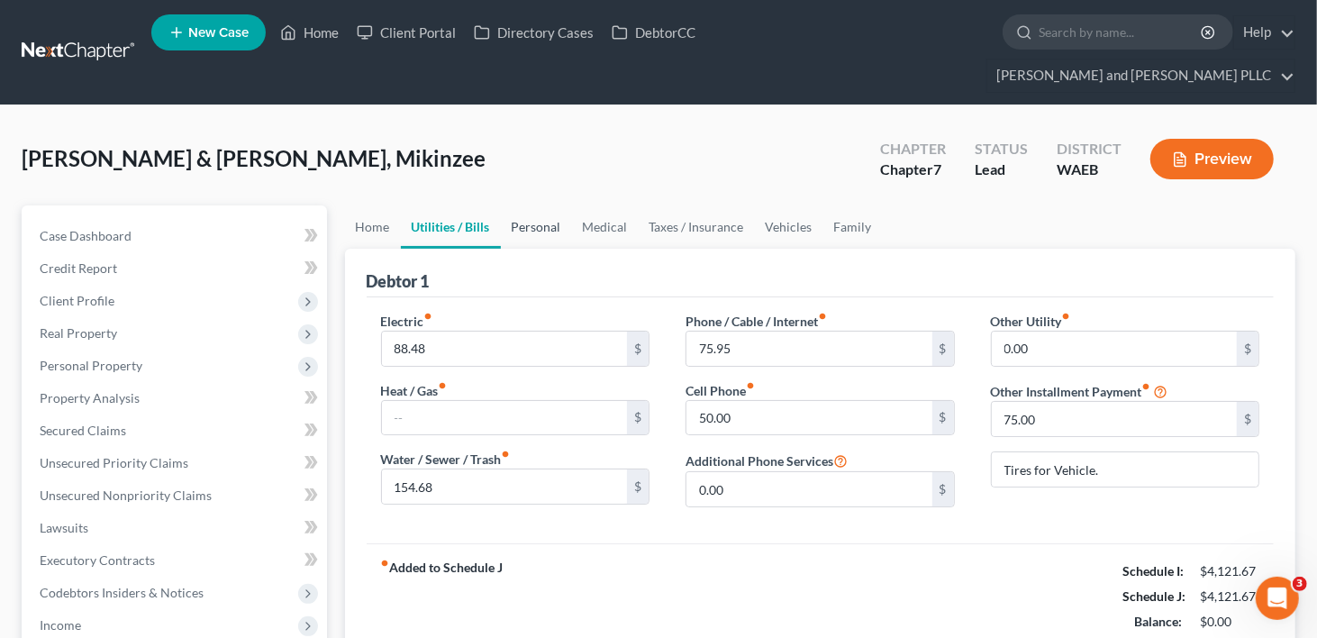
click at [542, 205] on link "Personal" at bounding box center [536, 226] width 71 height 43
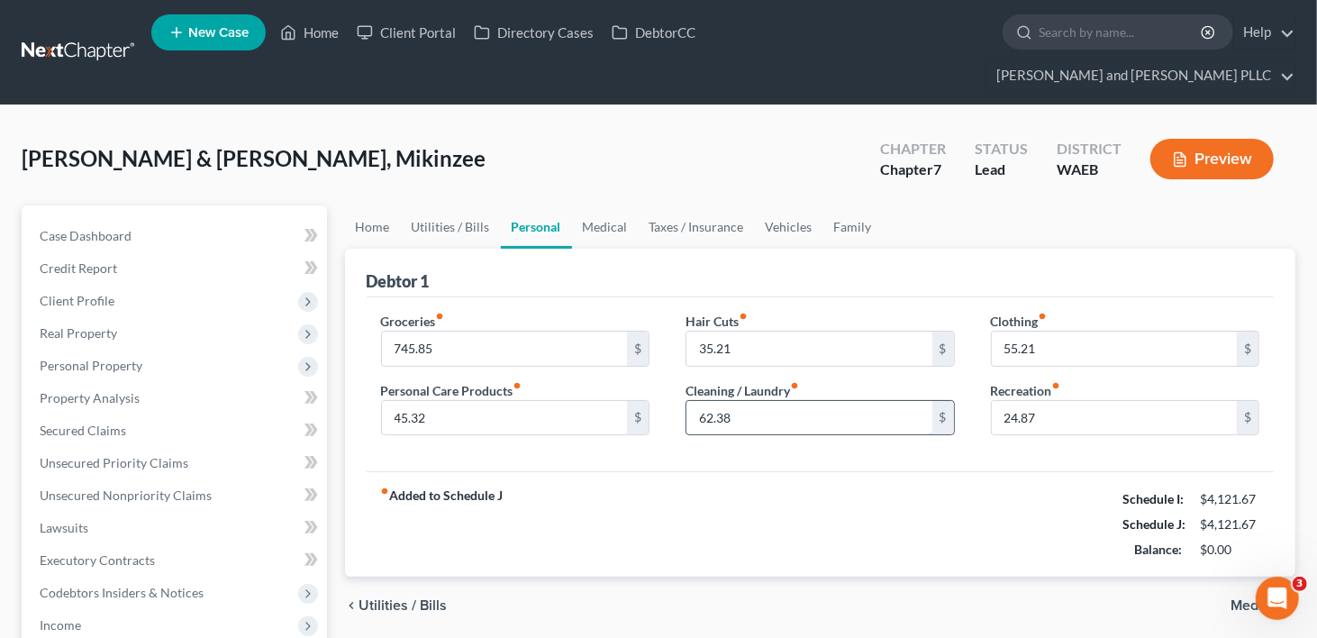
click at [705, 401] on input "62.38" at bounding box center [810, 418] width 246 height 34
type input "52.38"
click at [742, 474] on div "fiber_manual_record Added to Schedule J Schedule I: $4,121.67 Schedule J: $4,11…" at bounding box center [821, 523] width 908 height 105
click at [605, 205] on link "Medical" at bounding box center [605, 226] width 67 height 43
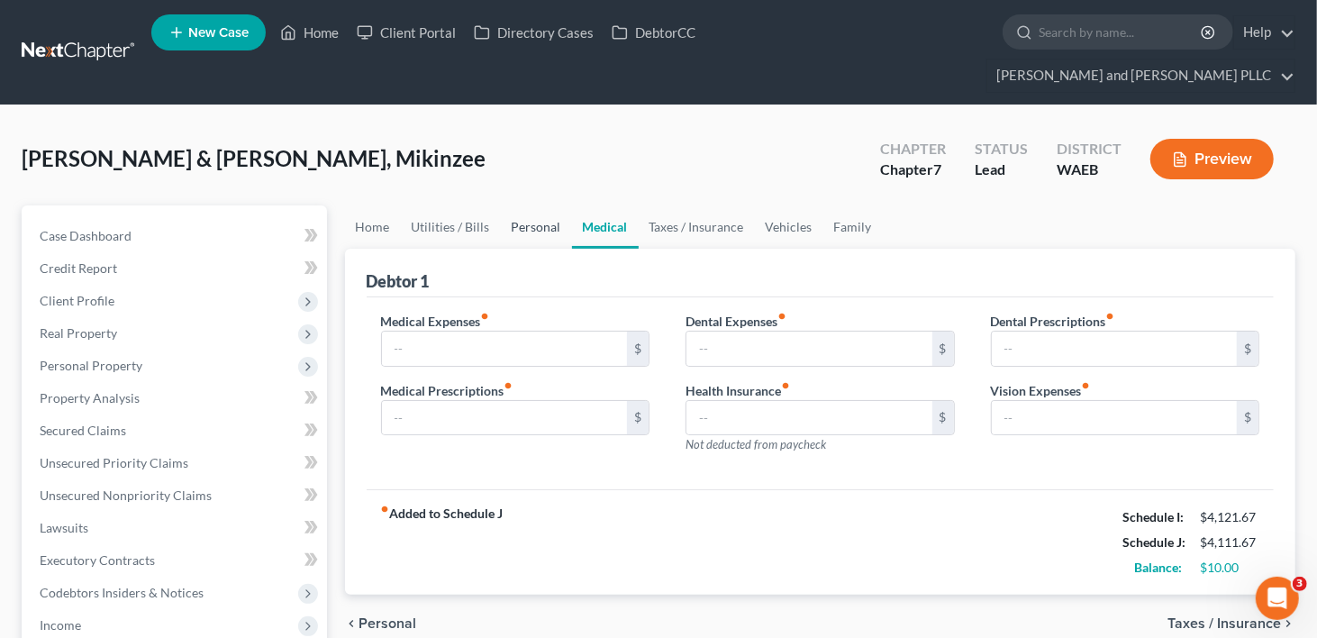
click at [528, 205] on link "Personal" at bounding box center [536, 226] width 71 height 43
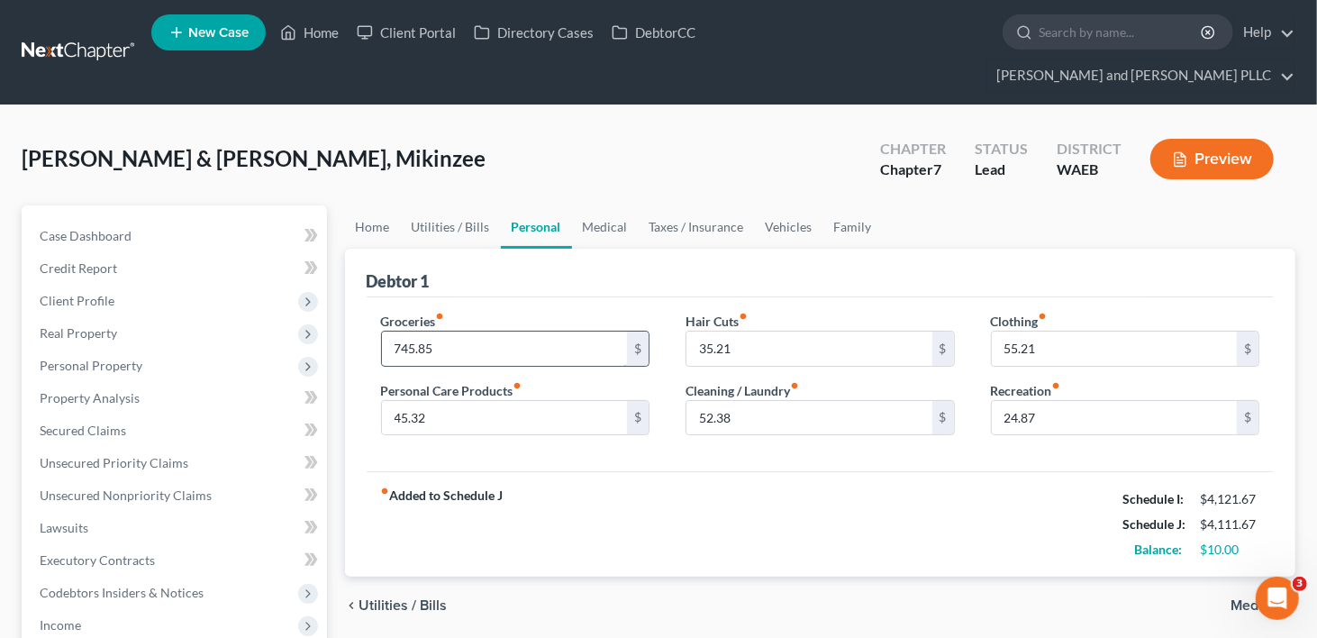
click at [406, 332] on input "745.85" at bounding box center [505, 349] width 246 height 34
type input "755.85"
click at [603, 205] on link "Medical" at bounding box center [605, 226] width 67 height 43
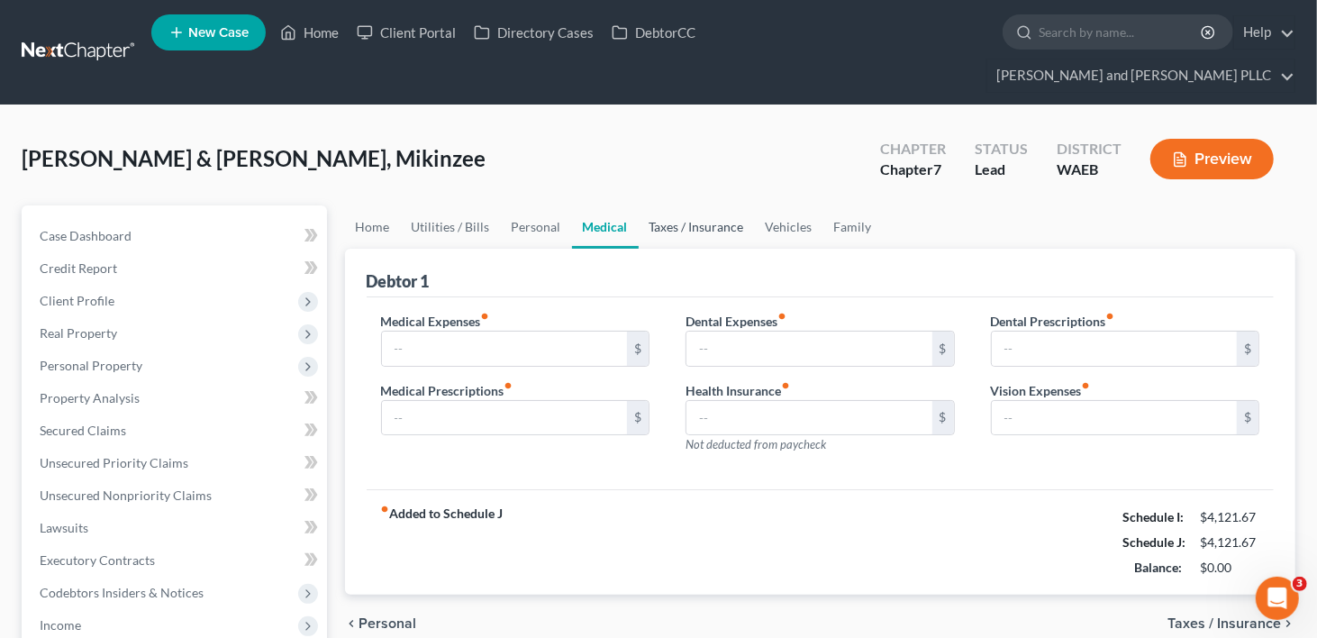
click at [683, 205] on link "Taxes / Insurance" at bounding box center [697, 226] width 116 height 43
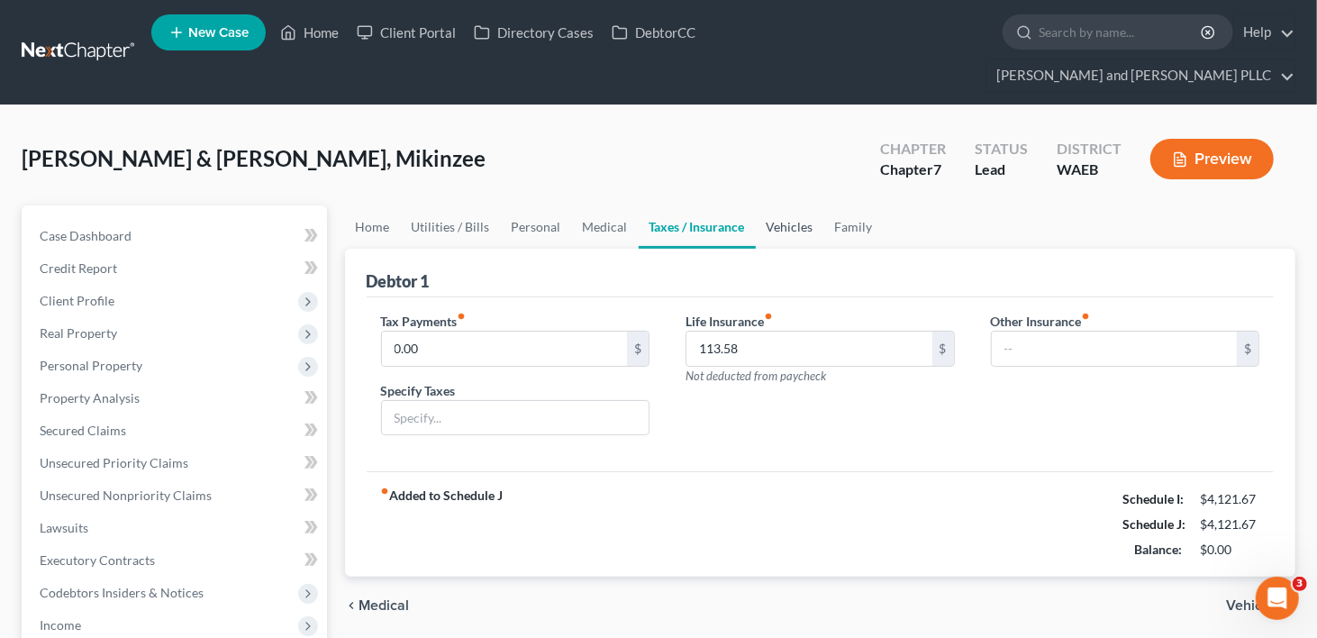
click at [778, 205] on link "Vehicles" at bounding box center [790, 226] width 68 height 43
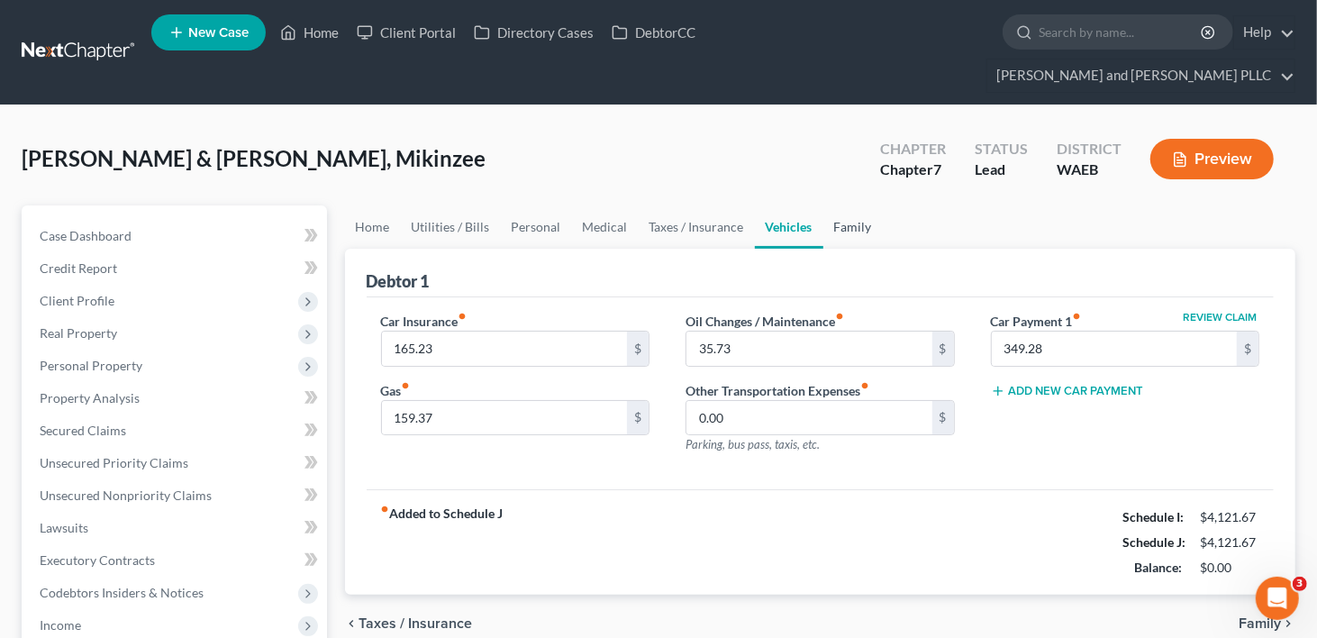
click at [830, 205] on link "Family" at bounding box center [852, 226] width 59 height 43
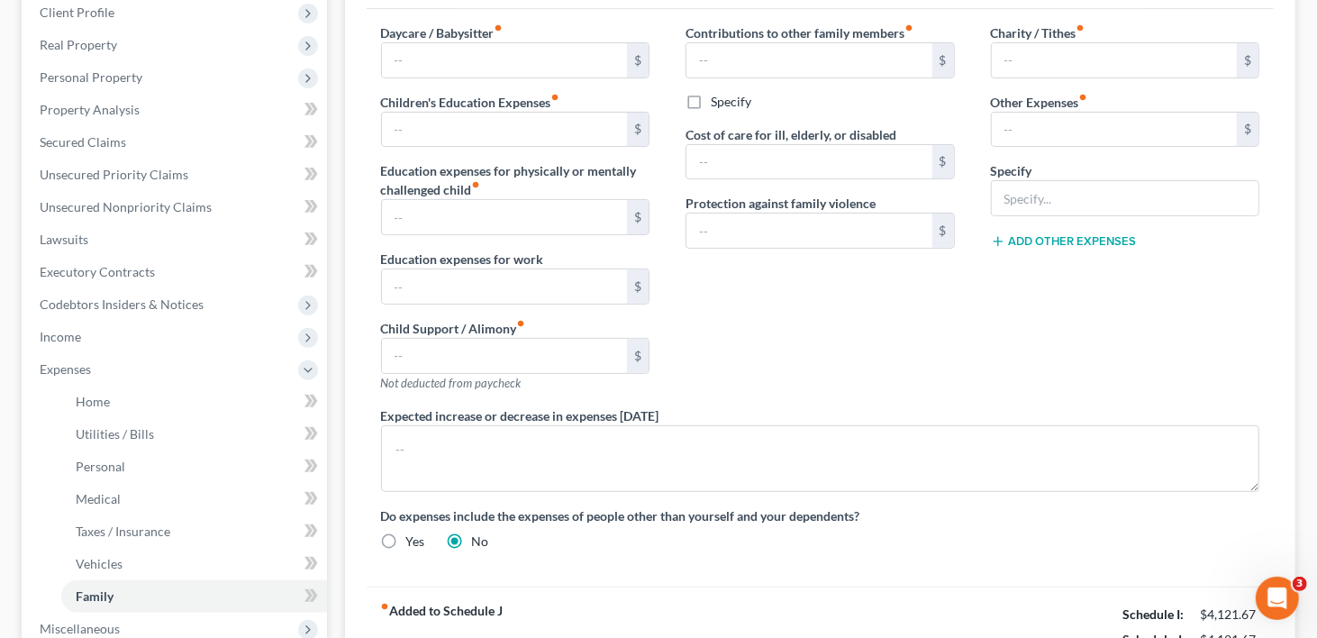
scroll to position [541, 0]
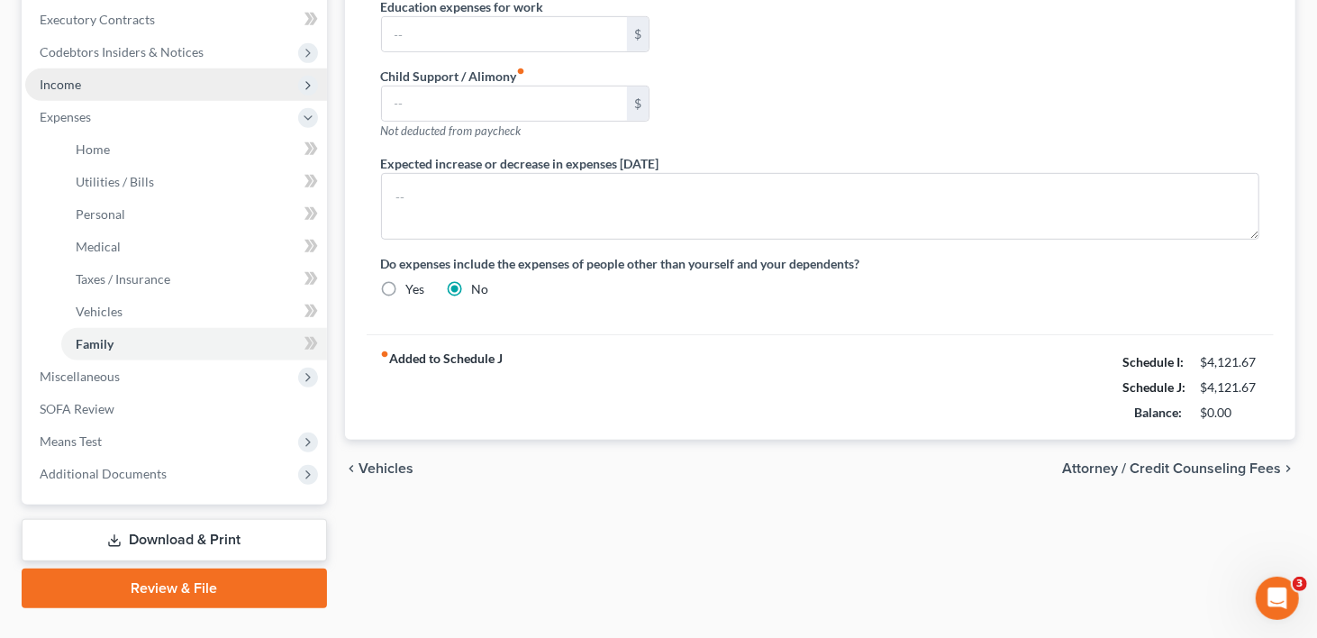
click at [58, 77] on span "Income" at bounding box center [60, 84] width 41 height 15
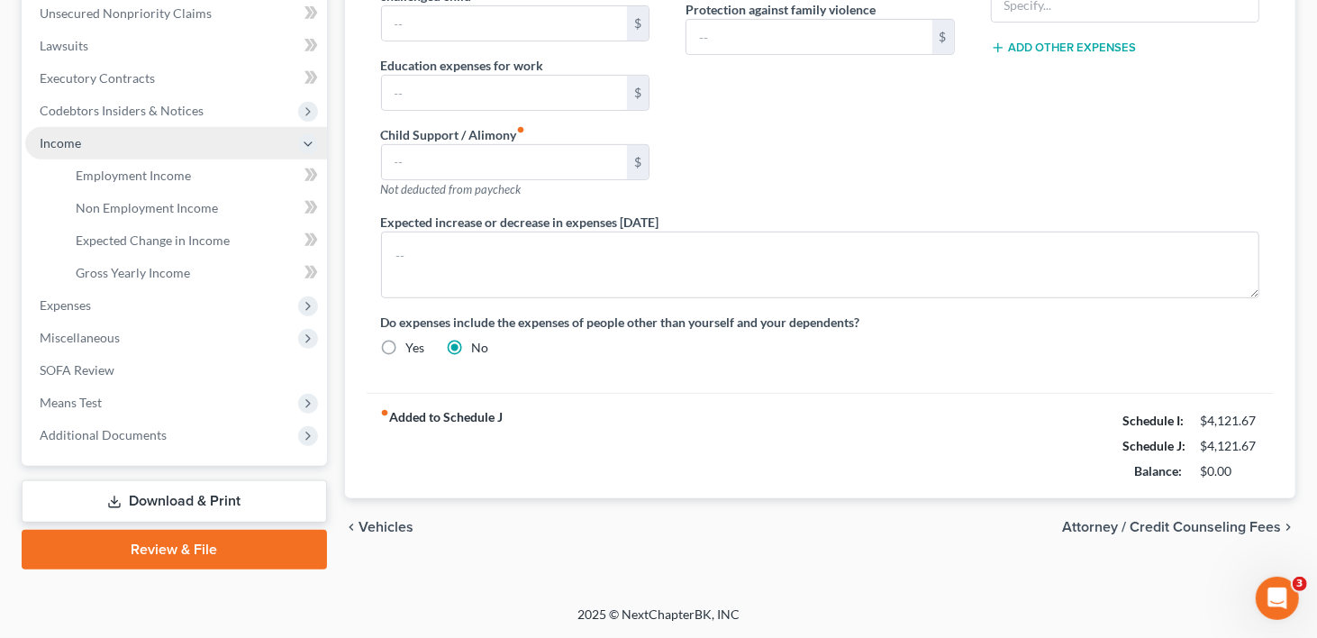
scroll to position [447, 0]
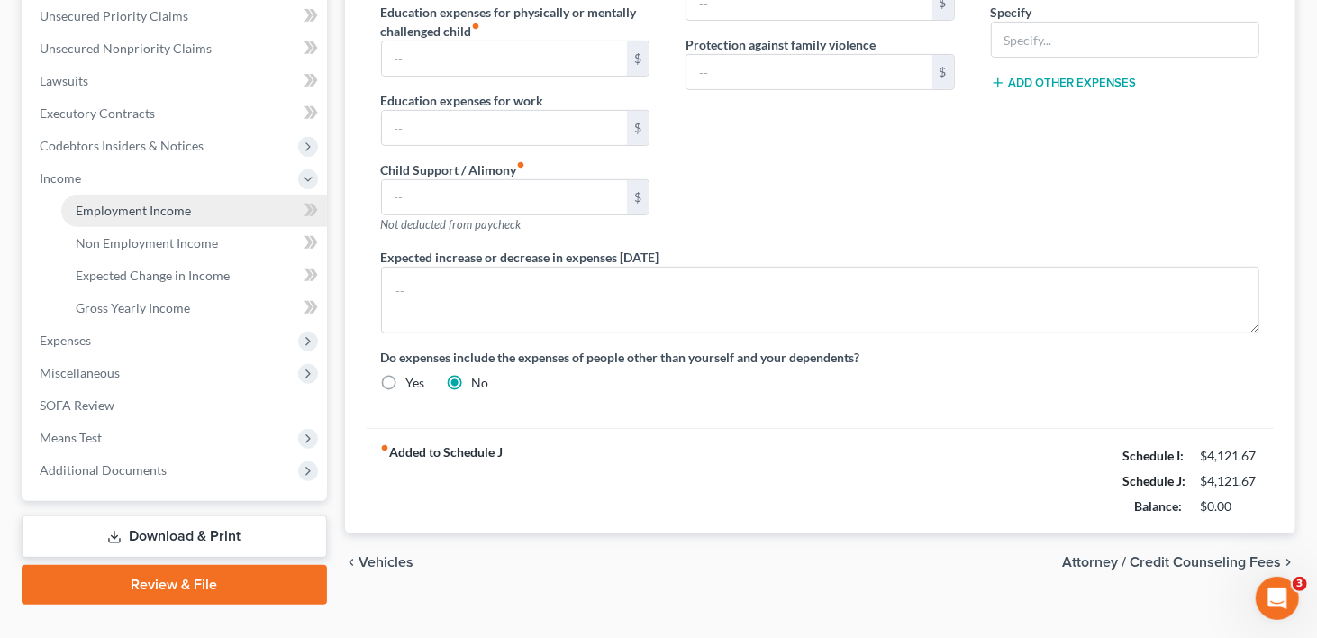
click at [129, 203] on span "Employment Income" at bounding box center [133, 210] width 115 height 15
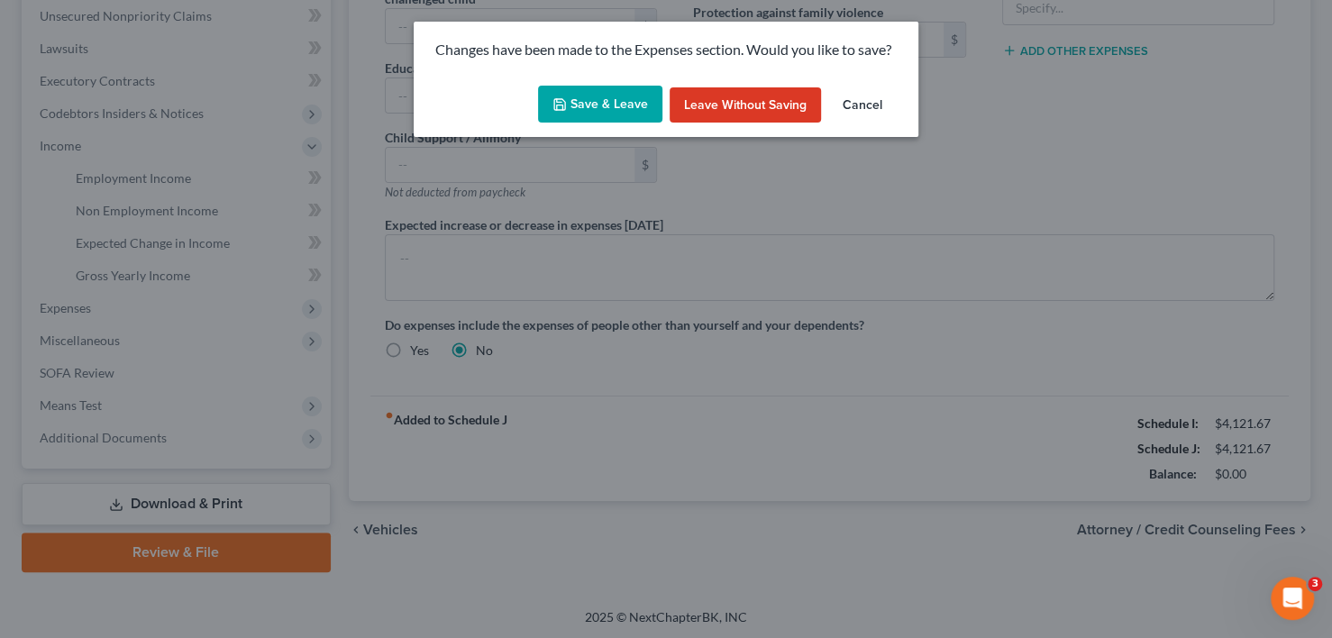
click at [639, 105] on button "Save & Leave" at bounding box center [600, 105] width 124 height 38
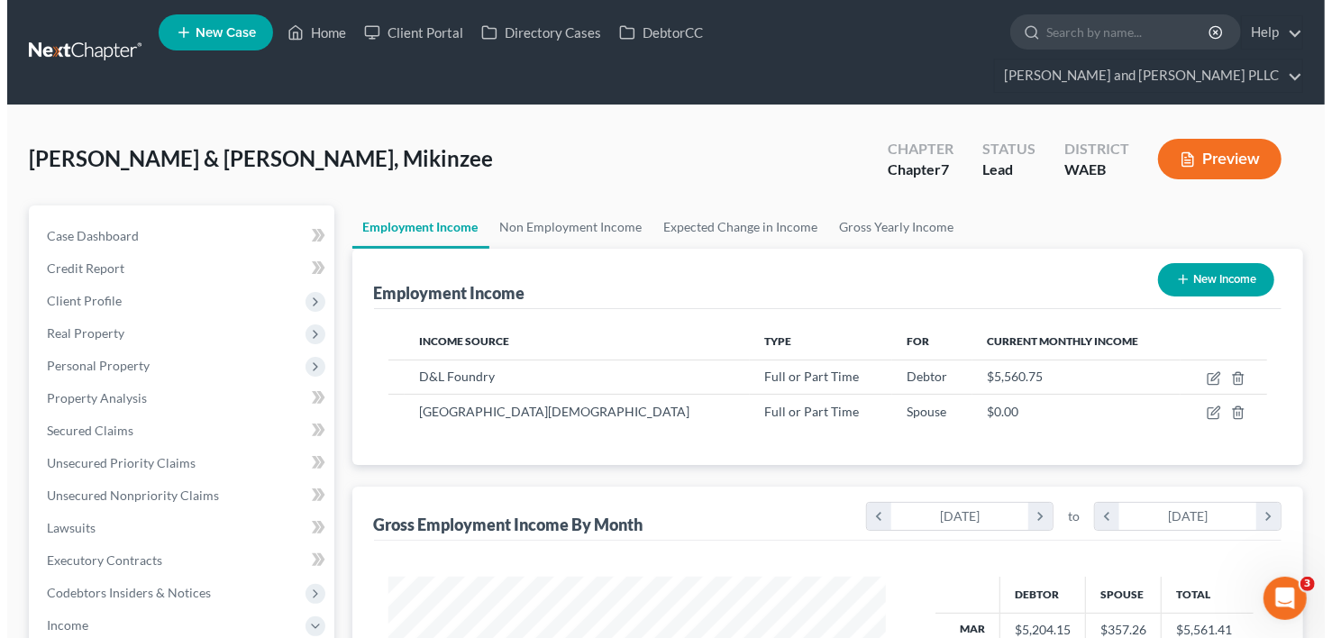
scroll to position [321, 534]
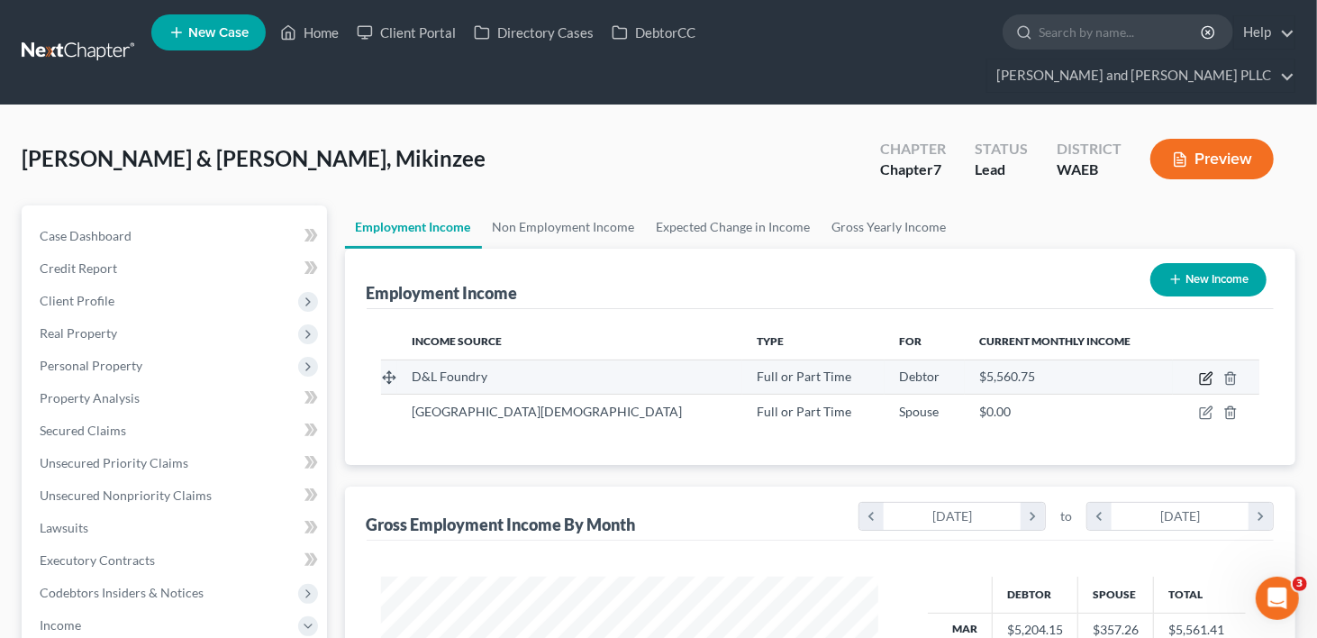
click at [1203, 371] on icon "button" at bounding box center [1206, 378] width 14 height 14
select select "0"
select select "50"
select select "2"
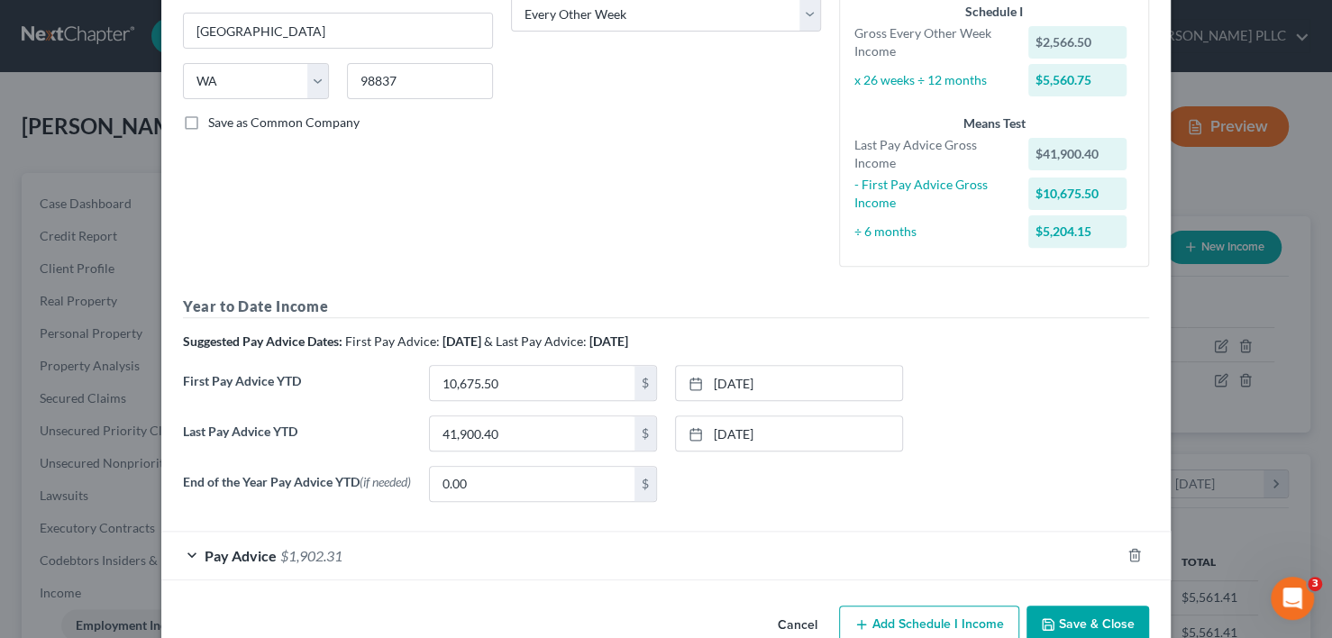
scroll to position [351, 0]
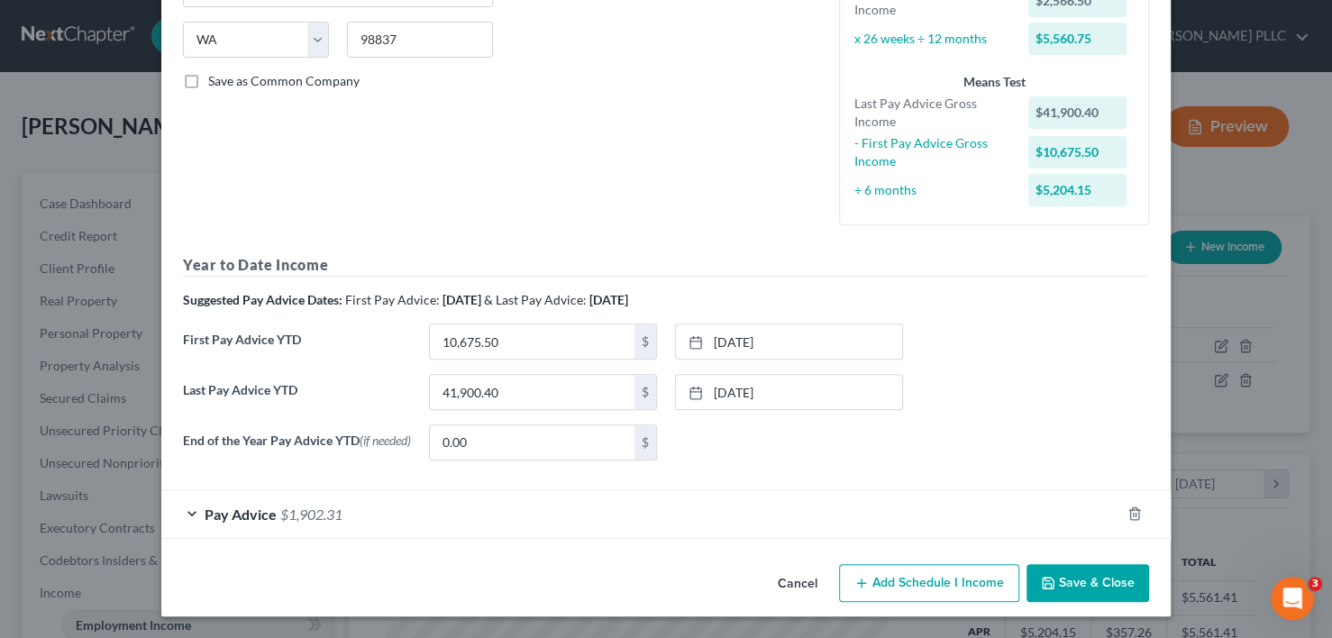
click at [362, 525] on div "Pay Advice $1,902.31" at bounding box center [640, 514] width 959 height 48
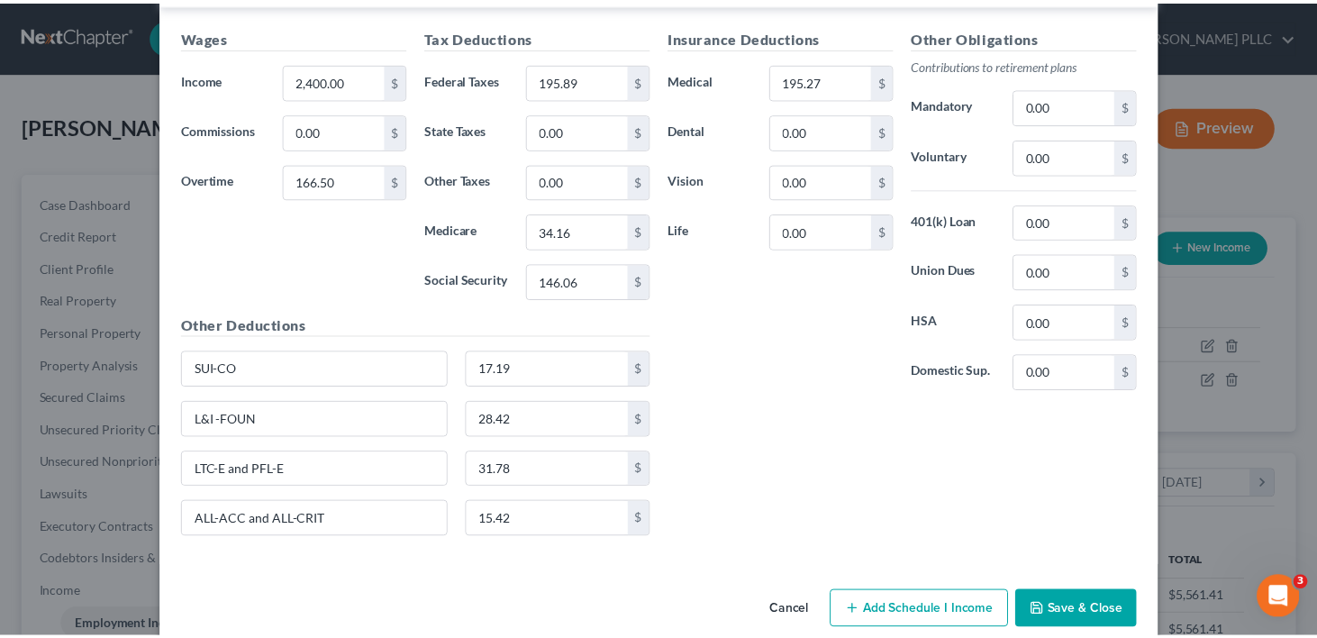
scroll to position [892, 0]
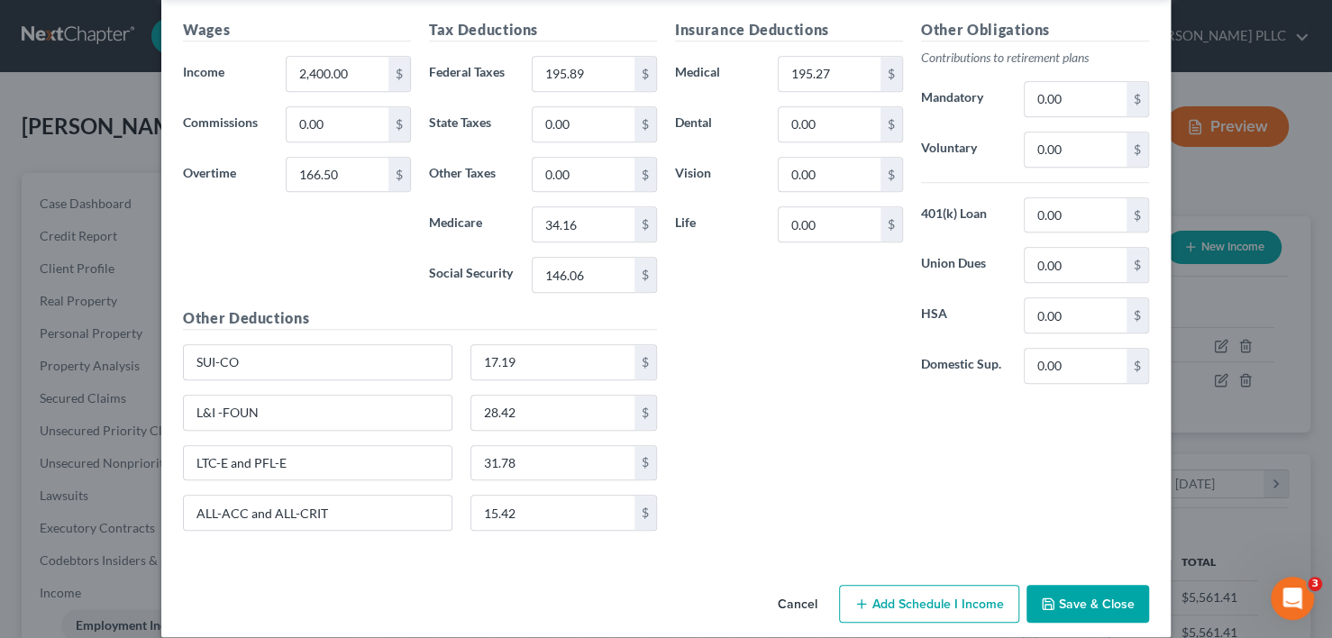
click at [791, 452] on div "Insurance Deductions Medical 195.27 $ Dental 0.00 $ Vision 0.00 $ Life 0.00 $ O…" at bounding box center [912, 282] width 492 height 526
click at [799, 596] on button "Cancel" at bounding box center [797, 605] width 68 height 36
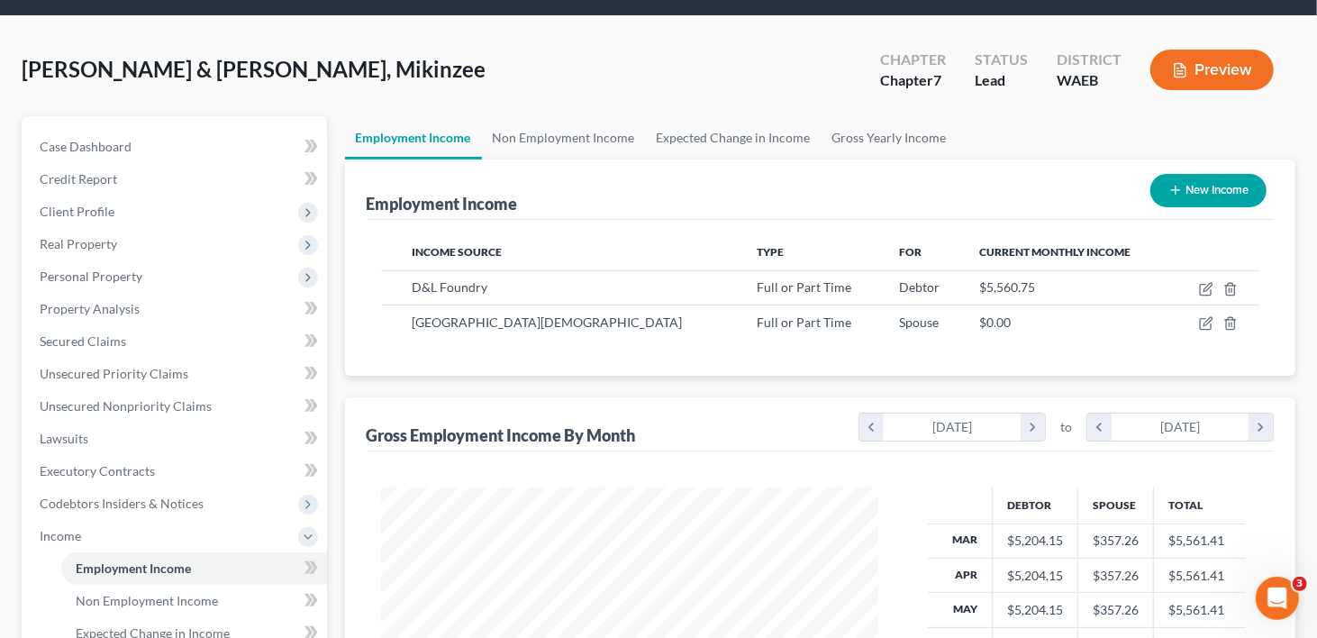
scroll to position [0, 0]
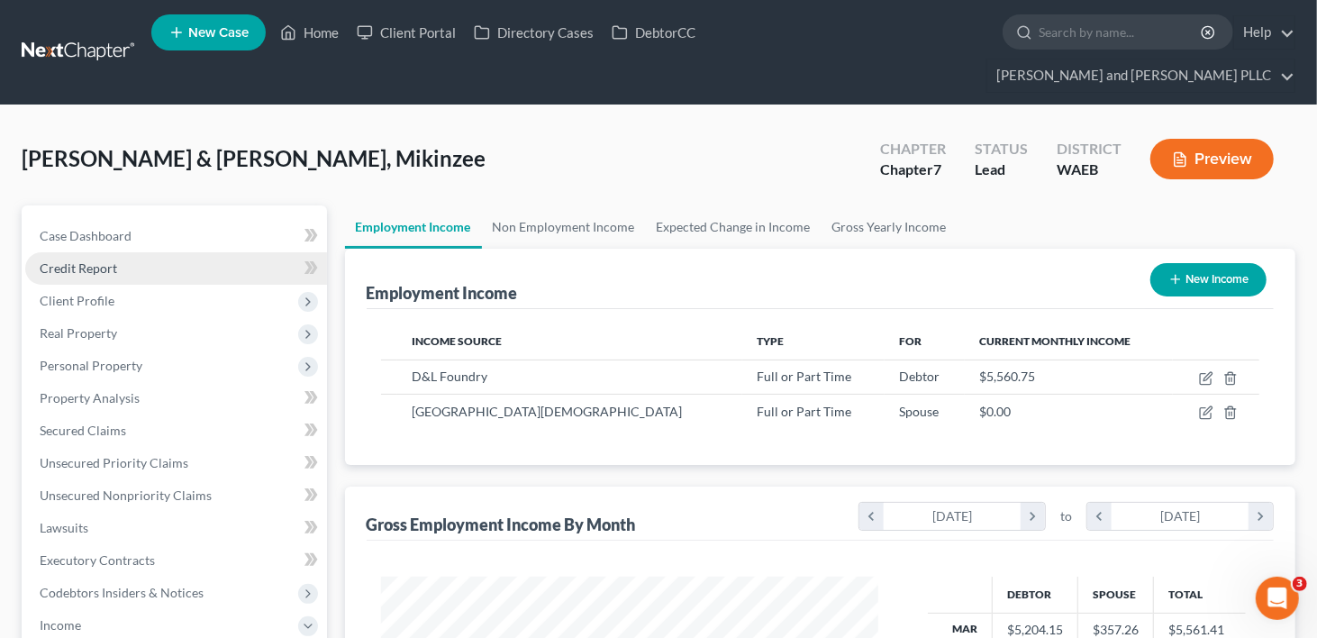
click at [111, 260] on span "Credit Report" at bounding box center [78, 267] width 77 height 15
